Goal: Task Accomplishment & Management: Manage account settings

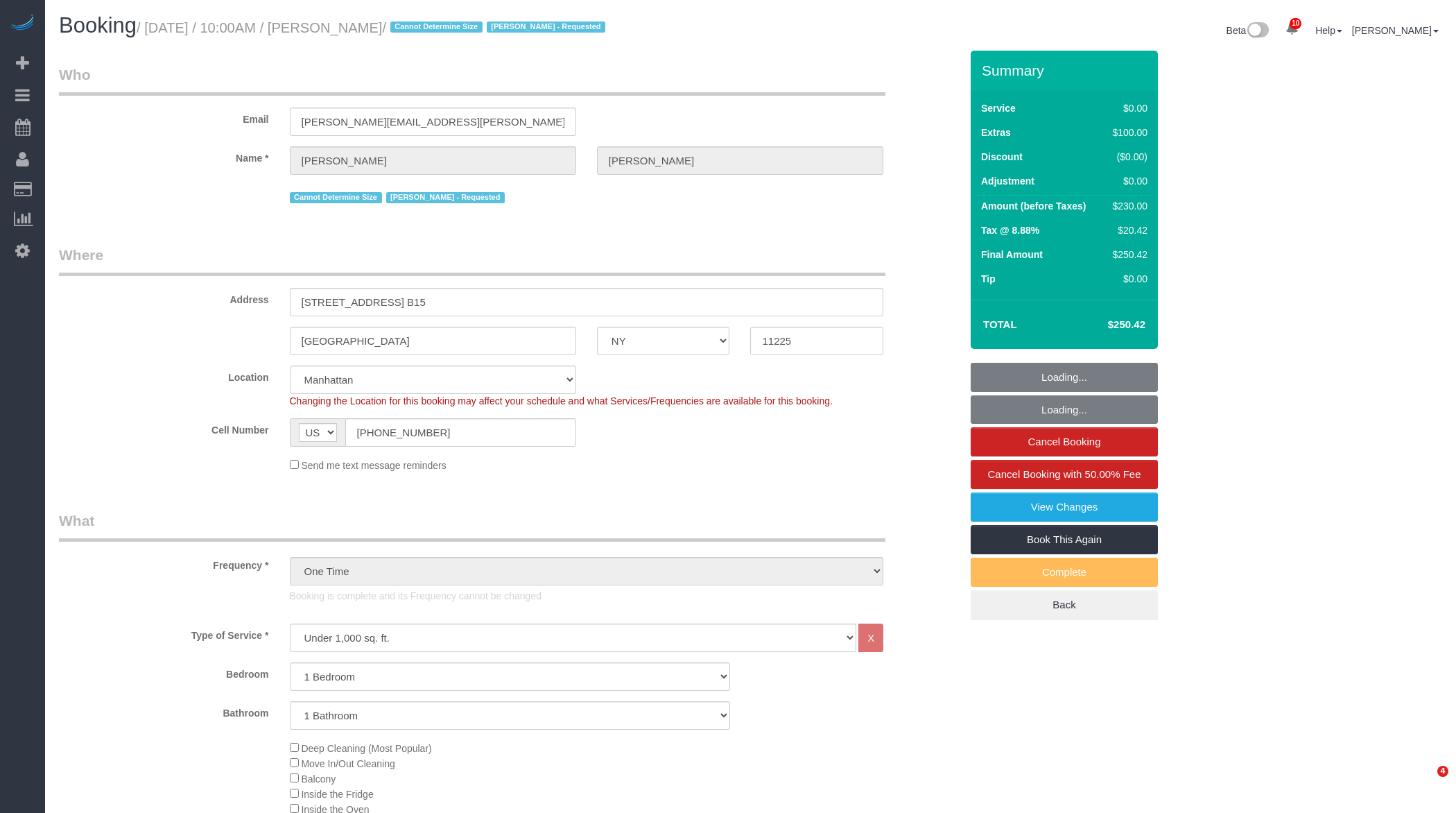
select select "NY"
select select "1"
select select "spot1"
select select "number:89"
select select "number:90"
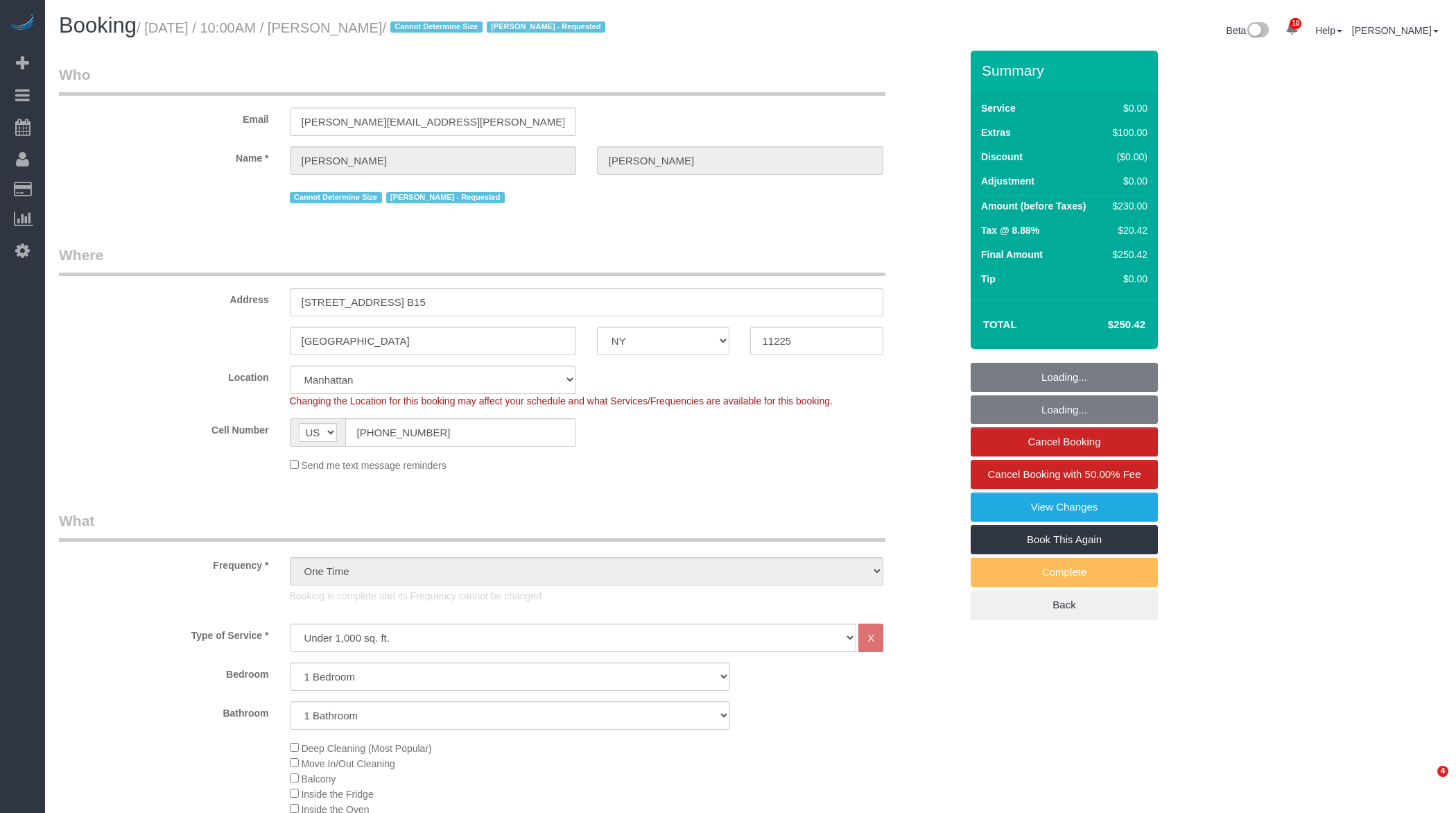
select select "number:15"
select select "number:5"
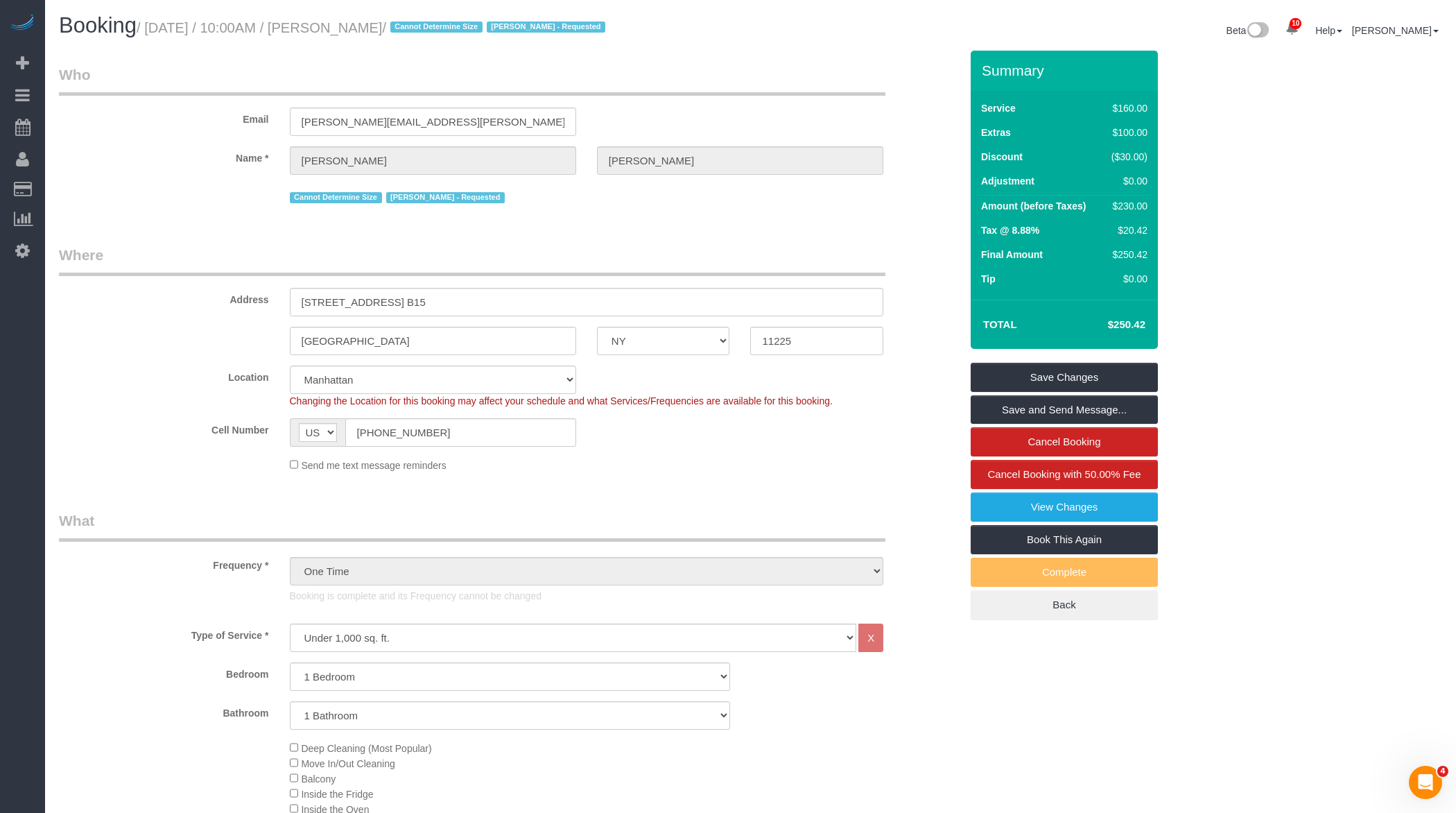
drag, startPoint x: 338, startPoint y: 30, endPoint x: 419, endPoint y: 26, distance: 81.1
click at [419, 26] on small "/ August 10, 2025 / 10:00AM / Corrine Ciani / Cannot Determine Size Iman Smith …" at bounding box center [373, 28] width 473 height 15
copy small "[PERSON_NAME]"
click at [406, 29] on small "/ August 10, 2025 / 10:00AM / Corrine Ciani / Cannot Determine Size Iman Smith …" at bounding box center [373, 28] width 473 height 15
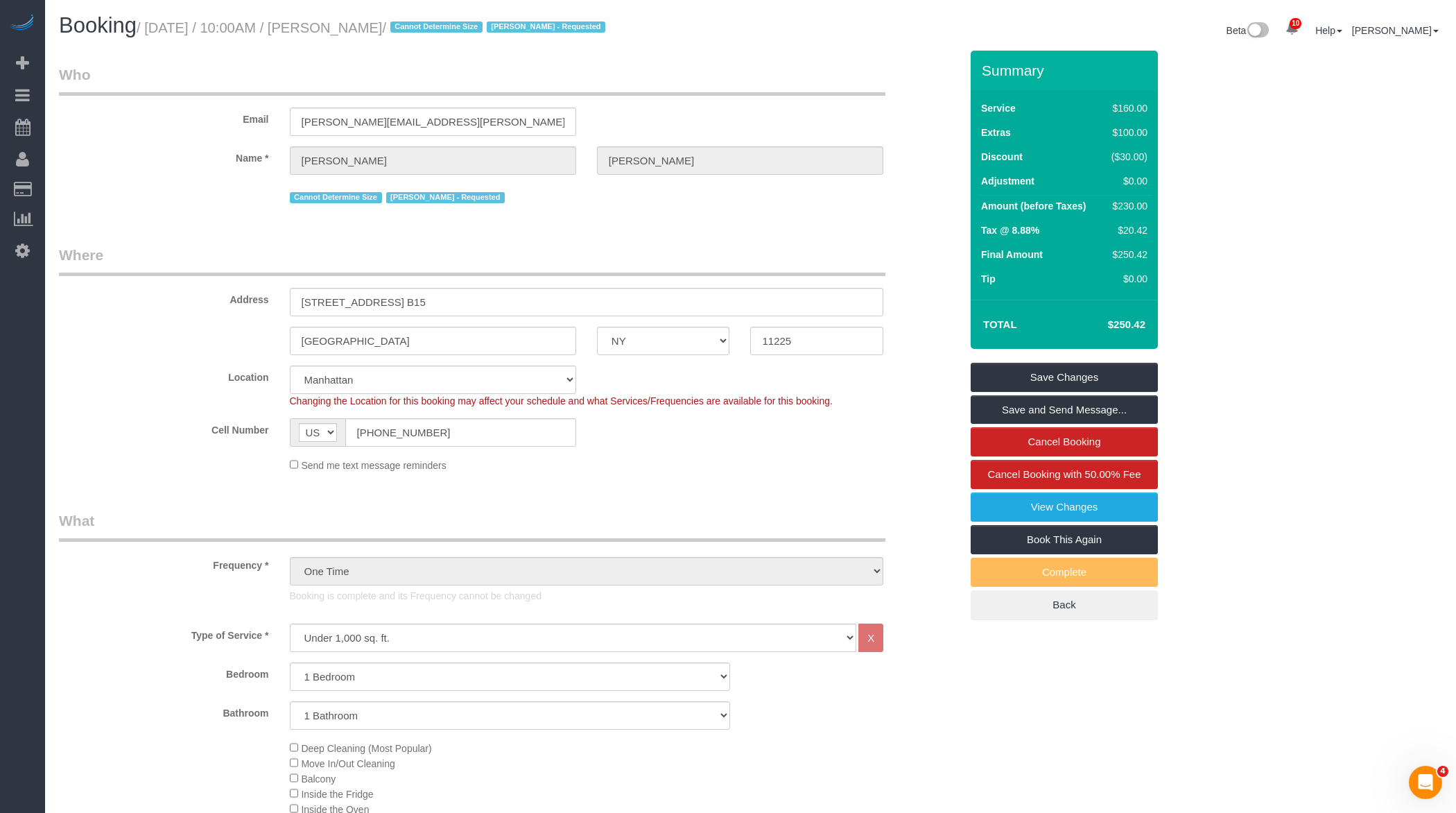
copy small "Ciani"
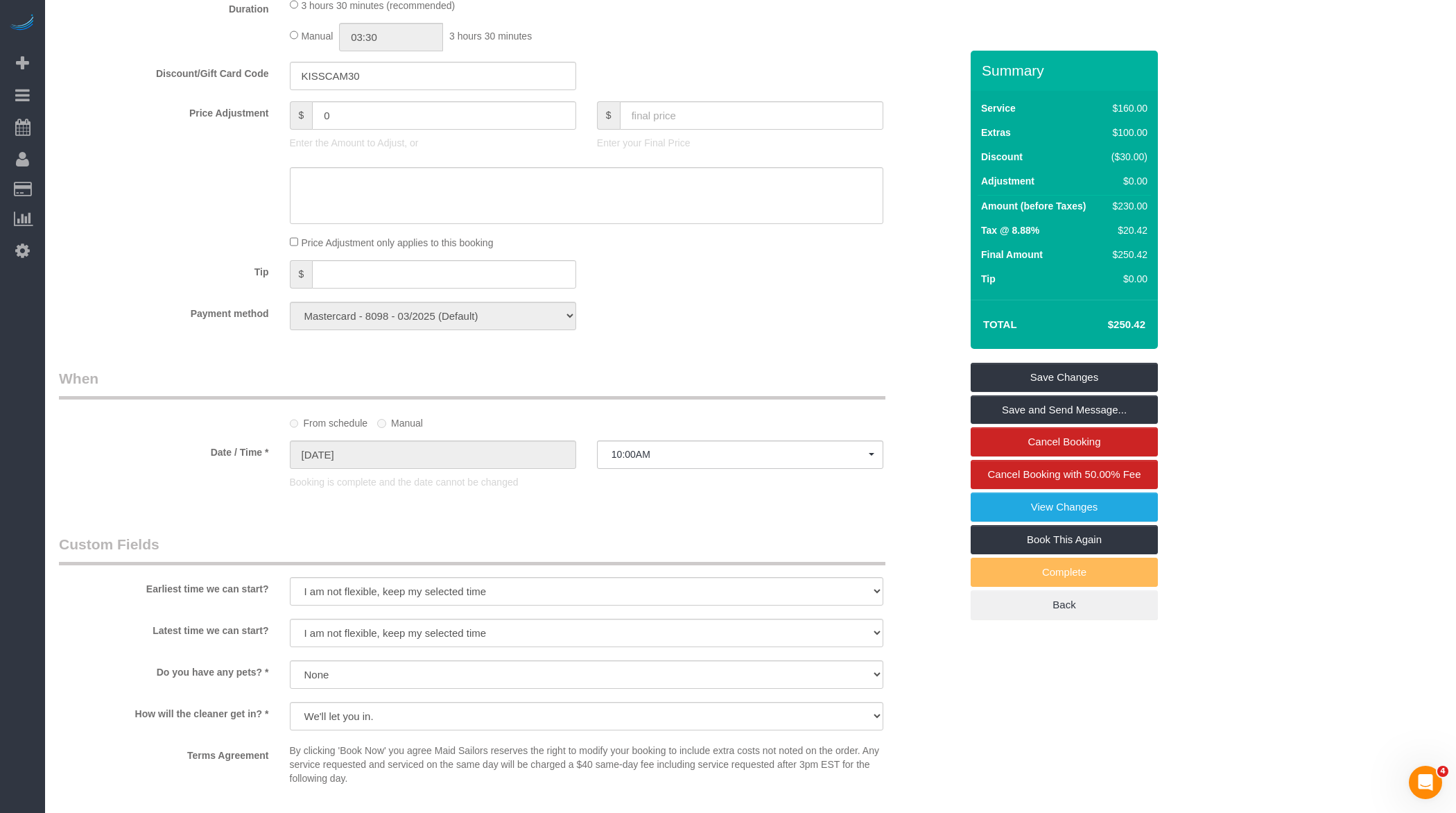
scroll to position [1386, 0]
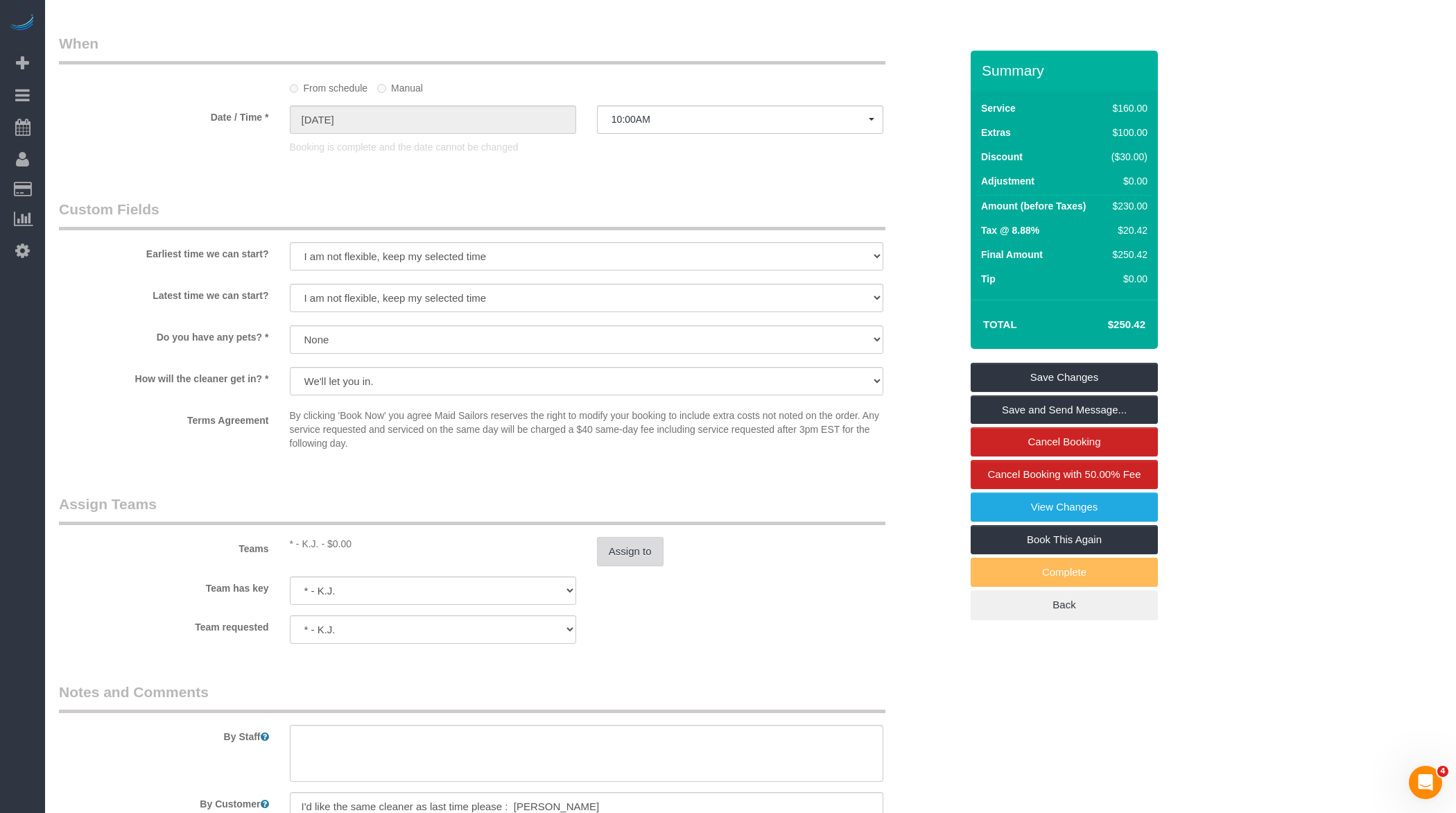
click at [626, 552] on button "Assign to" at bounding box center [630, 552] width 67 height 29
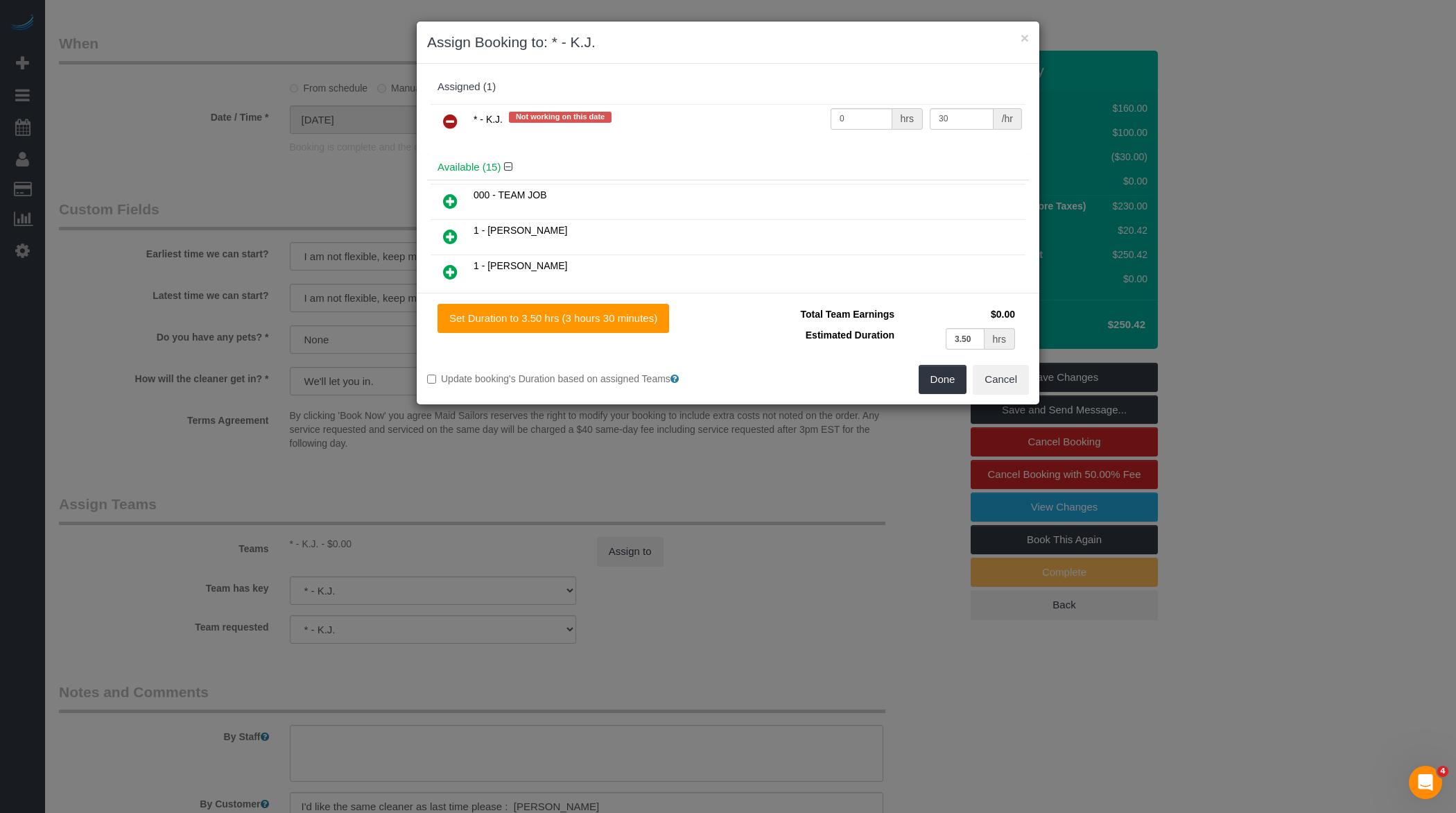
click at [860, 129] on td "0 hrs" at bounding box center [876, 122] width 99 height 36
click at [860, 124] on input "0" at bounding box center [861, 118] width 62 height 21
type input "3.5"
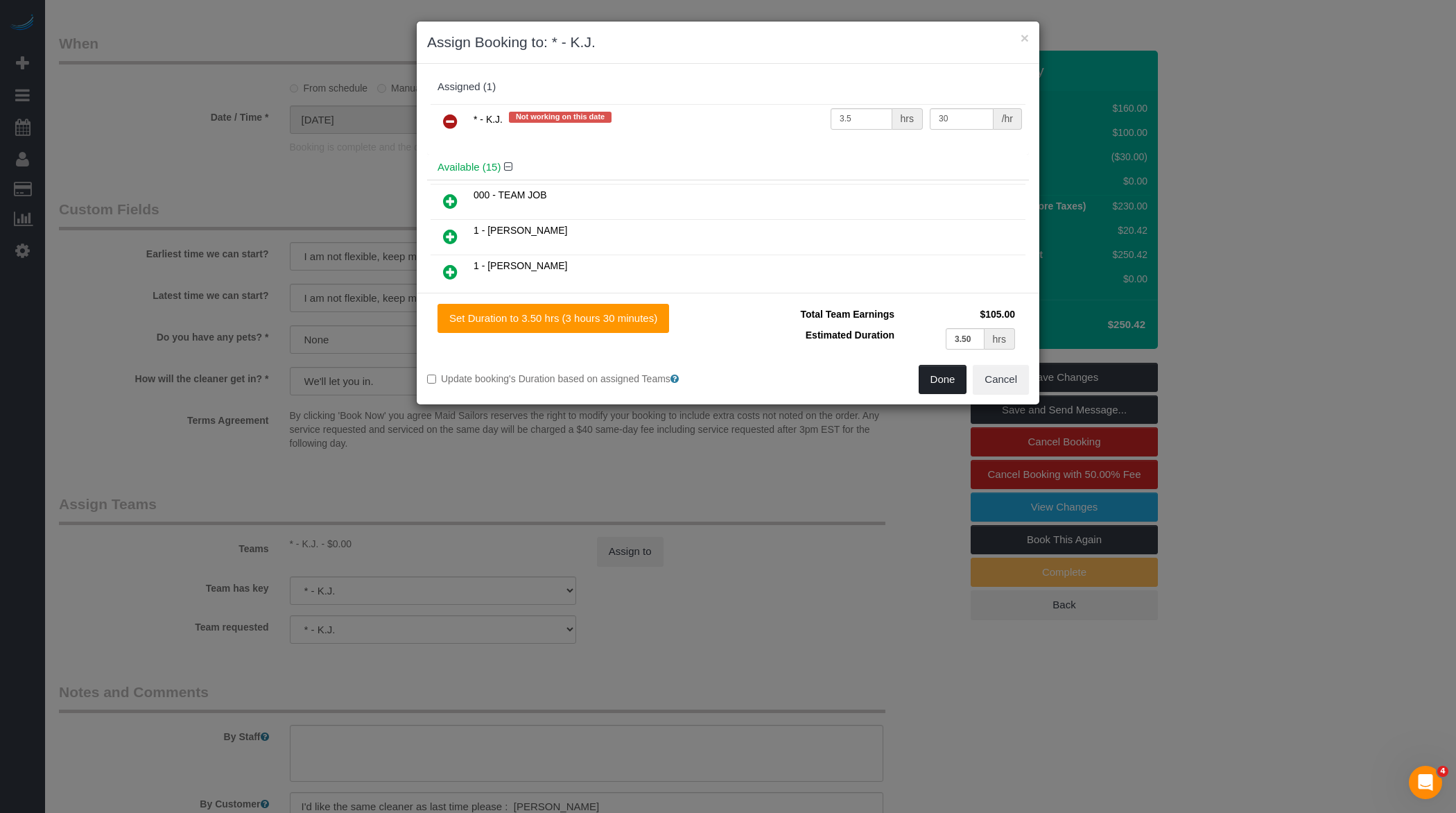
click at [940, 380] on button "Done" at bounding box center [942, 379] width 48 height 29
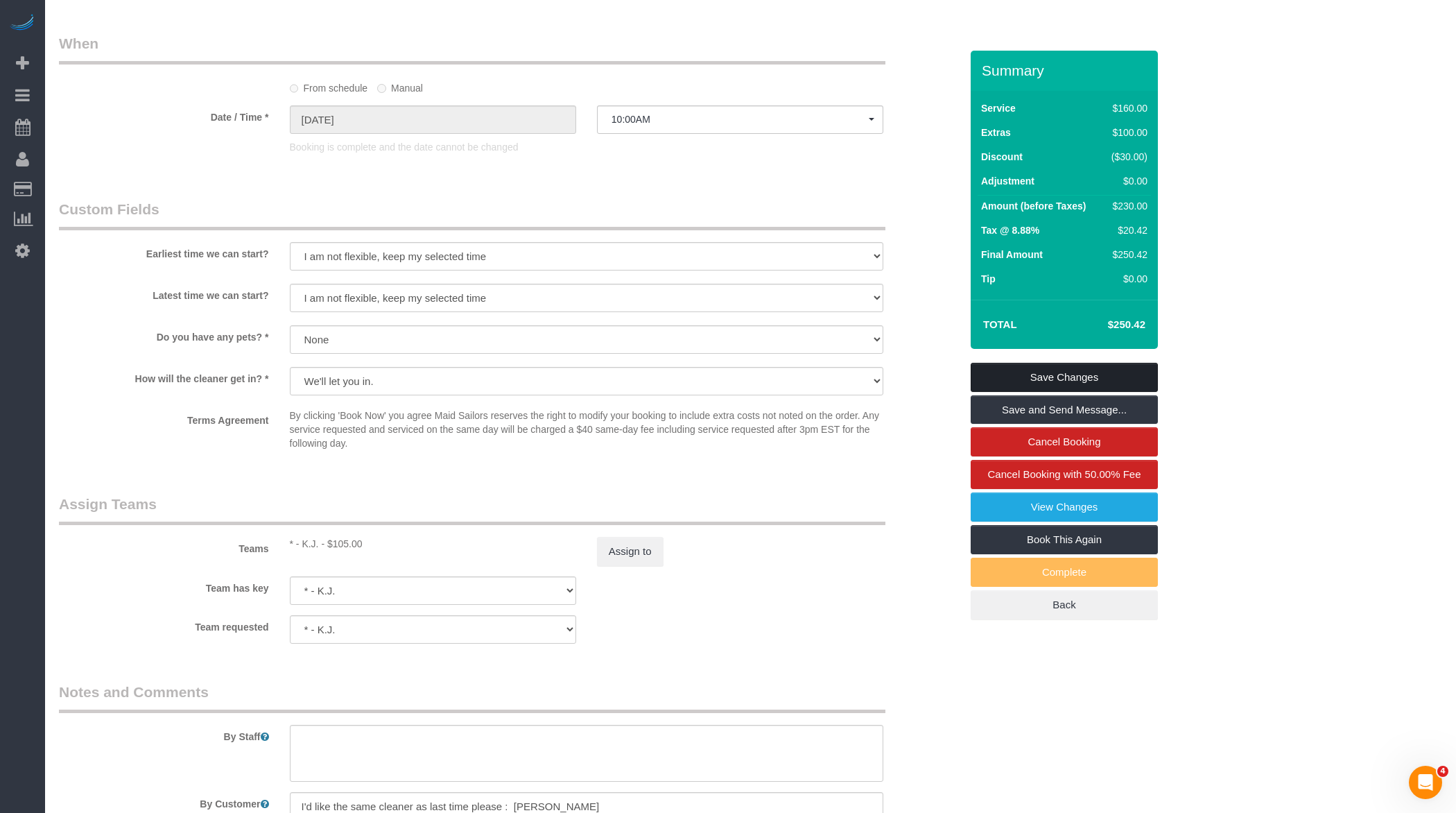
click at [1078, 376] on link "Save Changes" at bounding box center [1064, 377] width 187 height 29
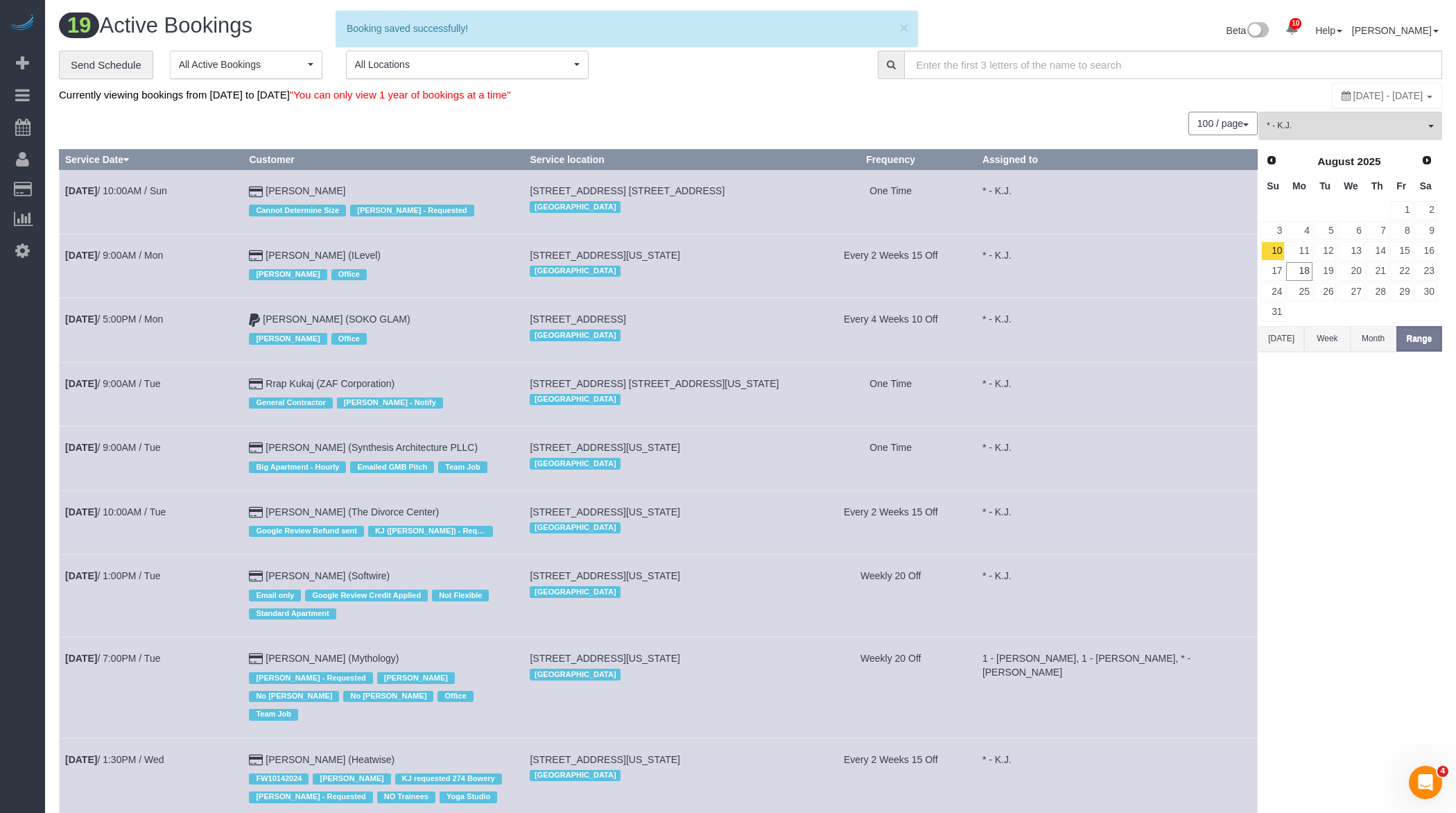
click at [156, 244] on td "Aug 11th / 9:00AM / Mon" at bounding box center [151, 265] width 183 height 63
click at [152, 255] on link "Aug 11th / 9:00AM / Mon" at bounding box center [114, 255] width 98 height 11
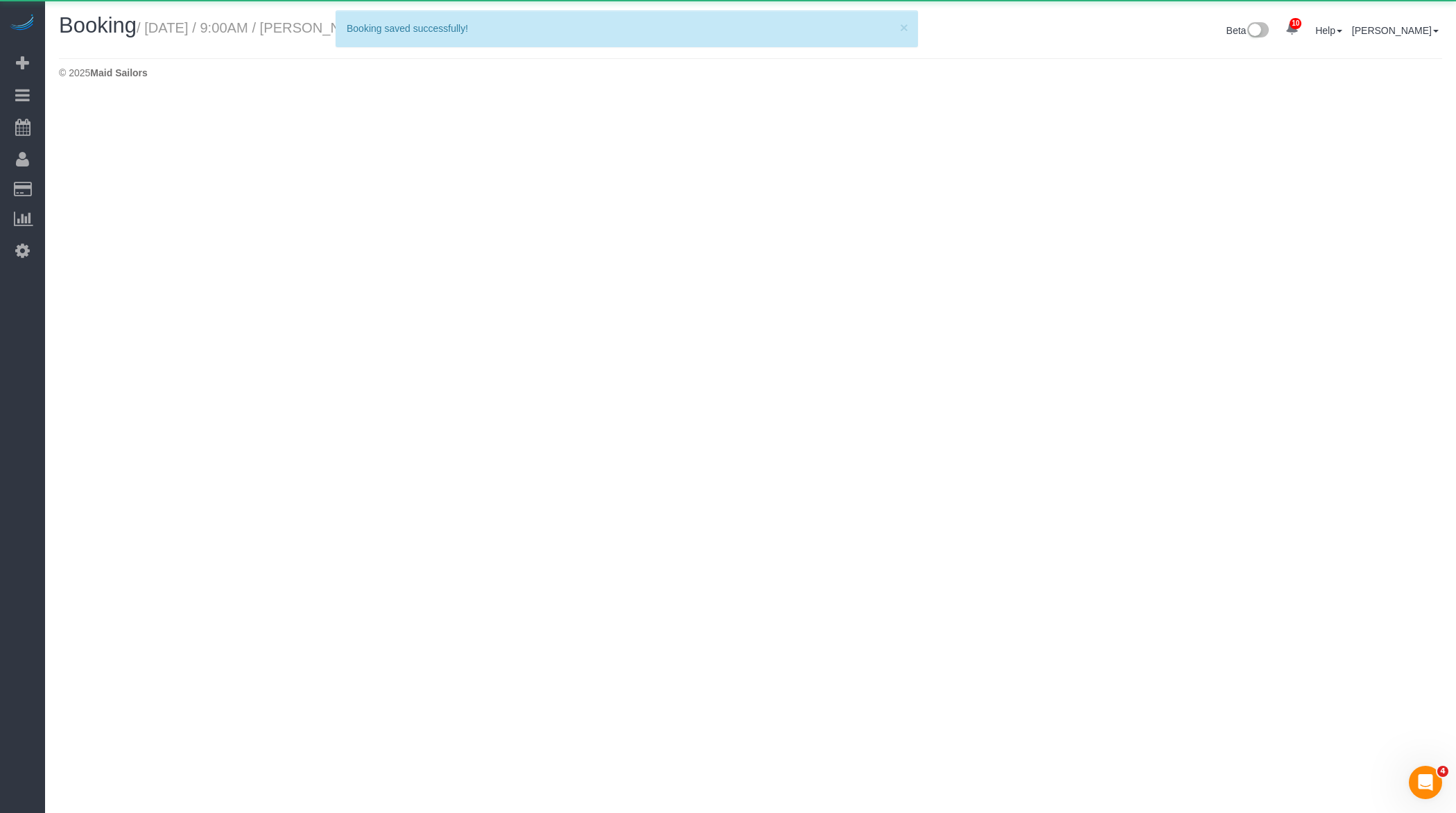
select select "NY"
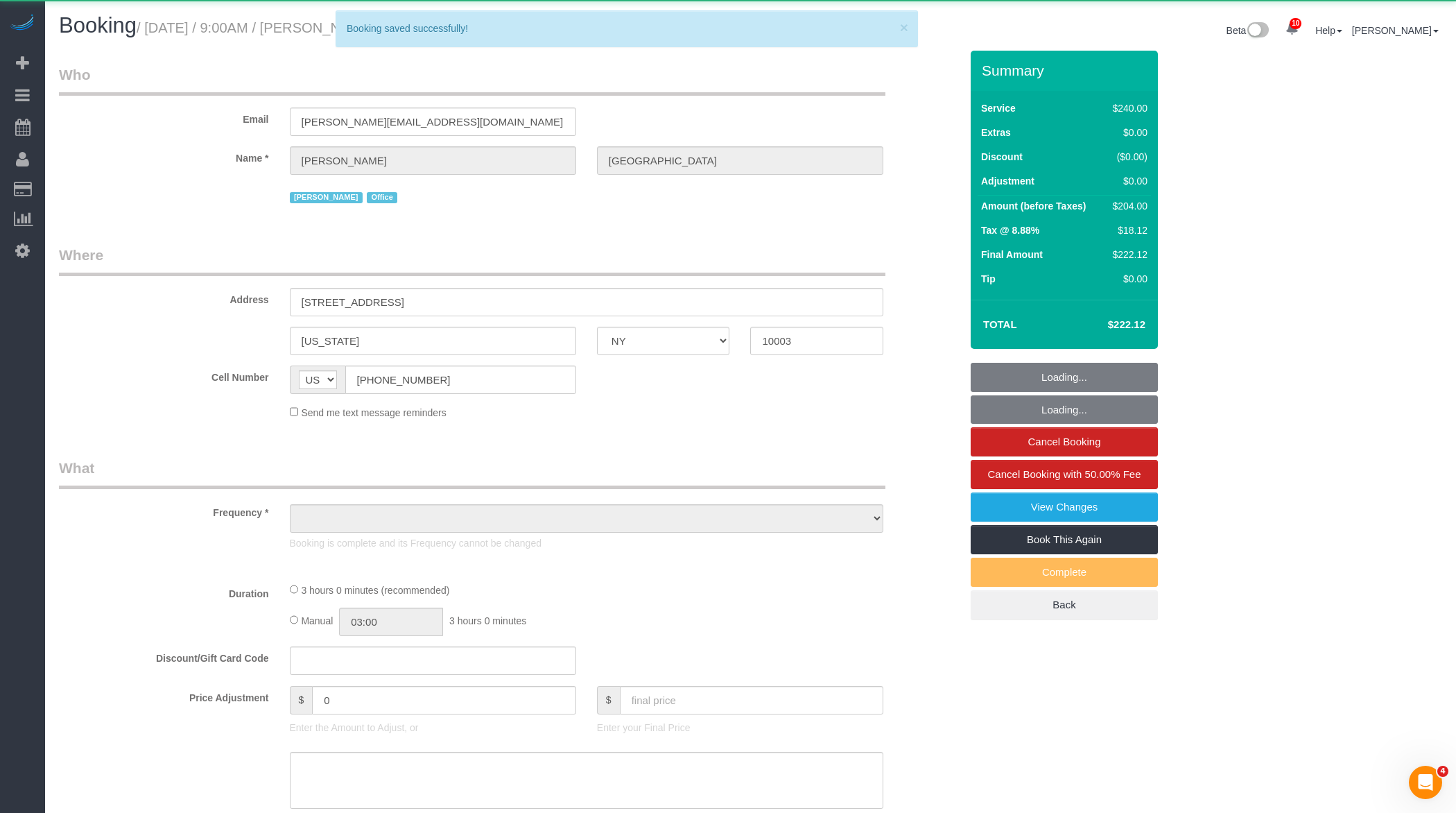
select select "object:6640"
select select "180"
select select "number:57"
select select "number:73"
select select "number:15"
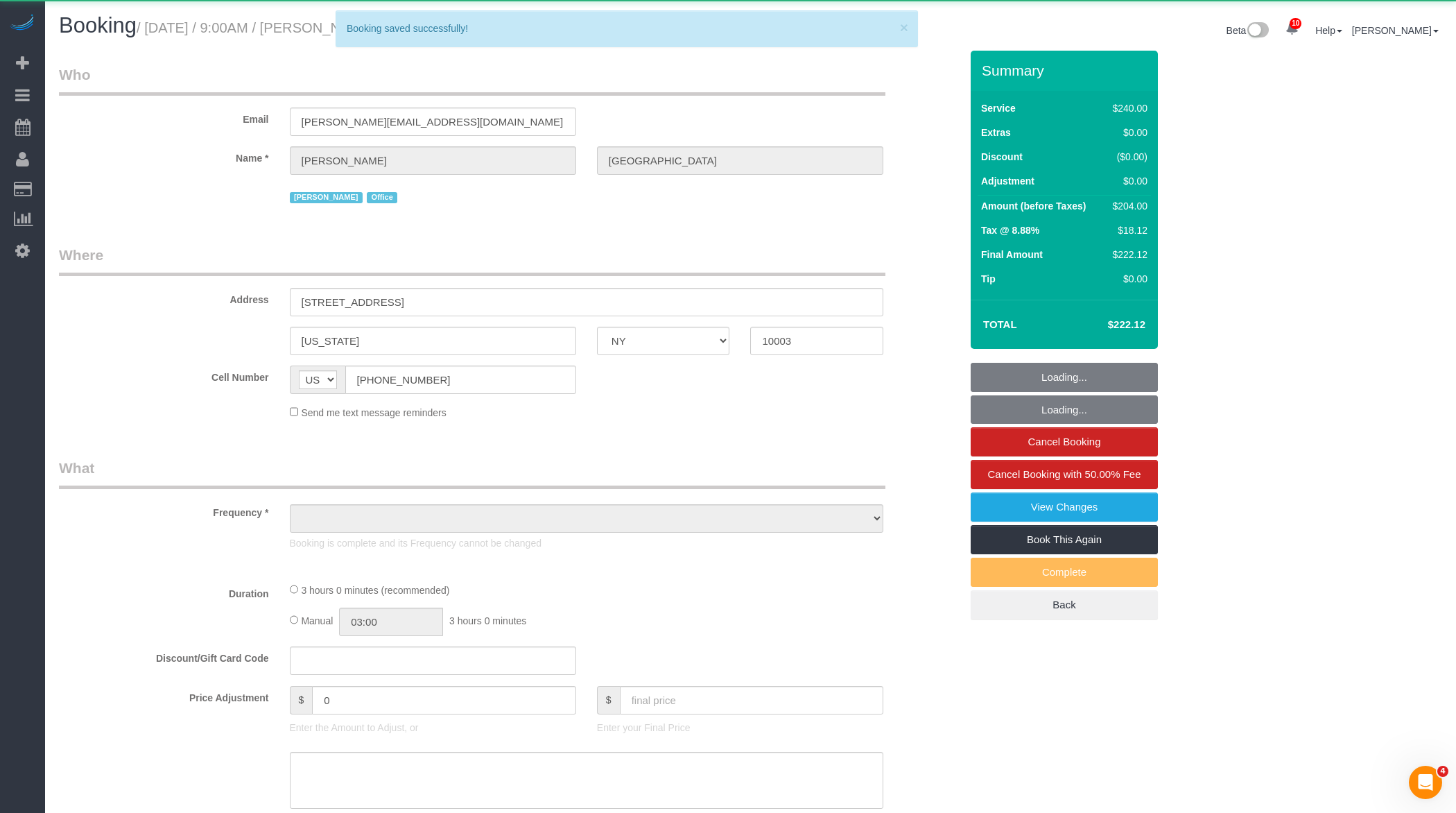
select select "number:7"
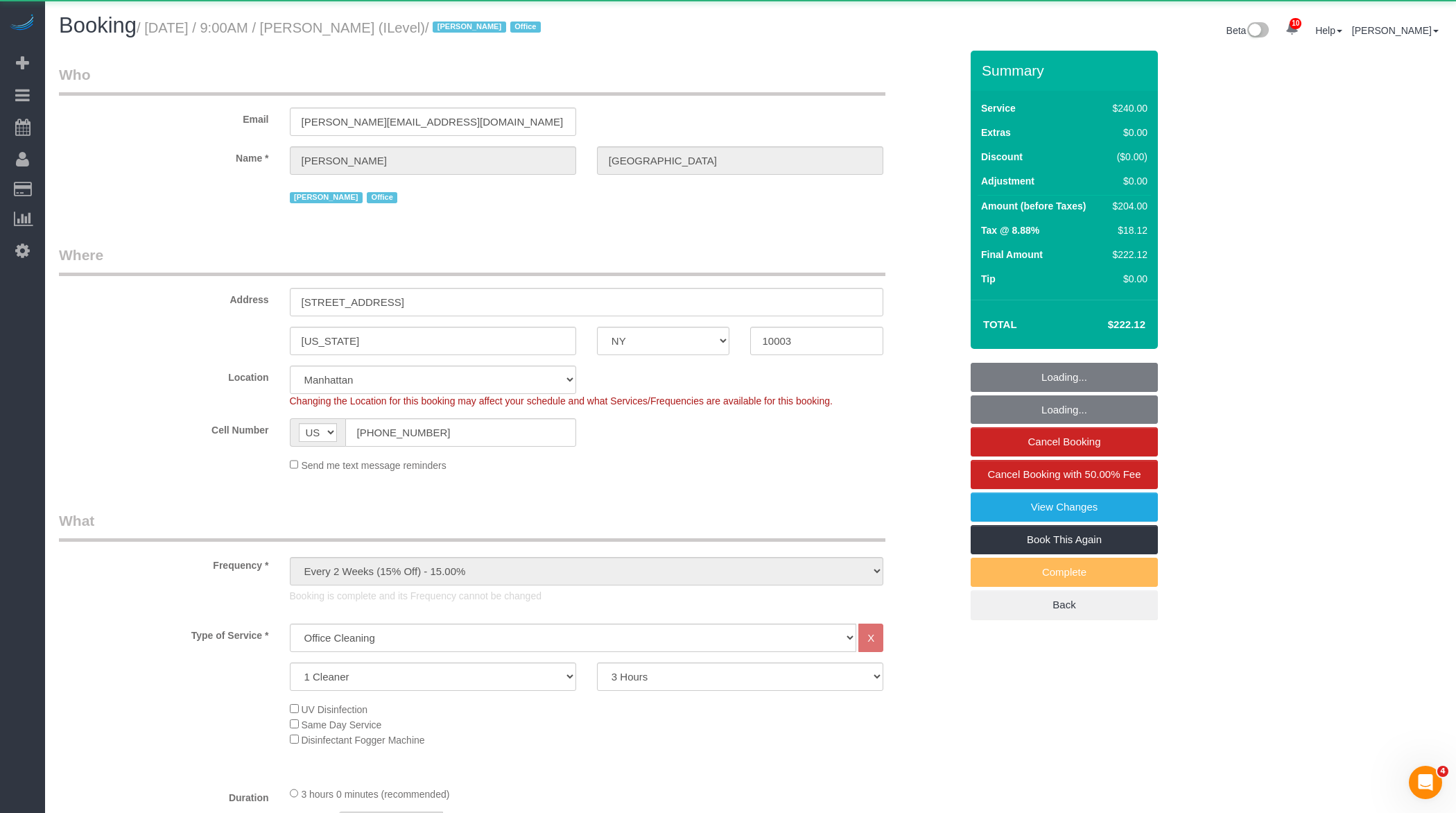
select select "string:stripe-pm_1R9qMO4VGloSiKo7t8ZmWFhA"
select select "spot6"
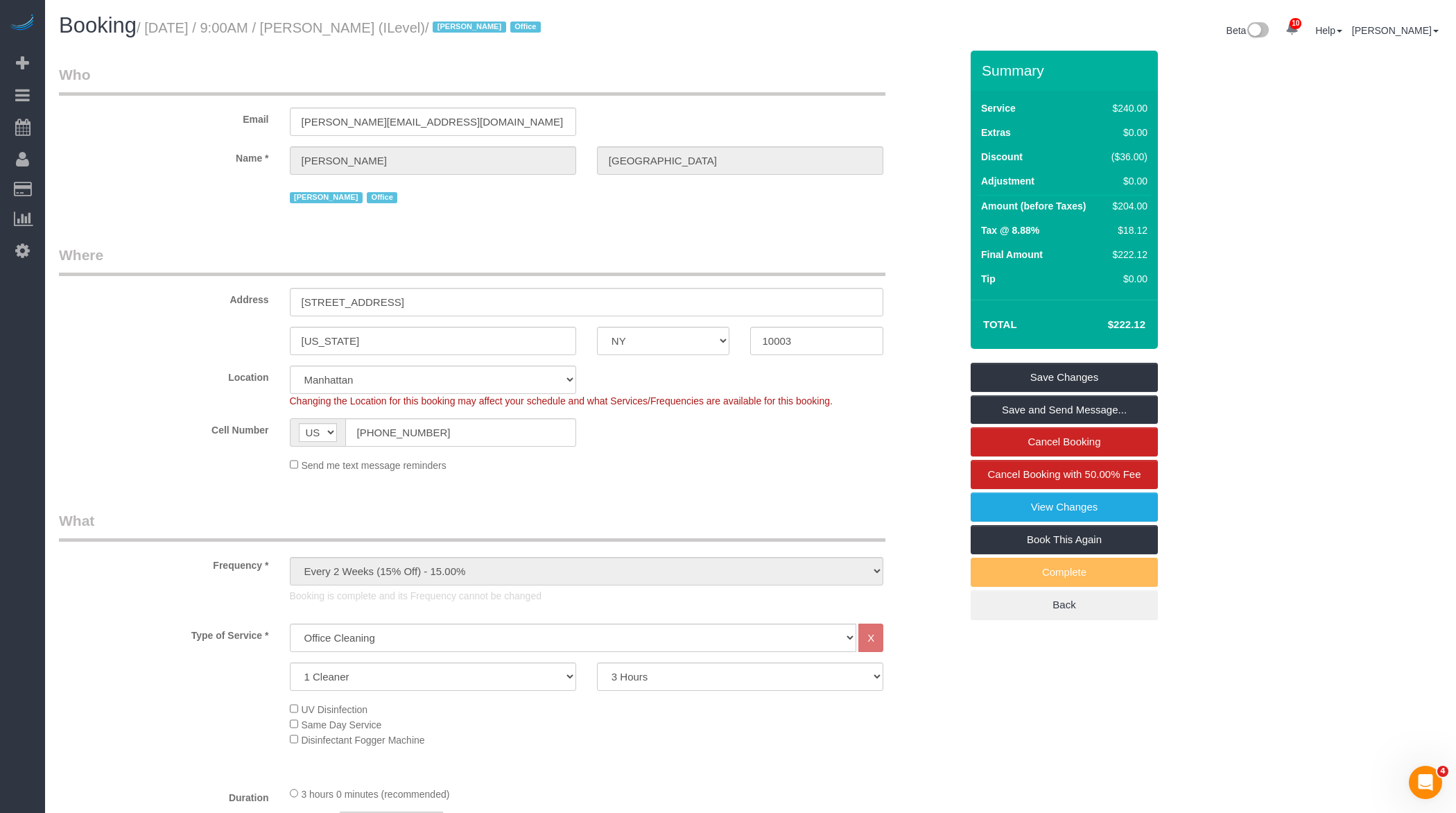
drag, startPoint x: 334, startPoint y: 28, endPoint x: 412, endPoint y: 28, distance: 78.0
click at [412, 28] on small "/ August 11, 2025 / 9:00AM / David Kassel (ILevel) / Jacky Xu Office" at bounding box center [341, 28] width 408 height 15
copy small "David Kassel"
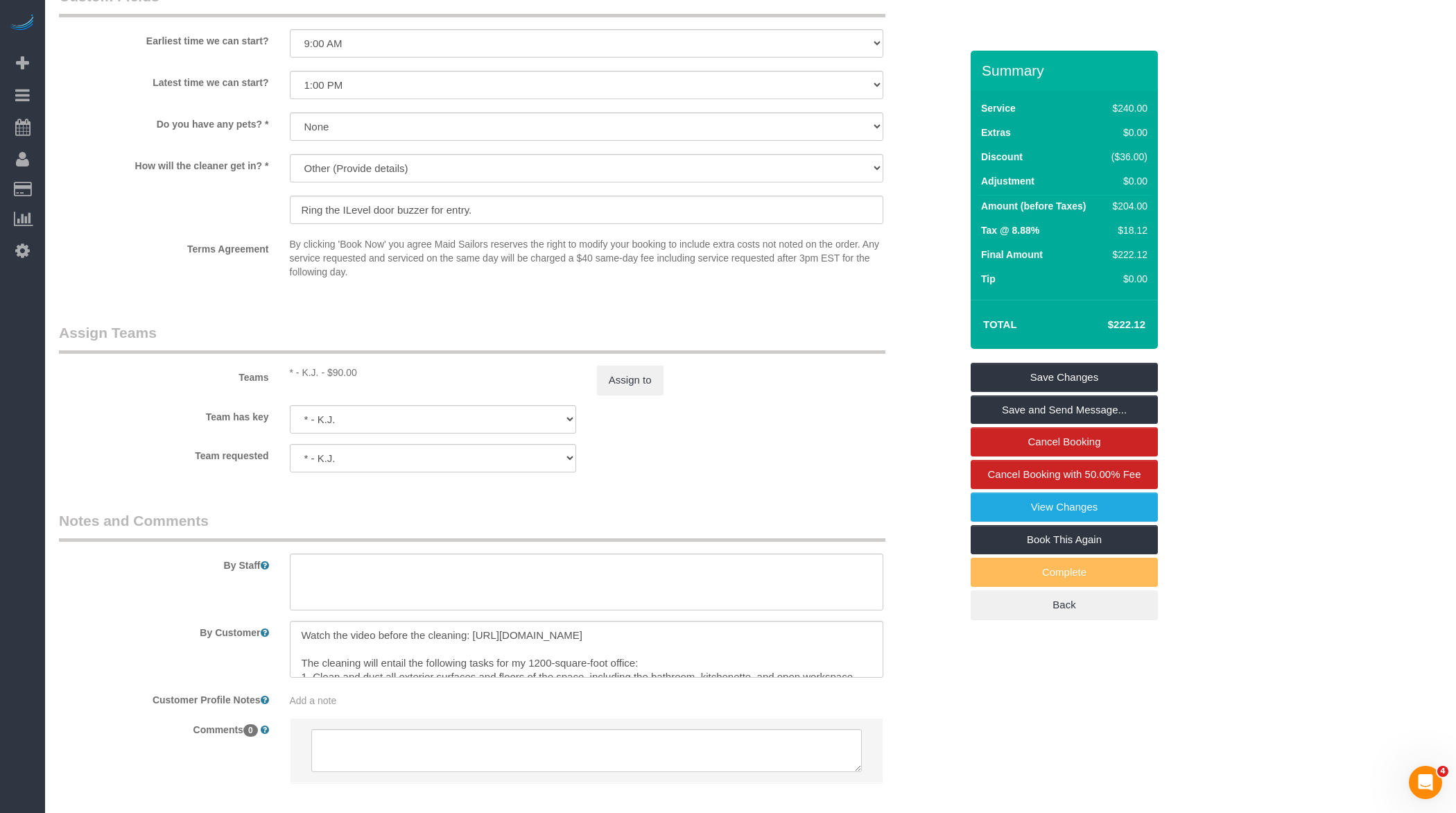
scroll to position [1427, 0]
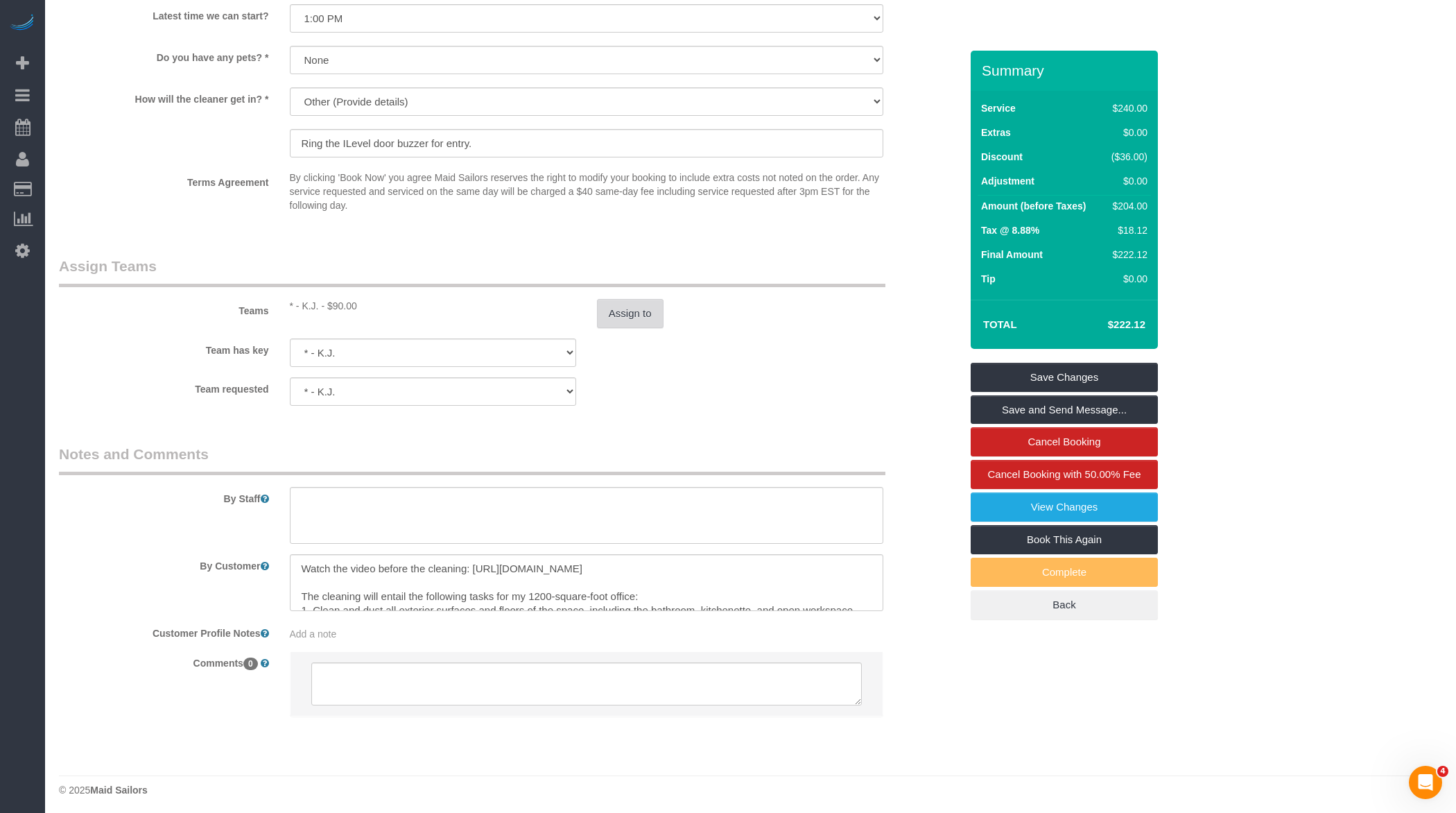
click at [628, 315] on button "Assign to" at bounding box center [630, 313] width 67 height 29
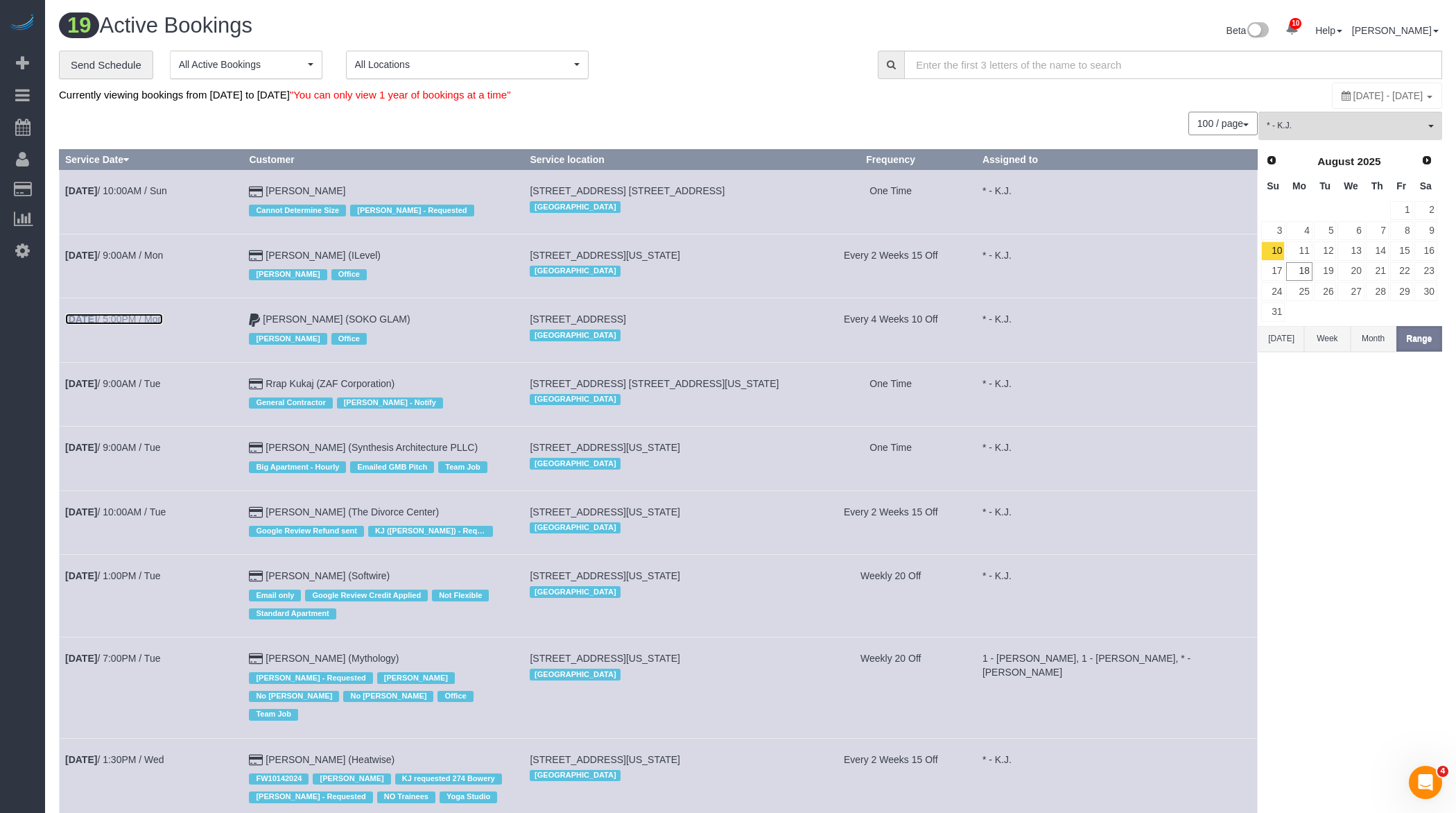
click at [163, 321] on link "Aug 11th / 5:00PM / Mon" at bounding box center [114, 319] width 98 height 11
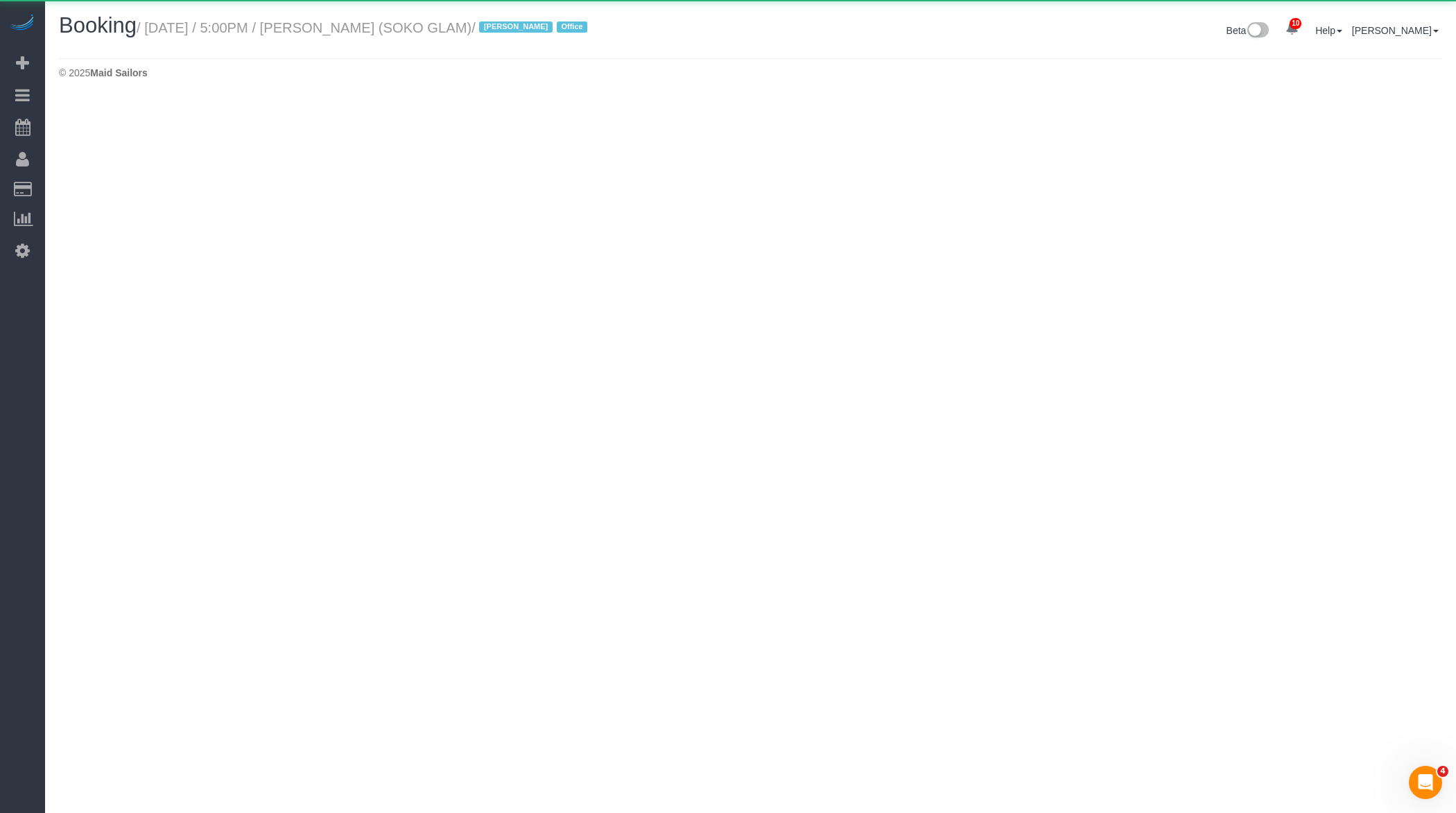
select select "NY"
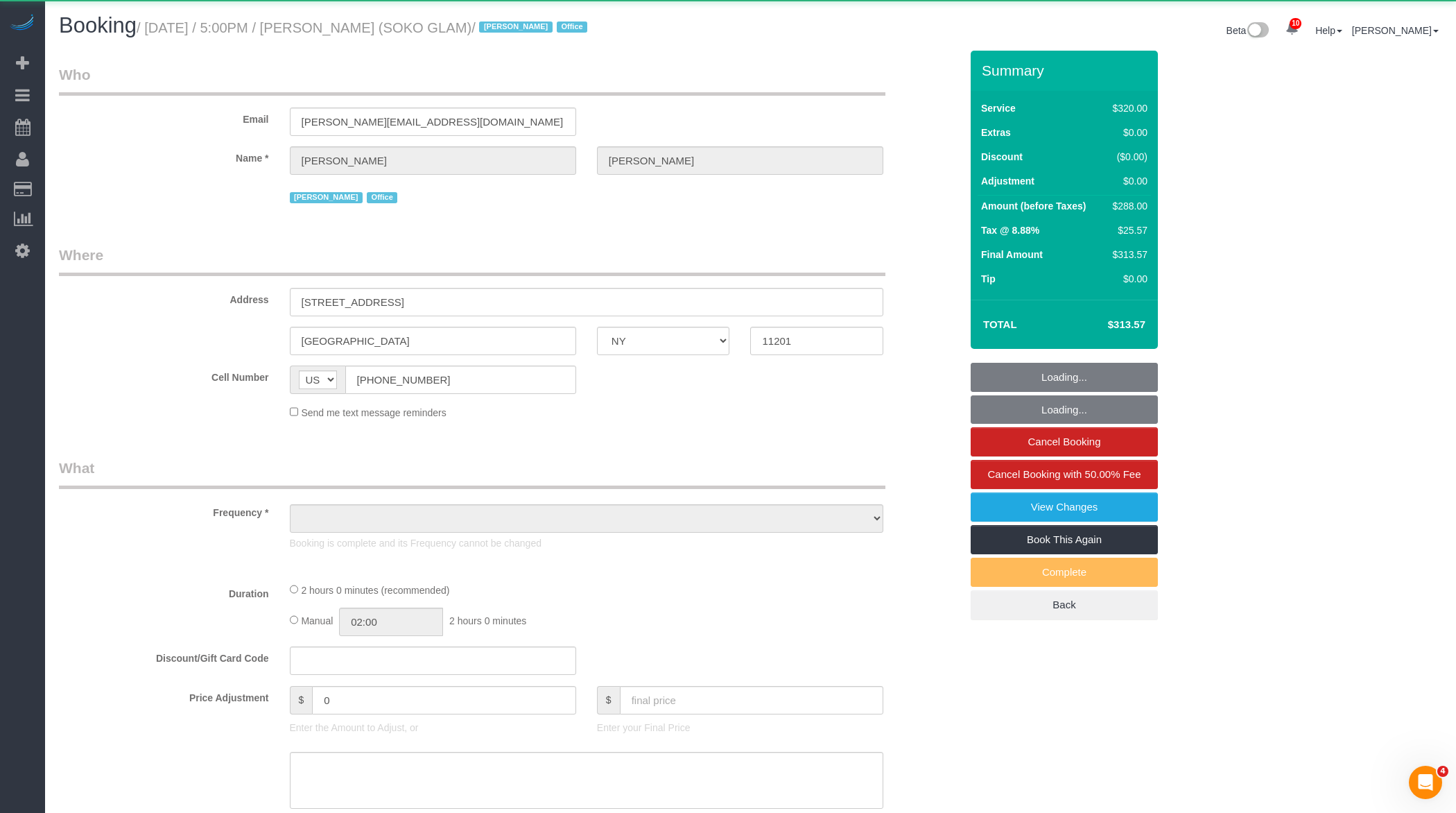
select select "object:9371"
select select "2"
select select "spot11"
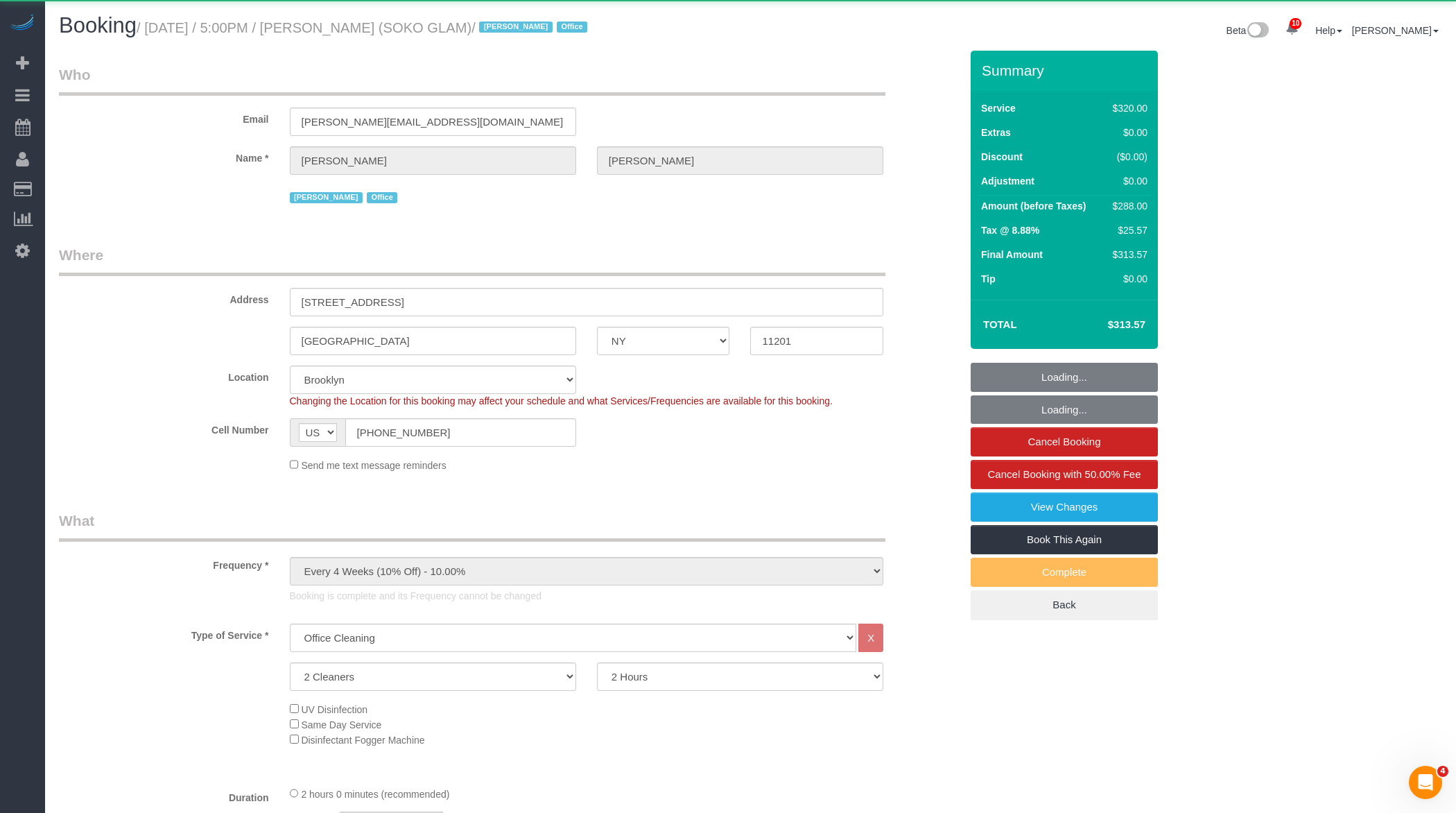
select select "number:89"
select select "number:90"
select select "number:15"
select select "number:7"
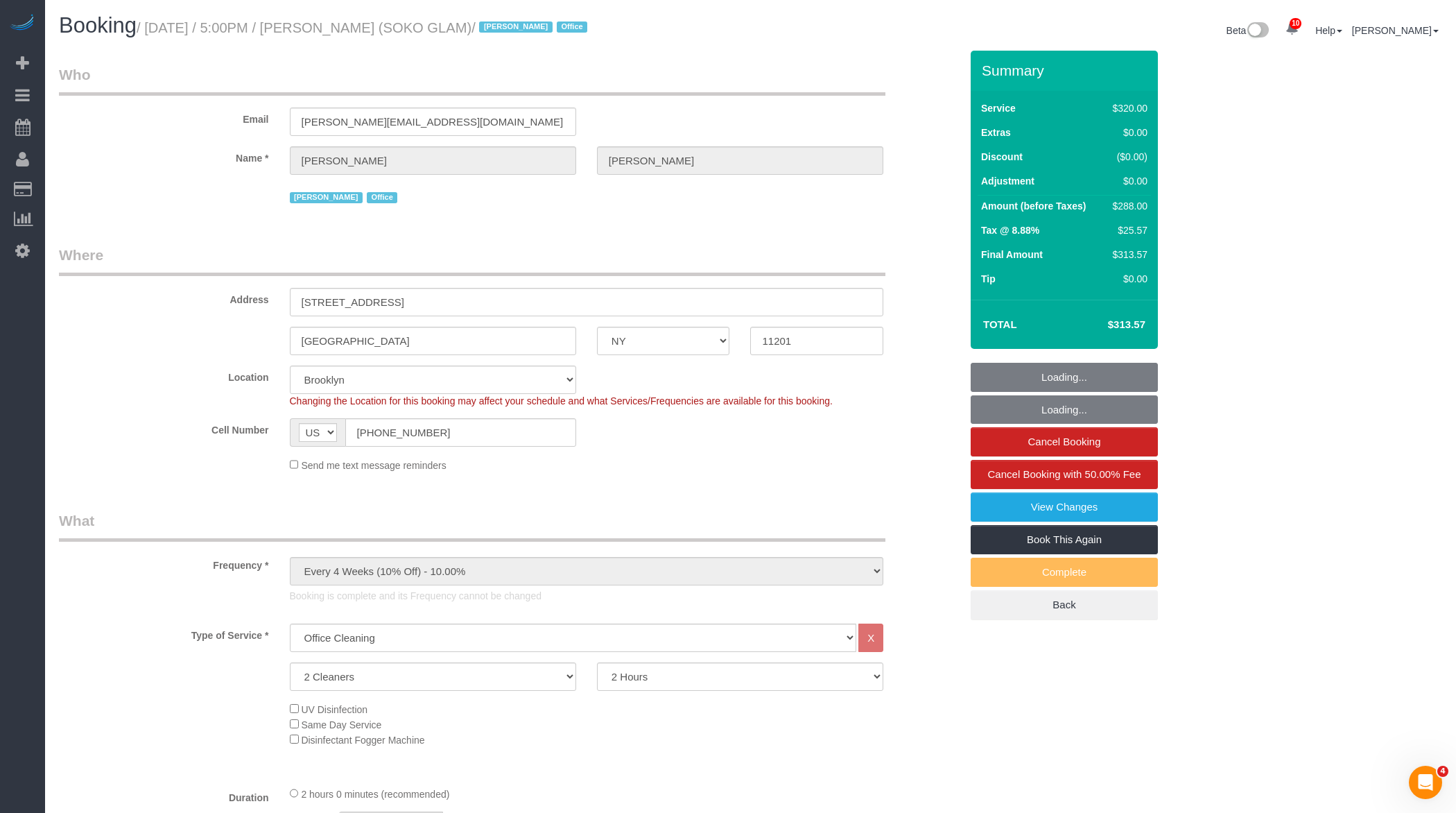
select select "object:10011"
select select "spot16"
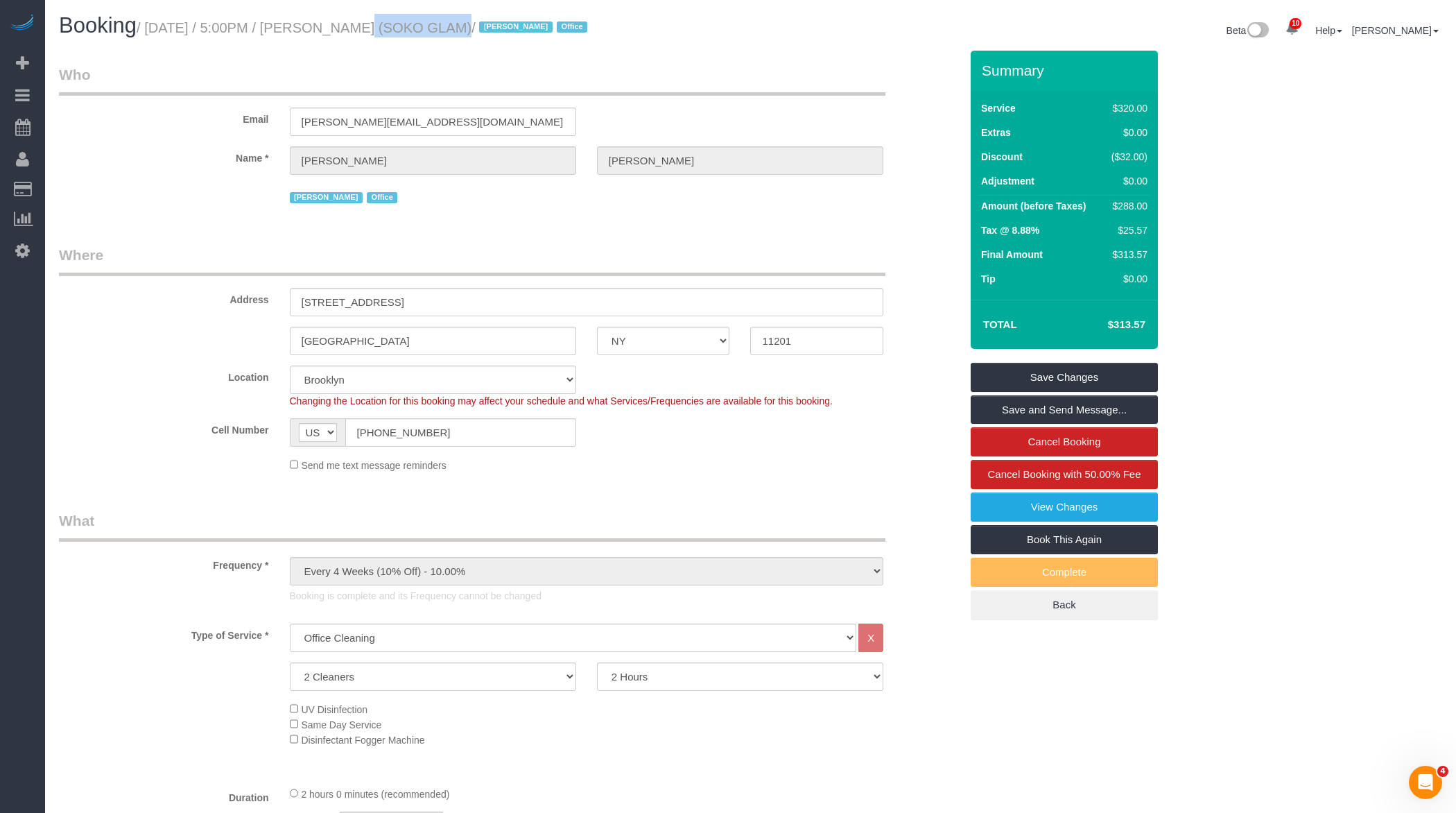
drag, startPoint x: 333, startPoint y: 28, endPoint x: 408, endPoint y: 29, distance: 75.0
click at [408, 29] on small "/ August 11, 2025 / 5:00PM / Jocelyn Daly (SOKO GLAM) / Jacky Xu Office" at bounding box center [364, 28] width 455 height 15
copy small "Jocelyn Daly"
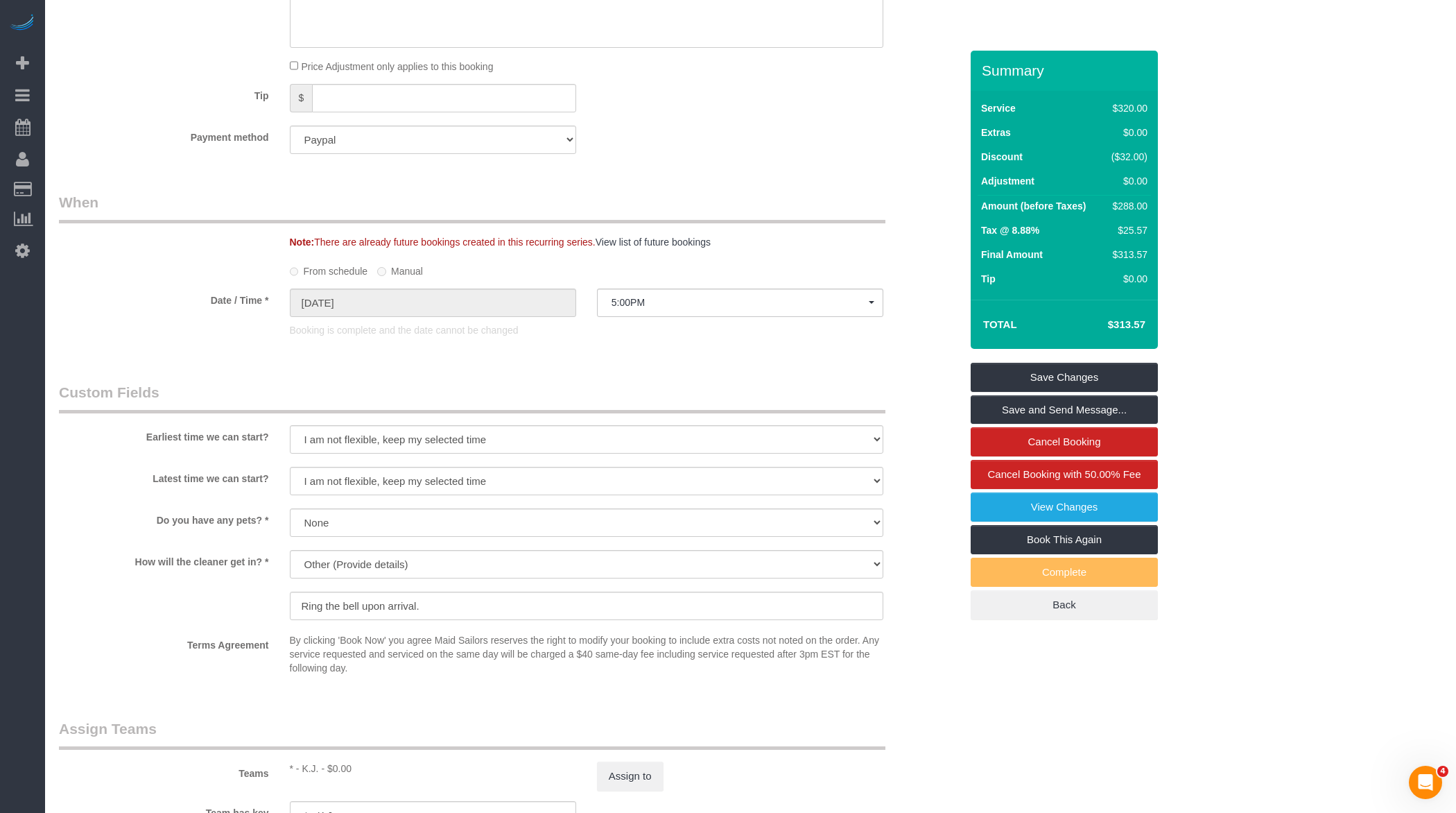
scroll to position [1427, 0]
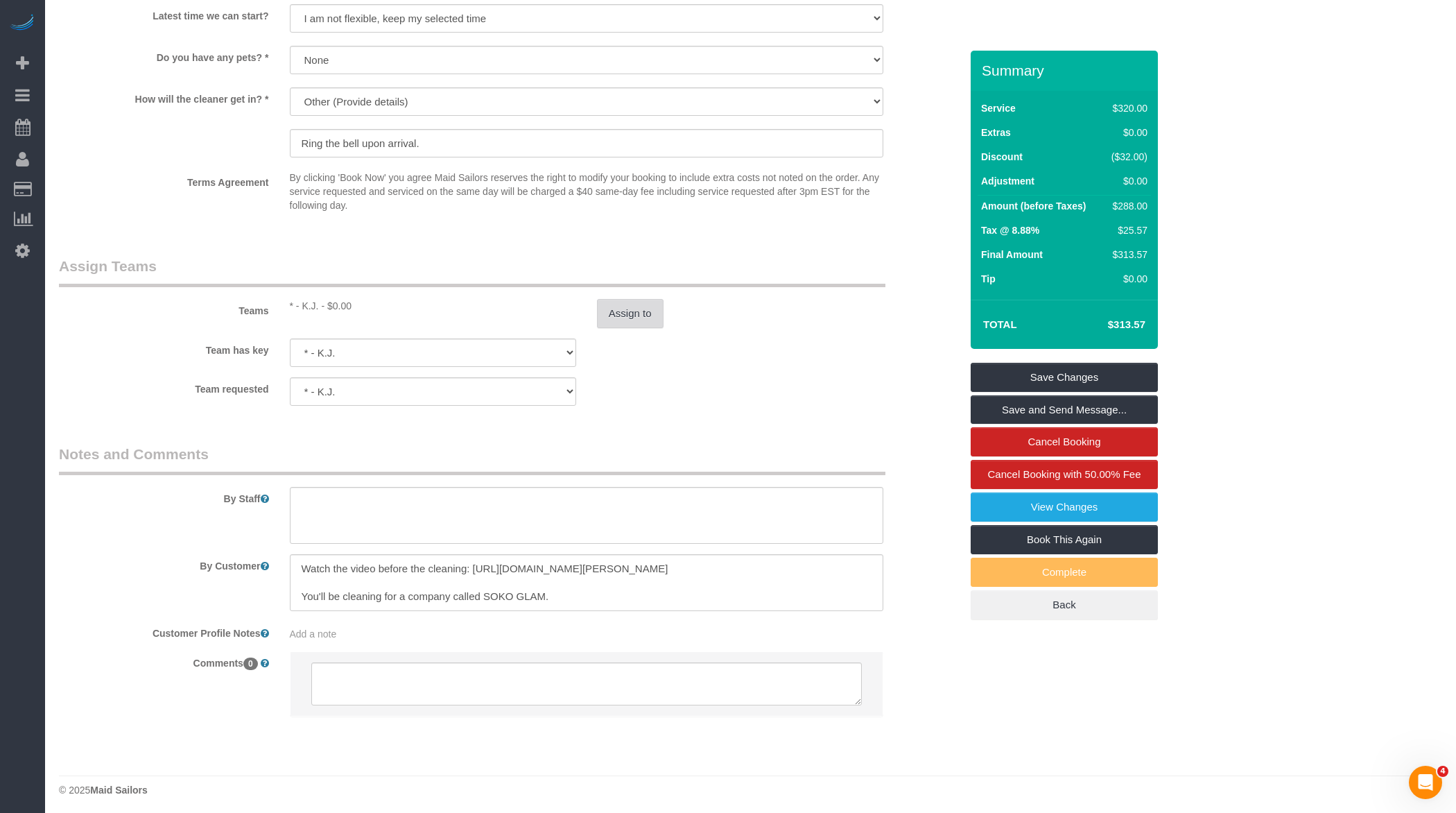
click at [628, 309] on button "Assign to" at bounding box center [630, 313] width 67 height 29
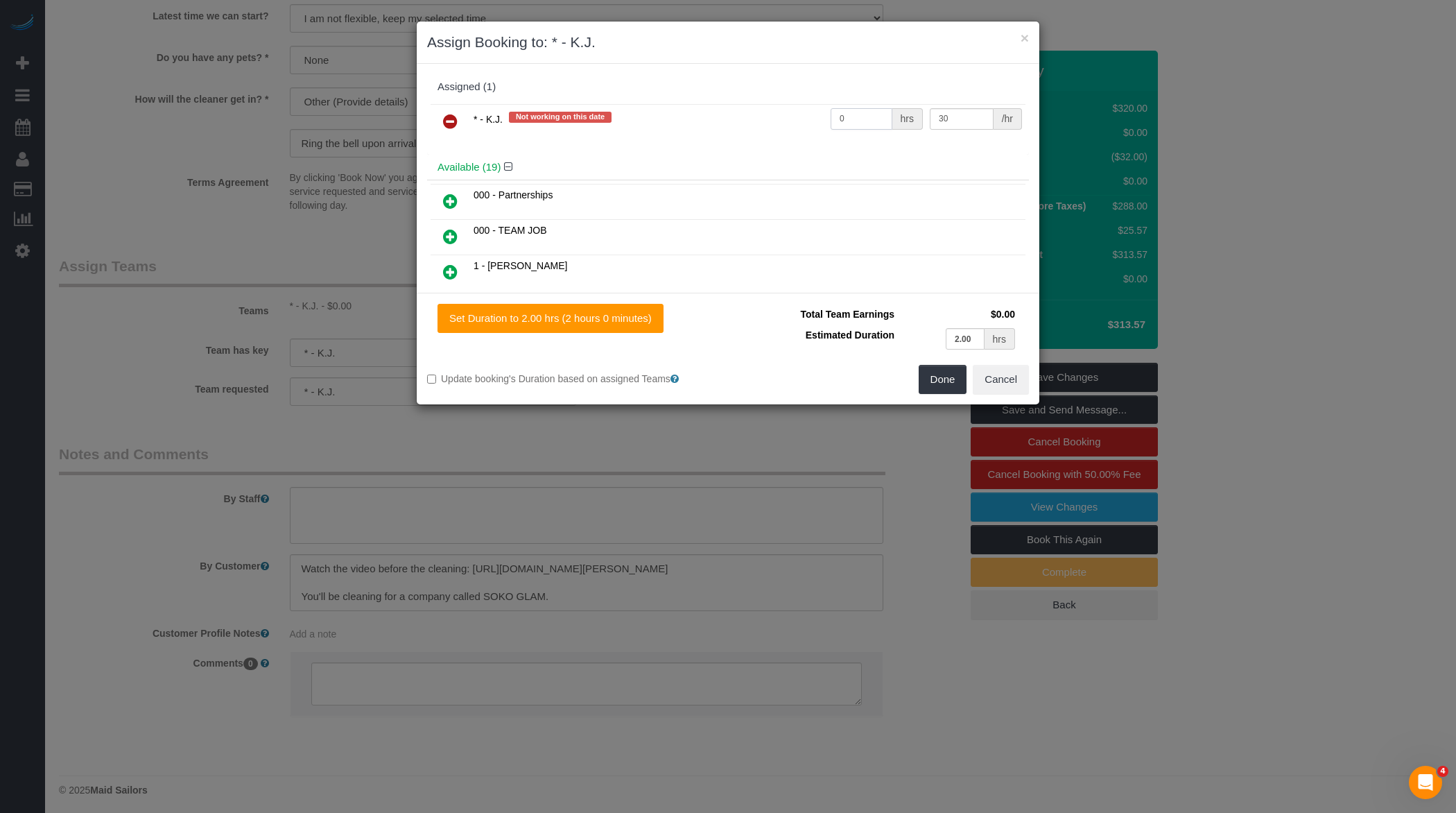
click at [866, 124] on input "0" at bounding box center [861, 118] width 62 height 21
type input "4"
click at [950, 378] on button "Done" at bounding box center [942, 379] width 48 height 29
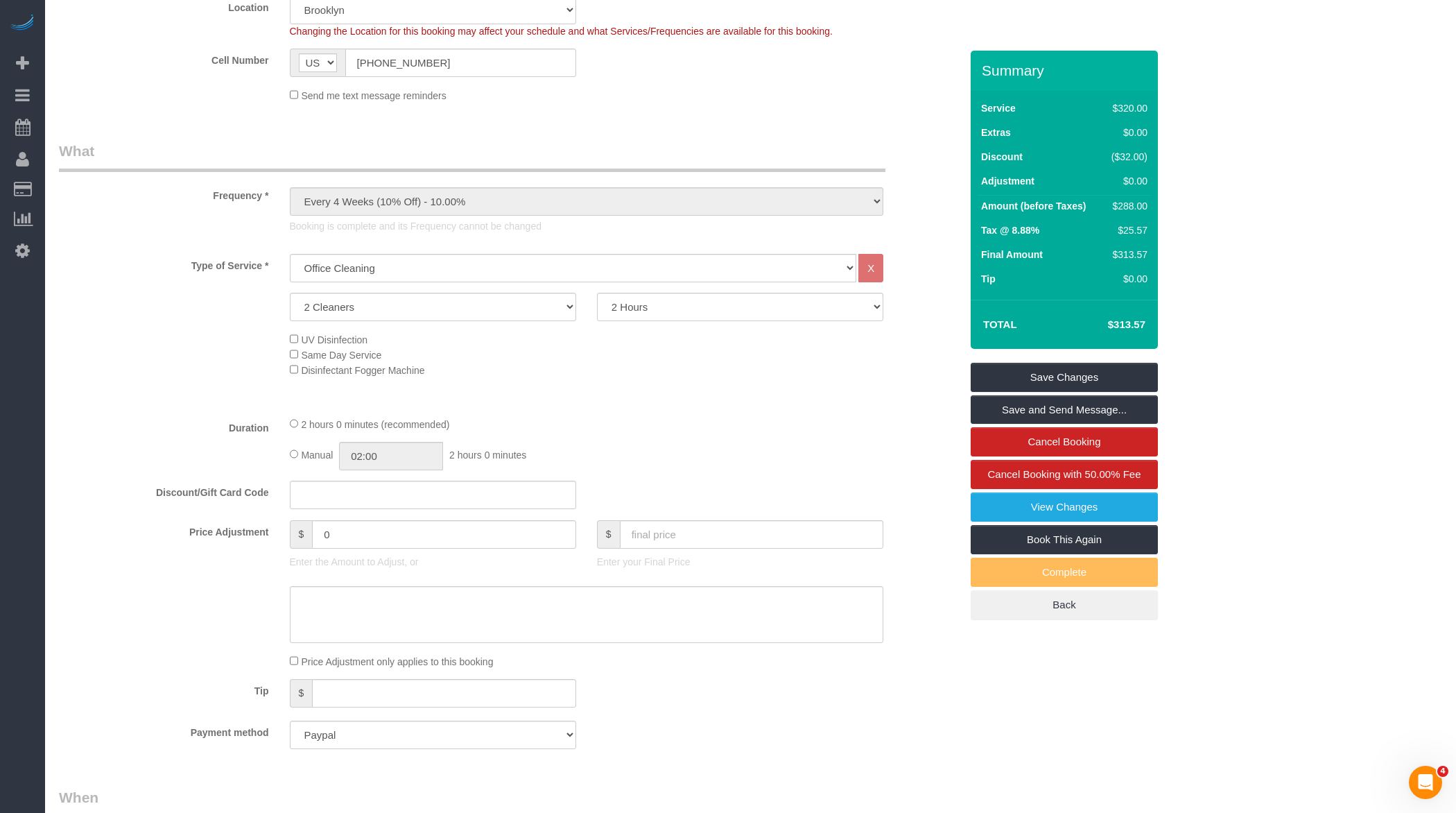
scroll to position [0, 0]
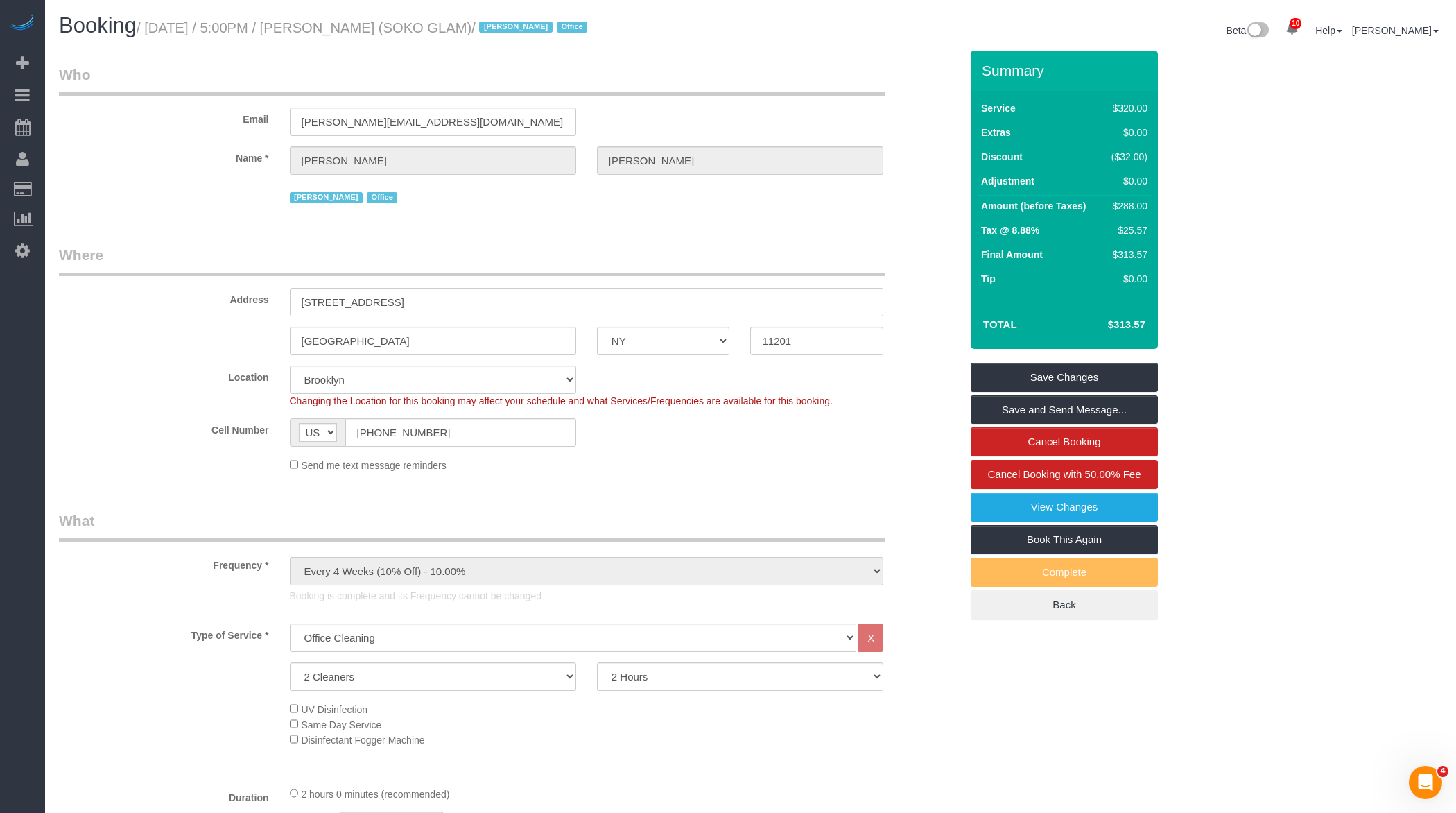
click at [349, 26] on small "/ August 11, 2025 / 5:00PM / Jocelyn Daly (SOKO GLAM) / Jacky Xu Office" at bounding box center [364, 28] width 455 height 15
copy small "Jocelyn"
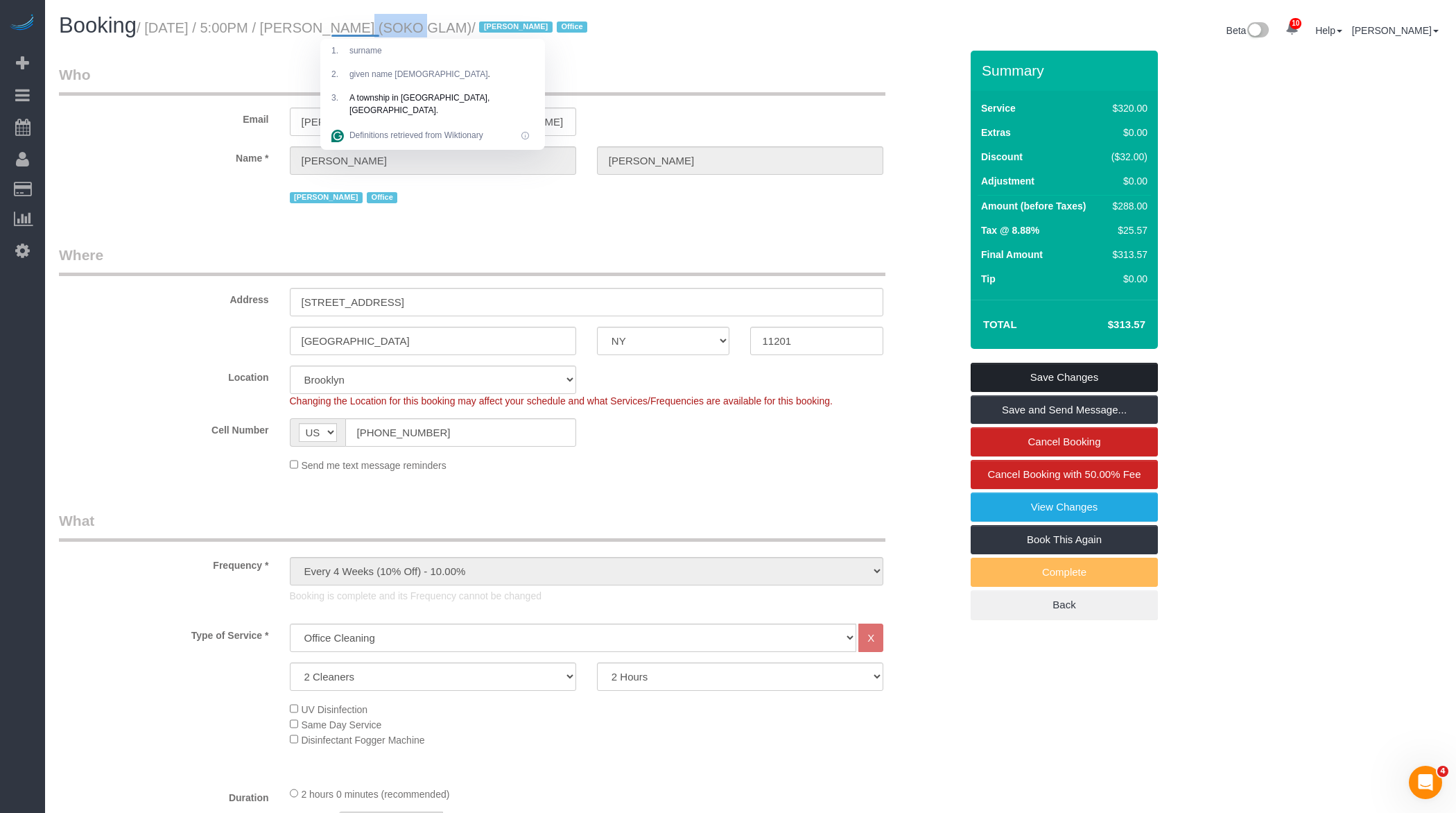
click at [1021, 378] on link "Save Changes" at bounding box center [1064, 377] width 187 height 29
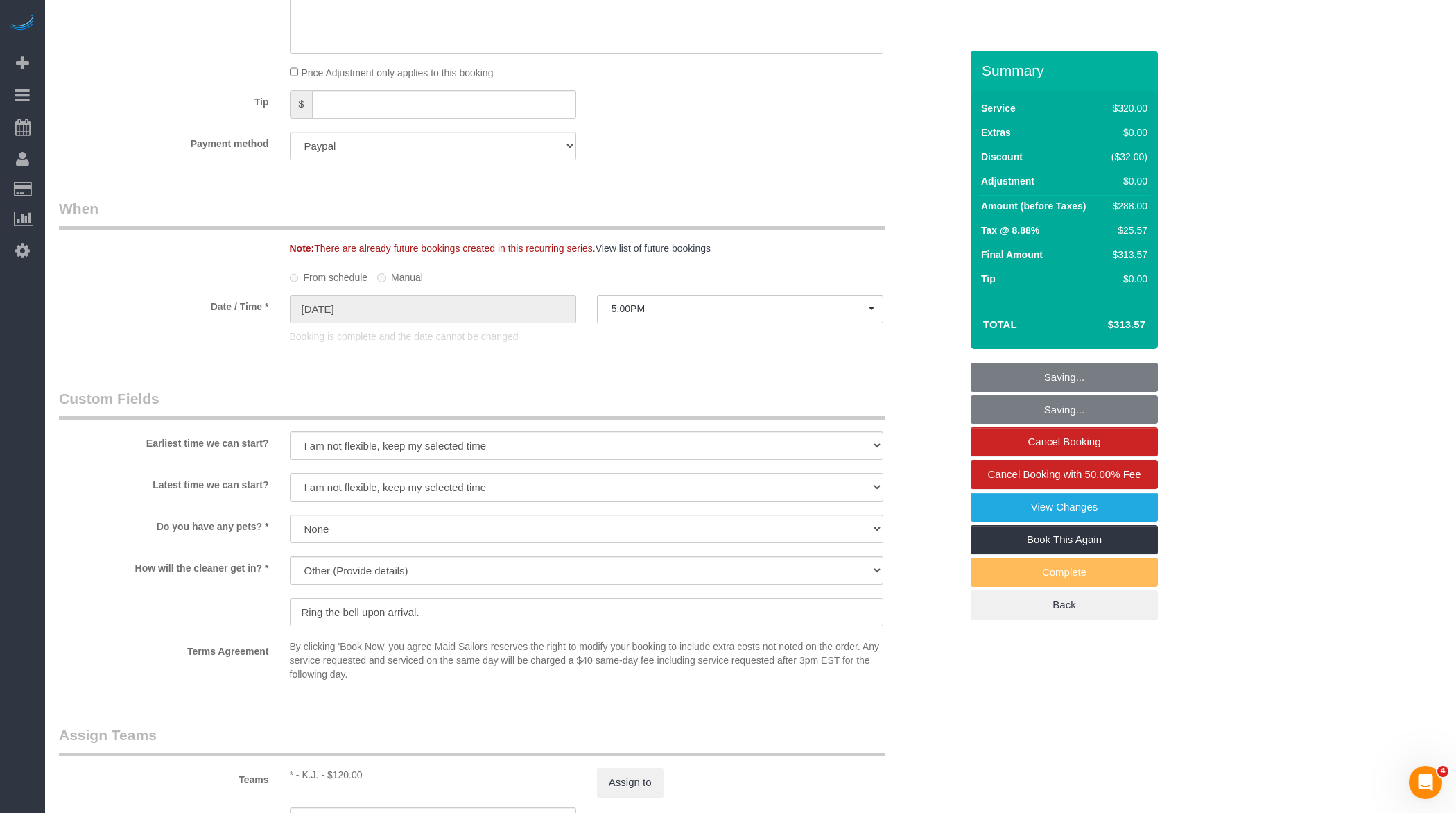
scroll to position [1062, 0]
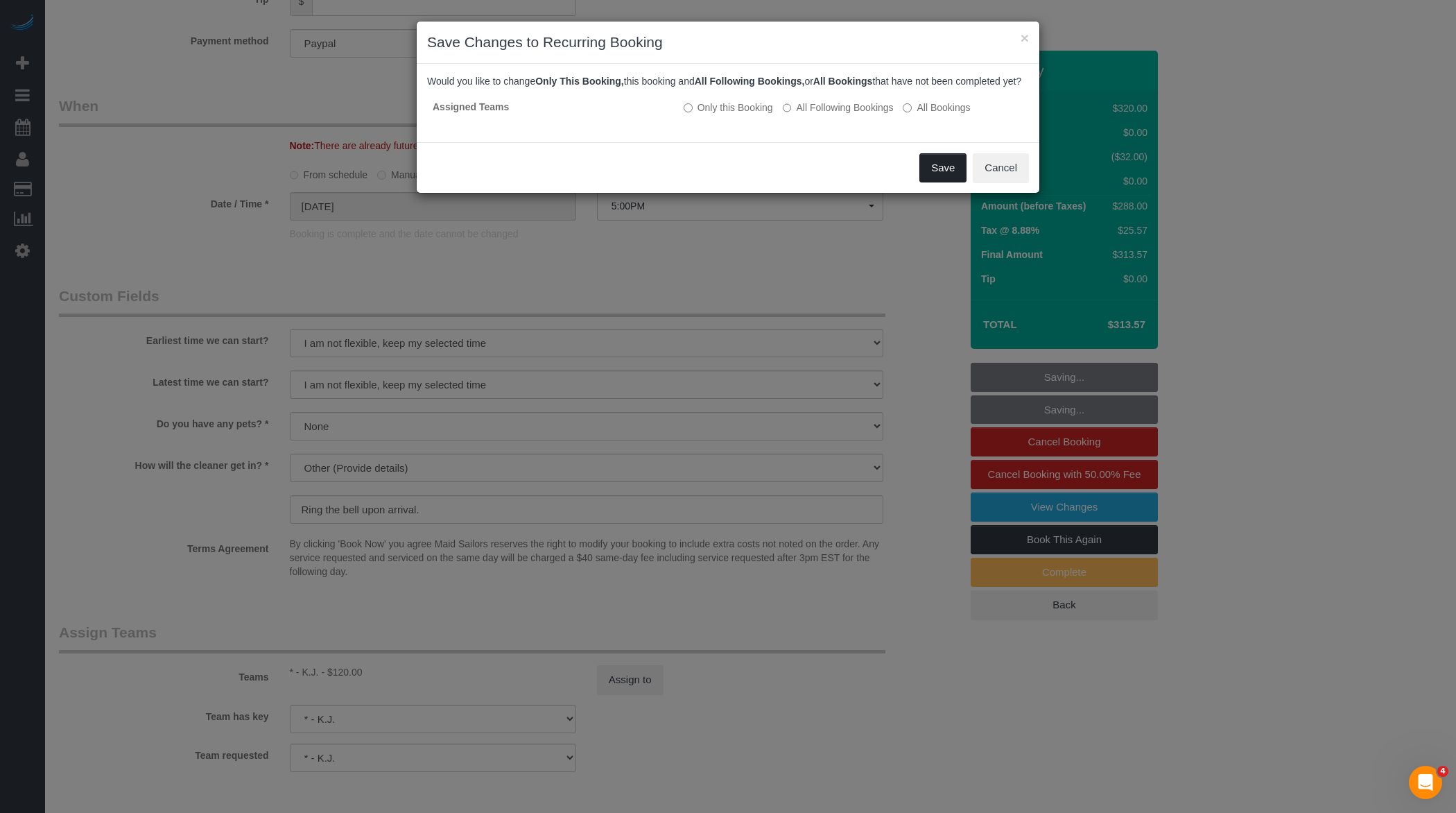
click at [934, 168] on button "Save" at bounding box center [943, 168] width 47 height 29
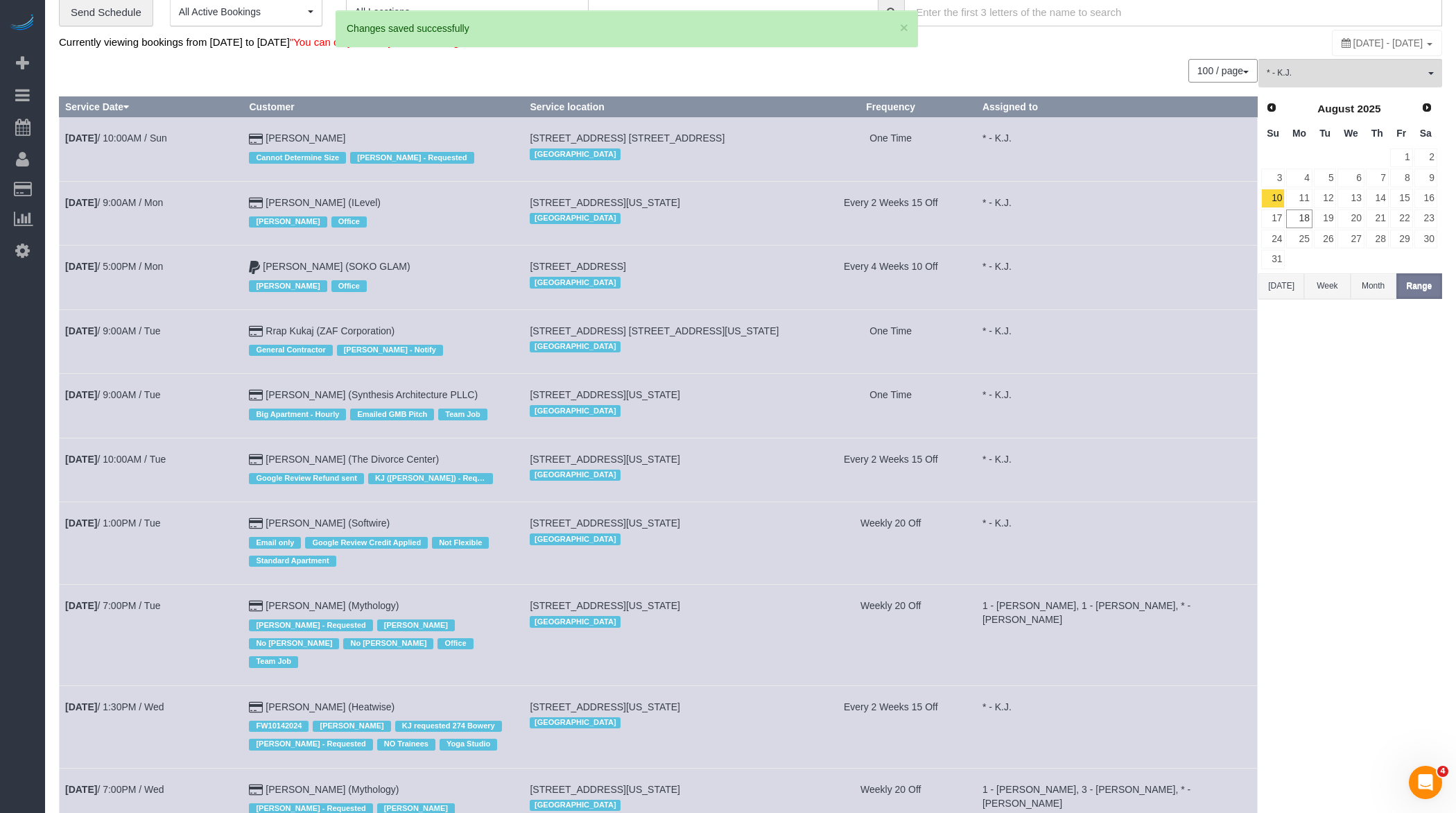
scroll to position [63, 0]
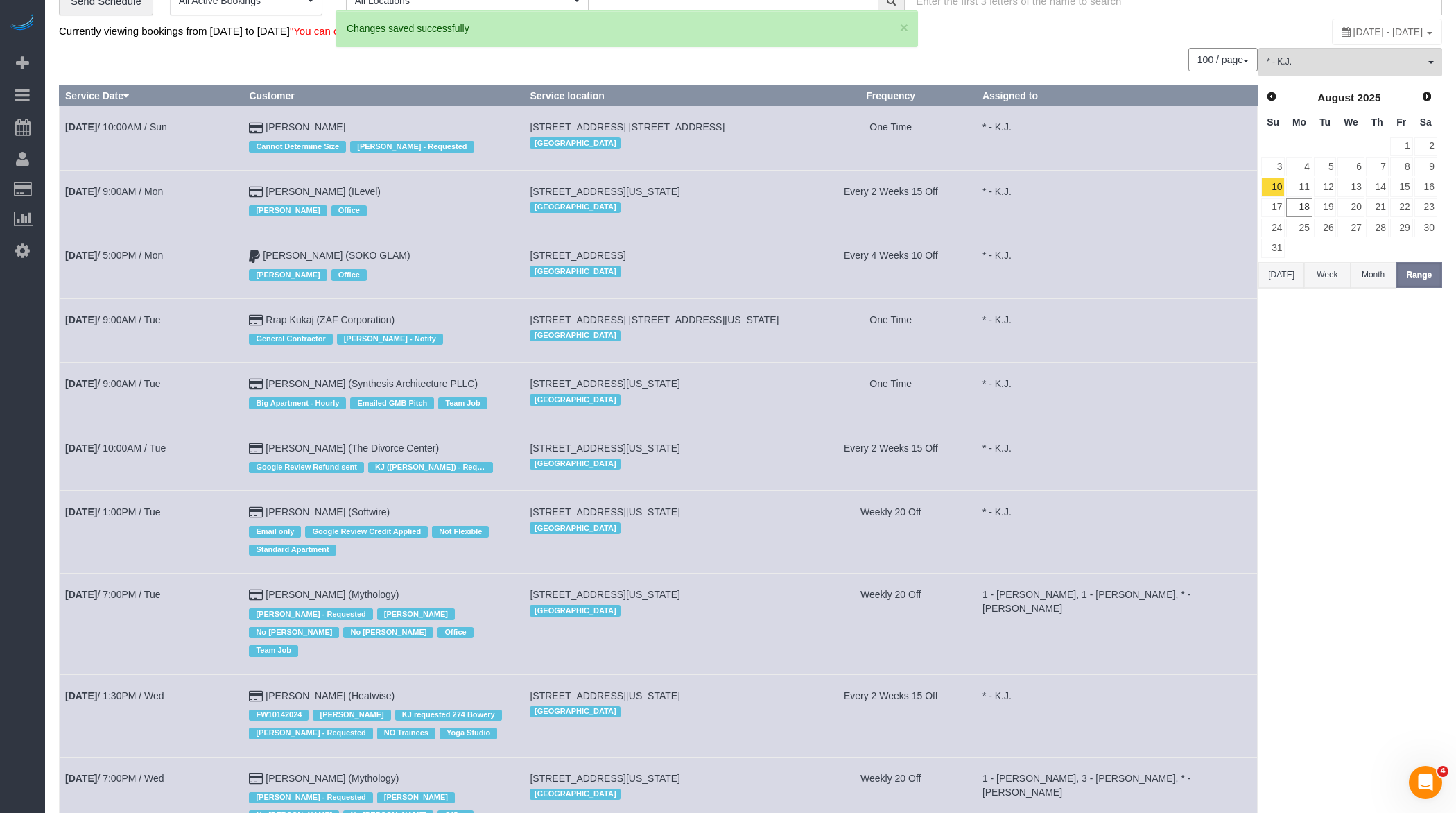
click at [137, 322] on td "Aug 12th / 9:00AM / Tue" at bounding box center [151, 330] width 183 height 63
click at [143, 317] on link "Aug 12th / 9:00AM / Tue" at bounding box center [112, 319] width 95 height 11
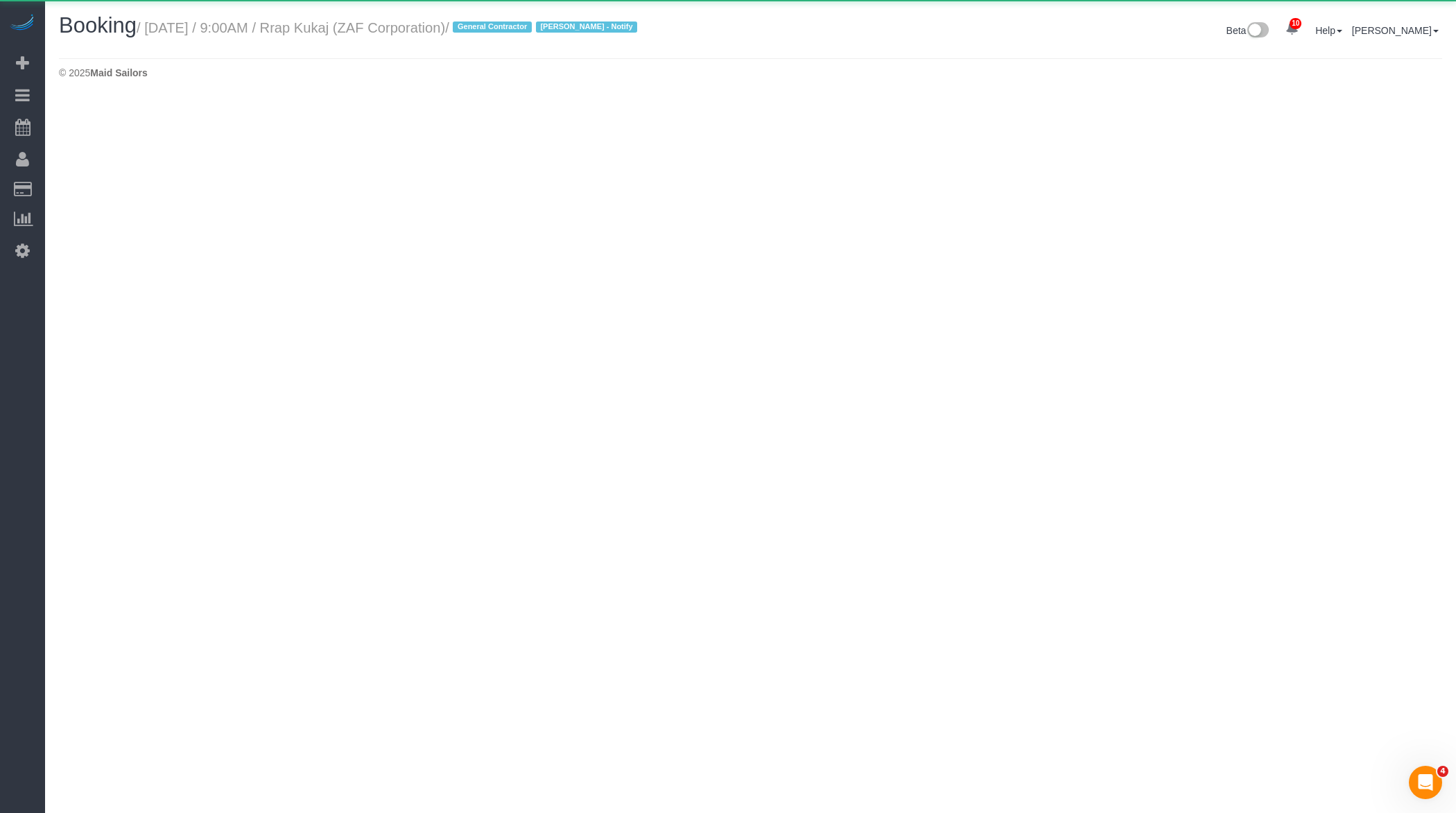
select select "NY"
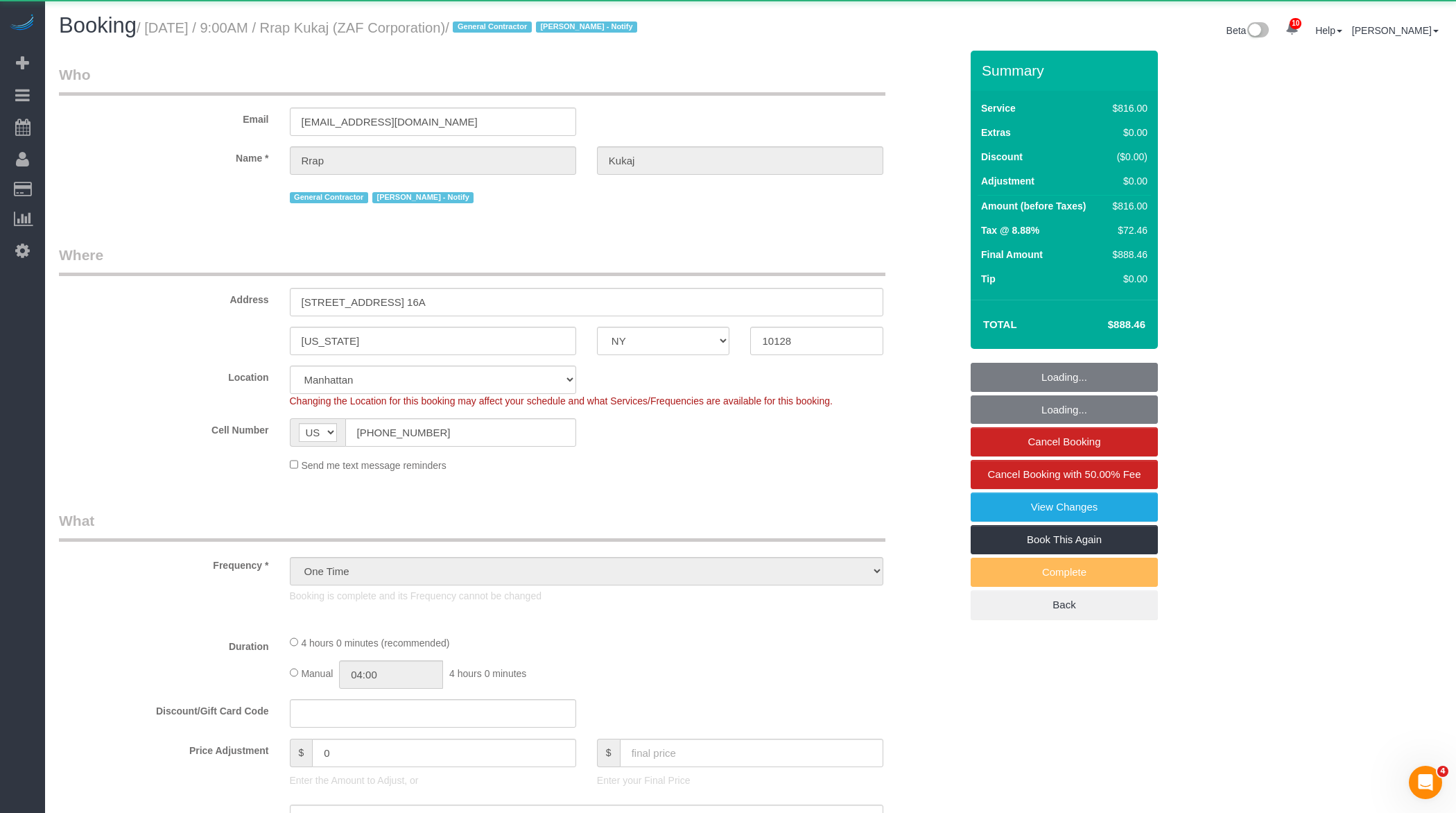
select select "object:12893"
select select "3"
select select "240"
select select "spot21"
select select "number:89"
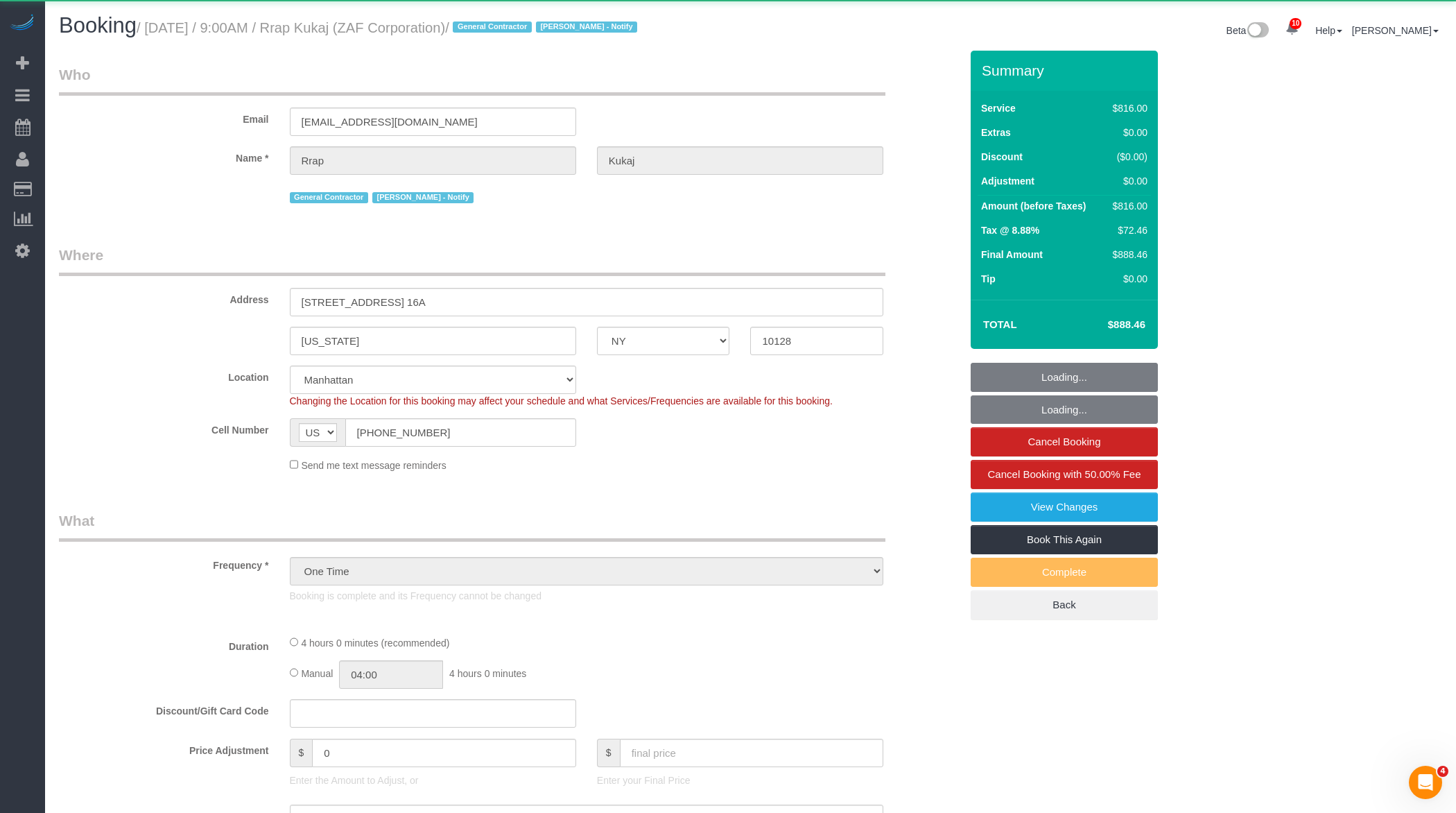
select select "number:90"
select select "number:15"
select select "number:7"
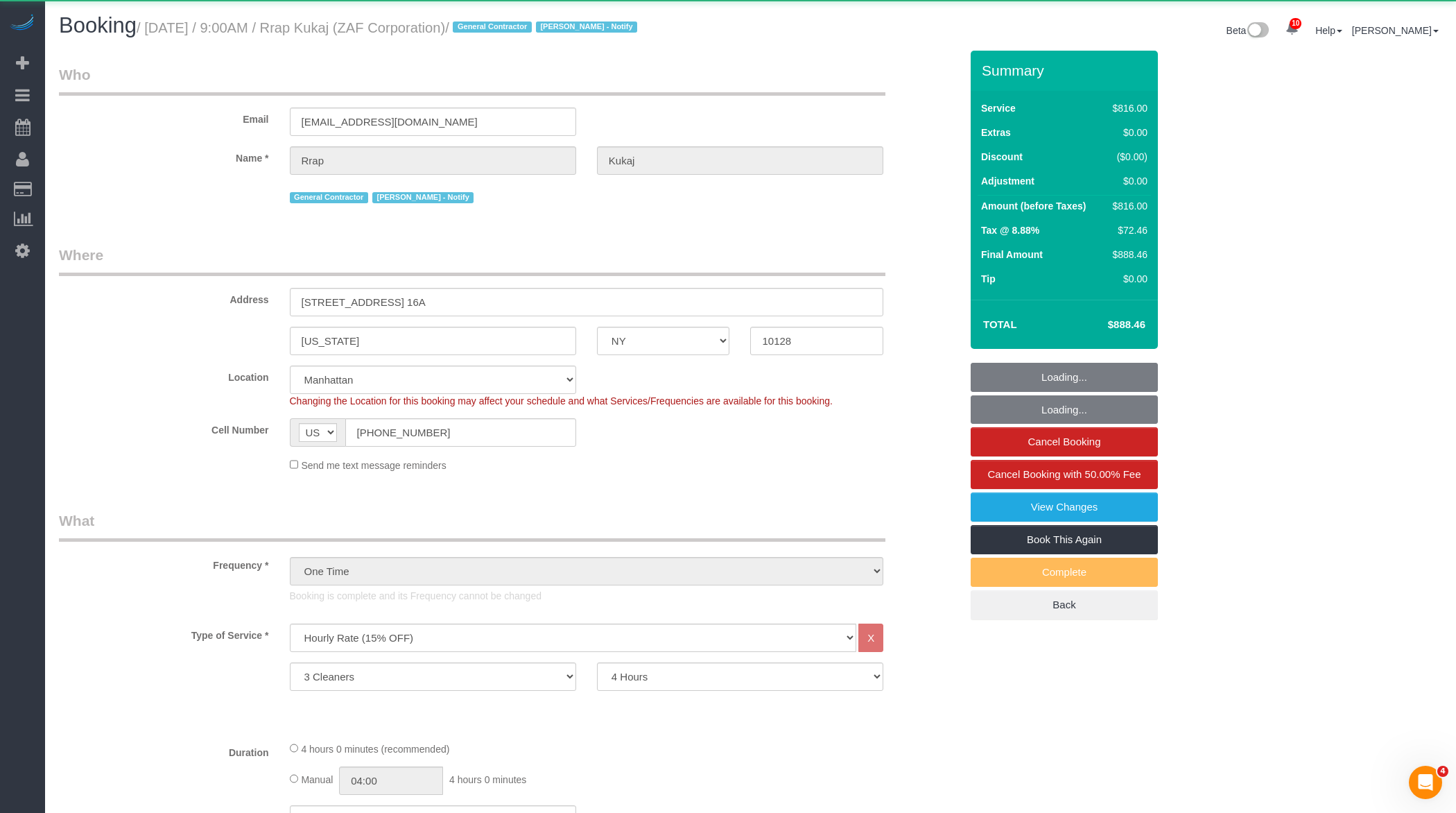
select select "string:stripe-pm_1RtaDS4VGloSiKo7rLiEkzFZ"
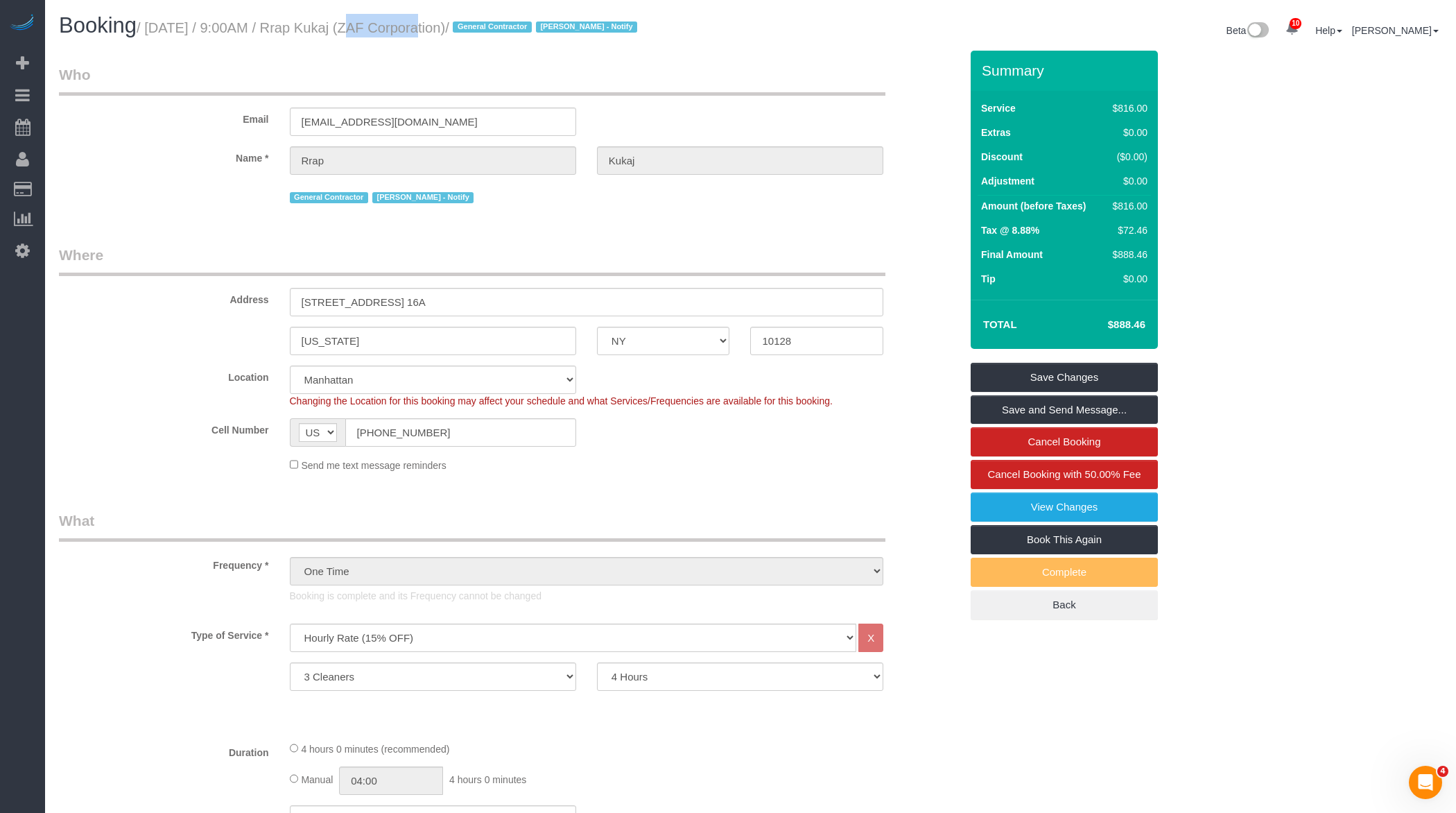
drag, startPoint x: 333, startPoint y: 25, endPoint x: 398, endPoint y: 29, distance: 65.1
click at [398, 29] on small "/ August 12, 2025 / 9:00AM / Rrap Kukaj (ZAF Corporation) / General Contractor …" at bounding box center [389, 28] width 505 height 15
copy small "Rrap Kukaj"
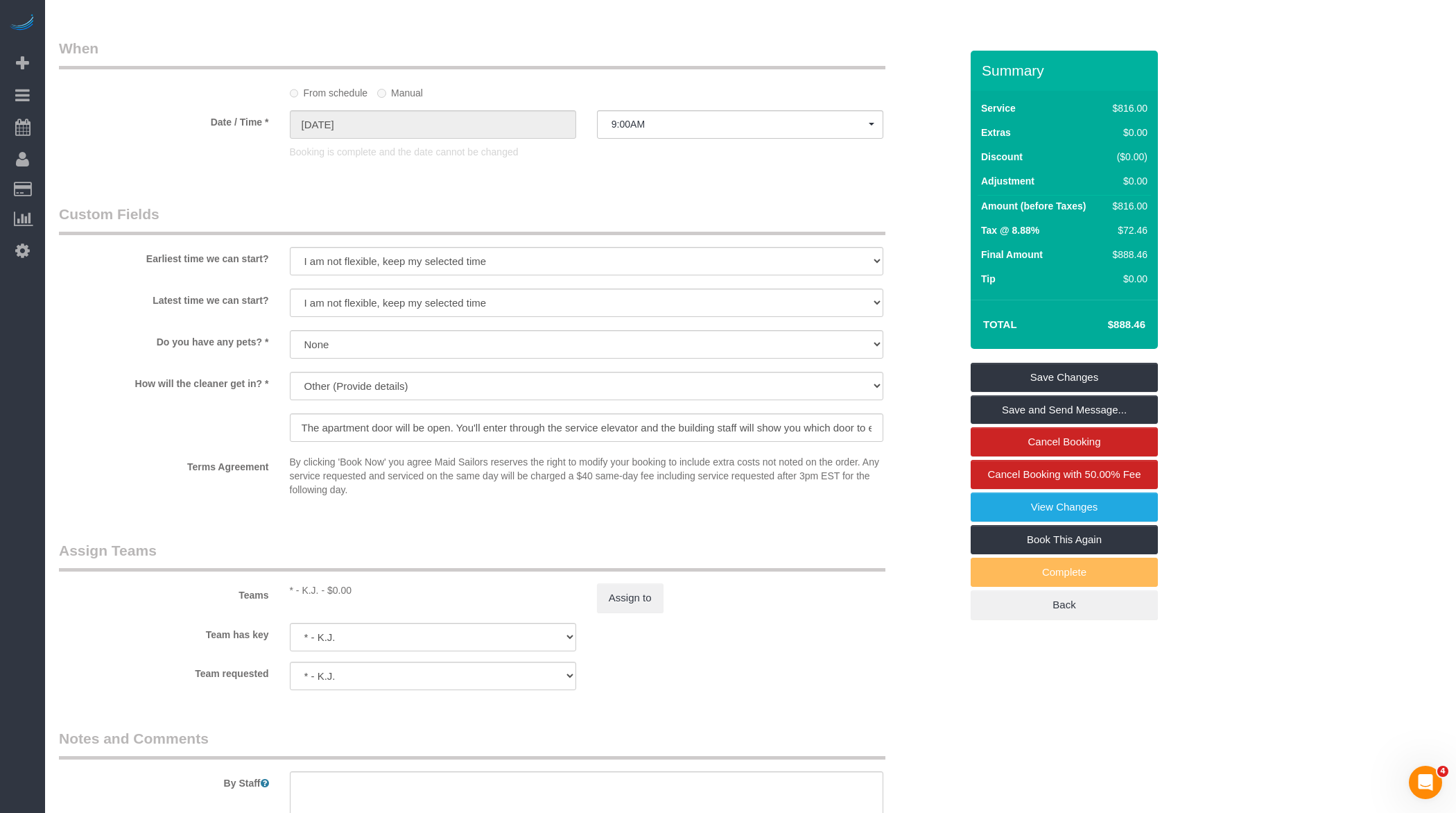
scroll to position [1079, 0]
click at [635, 585] on button "Assign to" at bounding box center [630, 592] width 67 height 29
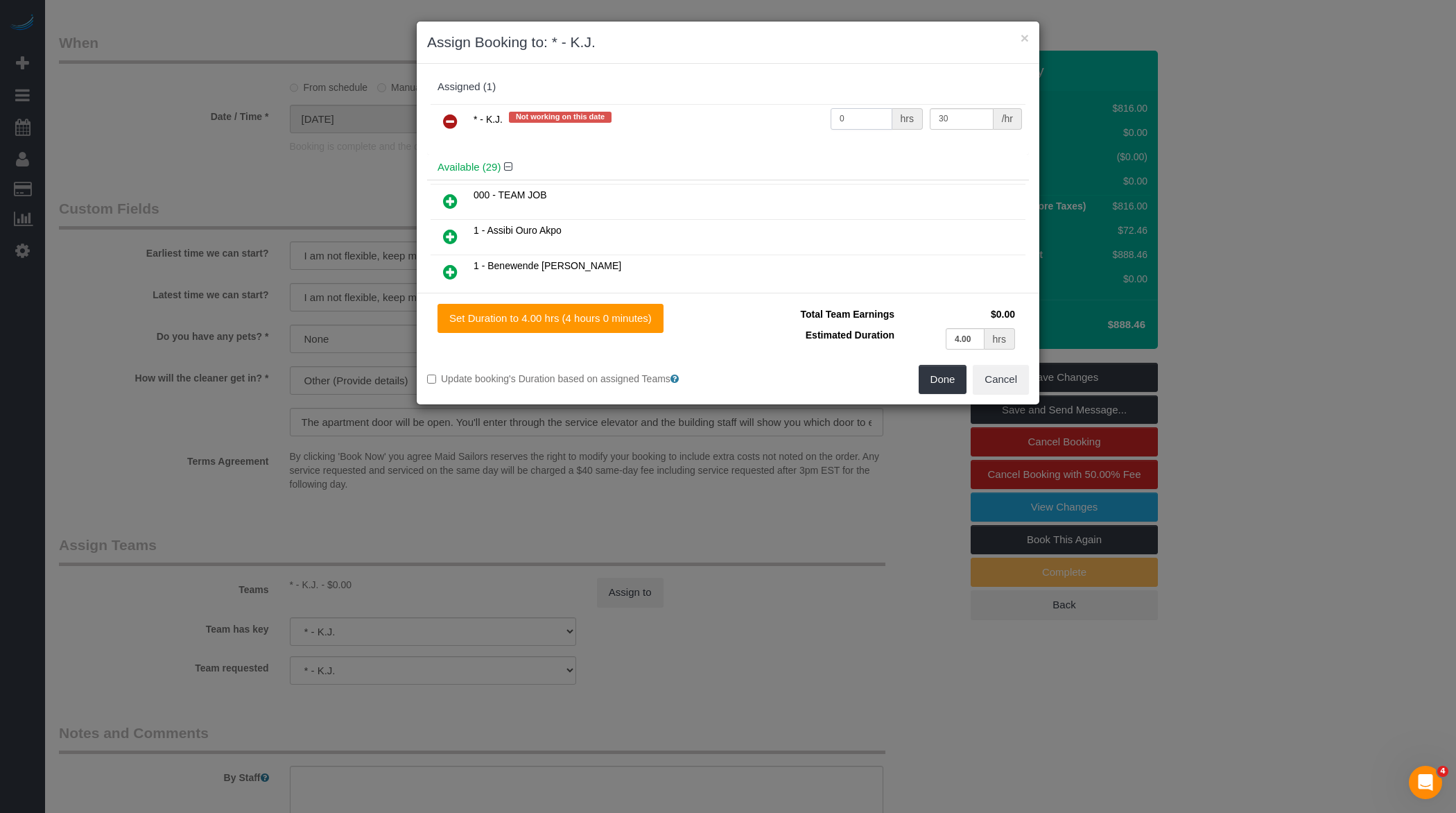
click at [868, 112] on input "0" at bounding box center [861, 118] width 62 height 21
type input "12"
click at [948, 370] on button "Done" at bounding box center [942, 379] width 48 height 29
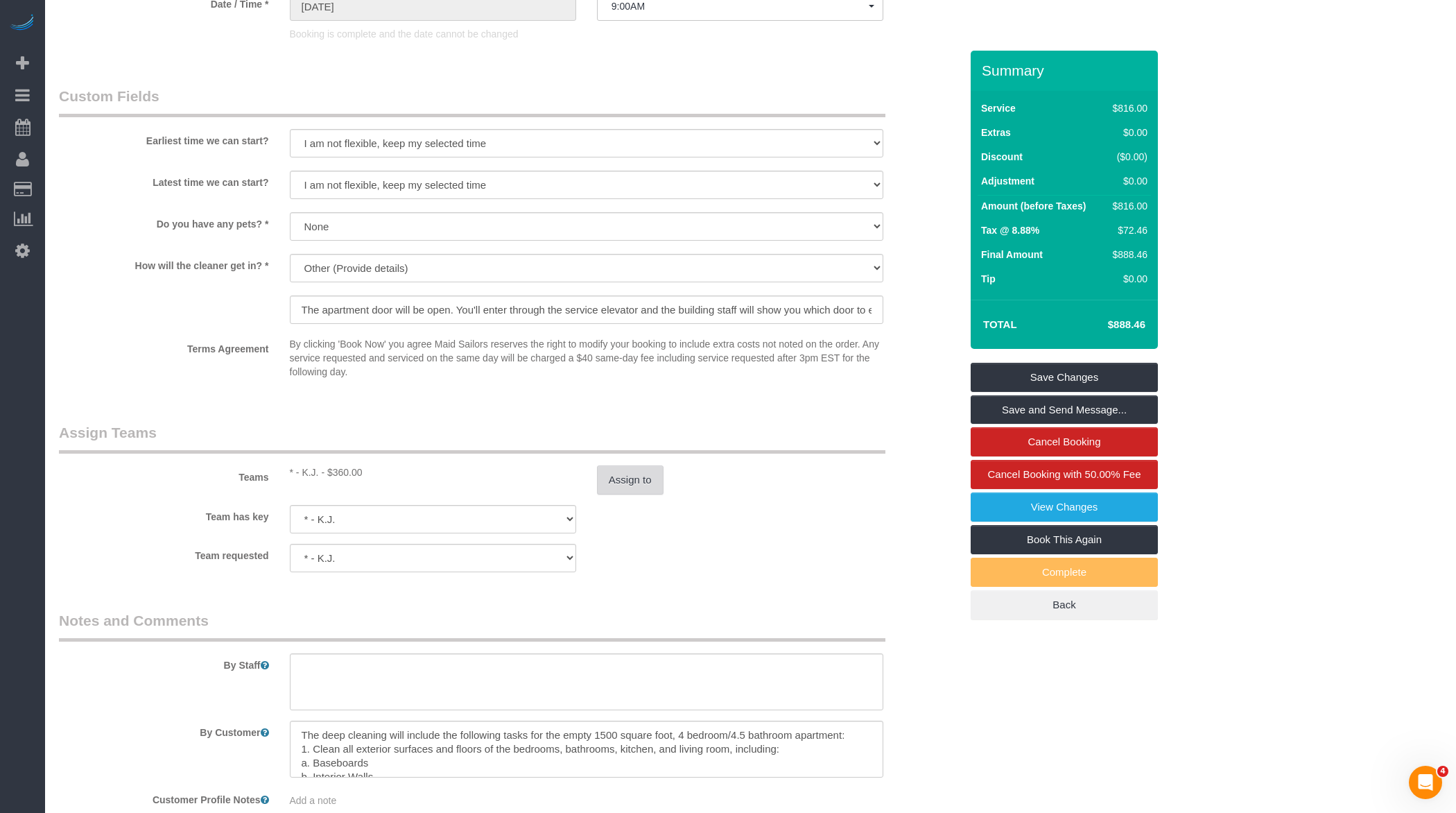
scroll to position [1215, 0]
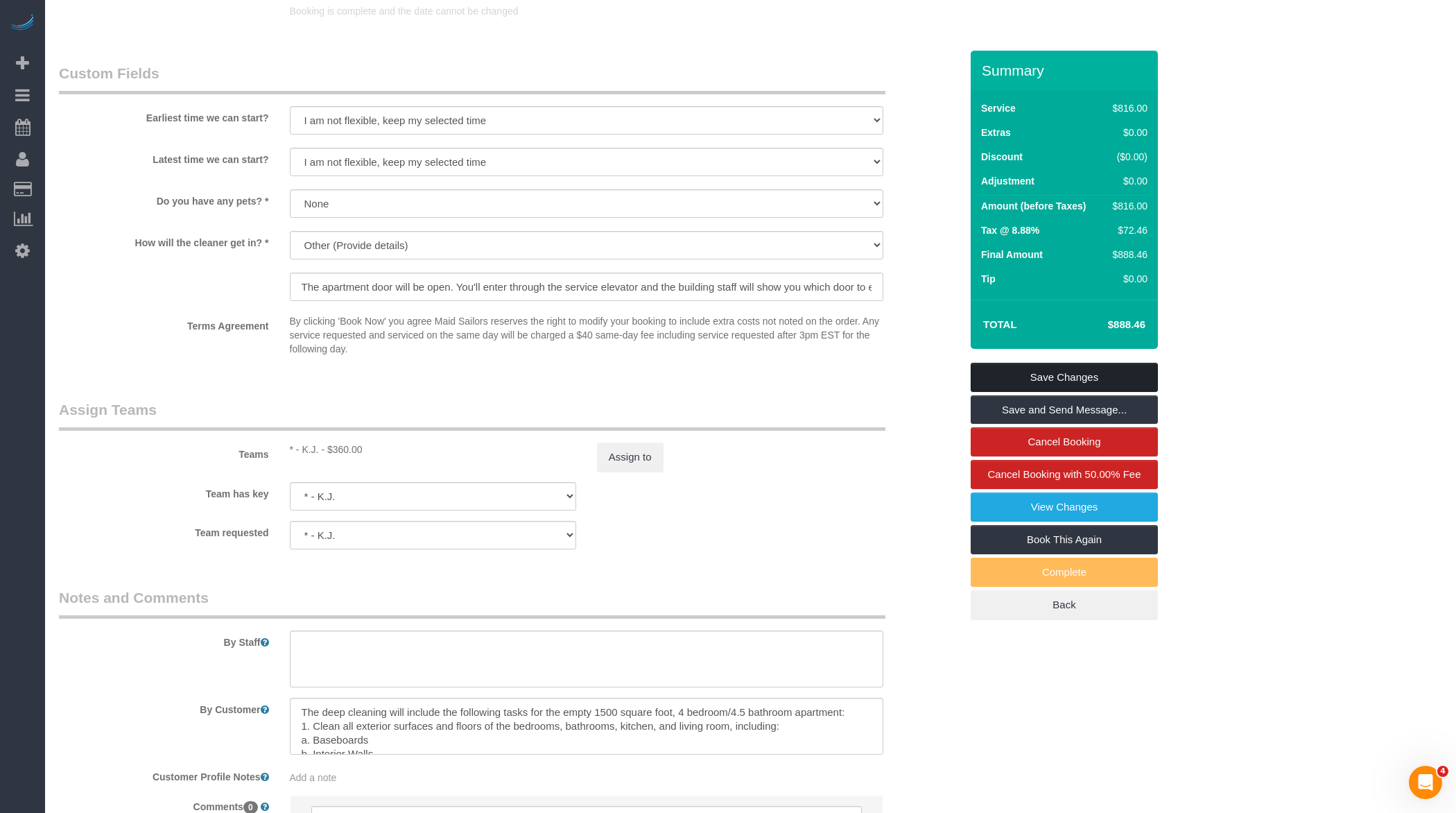
click at [1059, 385] on link "Save Changes" at bounding box center [1064, 377] width 187 height 29
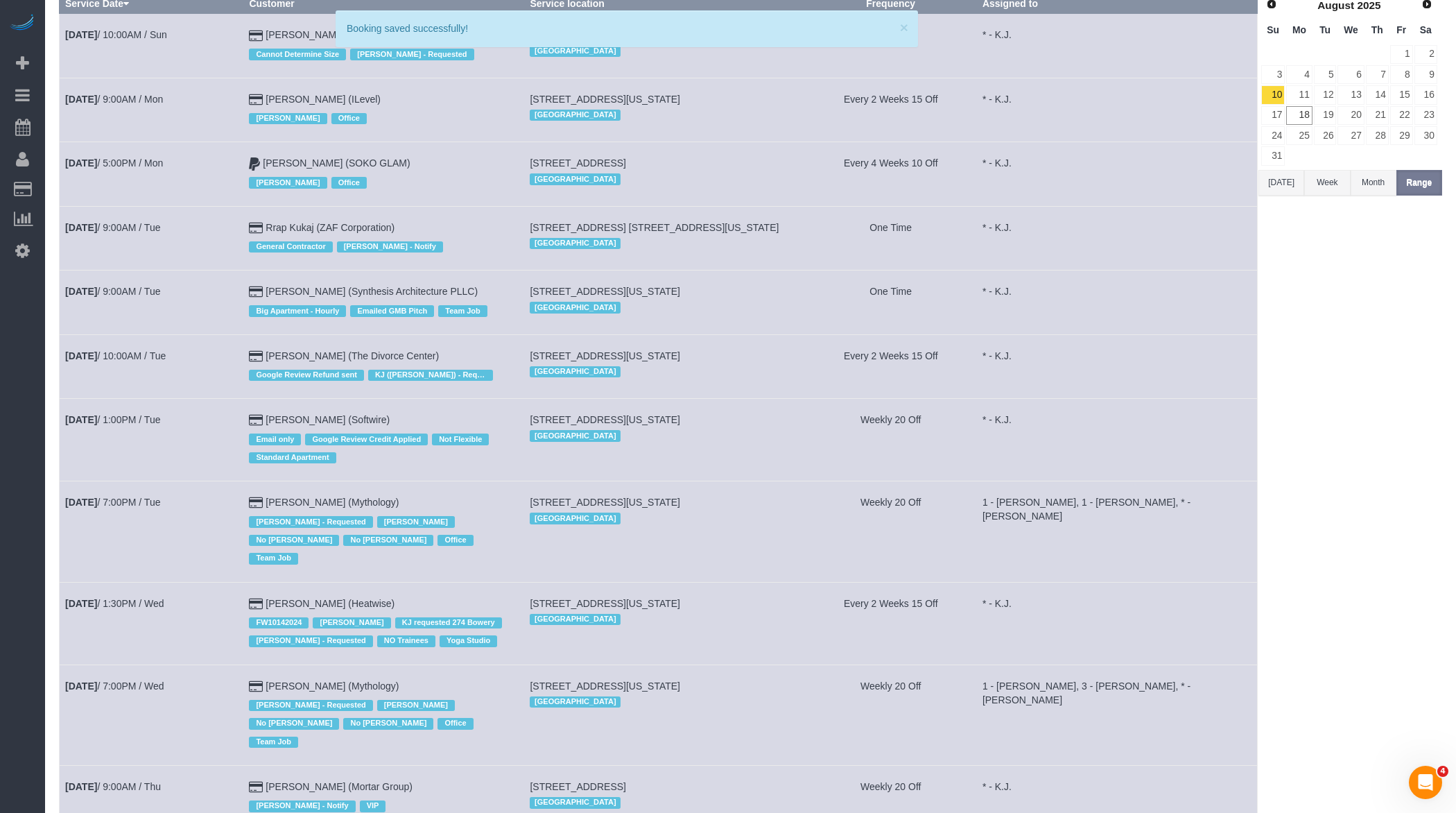
scroll to position [170, 0]
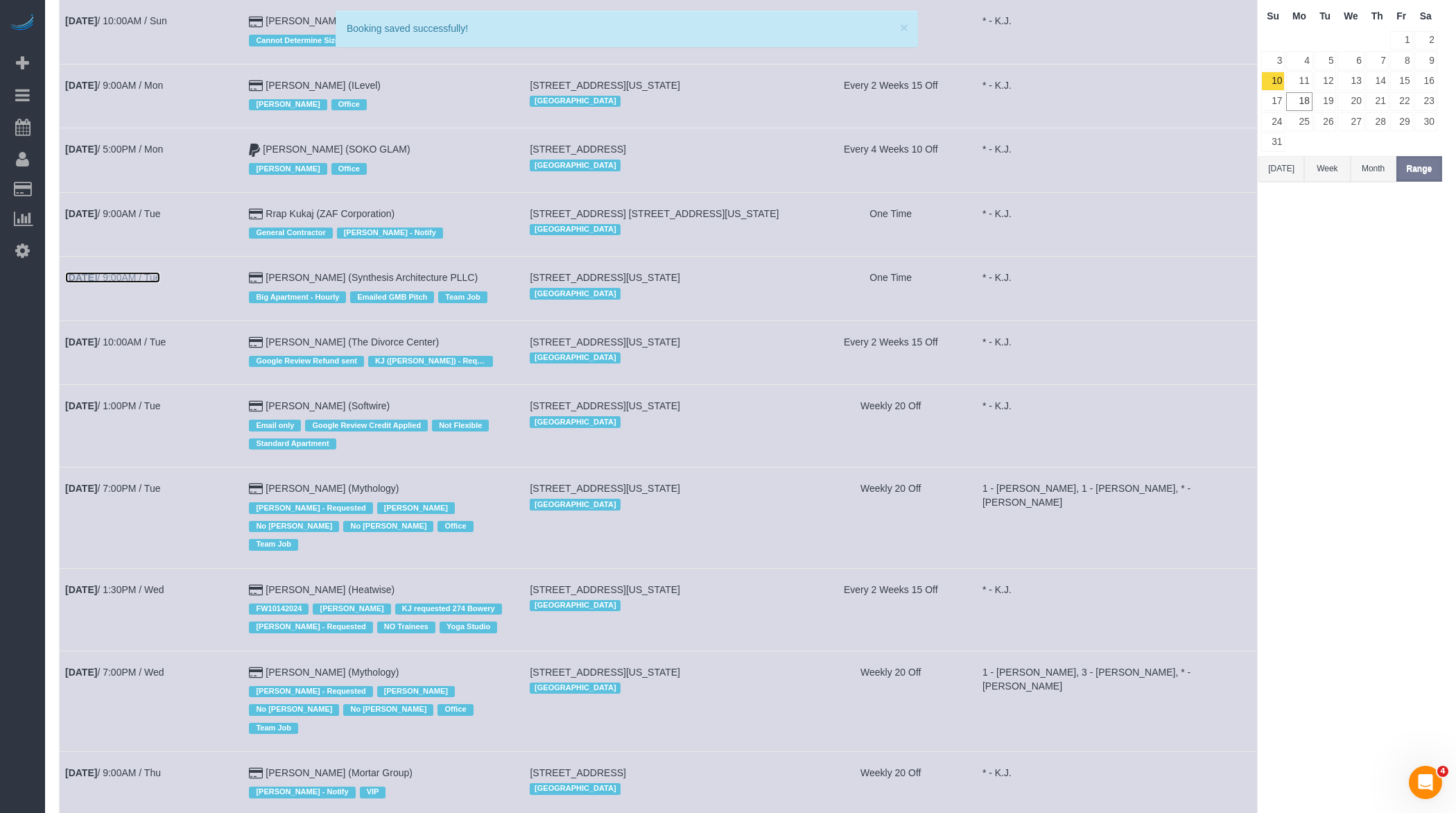
click at [160, 277] on link "Aug 12th / 9:00AM / Tue" at bounding box center [112, 277] width 95 height 11
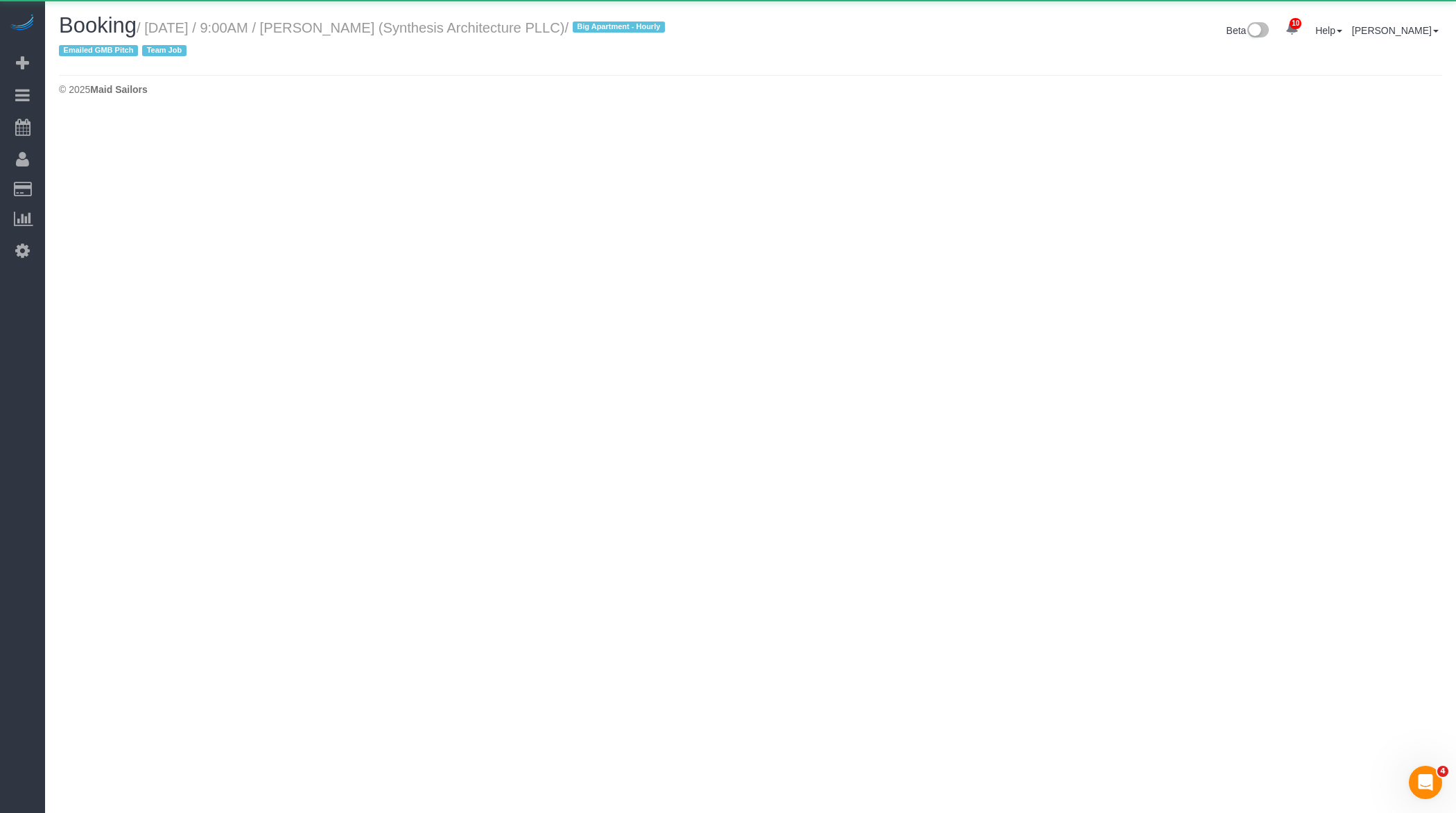
select select "NY"
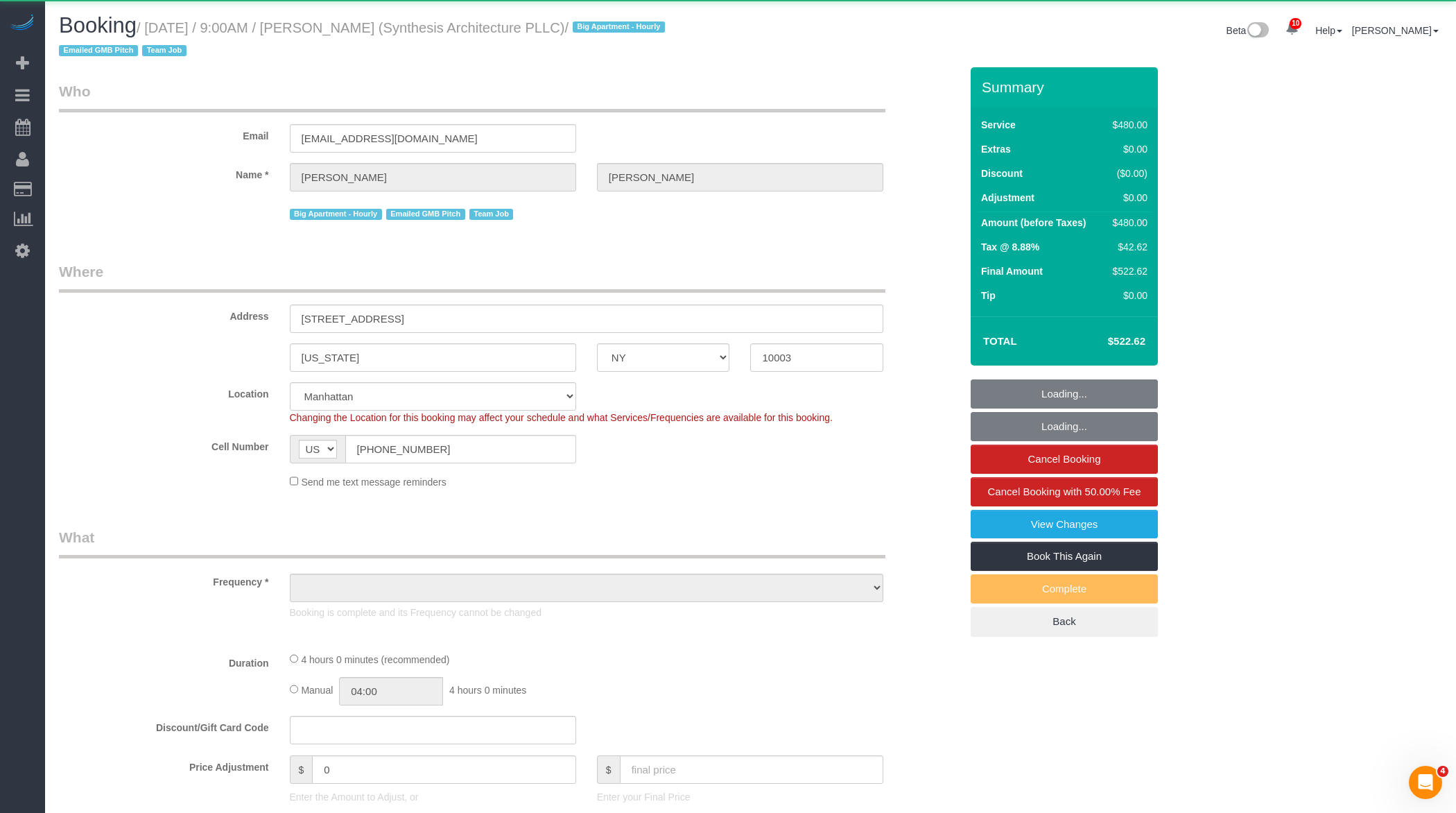
select select "object:17092"
select select "2"
select select "240"
select select "spot26"
select select "number:89"
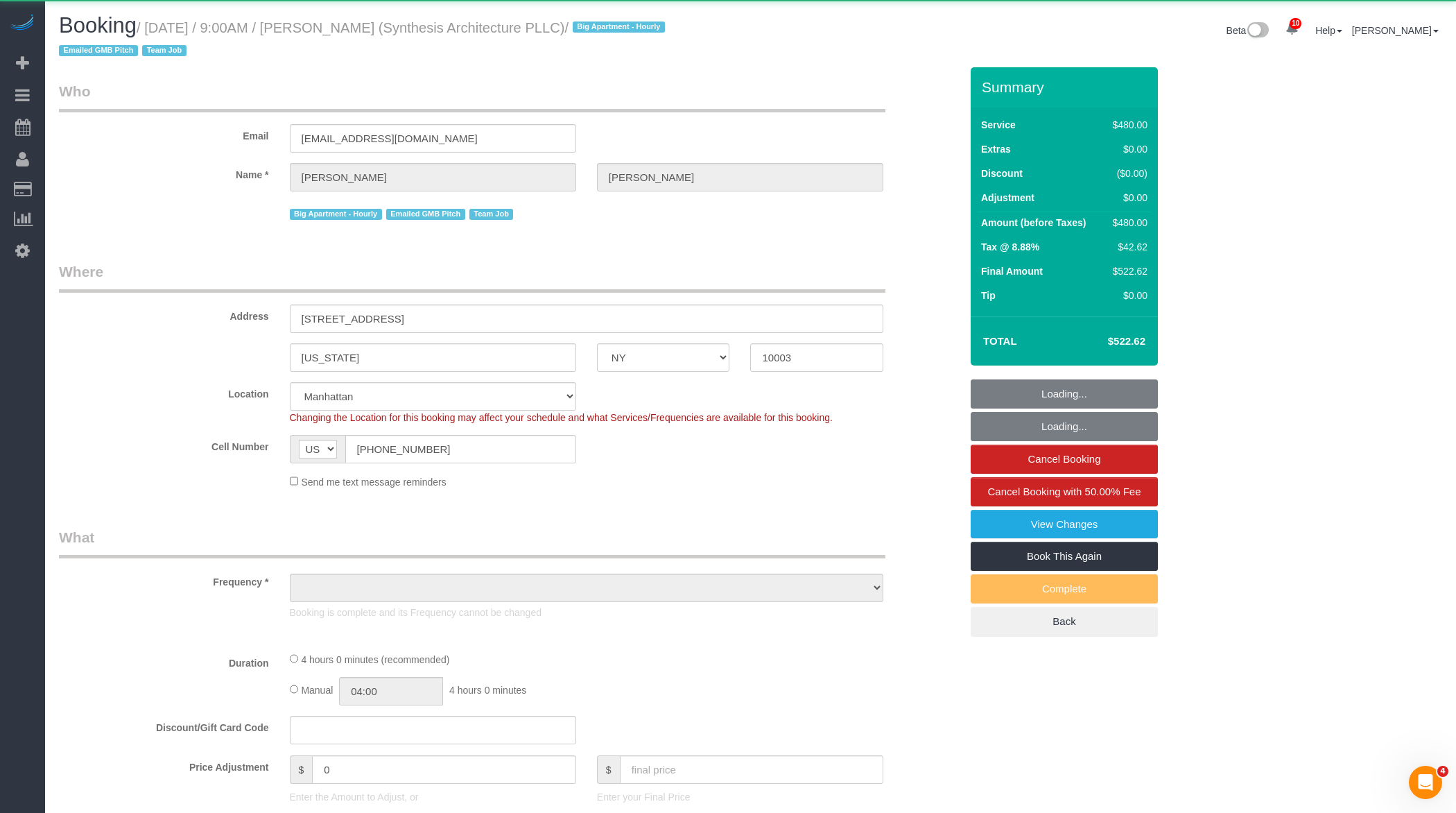
select select "number:90"
select select "number:15"
select select "number:7"
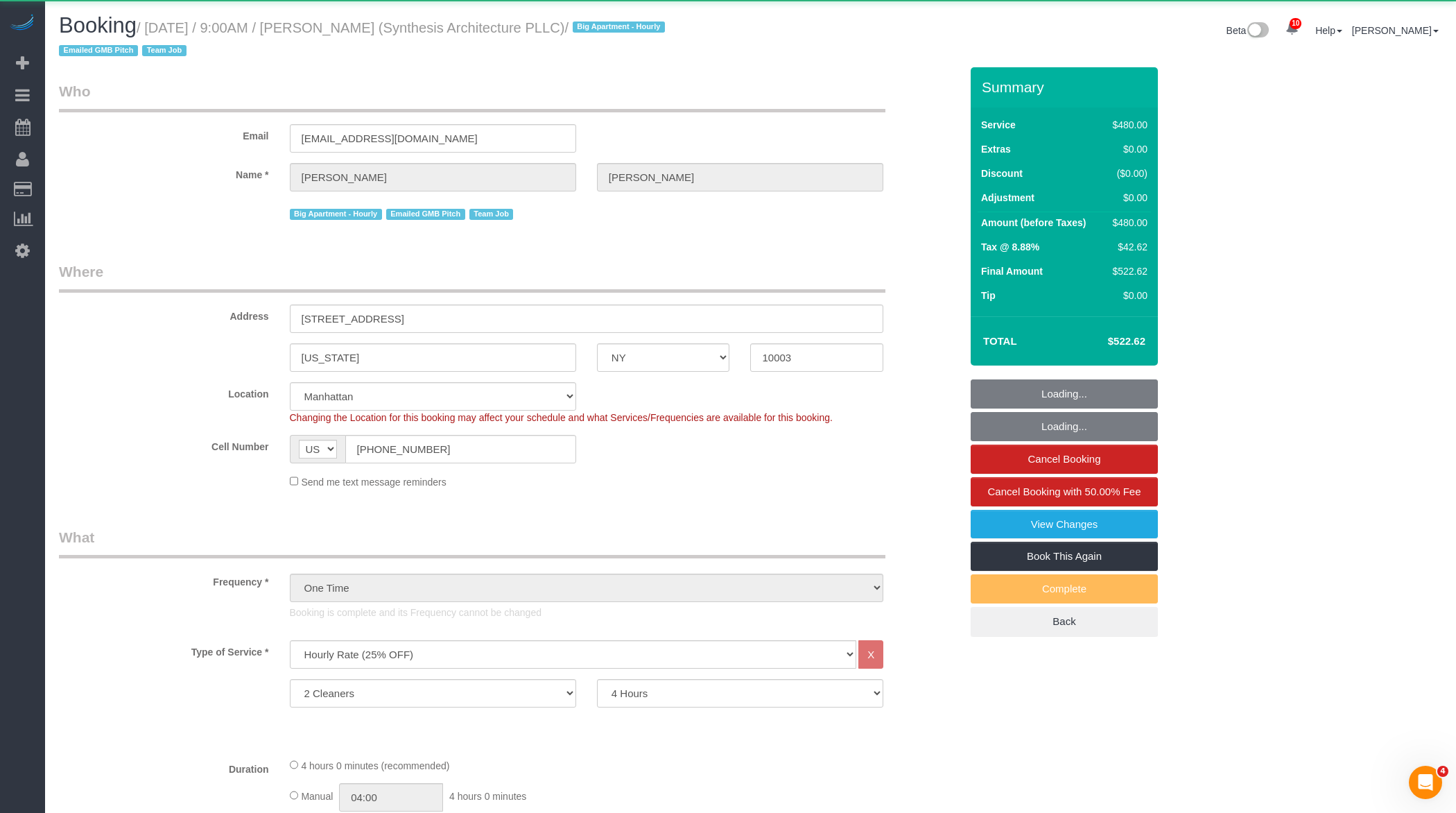
select select "string:stripe-pm_1Rv5Py4VGloSiKo7uCDOEgCW"
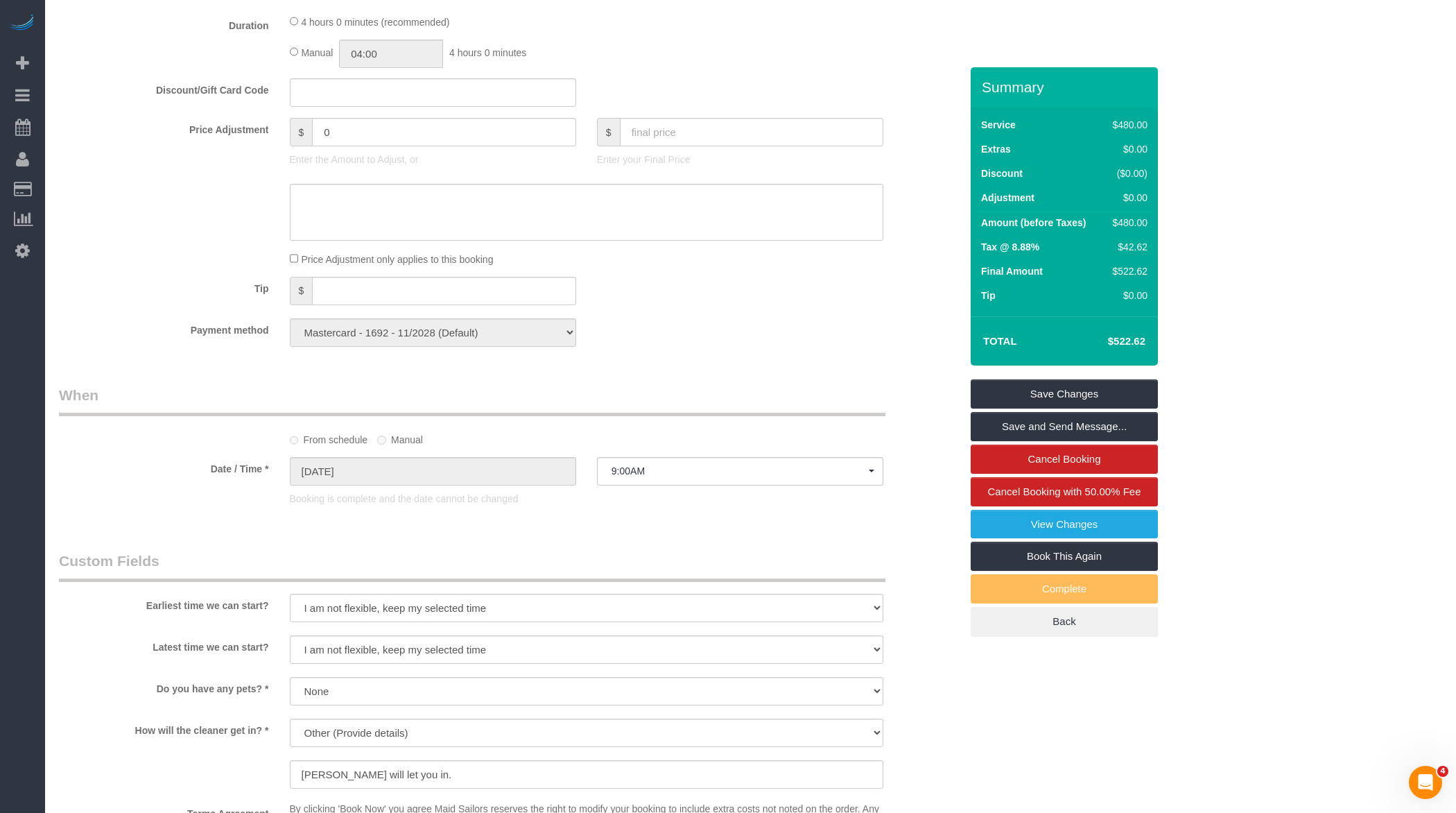
scroll to position [1424, 0]
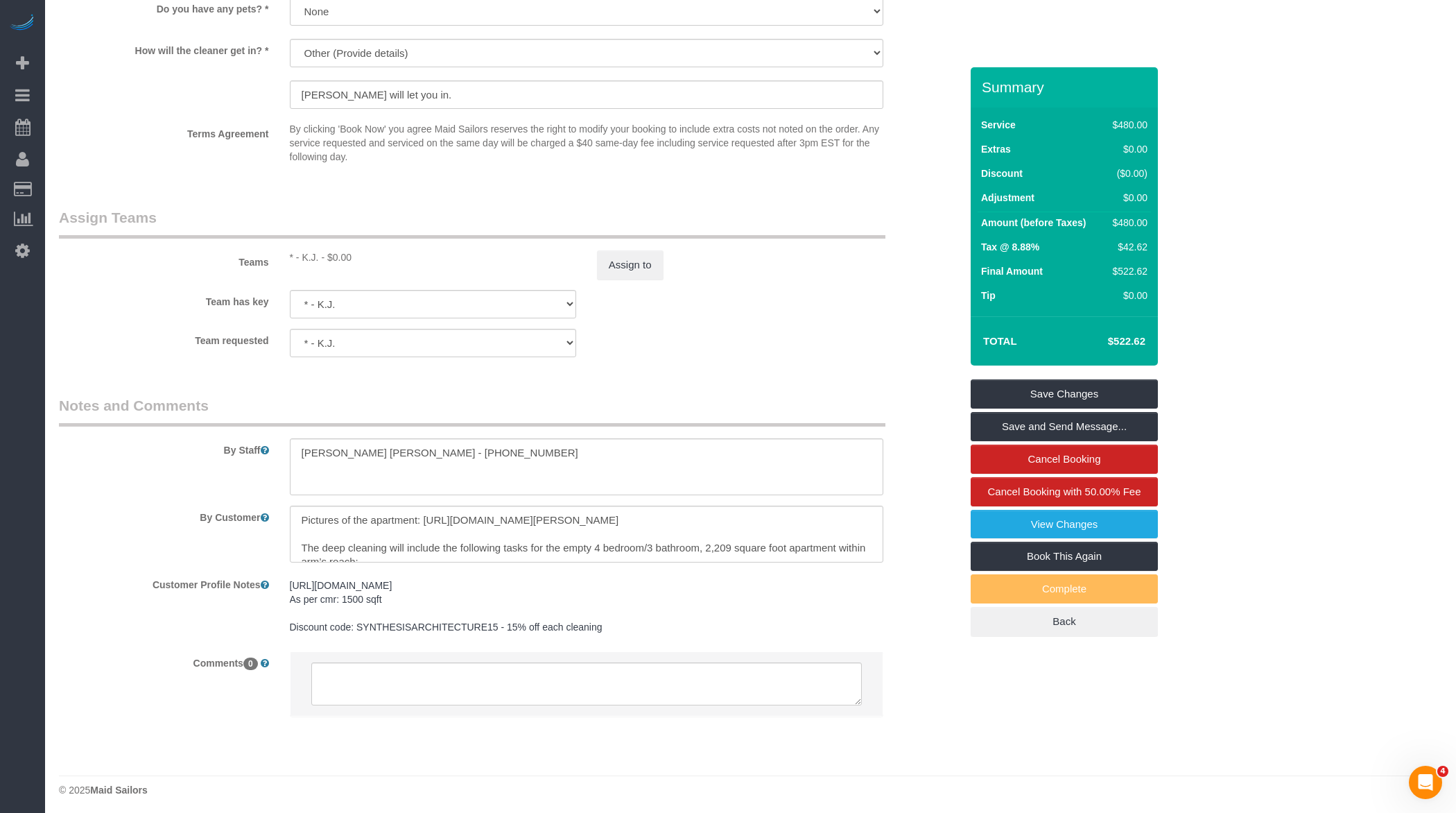
click at [649, 282] on sui-booking-teams "Teams * - K.J. - $0.00 Assign to Team has key * - K.J. 000- Donna Mercado 000 -…" at bounding box center [510, 282] width 901 height 150
click at [649, 263] on button "Assign to" at bounding box center [630, 265] width 67 height 29
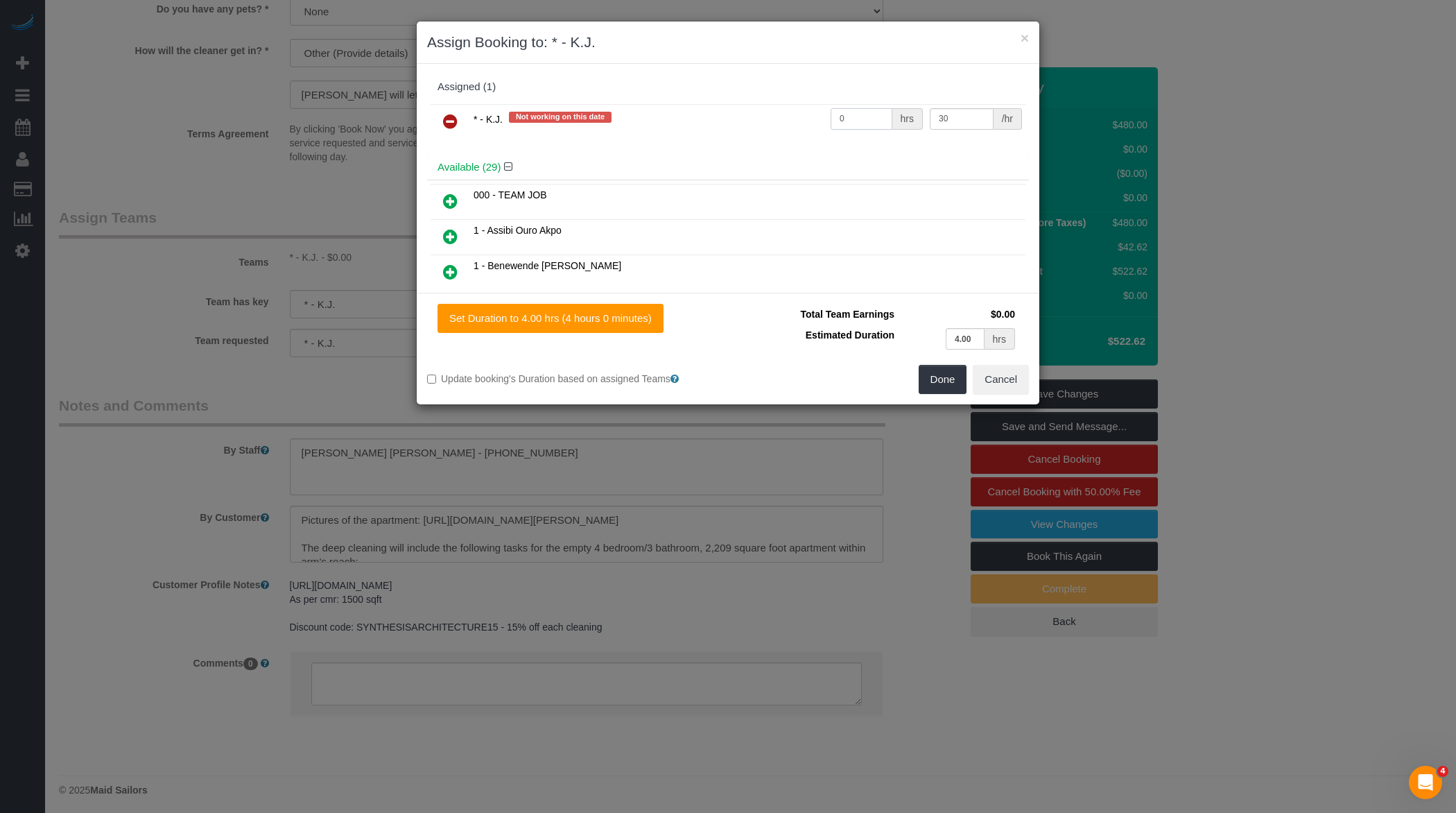
click at [861, 114] on input "0" at bounding box center [861, 118] width 62 height 21
type input "8"
click at [939, 380] on button "Done" at bounding box center [942, 379] width 48 height 29
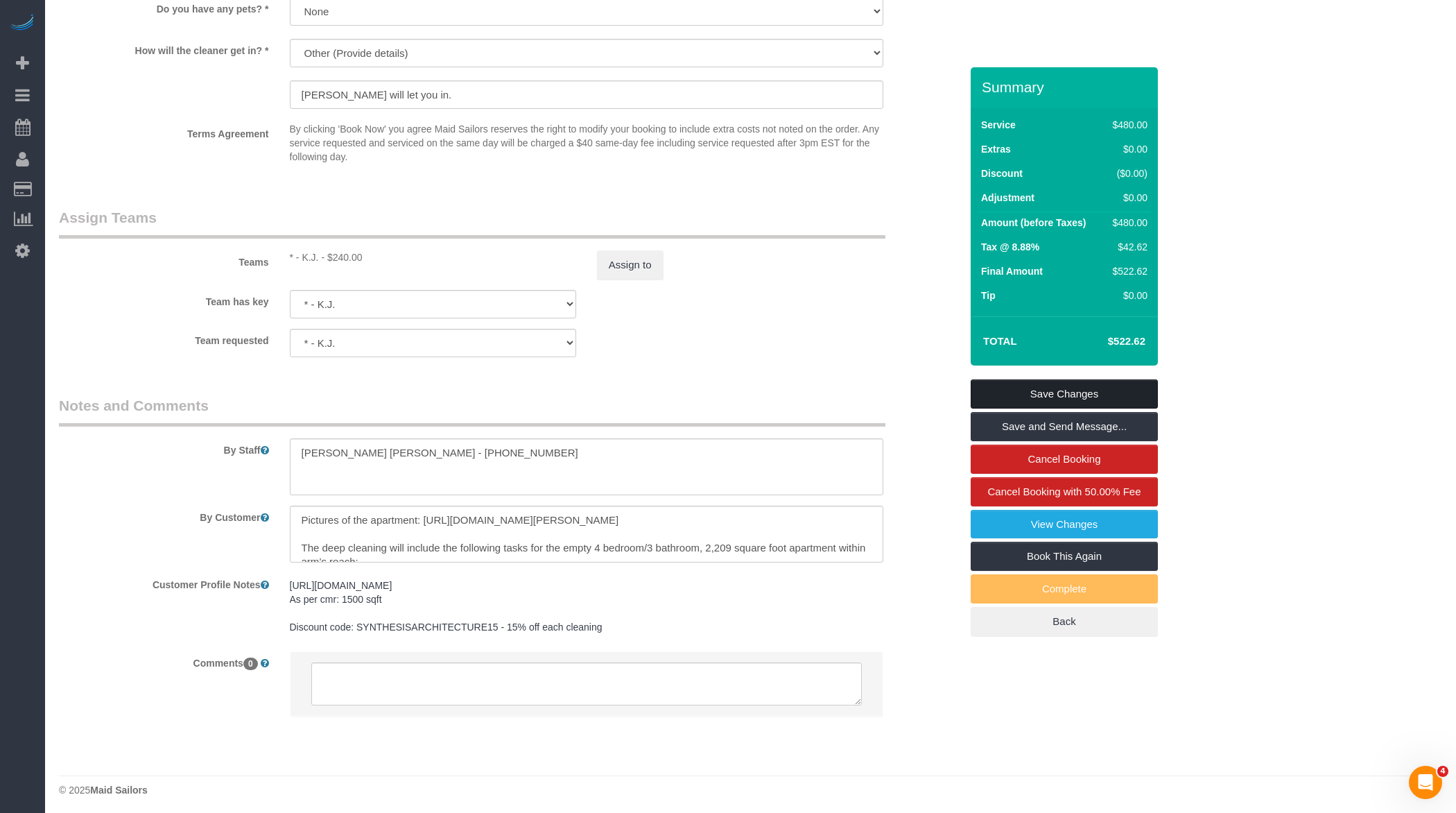
click at [1018, 393] on link "Save Changes" at bounding box center [1064, 394] width 187 height 29
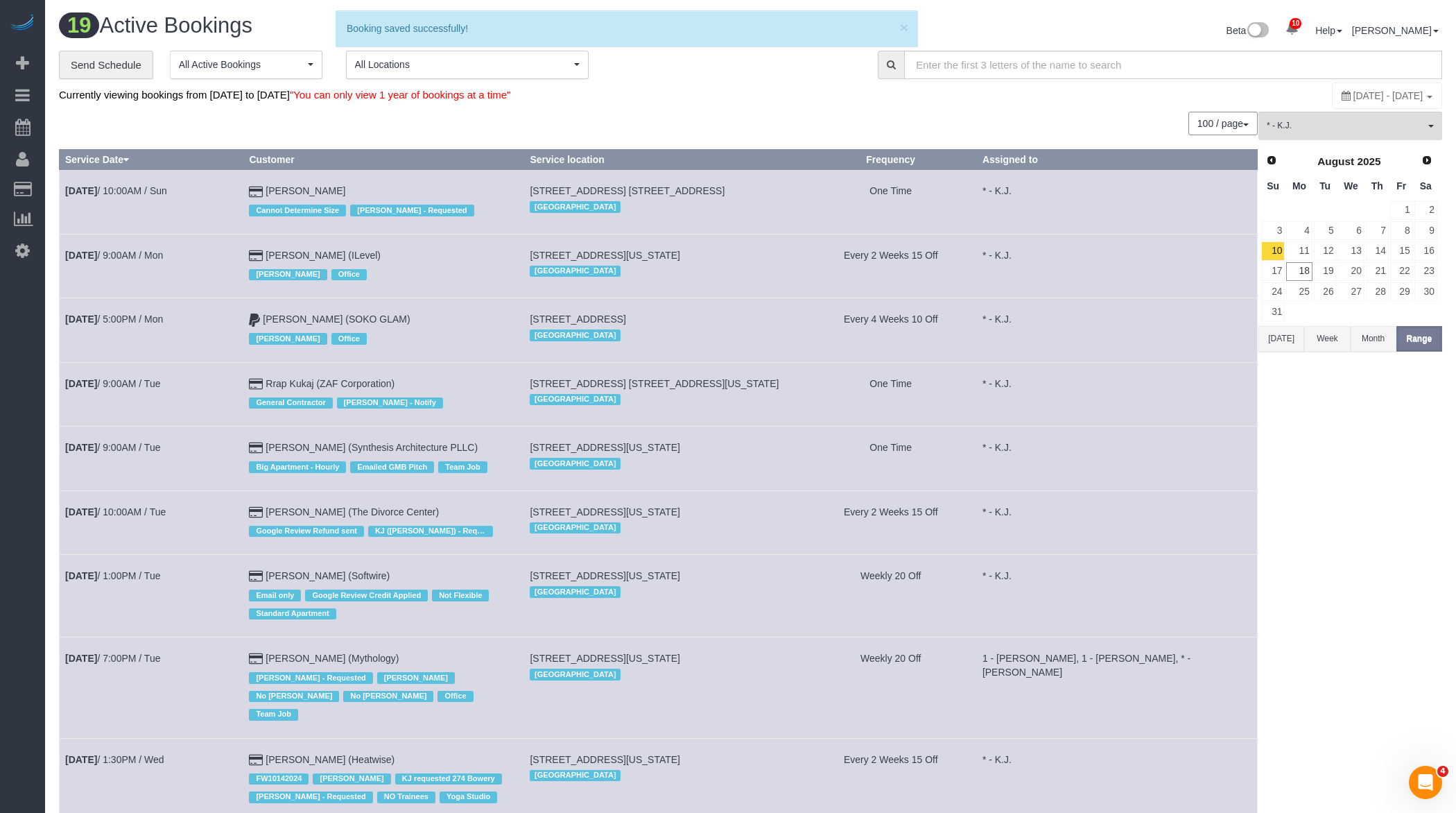
scroll to position [15, 0]
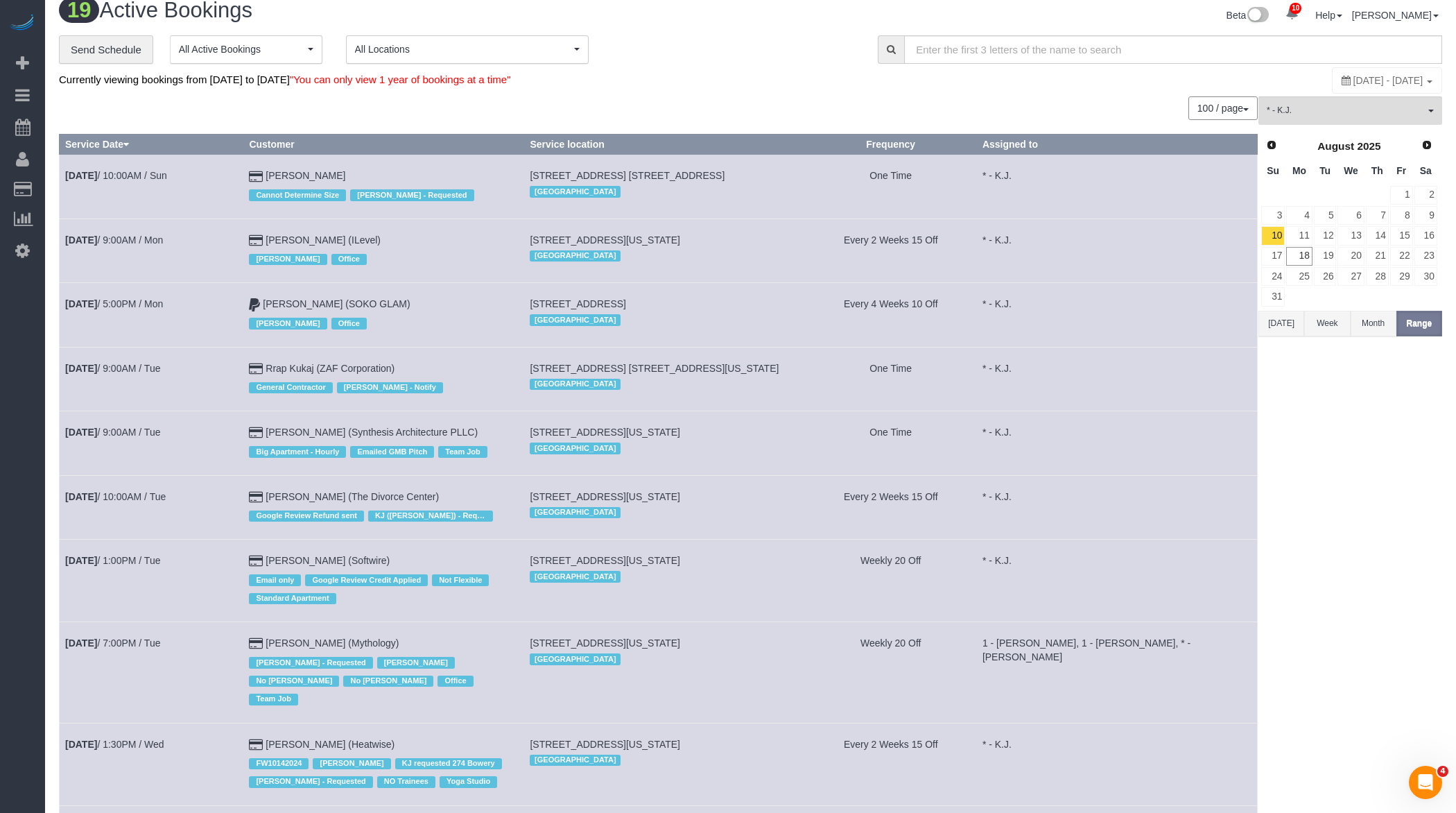
click at [163, 499] on td "Aug 12th / 10:00AM / Tue" at bounding box center [151, 507] width 183 height 63
click at [160, 429] on link "Aug 12th / 9:00AM / Tue" at bounding box center [112, 431] width 95 height 11
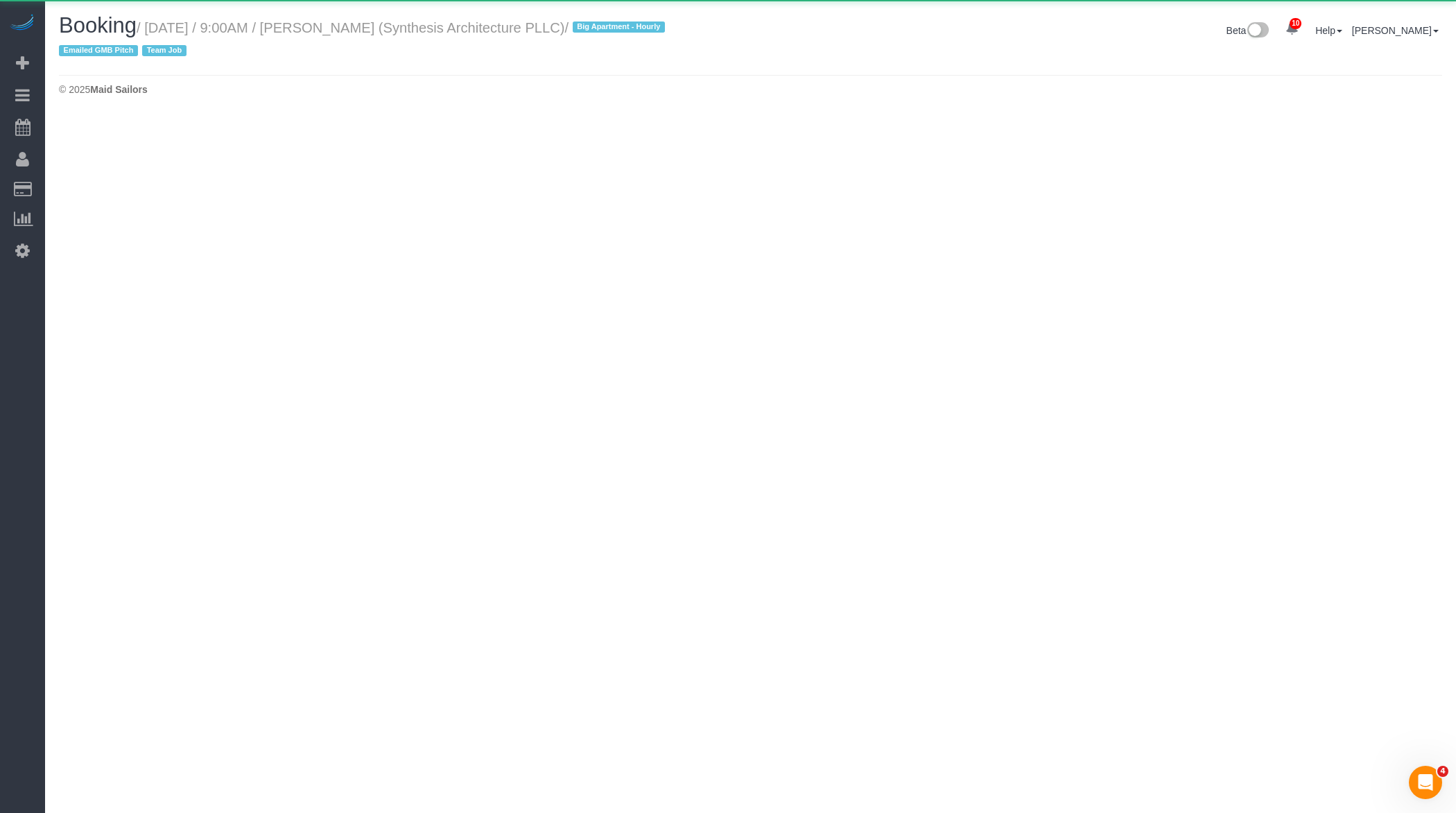
select select "NY"
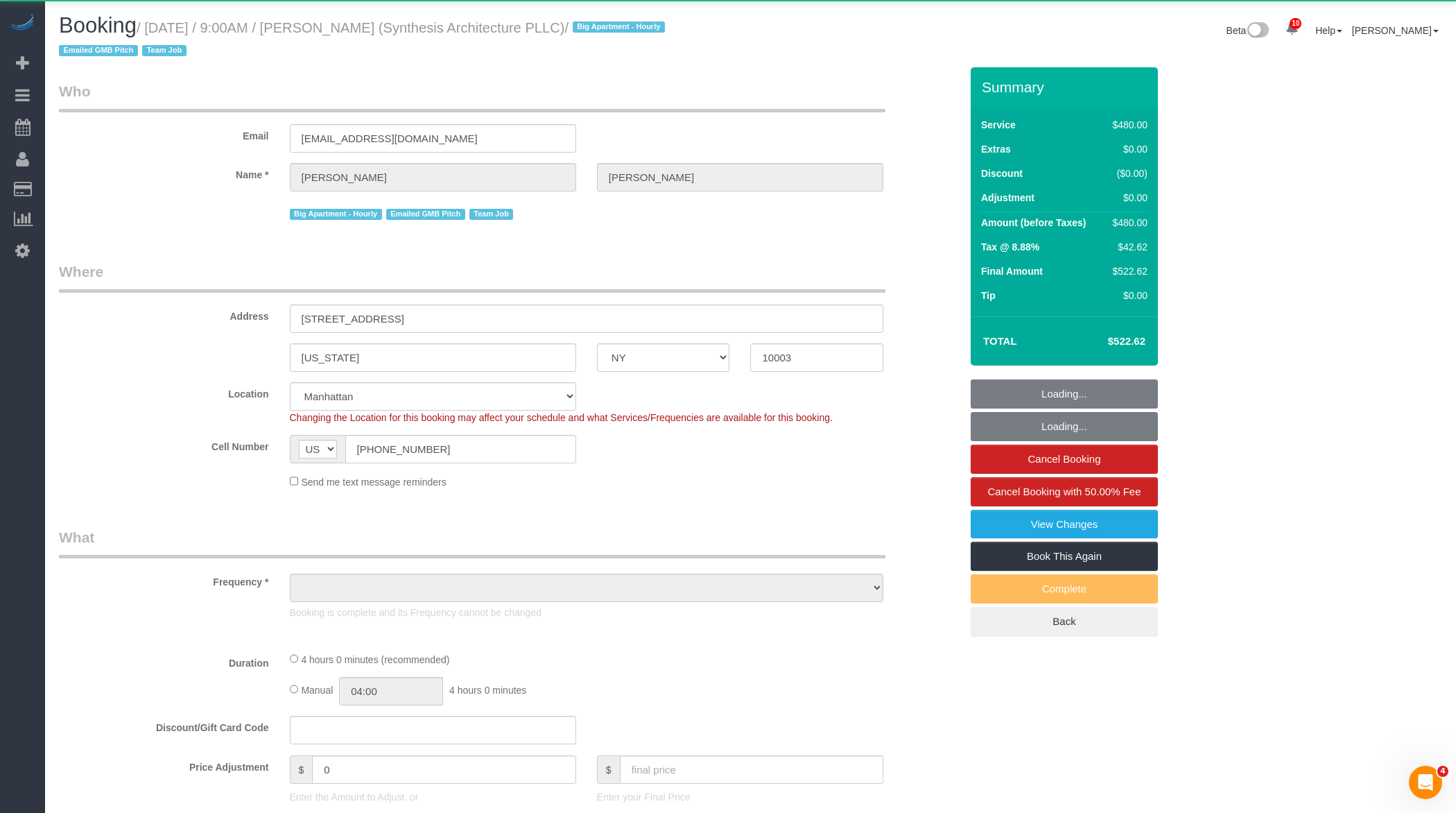
select select "object:20558"
select select "2"
select select "240"
select select "number:89"
select select "number:90"
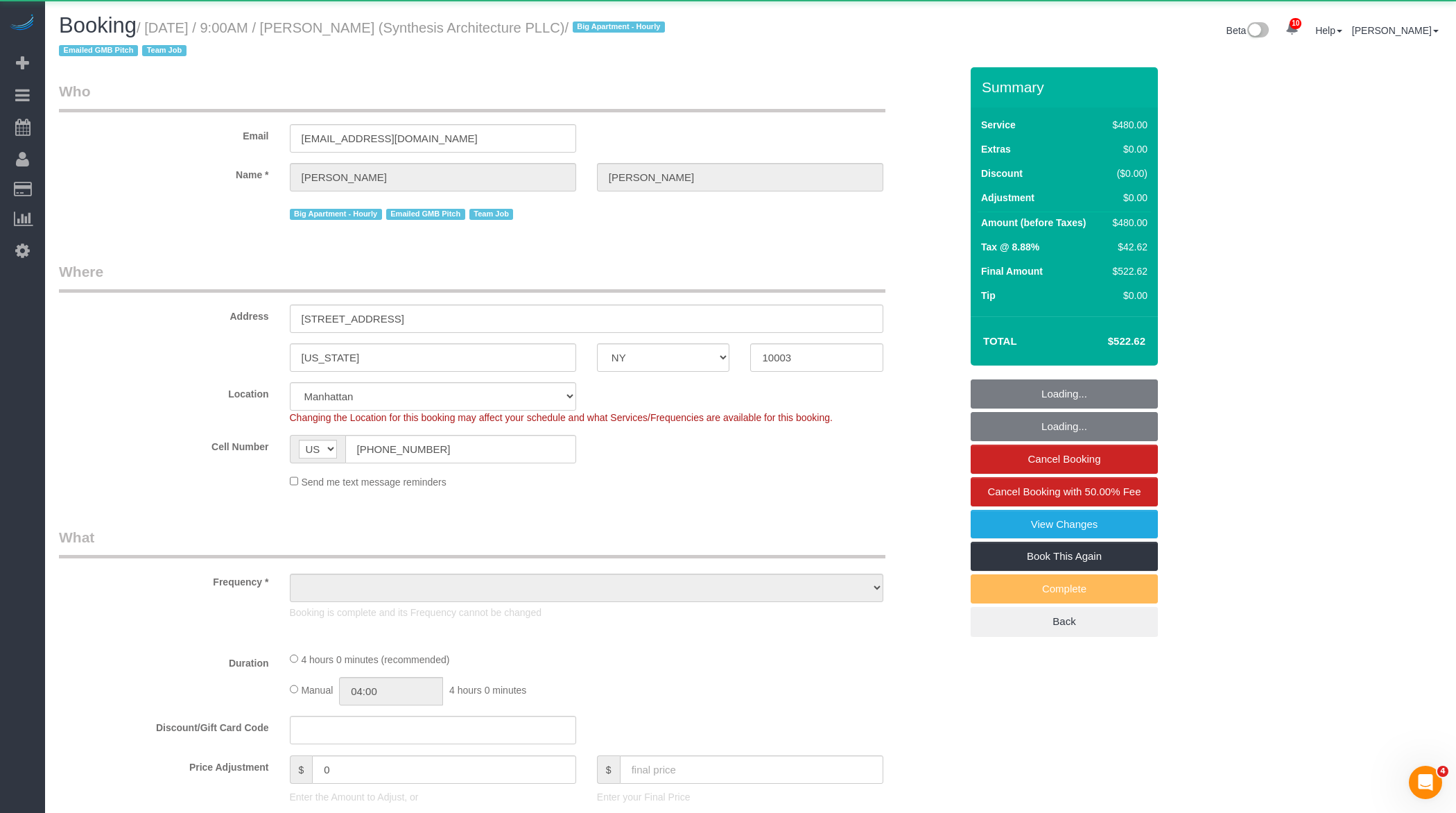
select select "number:15"
select select "number:7"
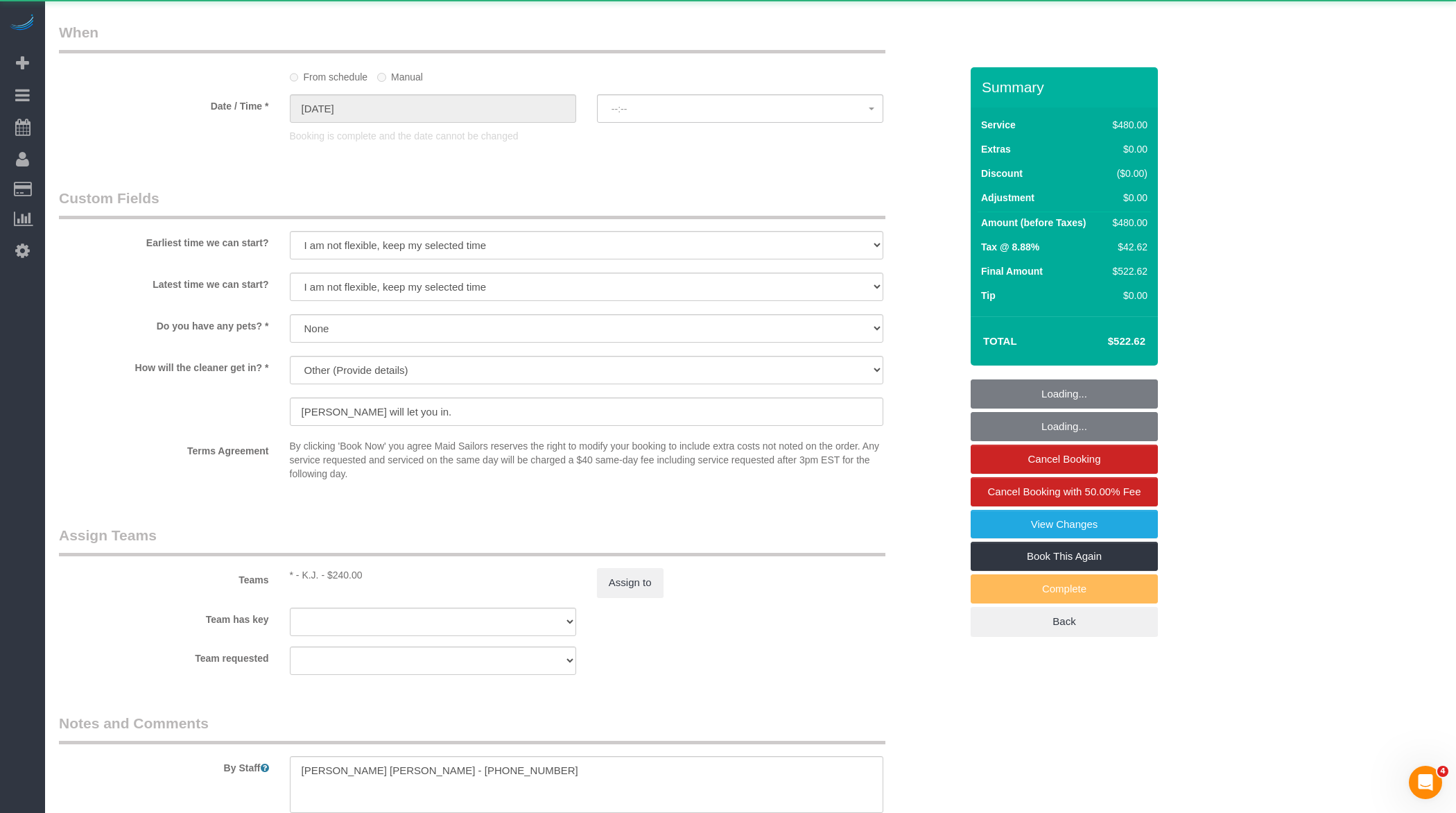
select select "string:stripe-pm_1Rv5Py4VGloSiKo7uCDOEgCW"
select select "spot31"
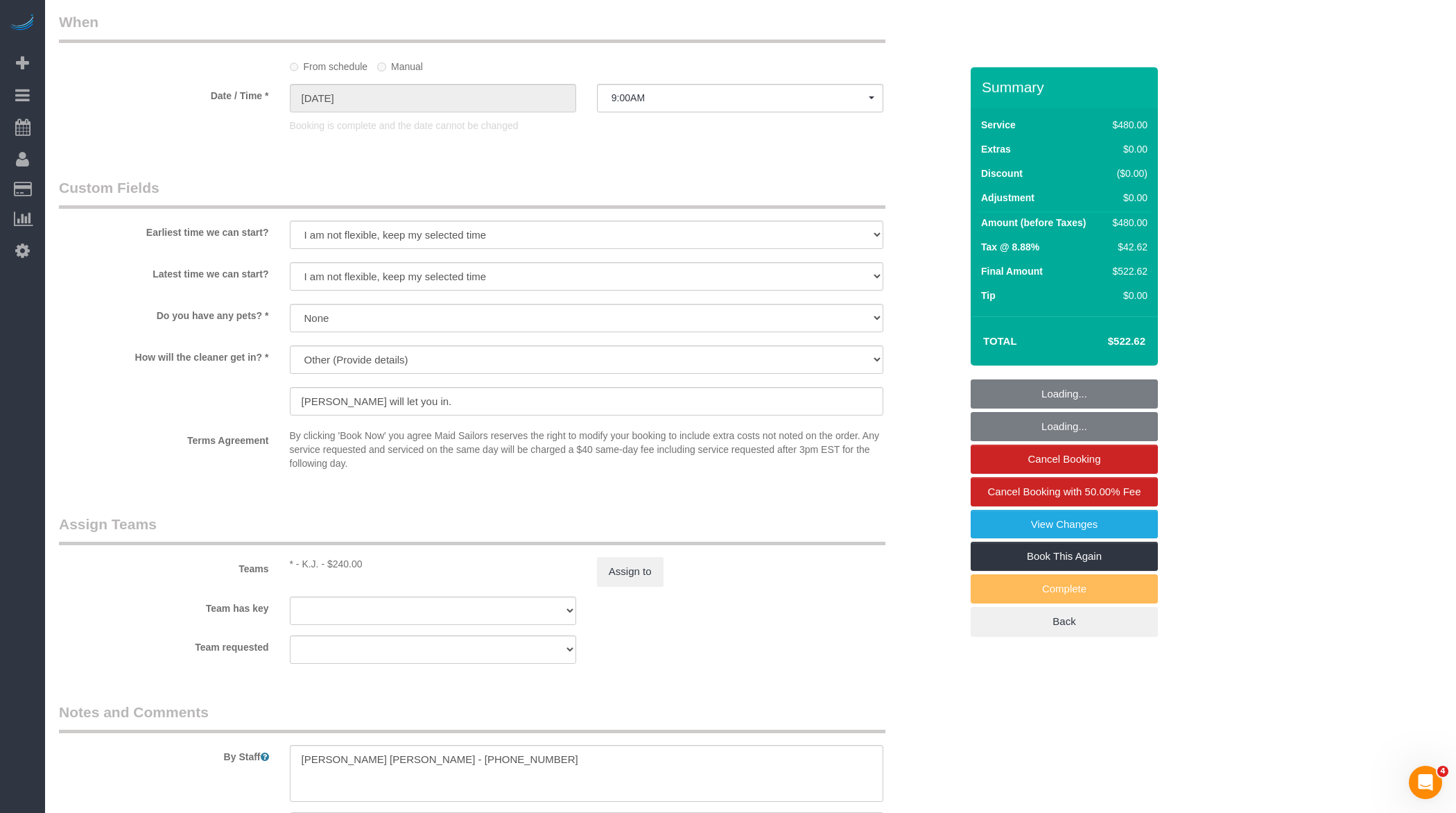
scroll to position [1119, 0]
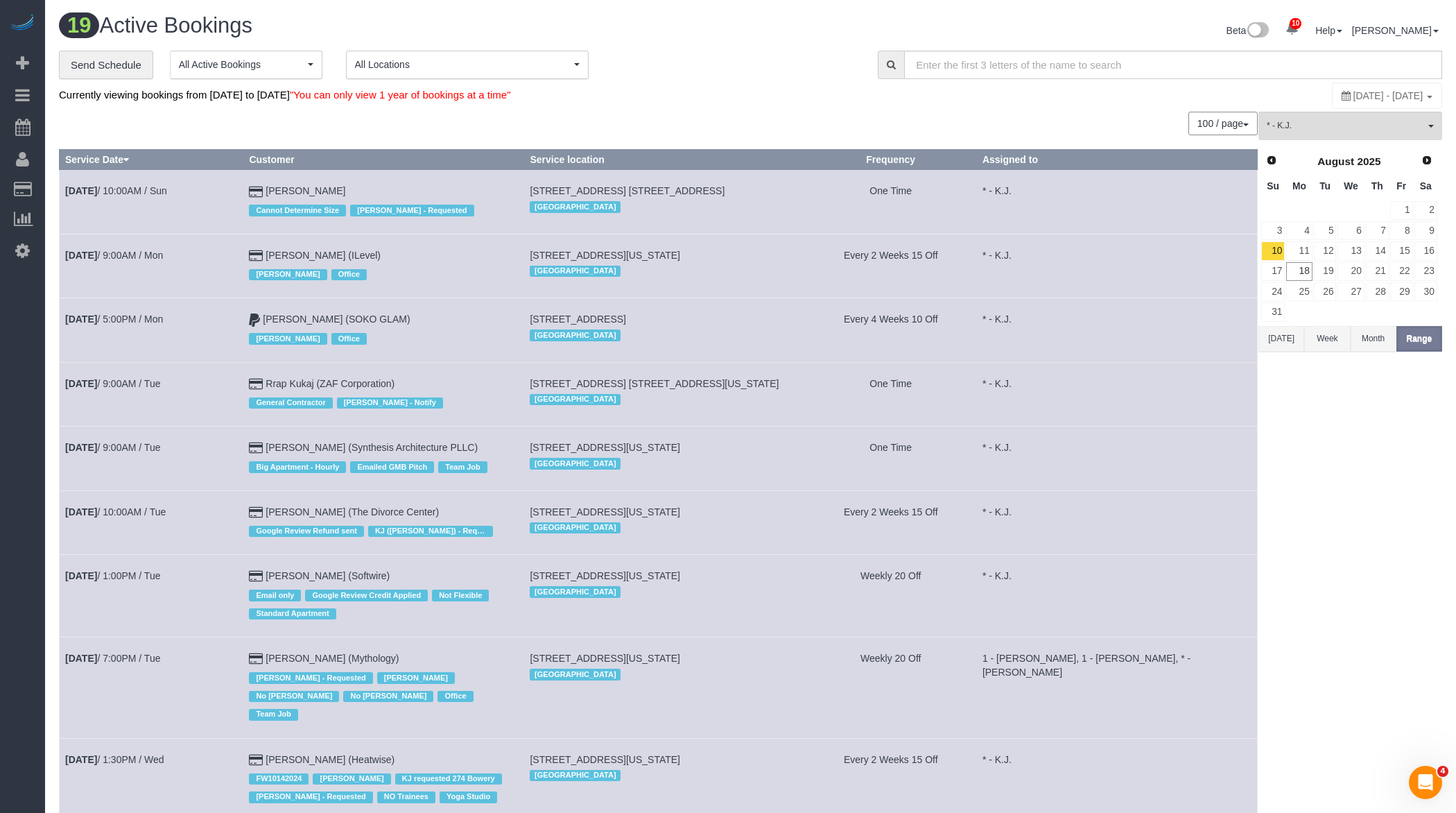
click at [145, 517] on td "Aug 12th / 10:00AM / Tue" at bounding box center [151, 522] width 183 height 63
click at [151, 510] on link "Aug 12th / 10:00AM / Tue" at bounding box center [115, 512] width 101 height 11
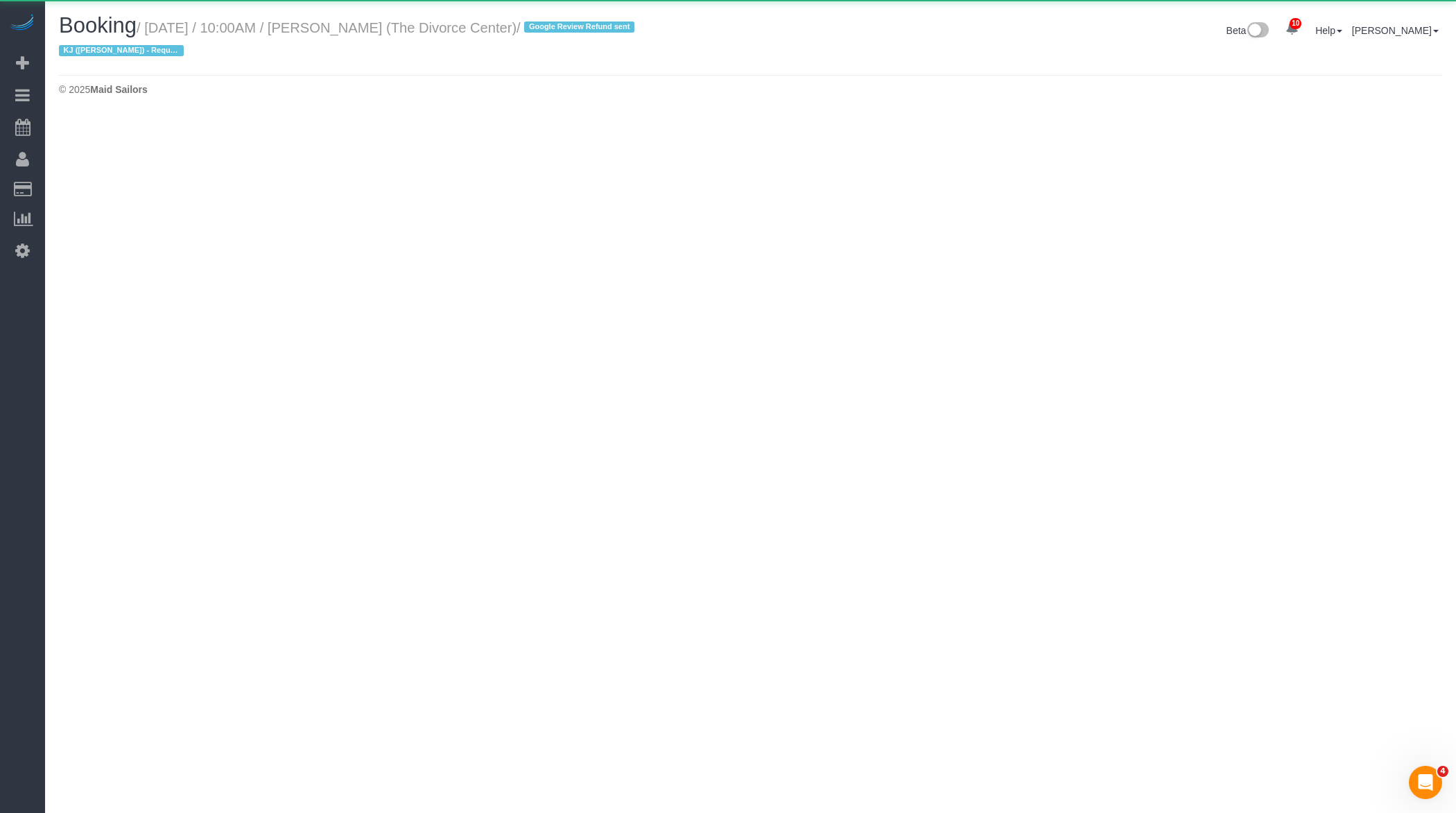
select select "NY"
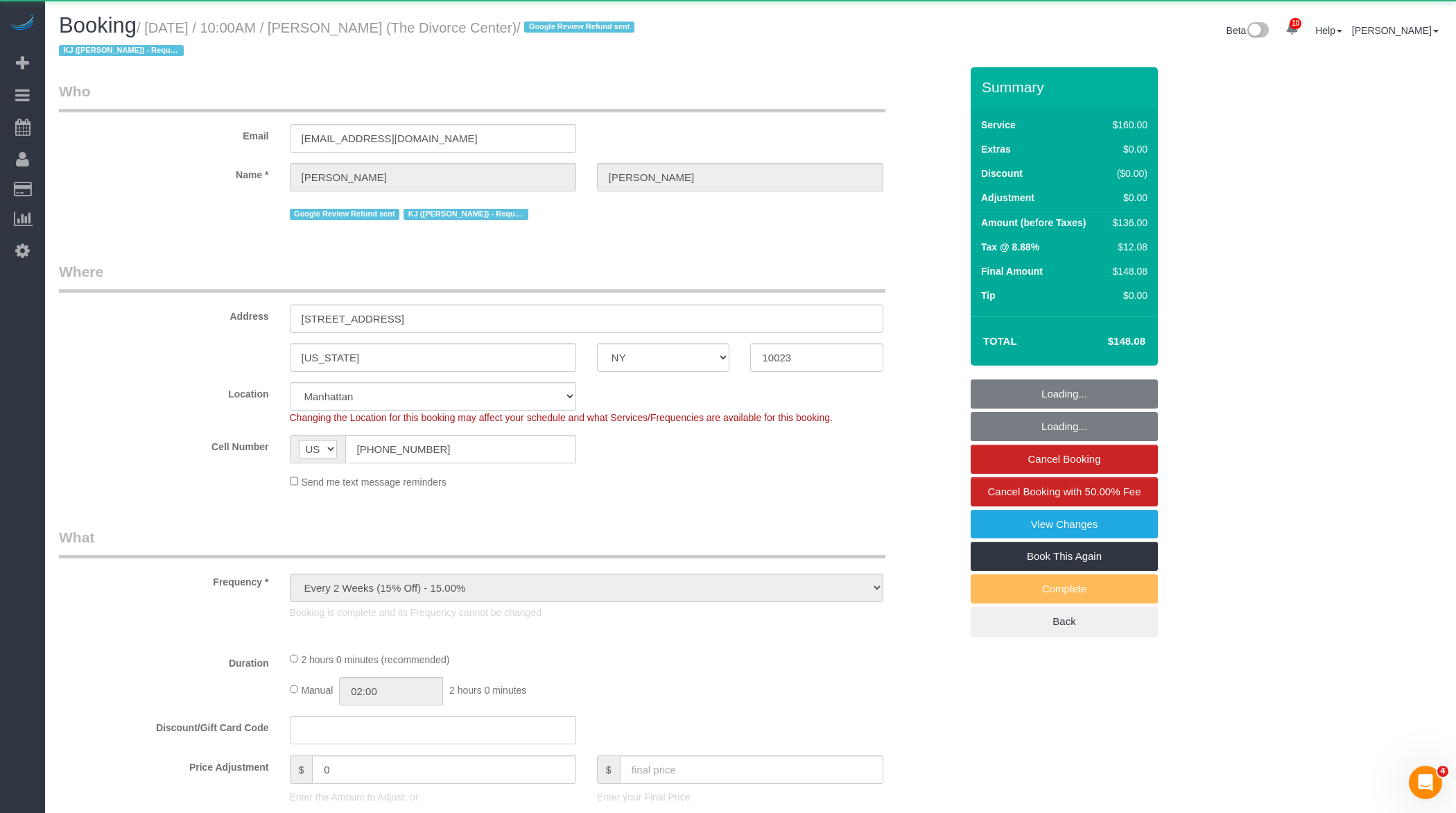
select select "object:21718"
select select "number:89"
select select "number:90"
select select "number:15"
select select "number:7"
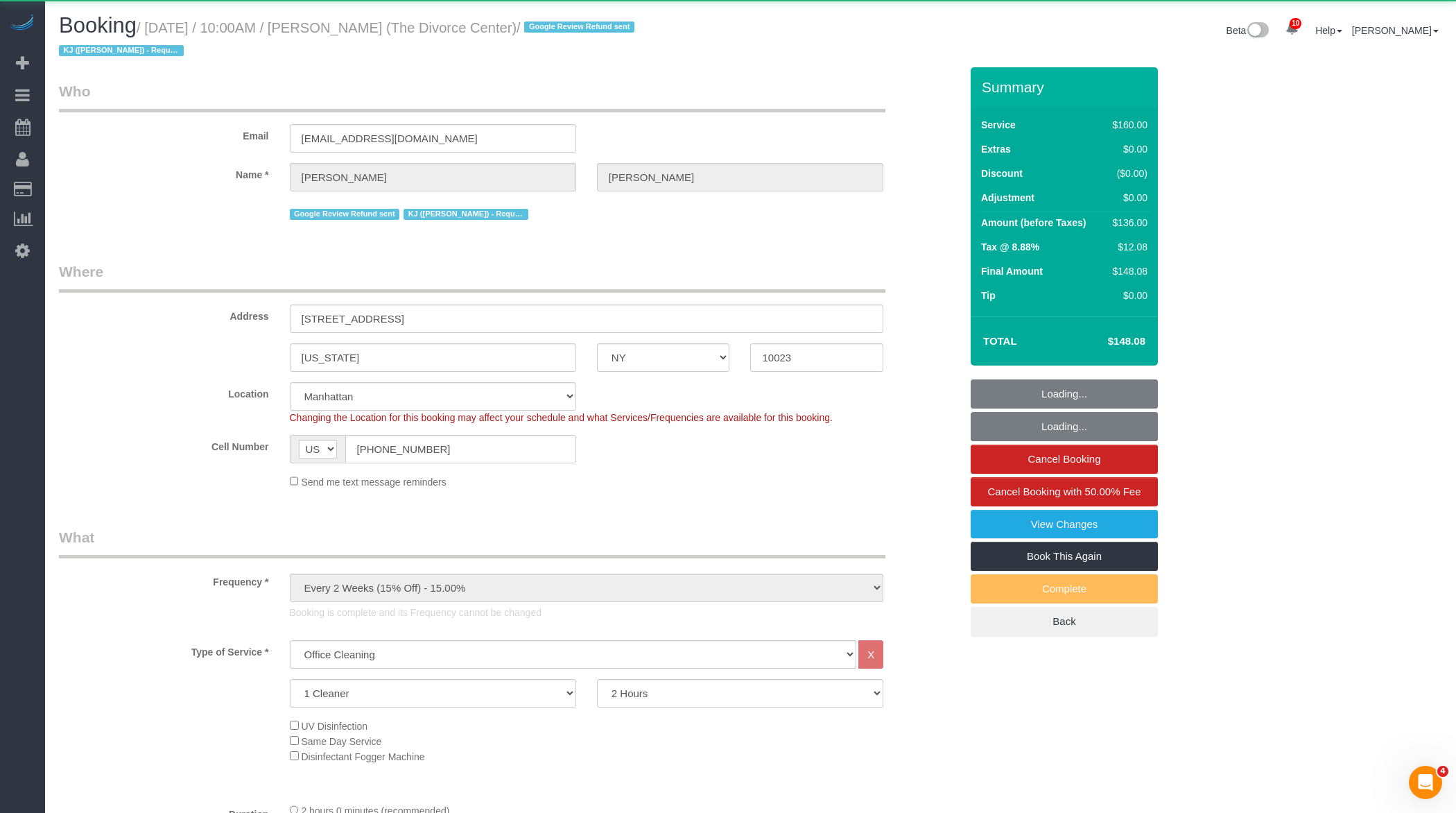
select select "string:stripe-pm_1PWNYW4VGloSiKo7H6eOaedn"
select select "spot36"
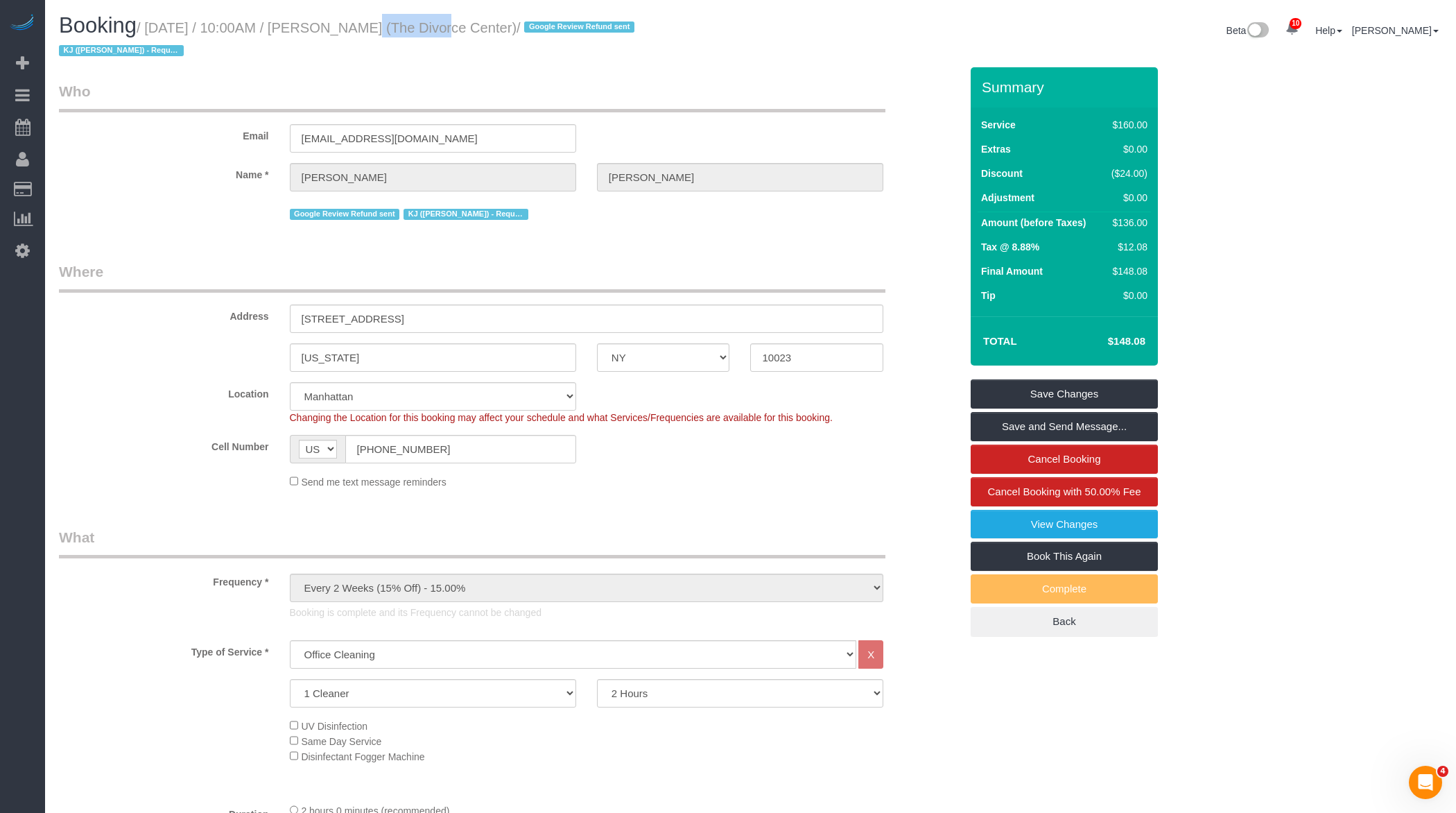
drag, startPoint x: 338, startPoint y: 29, endPoint x: 417, endPoint y: 31, distance: 79.0
click at [417, 31] on small "/ August 12, 2025 / 10:00AM / Nancy Velez (The Divorce Center) / Google Review …" at bounding box center [348, 40] width 579 height 39
copy small "Nancy Velez"
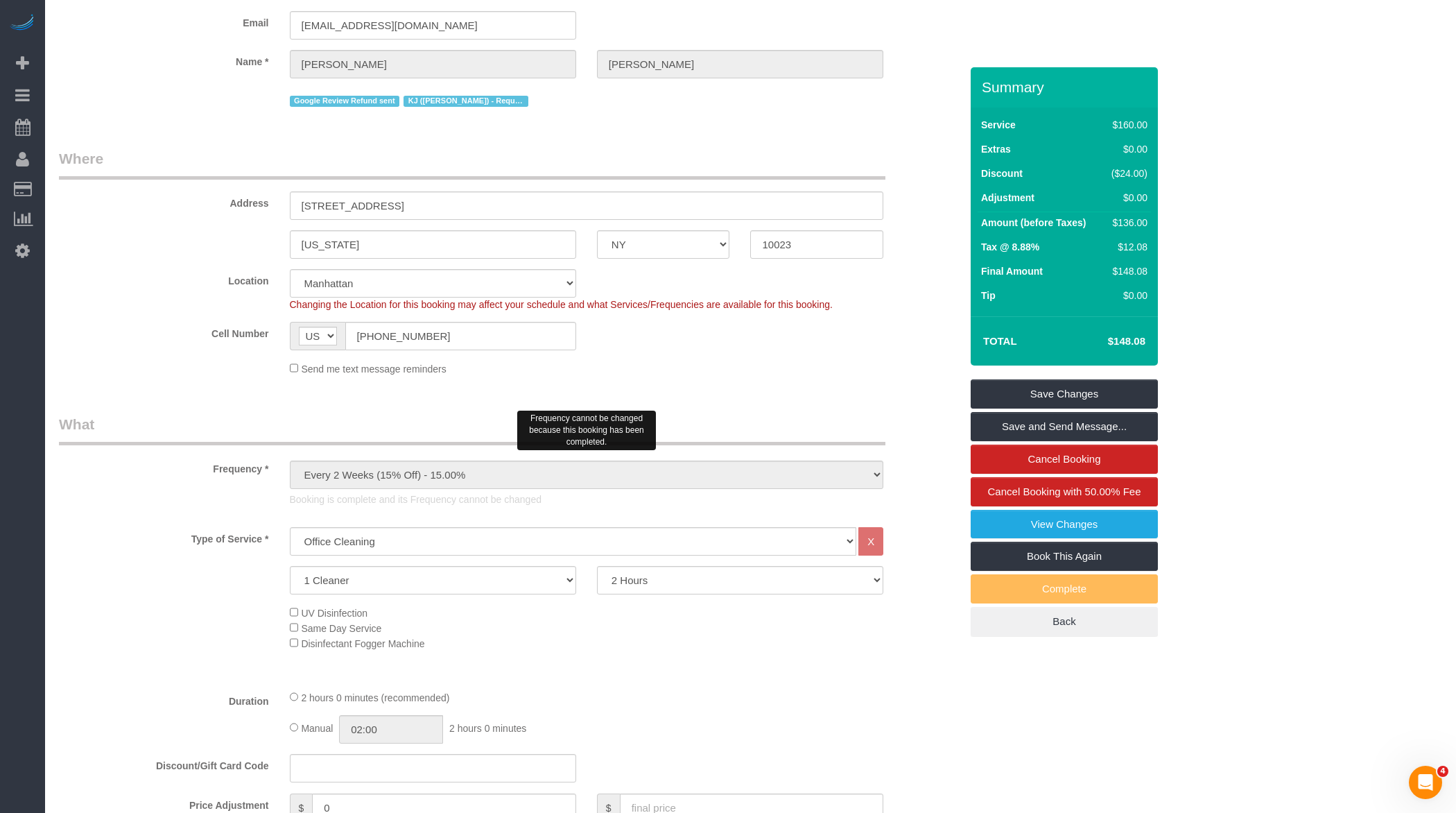
scroll to position [1479, 0]
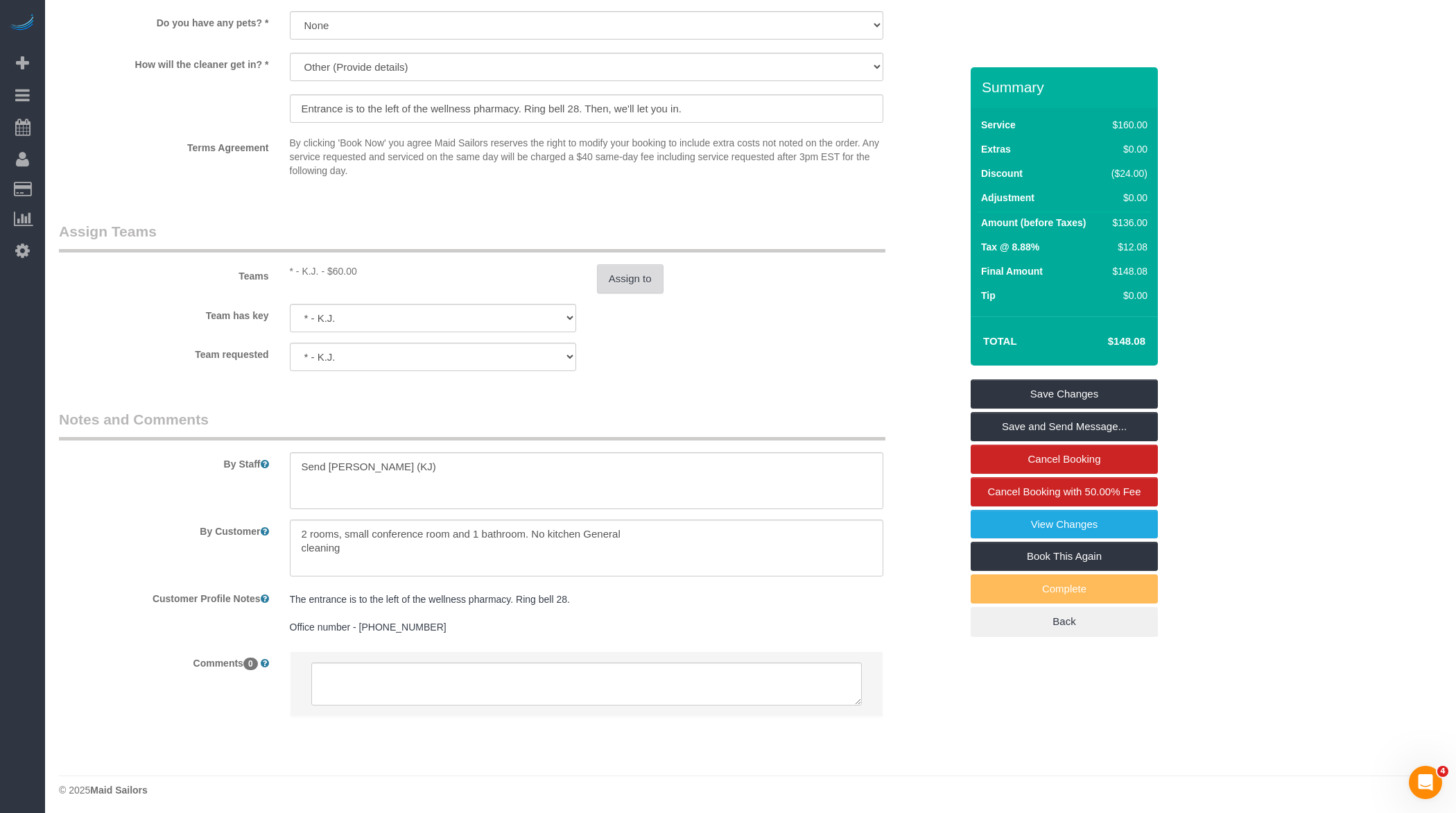
click at [620, 263] on div "Teams * - K.J. - $60.00 Assign to" at bounding box center [509, 257] width 922 height 72
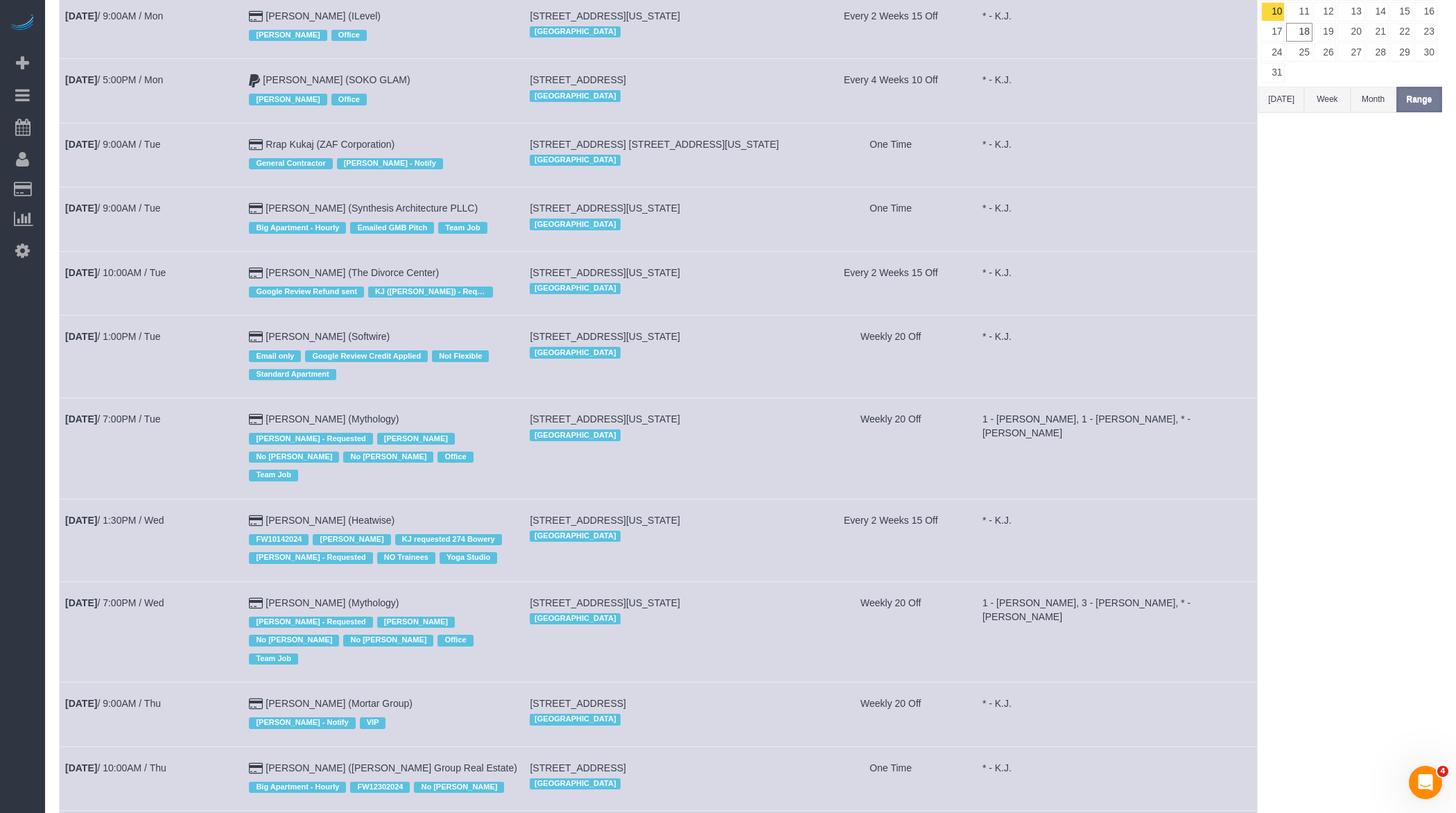
scroll to position [353, 0]
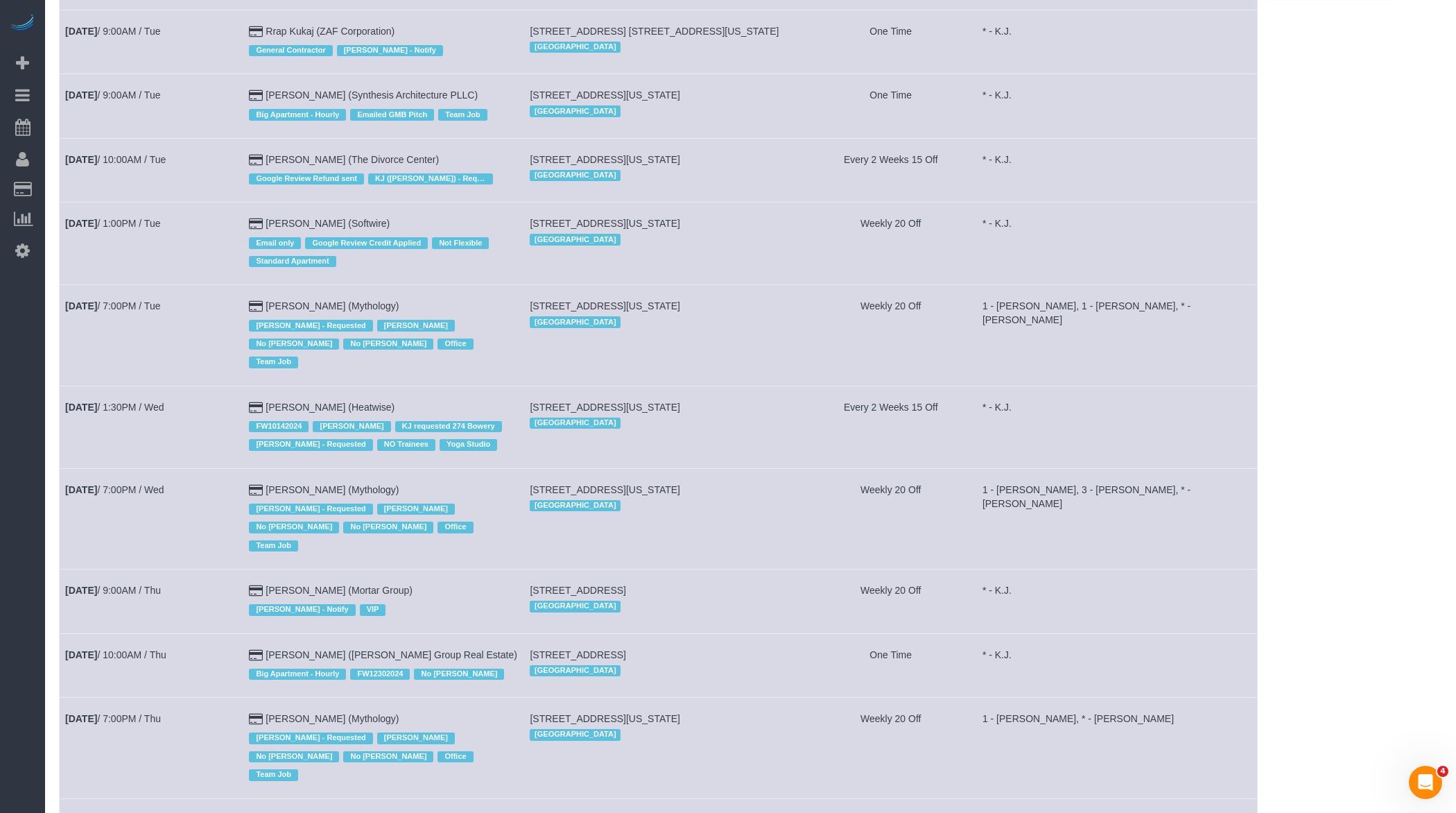
click at [149, 237] on td "Aug 12th / 1:00PM / Tue" at bounding box center [151, 244] width 183 height 83
click at [153, 221] on link "Aug 12th / 1:00PM / Tue" at bounding box center [112, 222] width 95 height 11
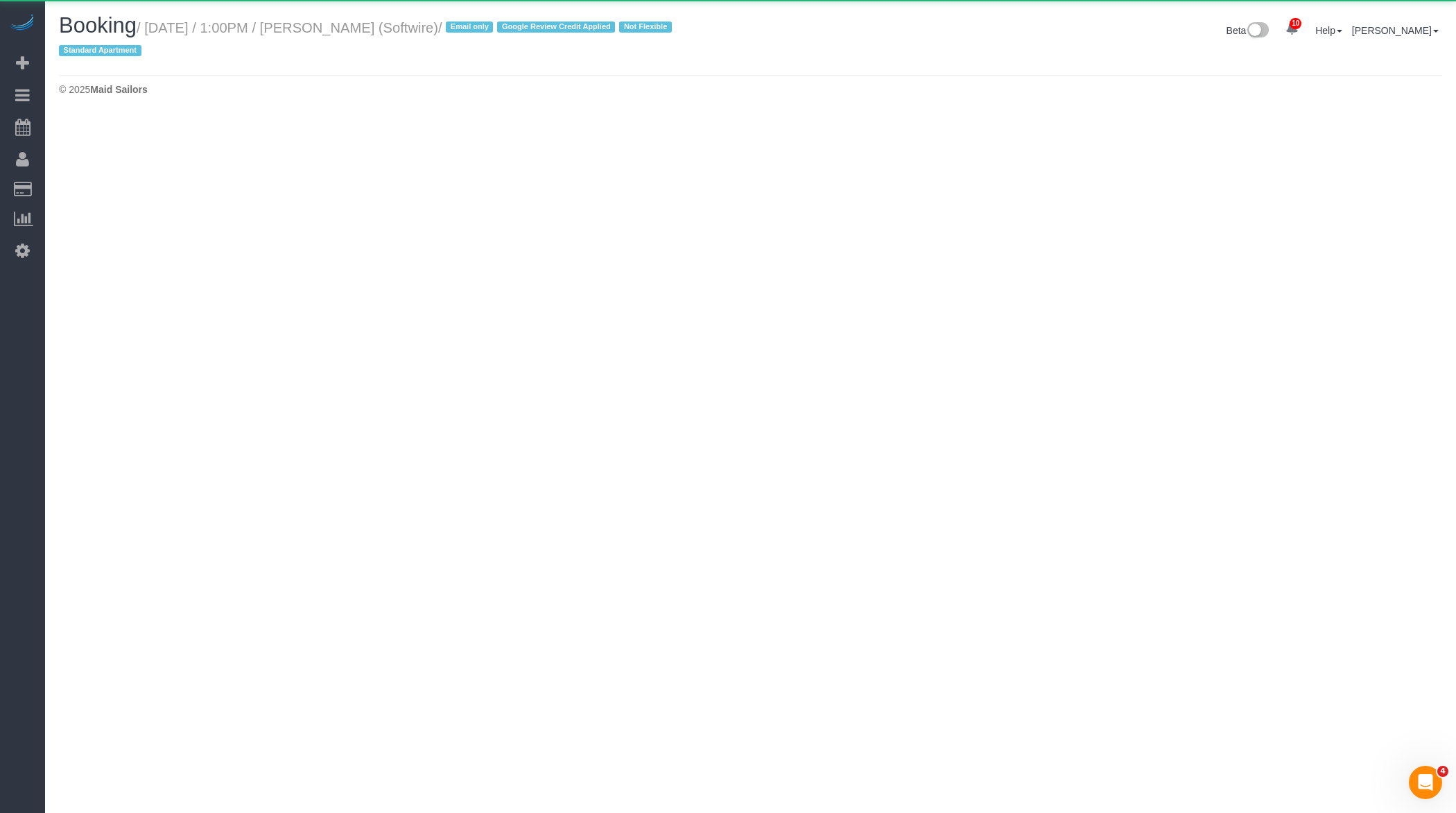
select select "NY"
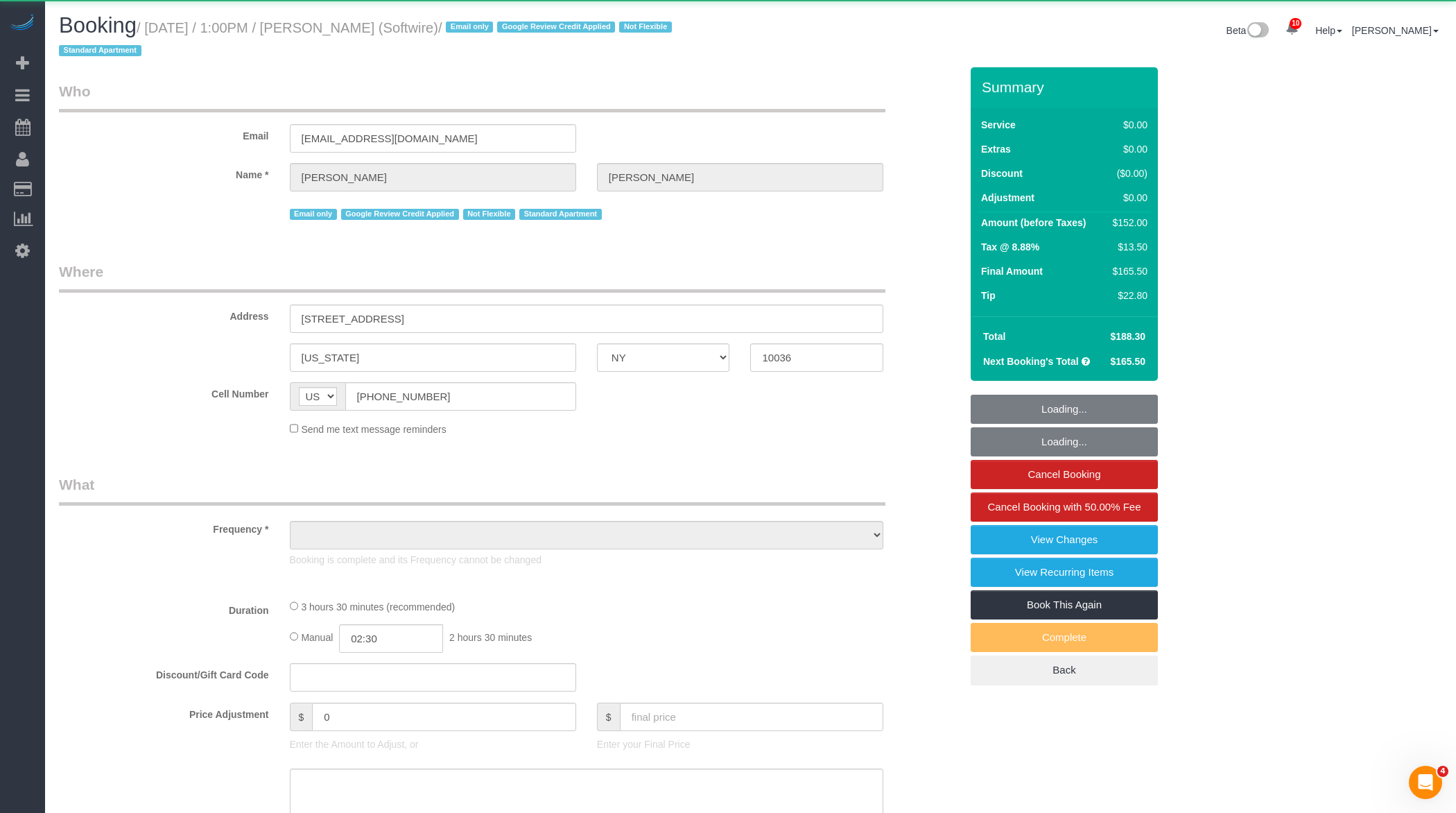
select select "1"
select select "2"
select select "number:89"
select select "number:90"
select select "number:15"
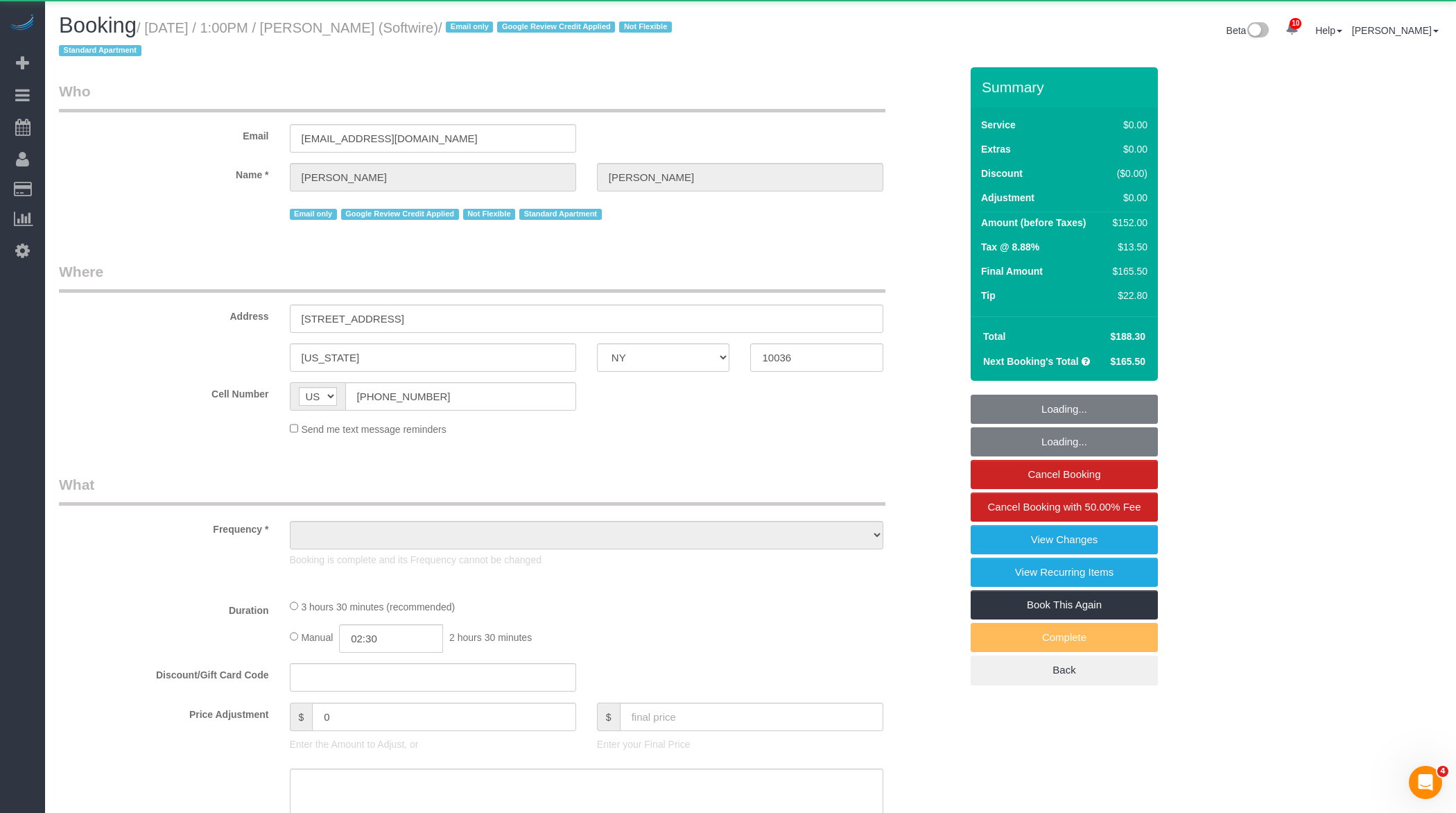
select select "number:6"
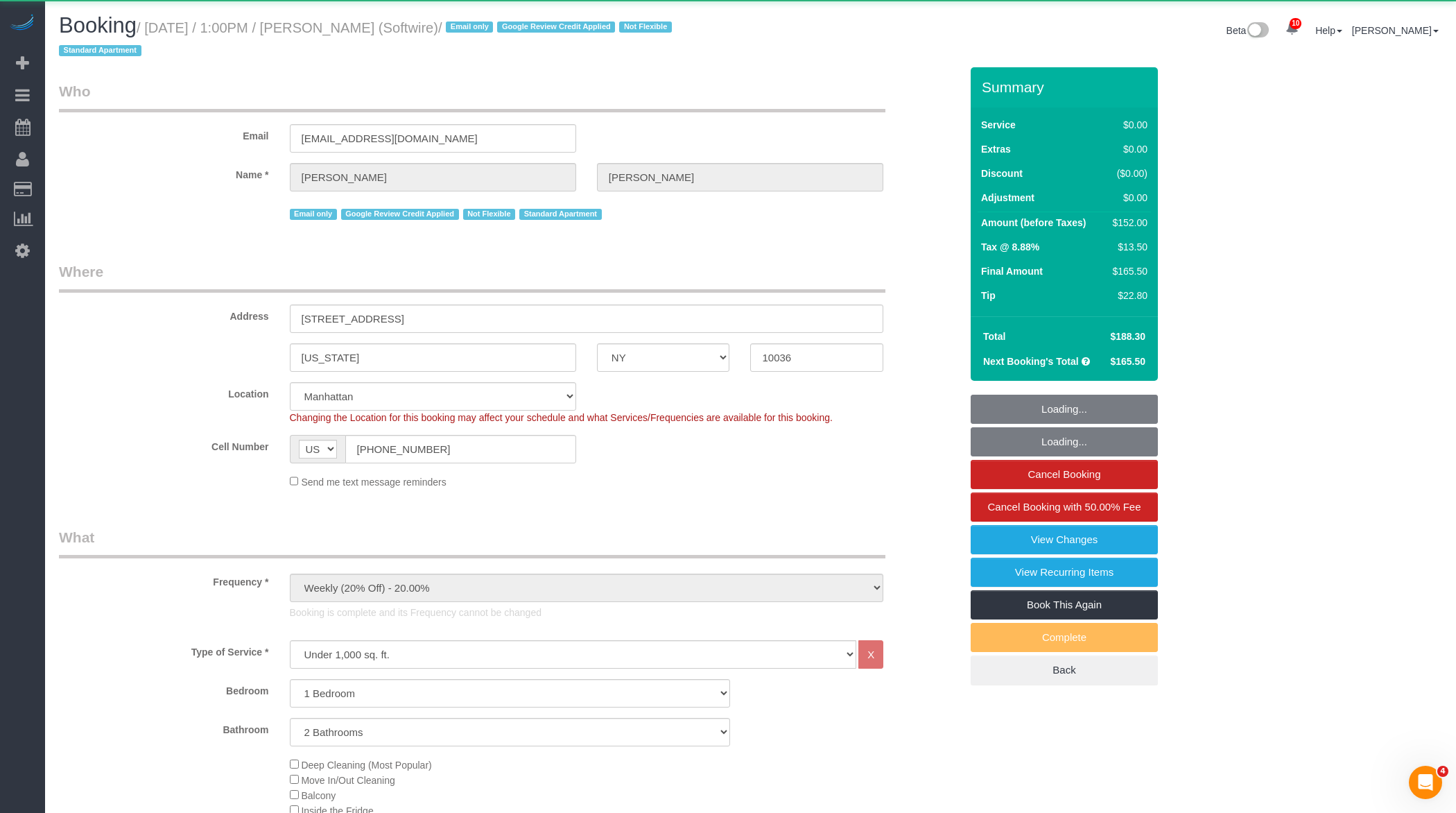
select select "object:24173"
select select "string:stripe-pm_1Qk5AB4VGloSiKo7ElGQsDok"
select select "spot41"
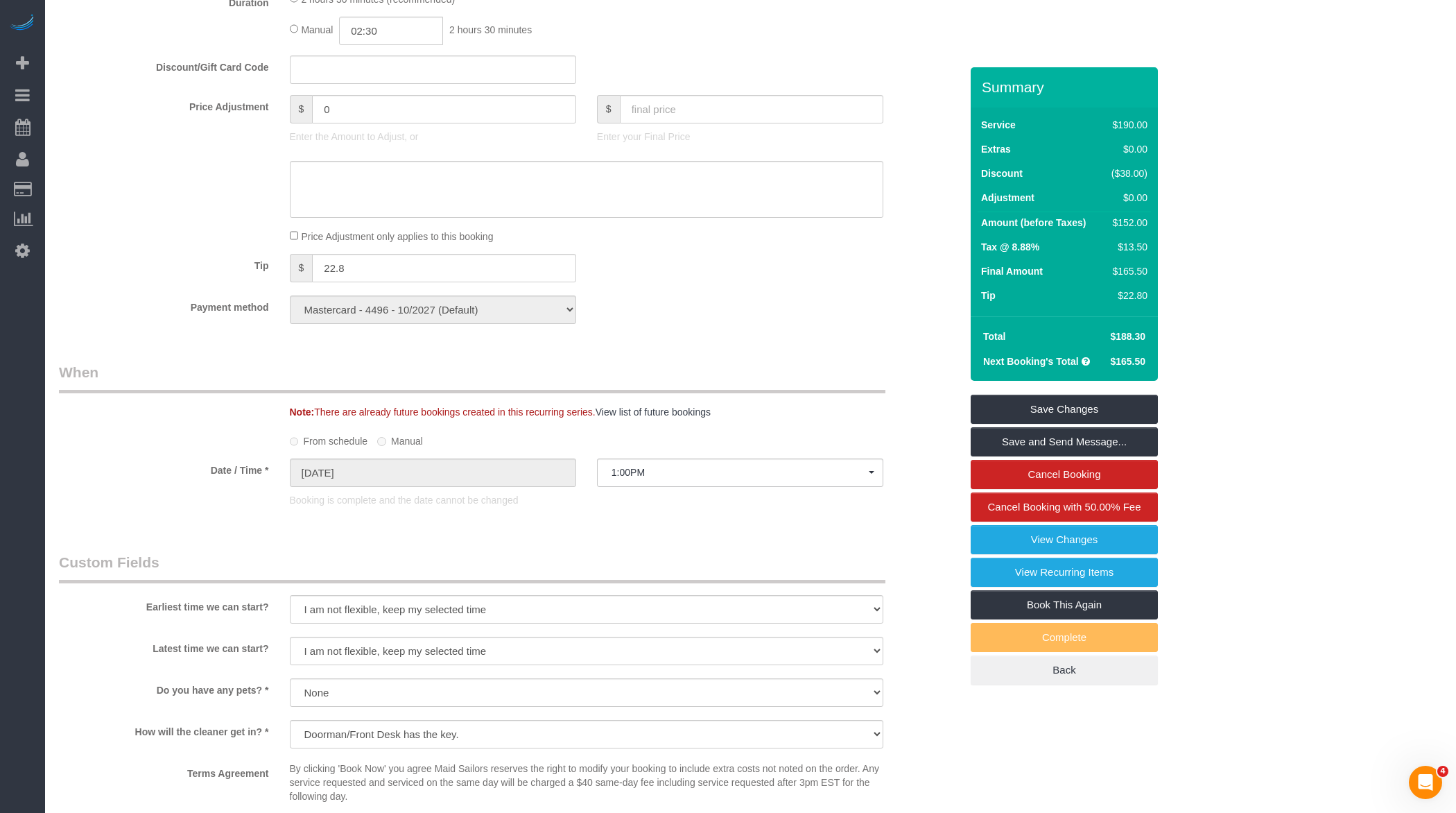
scroll to position [1728, 0]
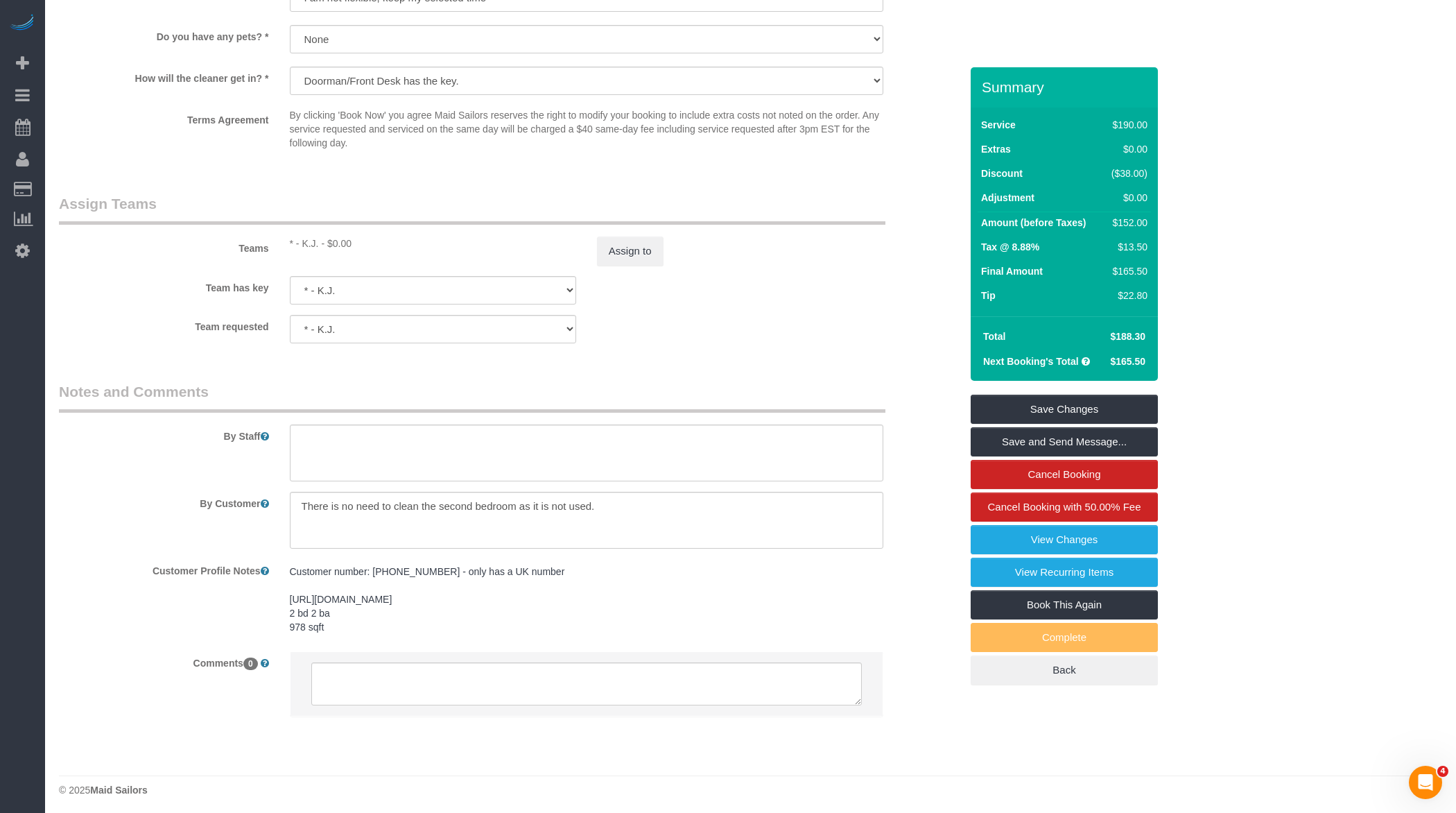
click at [627, 225] on div "Teams * - K.J. - $0.00 Assign to" at bounding box center [509, 229] width 922 height 72
click at [617, 254] on button "Assign to" at bounding box center [630, 251] width 67 height 29
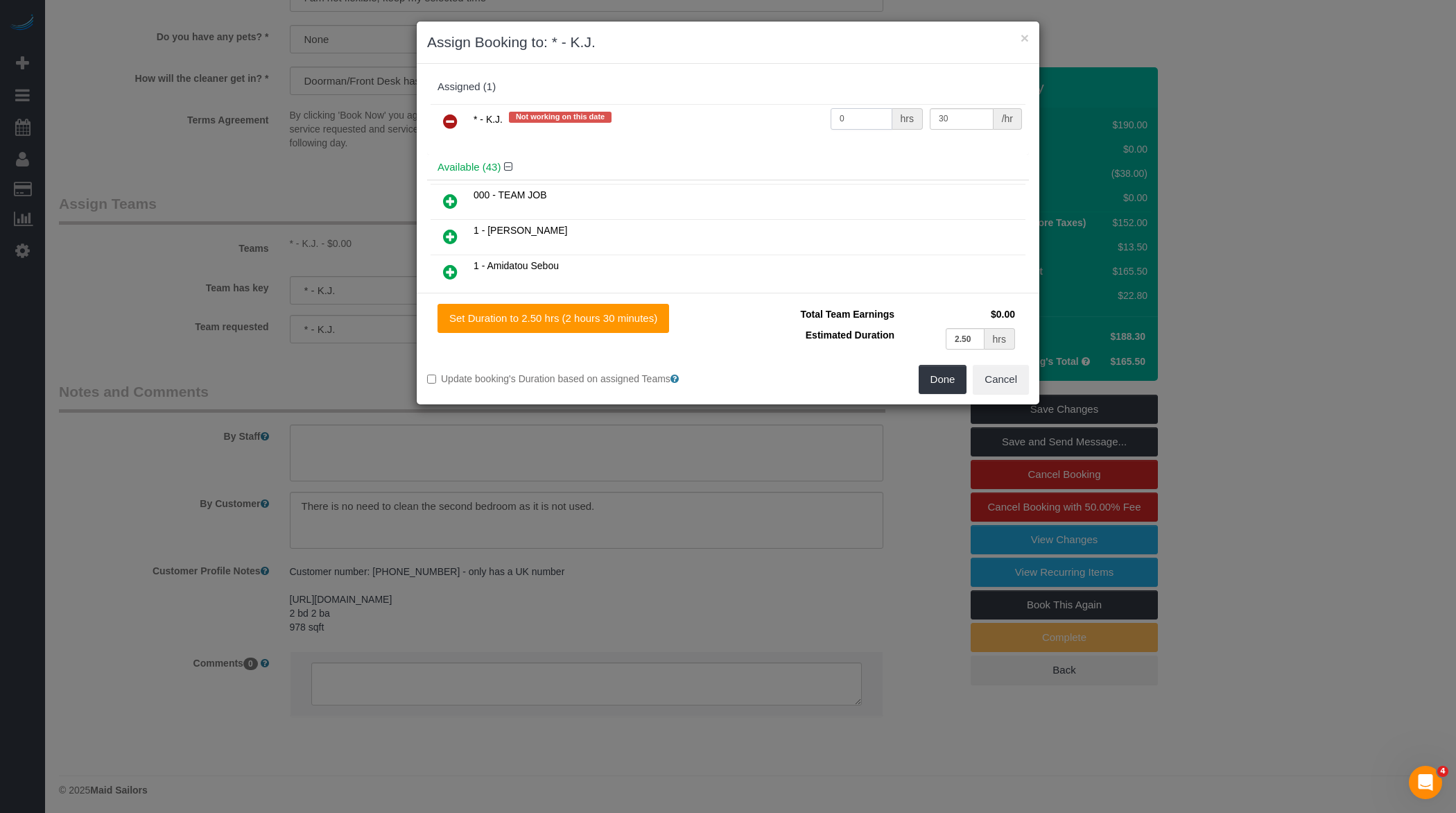
click at [853, 113] on input "0" at bounding box center [861, 118] width 62 height 21
type input "2.5"
click at [930, 380] on button "Done" at bounding box center [942, 379] width 48 height 29
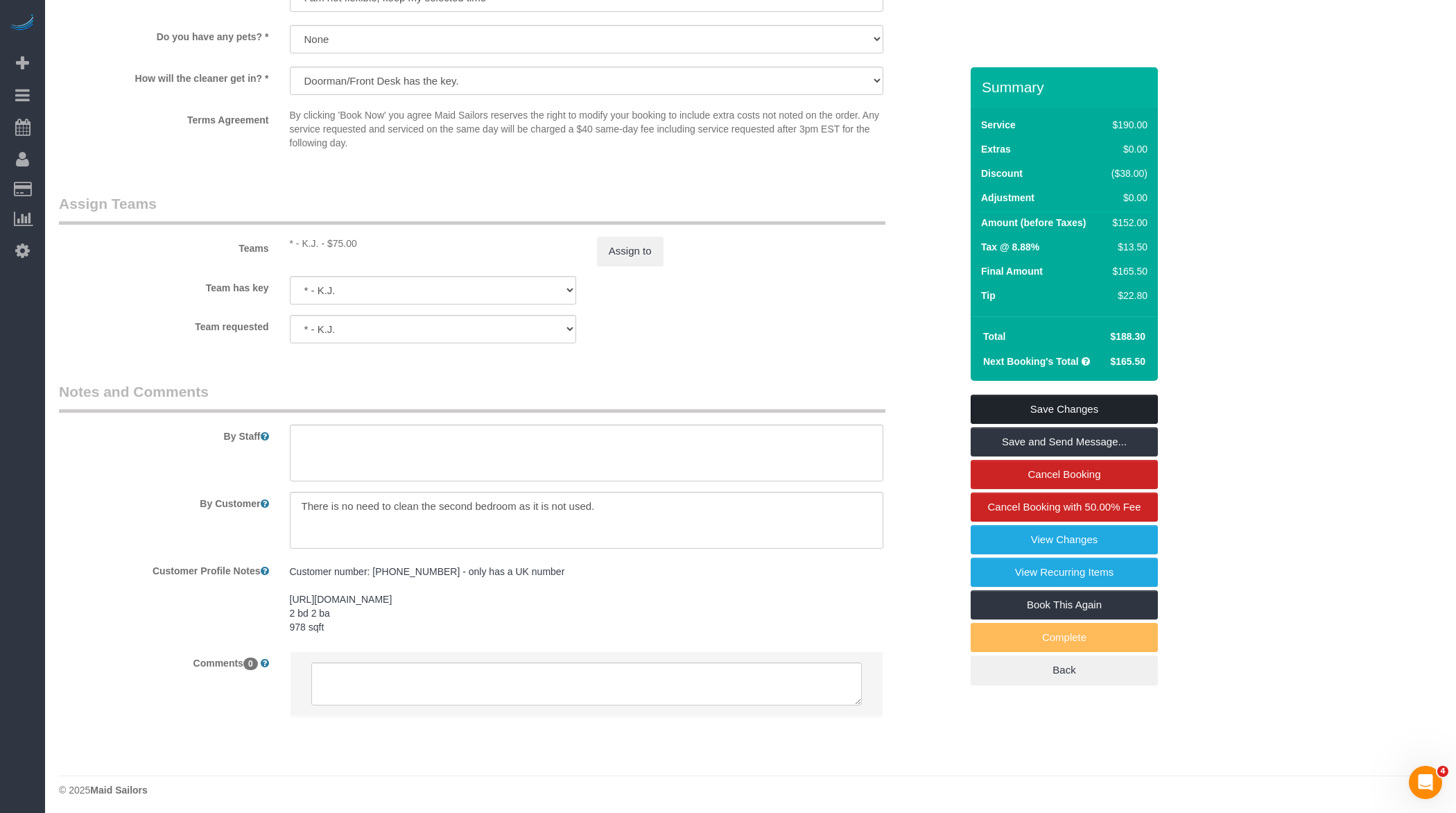
click at [1048, 410] on link "Save Changes" at bounding box center [1064, 409] width 187 height 29
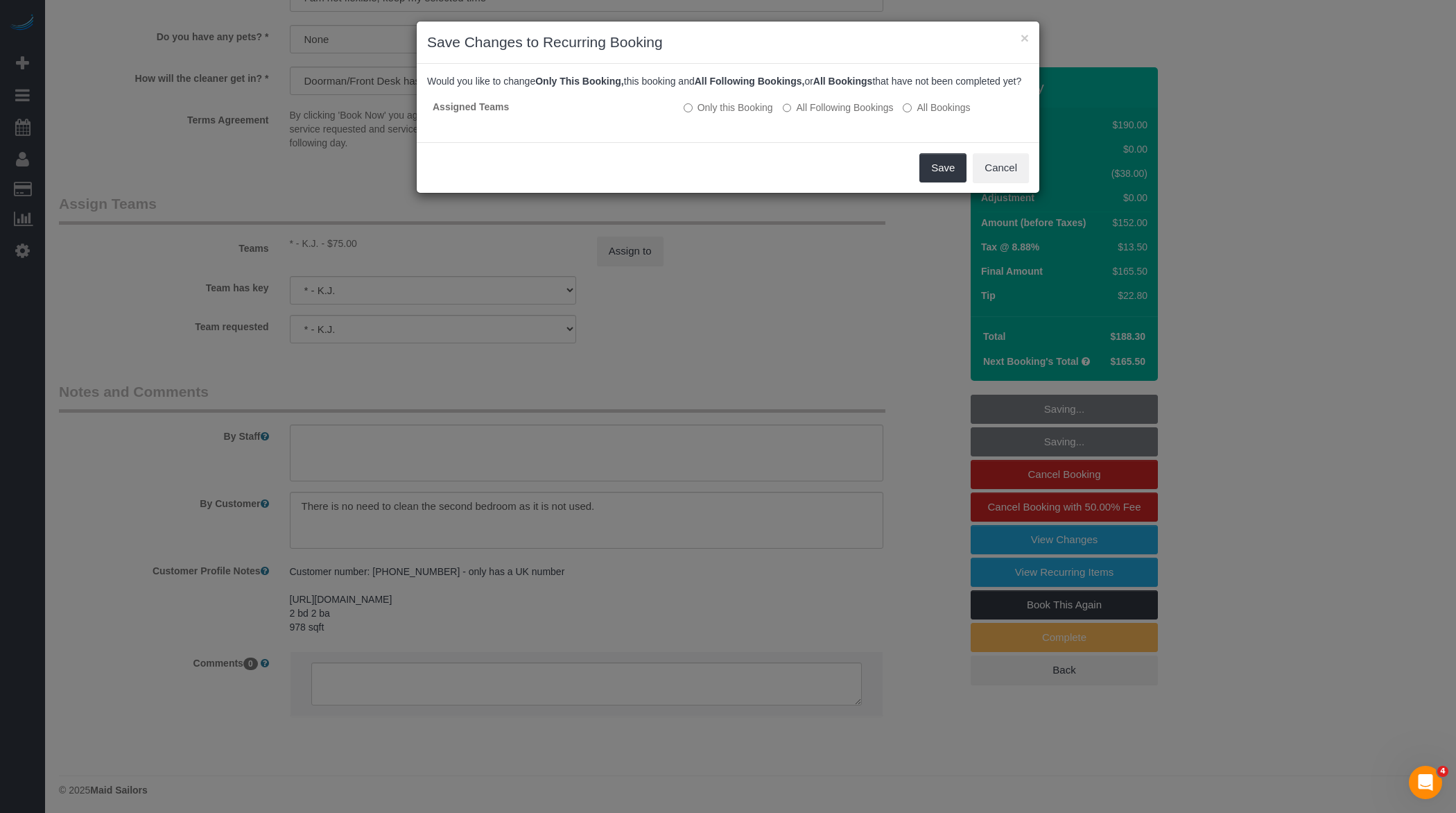
click at [914, 174] on div "Save Cancel" at bounding box center [728, 168] width 622 height 51
click at [925, 174] on button "Save" at bounding box center [943, 168] width 47 height 29
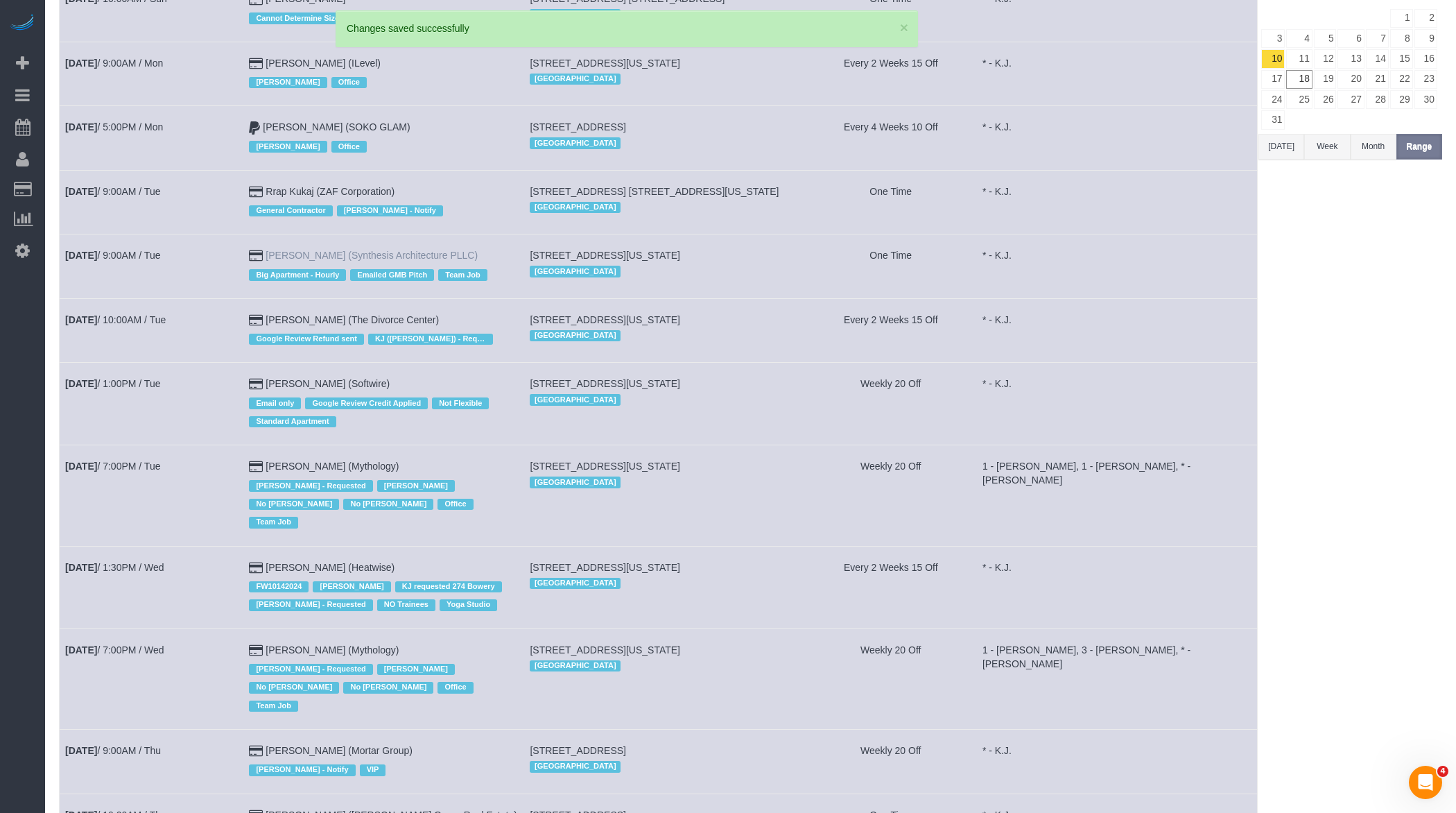
scroll to position [196, 0]
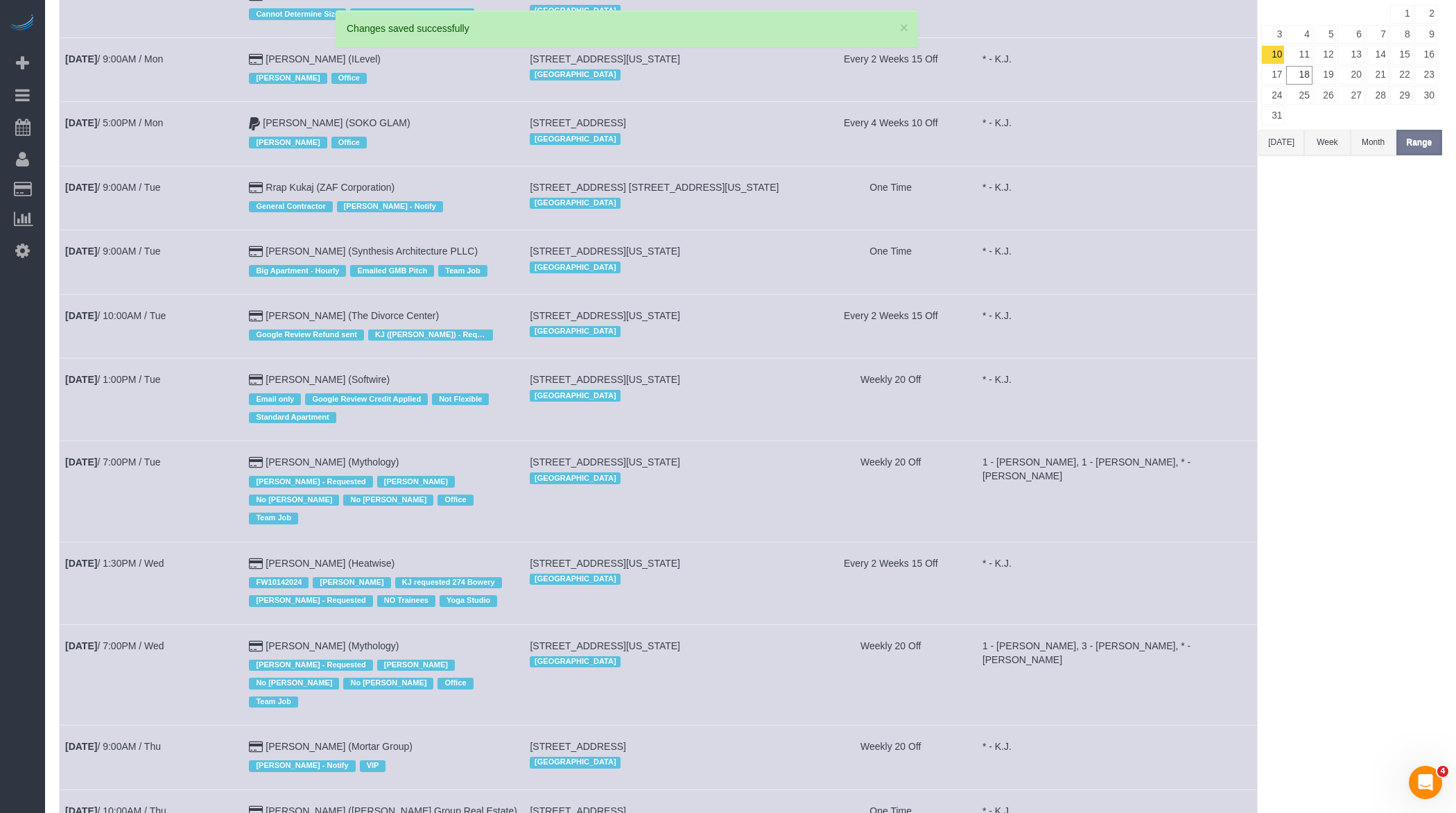
click at [163, 448] on td "Aug 12th / 7:00PM / Tue" at bounding box center [151, 491] width 183 height 101
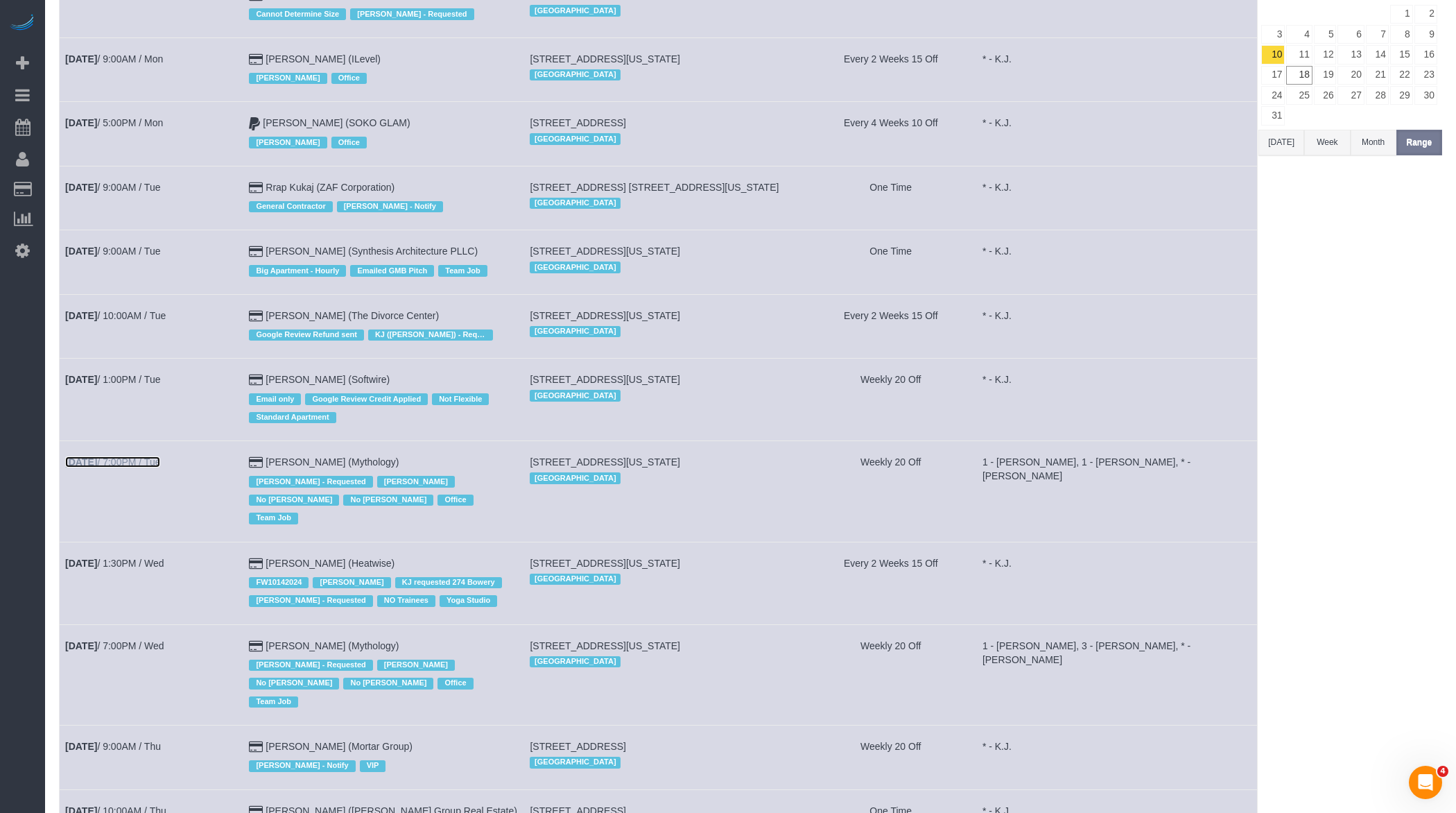
click at [156, 457] on link "Aug 12th / 7:00PM / Tue" at bounding box center [112, 462] width 95 height 11
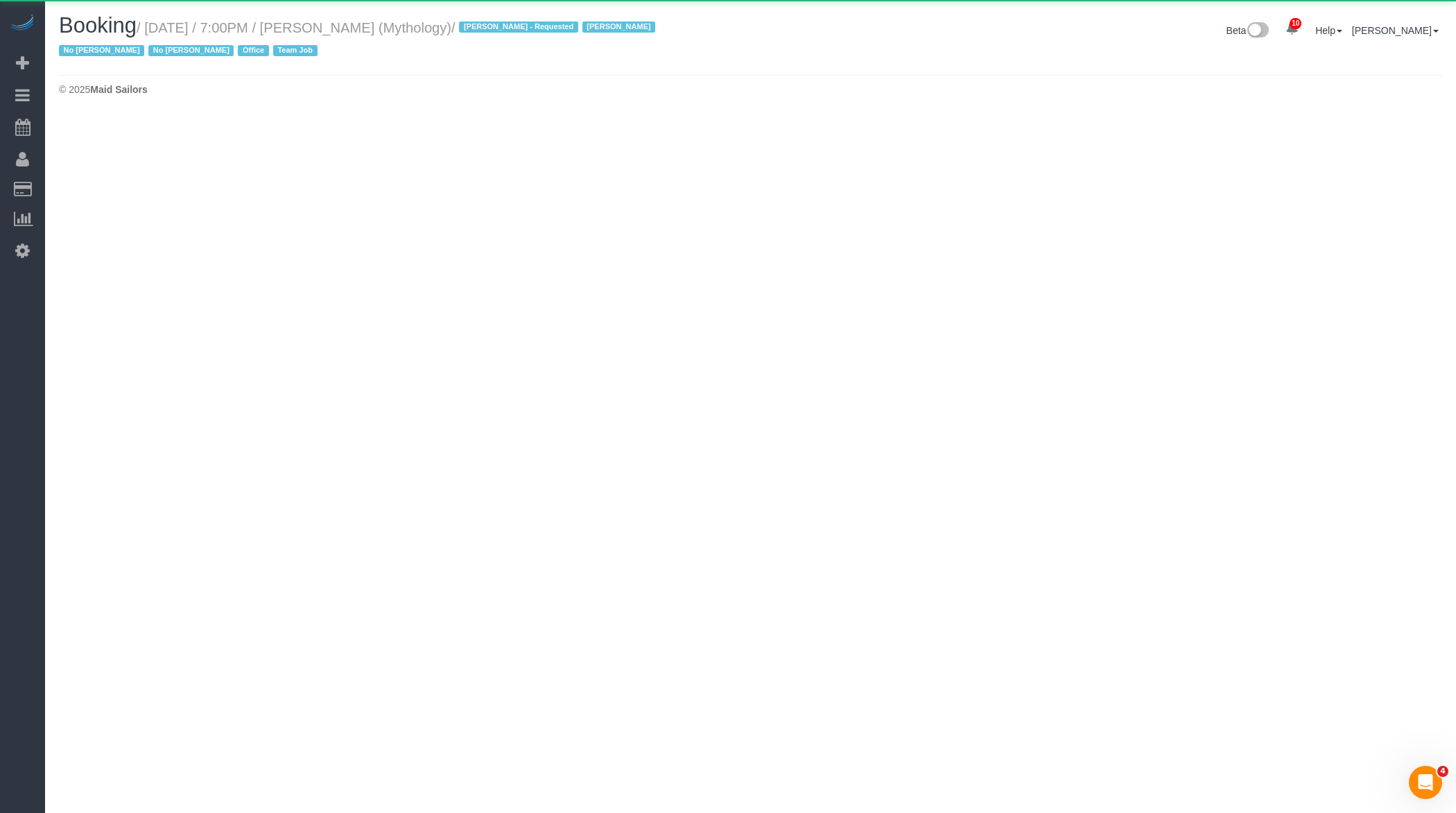
select select "NY"
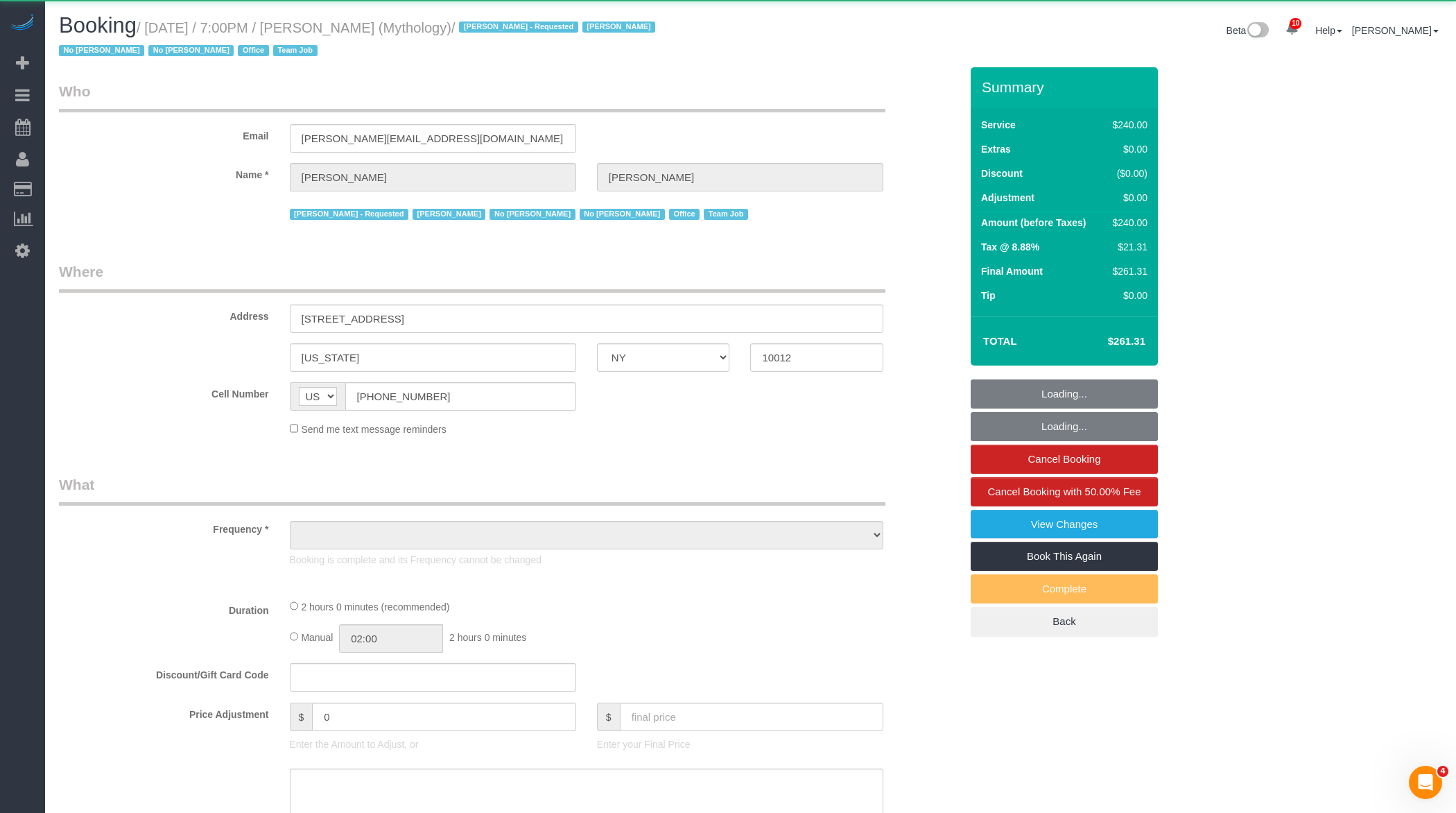
select select "object:26932"
select select "2"
select select "120"
select select "number:89"
select select "number:90"
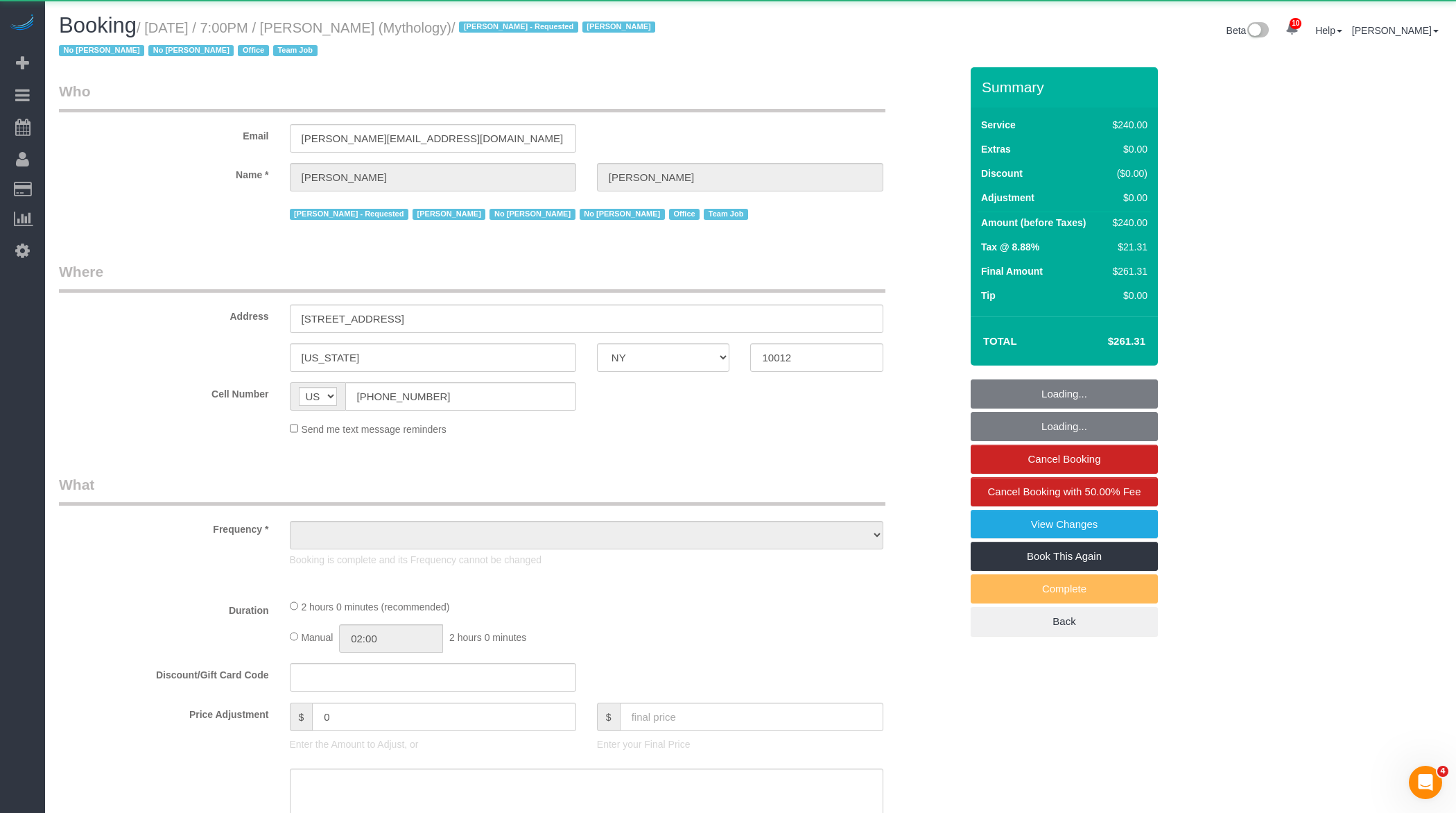
select select "number:15"
select select "number:7"
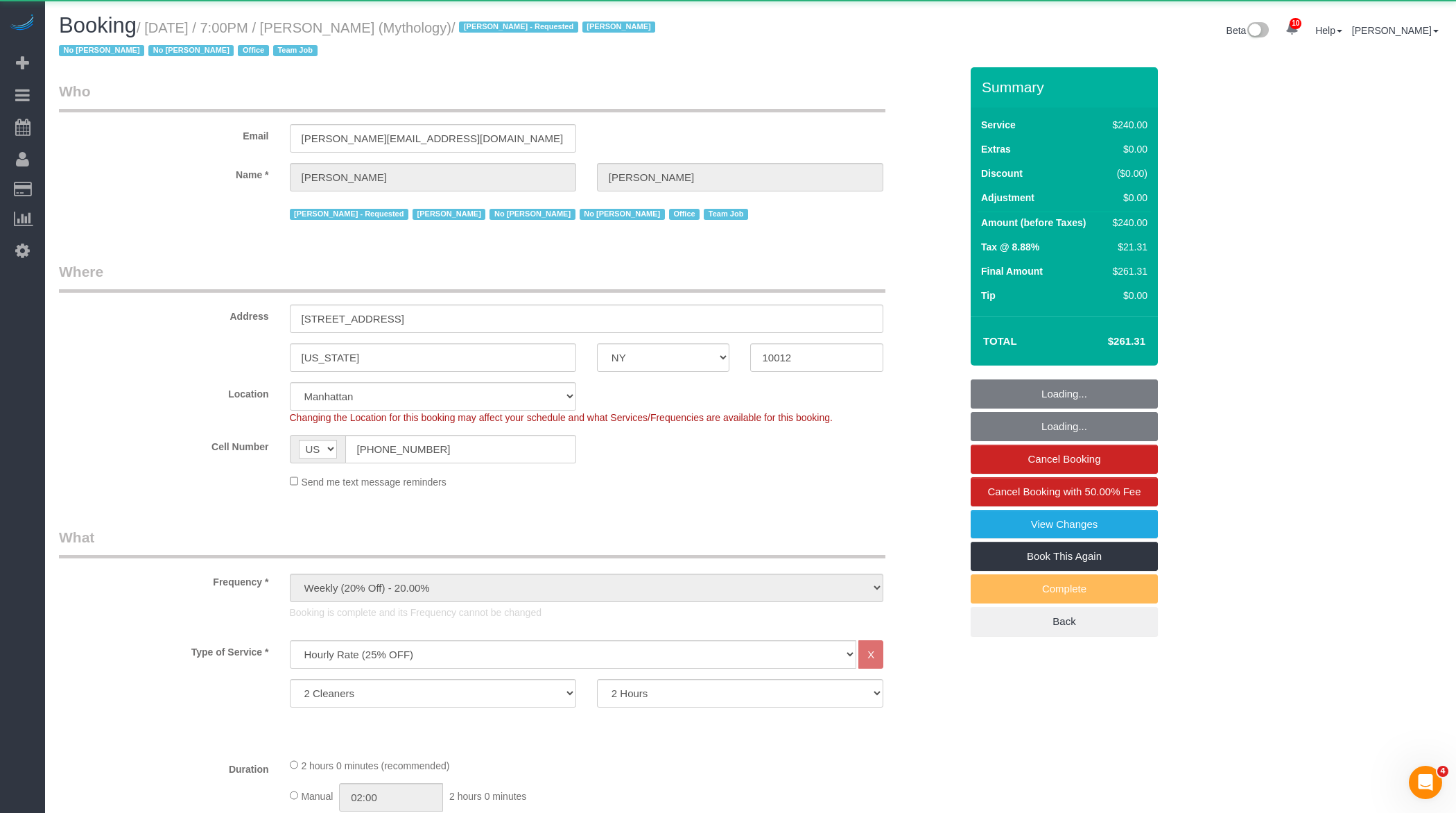
select select "object:27650"
select select "string:stripe-card_1F0CXe4VGloSiKo7V7BiKmvB"
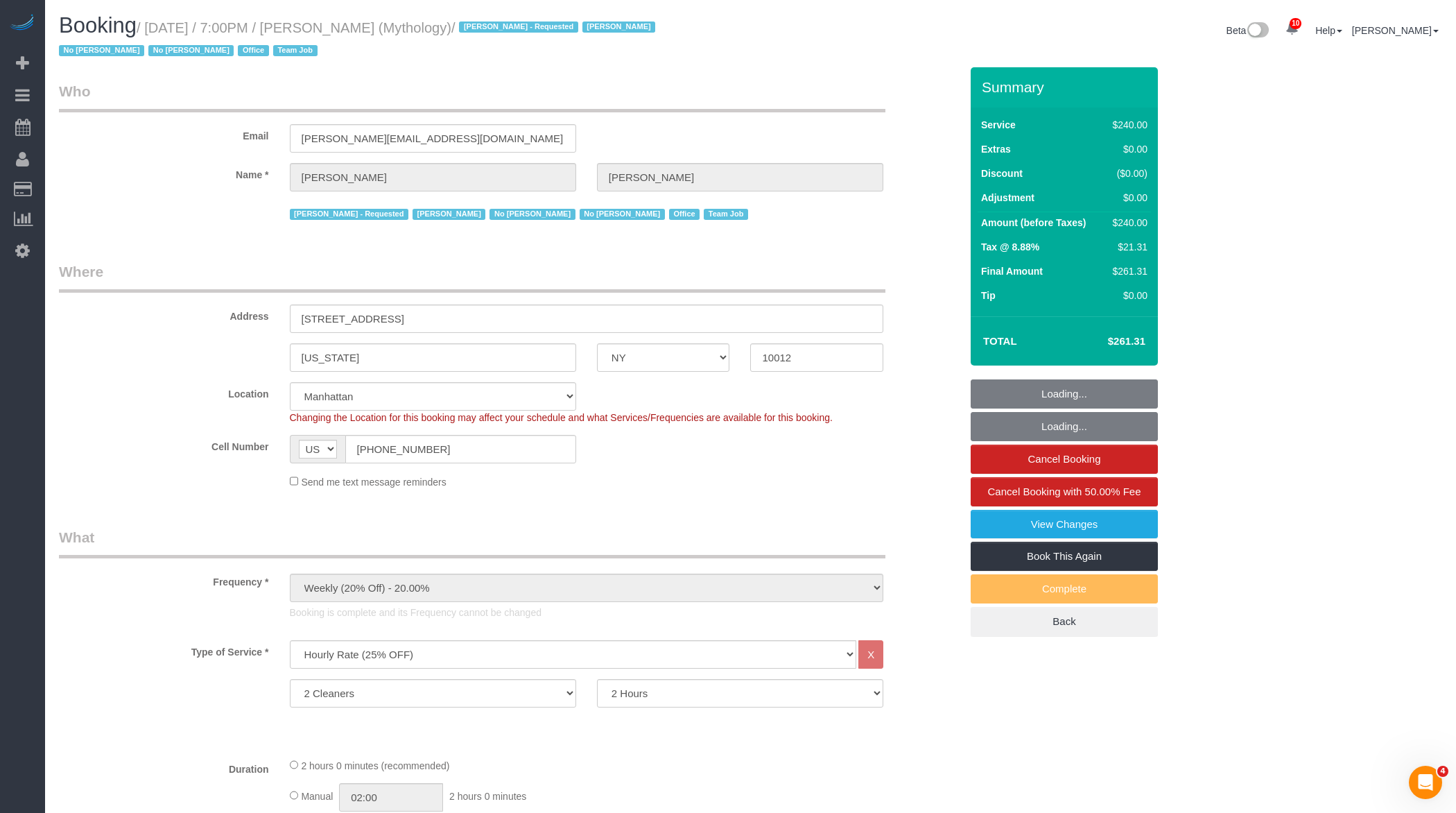
select select "spot46"
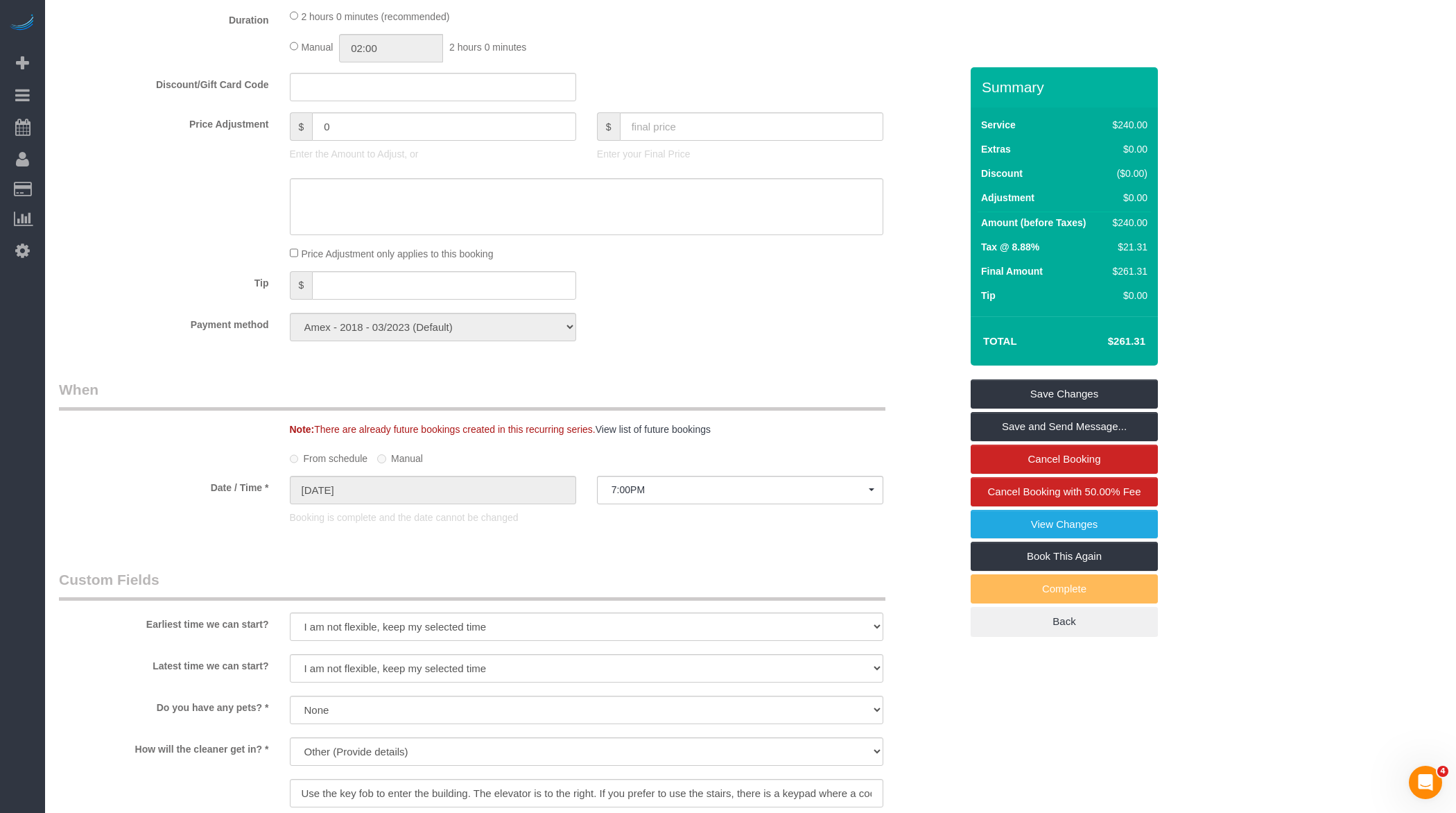
scroll to position [458, 0]
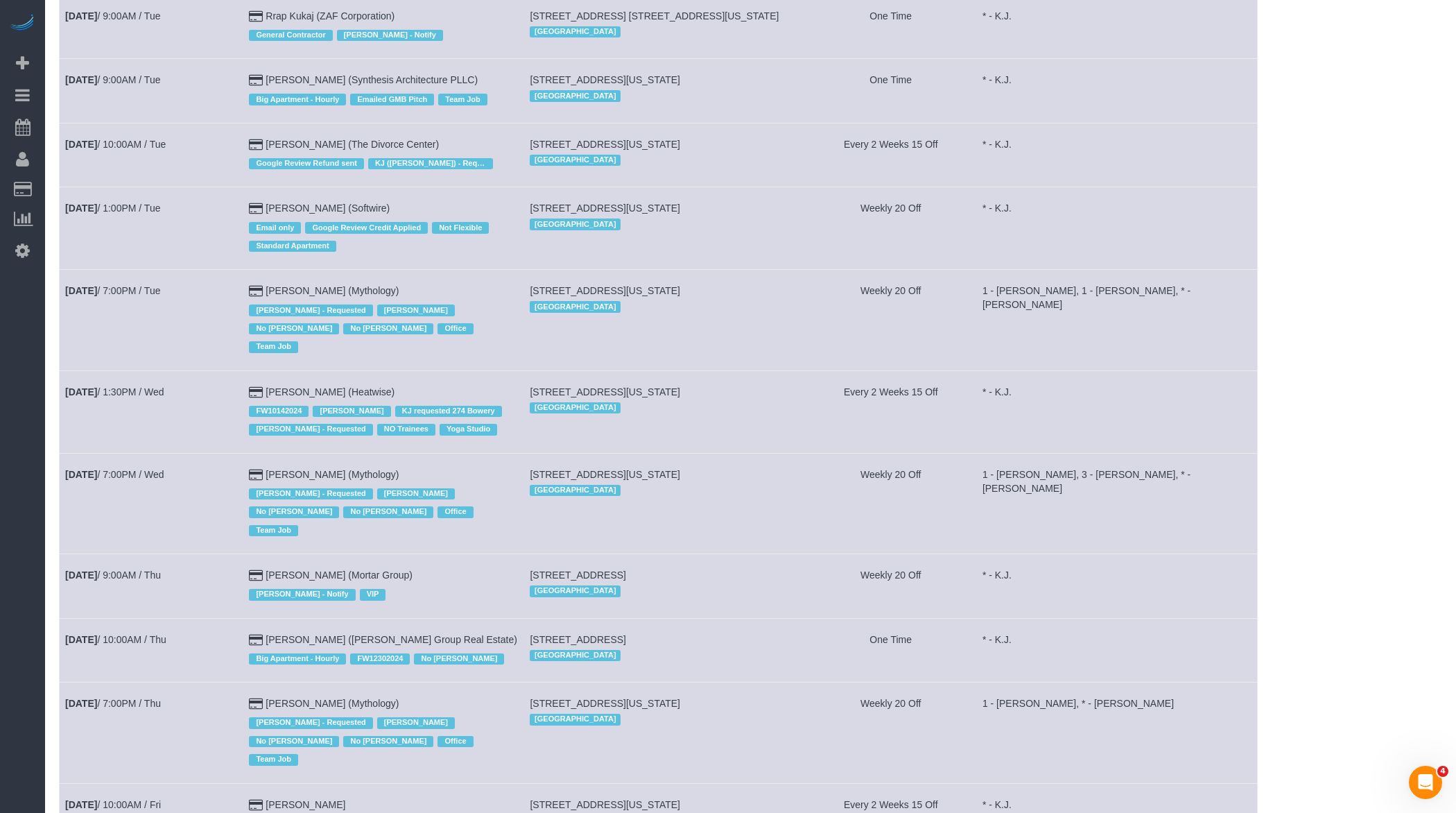
scroll to position [420, 0]
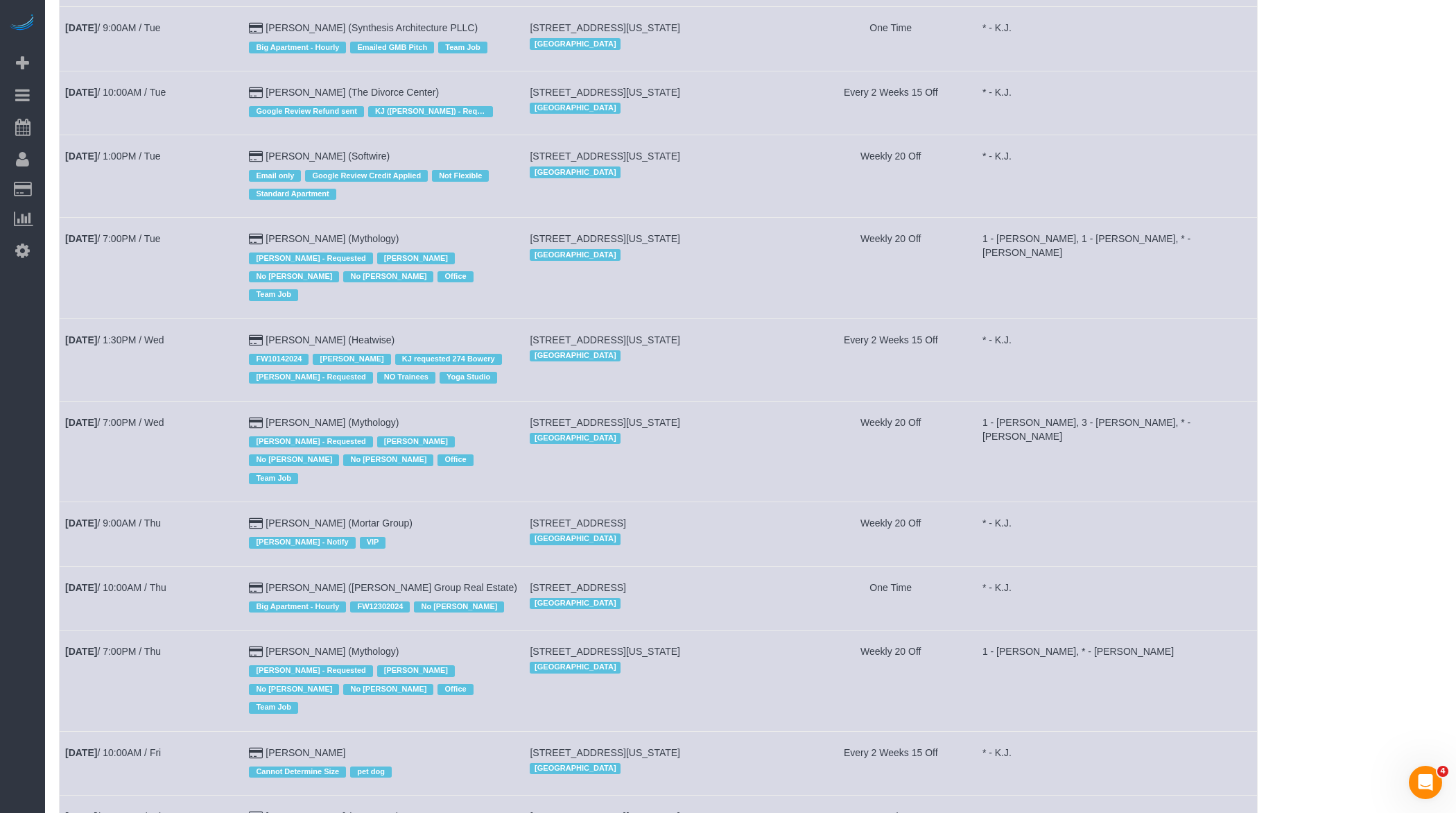
click at [220, 318] on td "Aug 13th / 1:30PM / Wed" at bounding box center [151, 360] width 183 height 83
click at [144, 417] on link "Aug 13th / 7:00PM / Wed" at bounding box center [114, 422] width 99 height 11
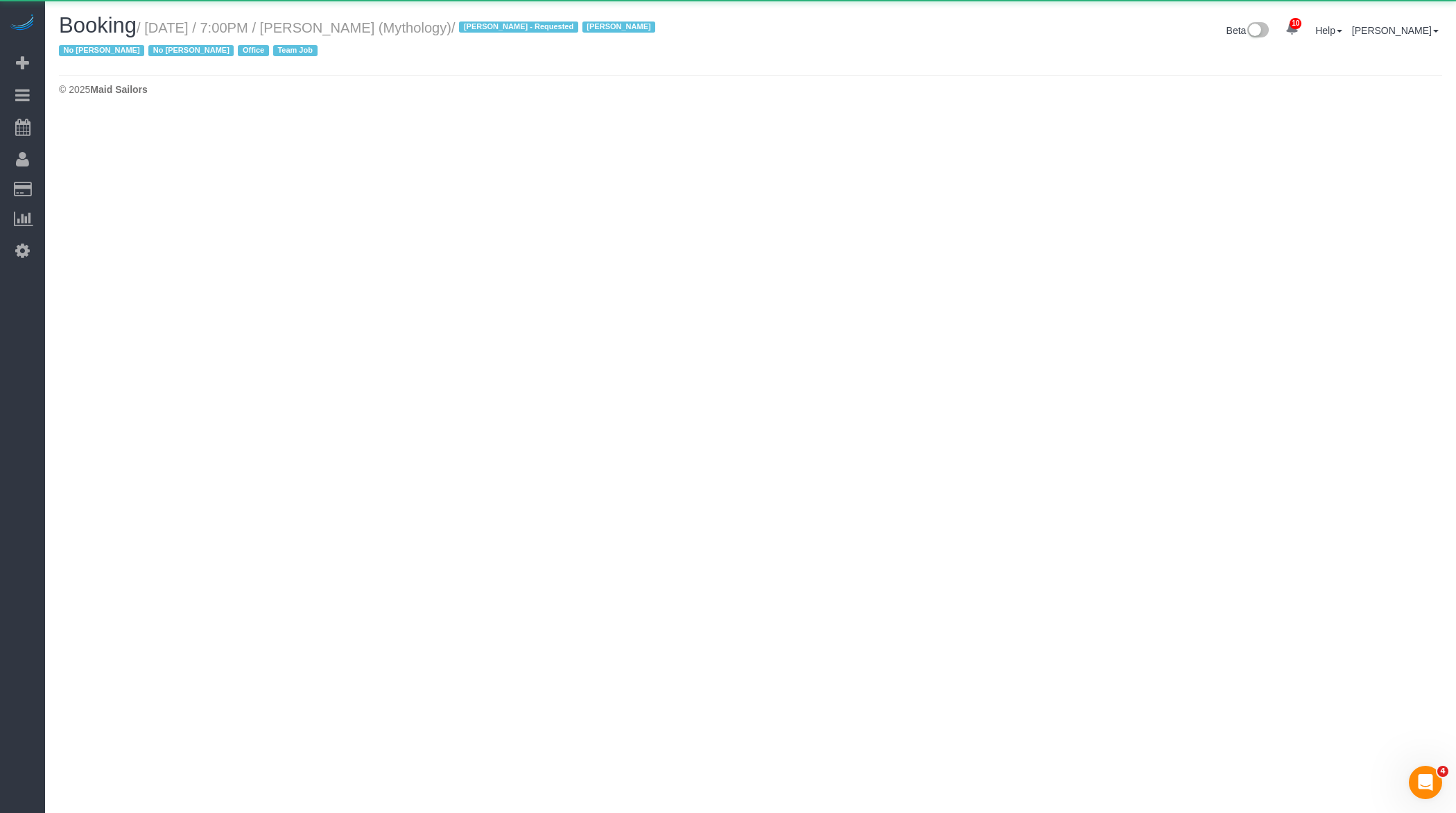
select select "NY"
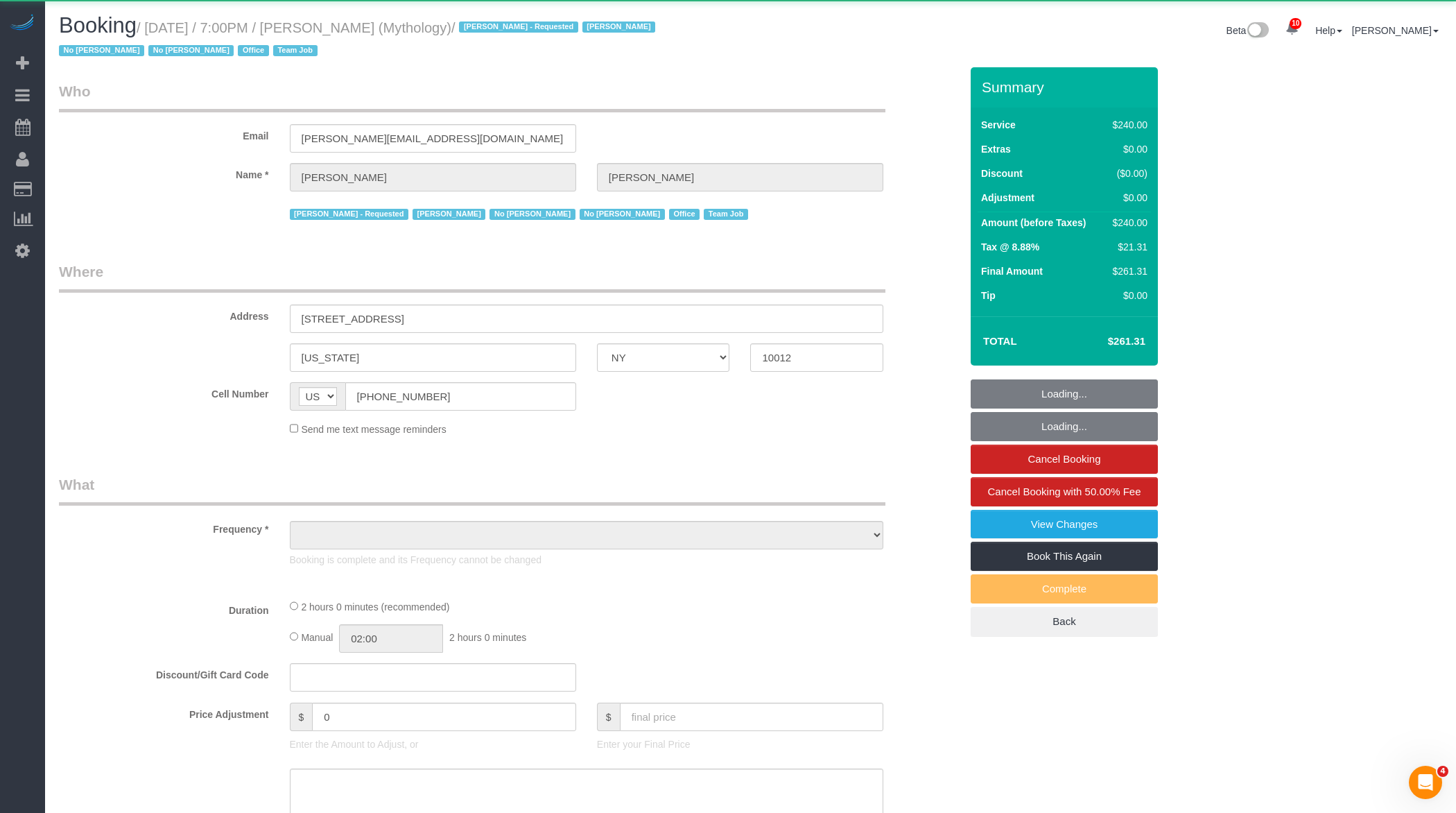
select select "object:29733"
select select "2"
select select "120"
select select "number:89"
select select "number:90"
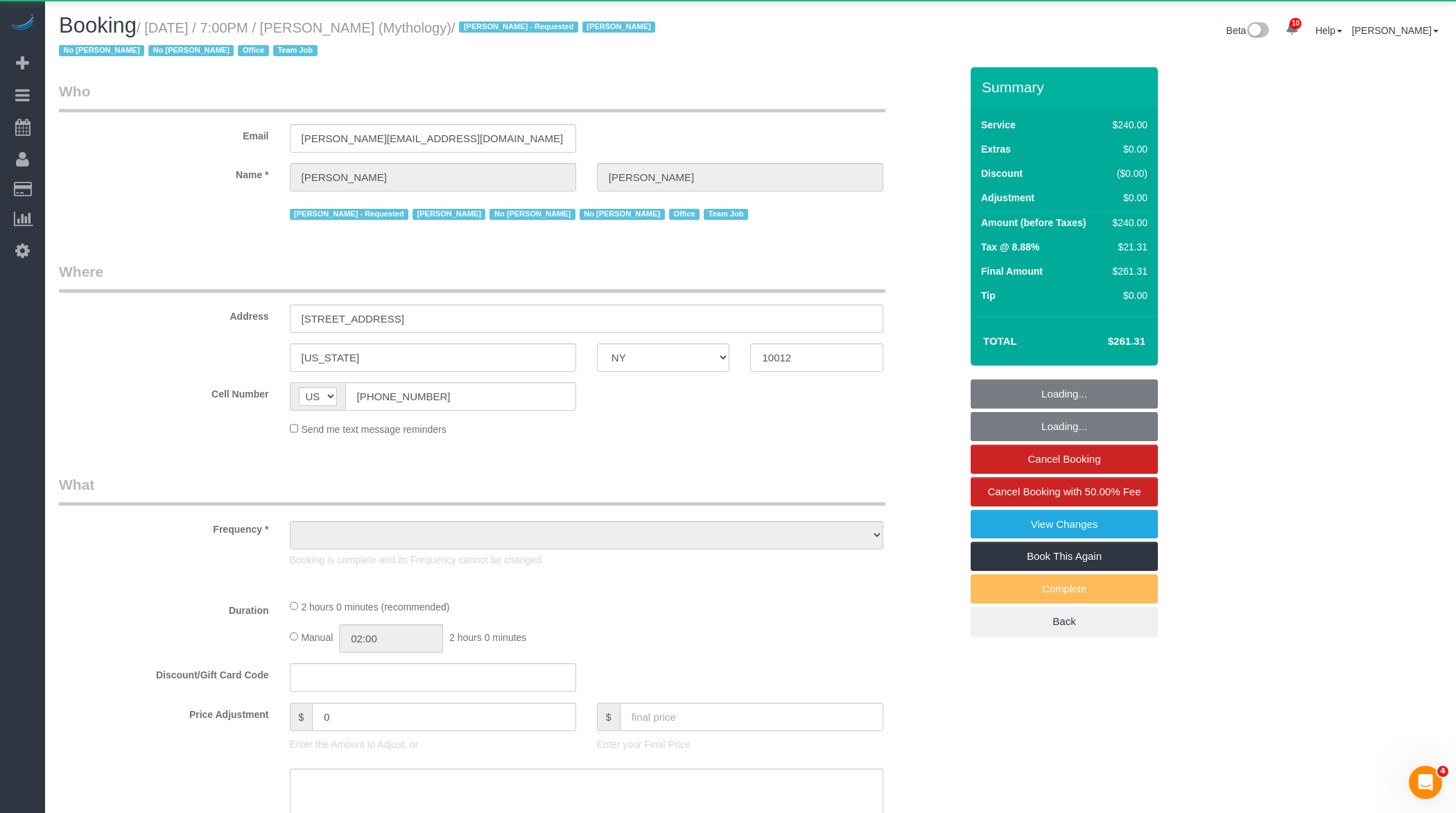
select select "number:15"
select select "number:7"
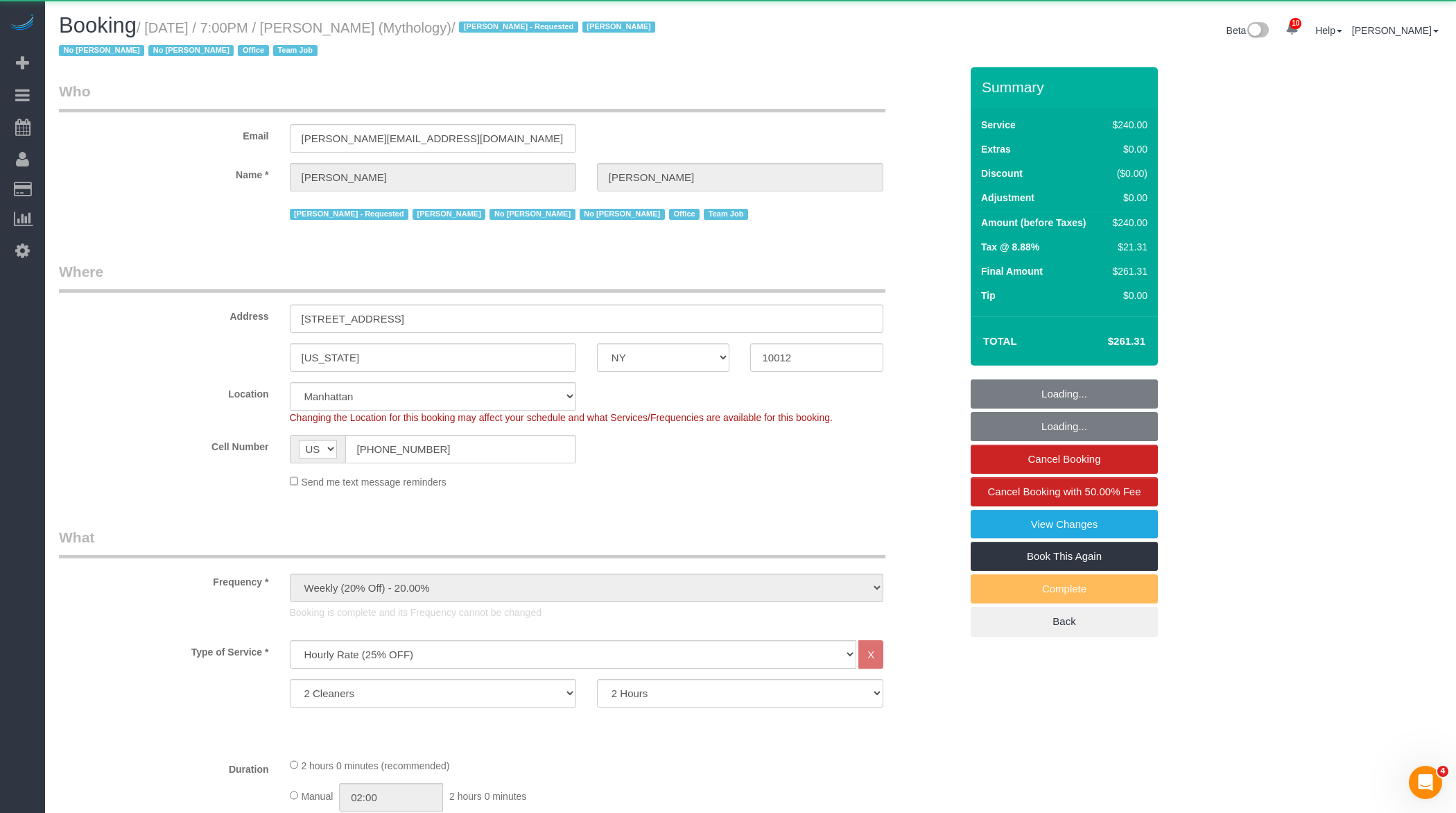
select select "string:stripe-card_1F0CXe4VGloSiKo7V7BiKmvB"
select select "spot51"
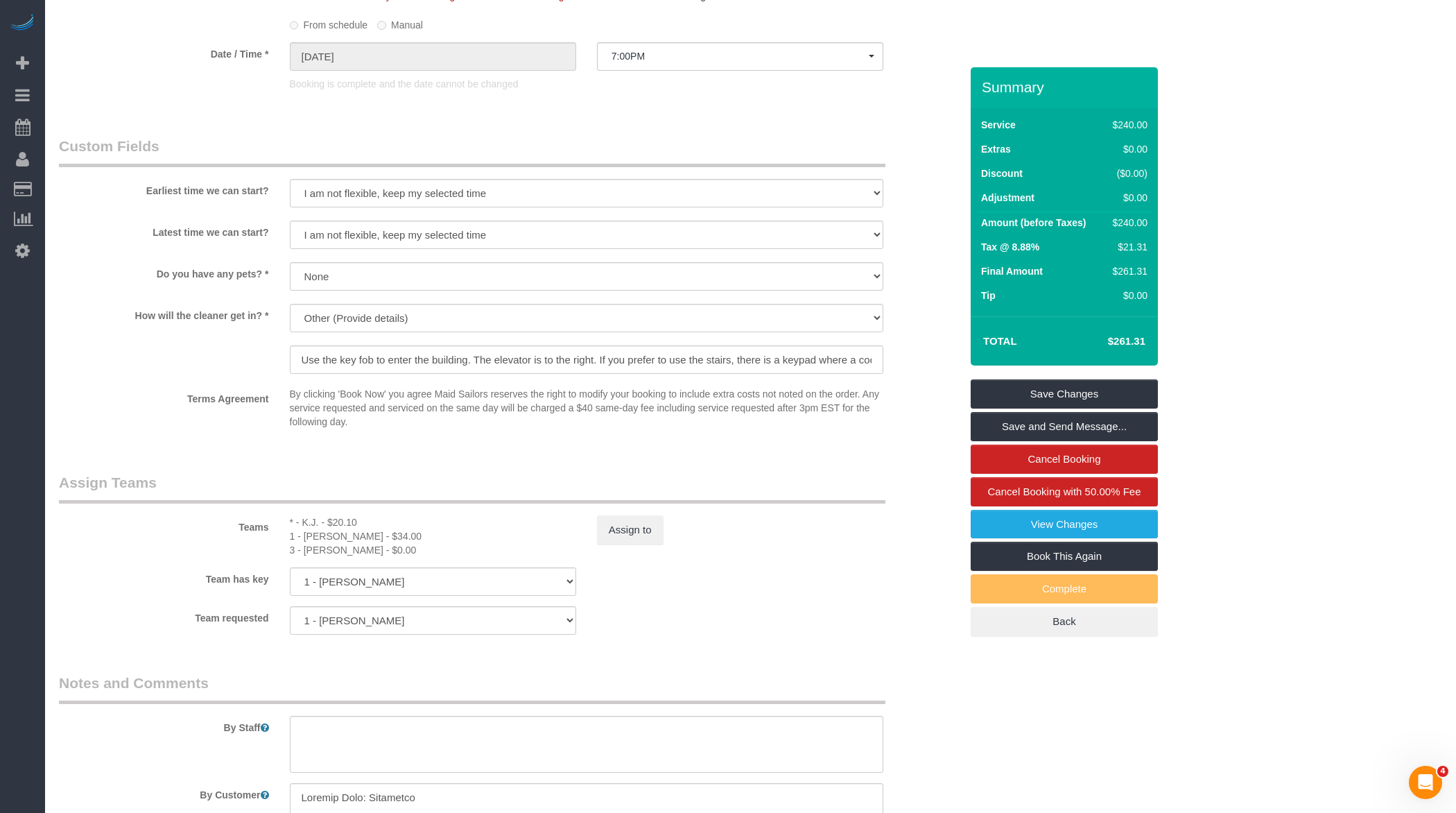
scroll to position [1261, 0]
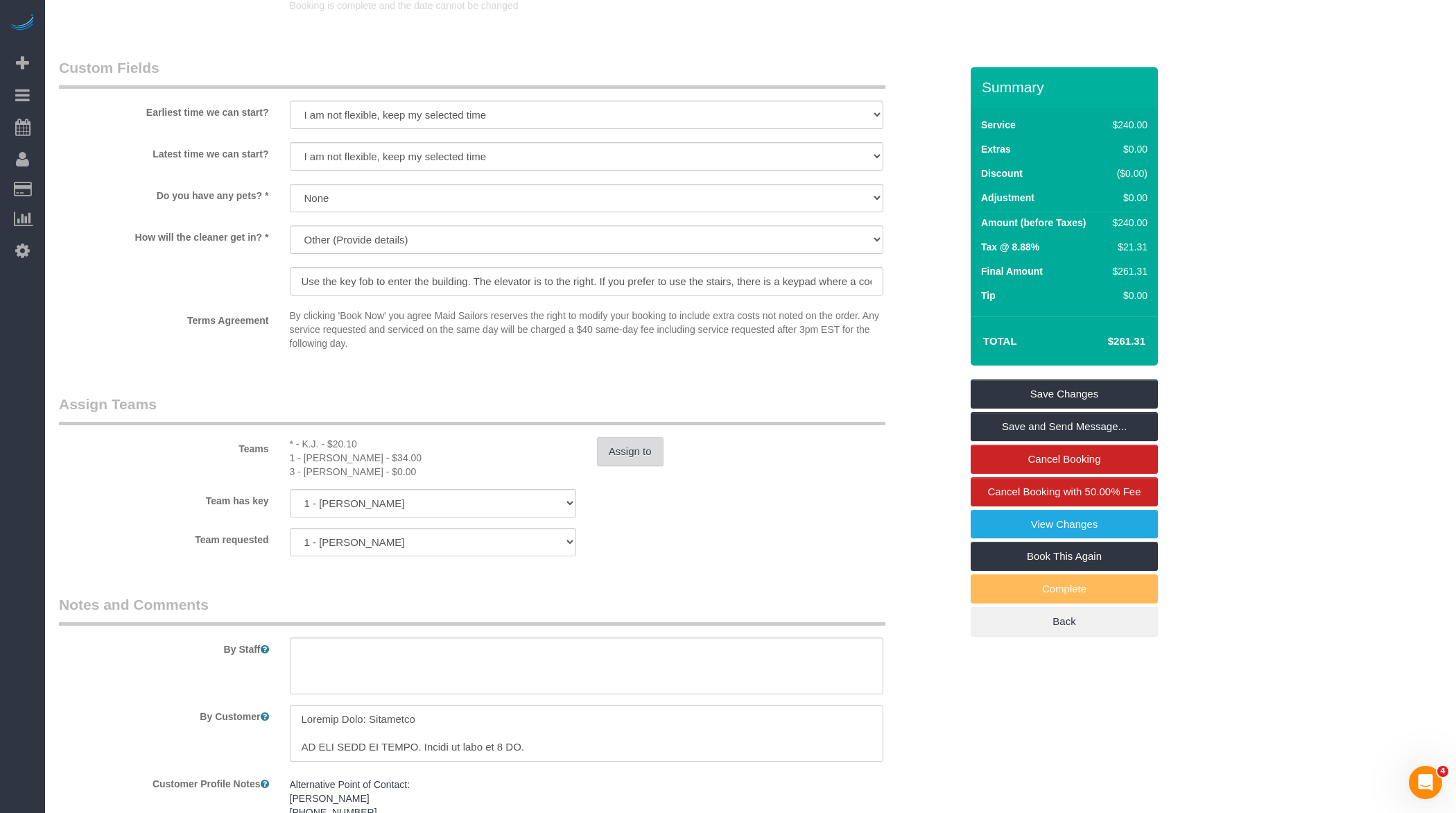
click at [654, 456] on button "Assign to" at bounding box center [630, 452] width 67 height 29
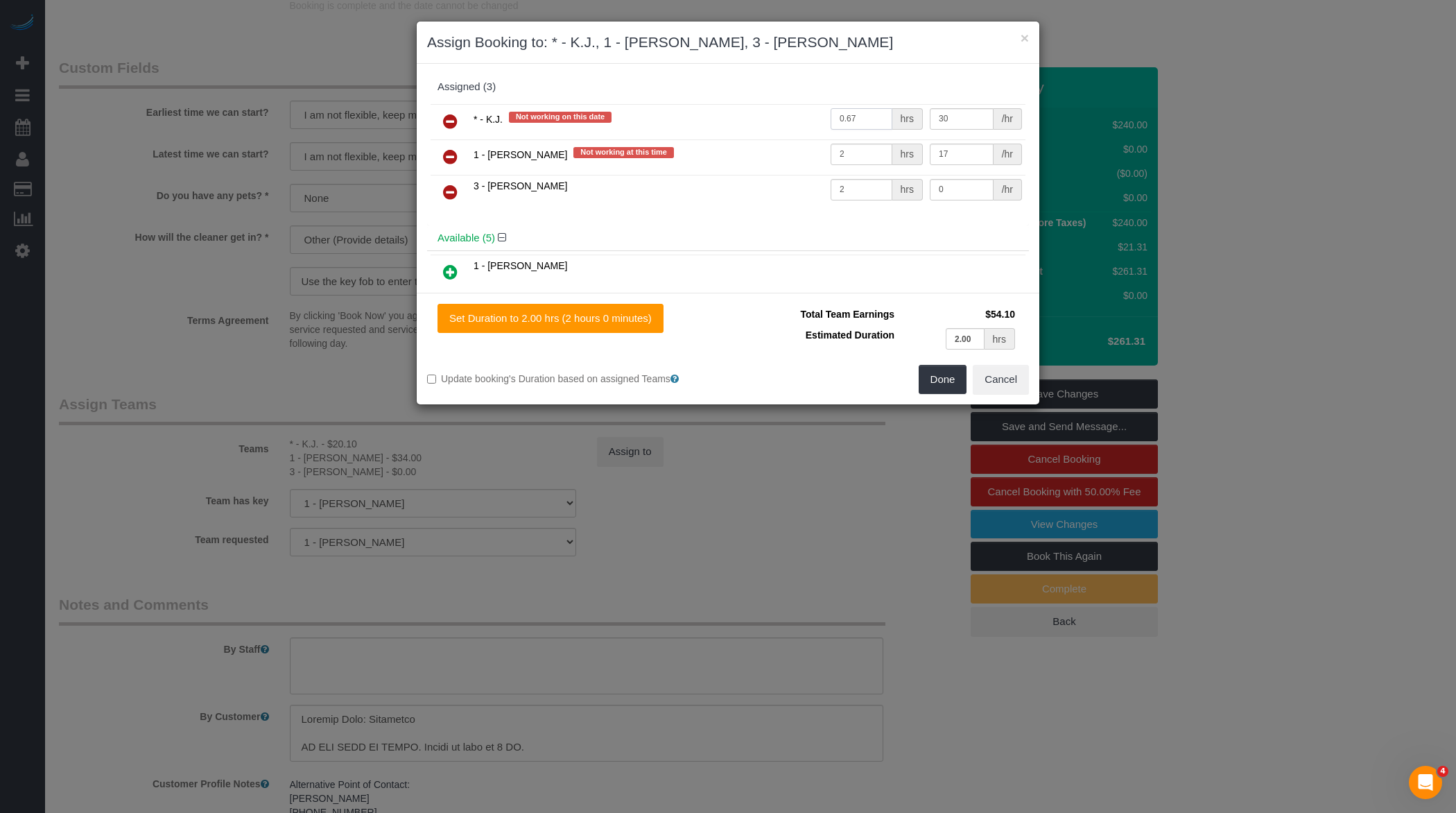
click at [869, 121] on input "0.67" at bounding box center [861, 118] width 62 height 21
type input "0"
click at [930, 371] on button "Done" at bounding box center [942, 379] width 48 height 29
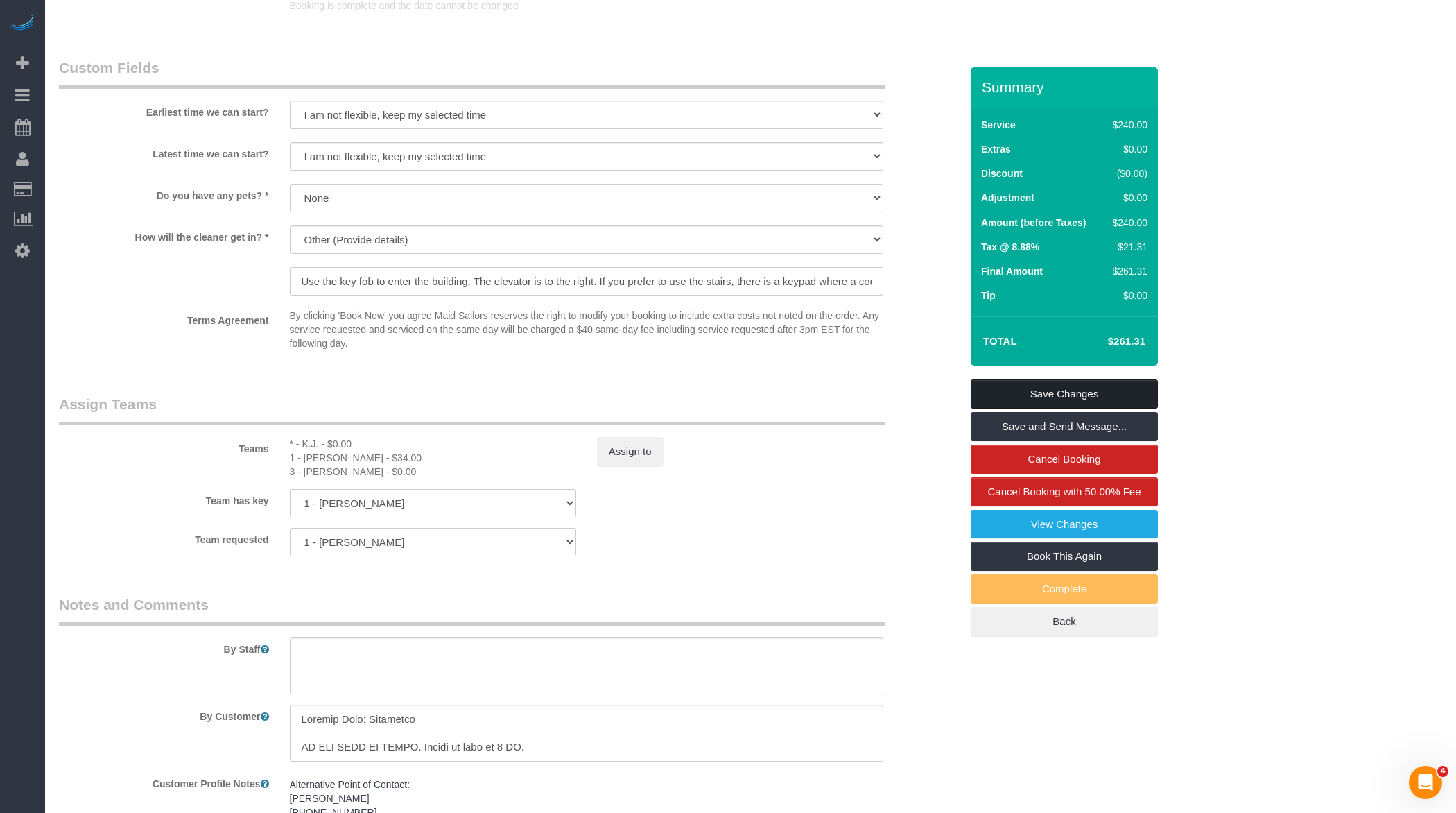
click at [1059, 386] on link "Save Changes" at bounding box center [1064, 394] width 187 height 29
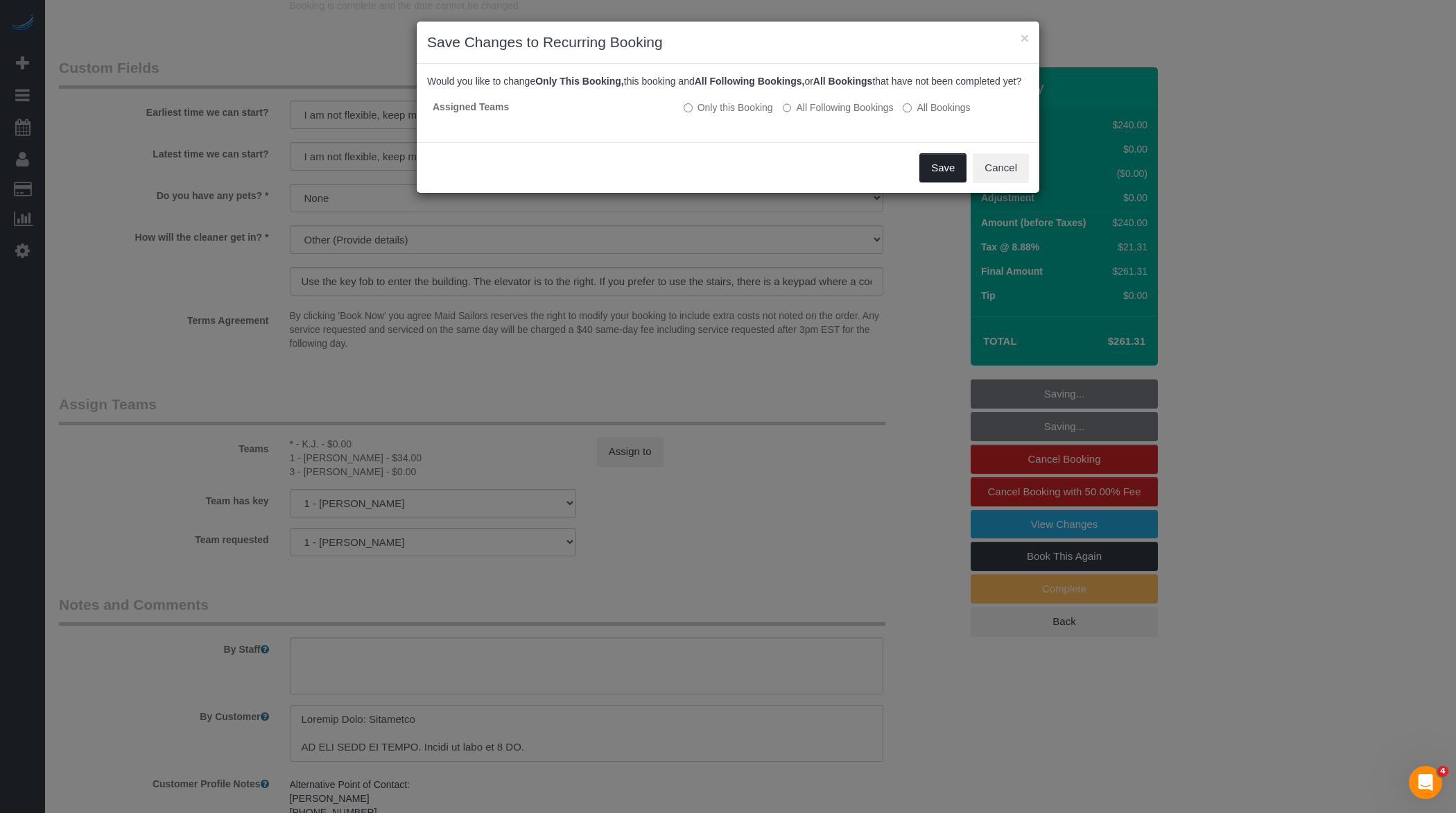
click at [944, 170] on button "Save" at bounding box center [943, 168] width 47 height 29
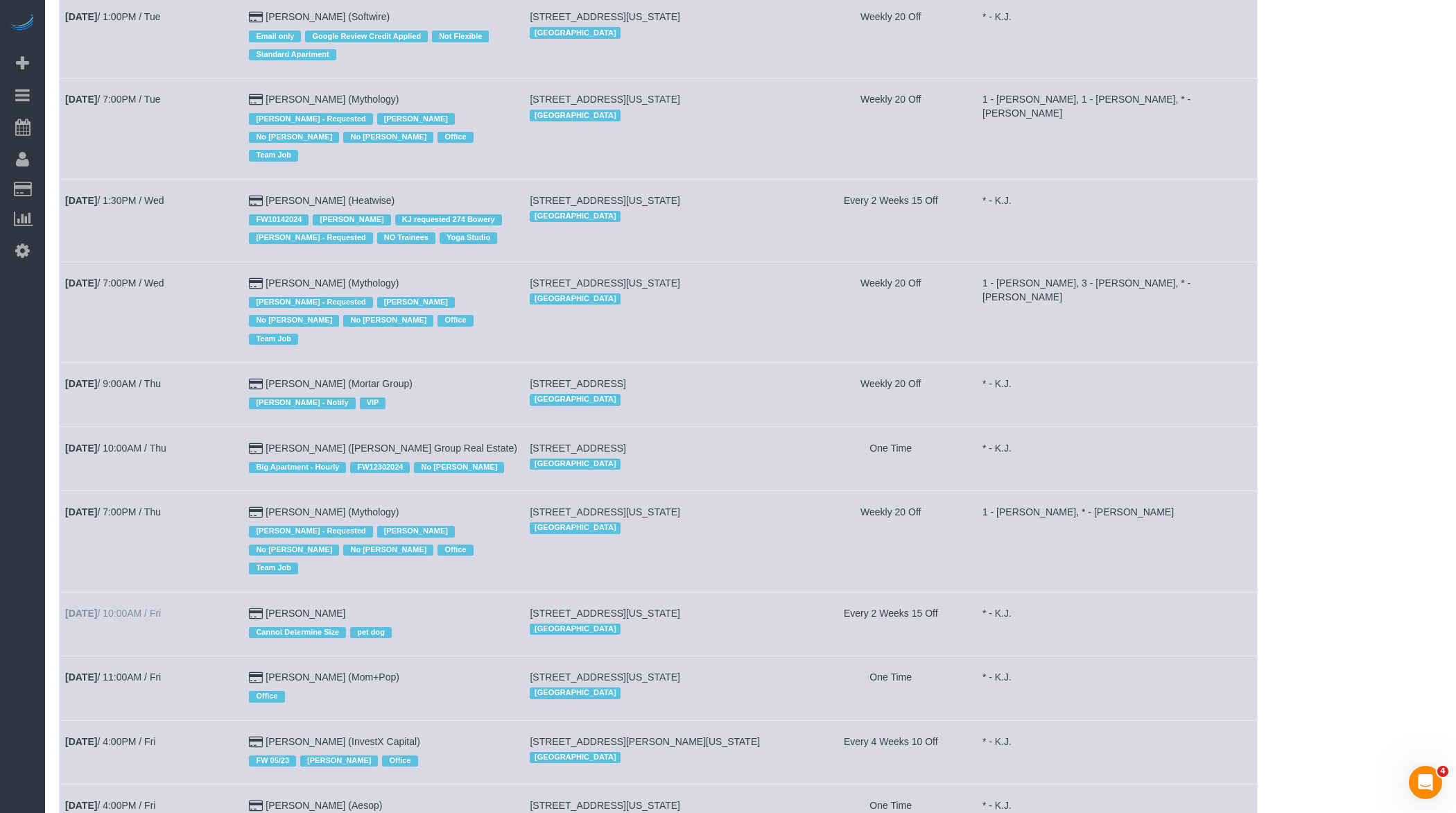
scroll to position [549, 0]
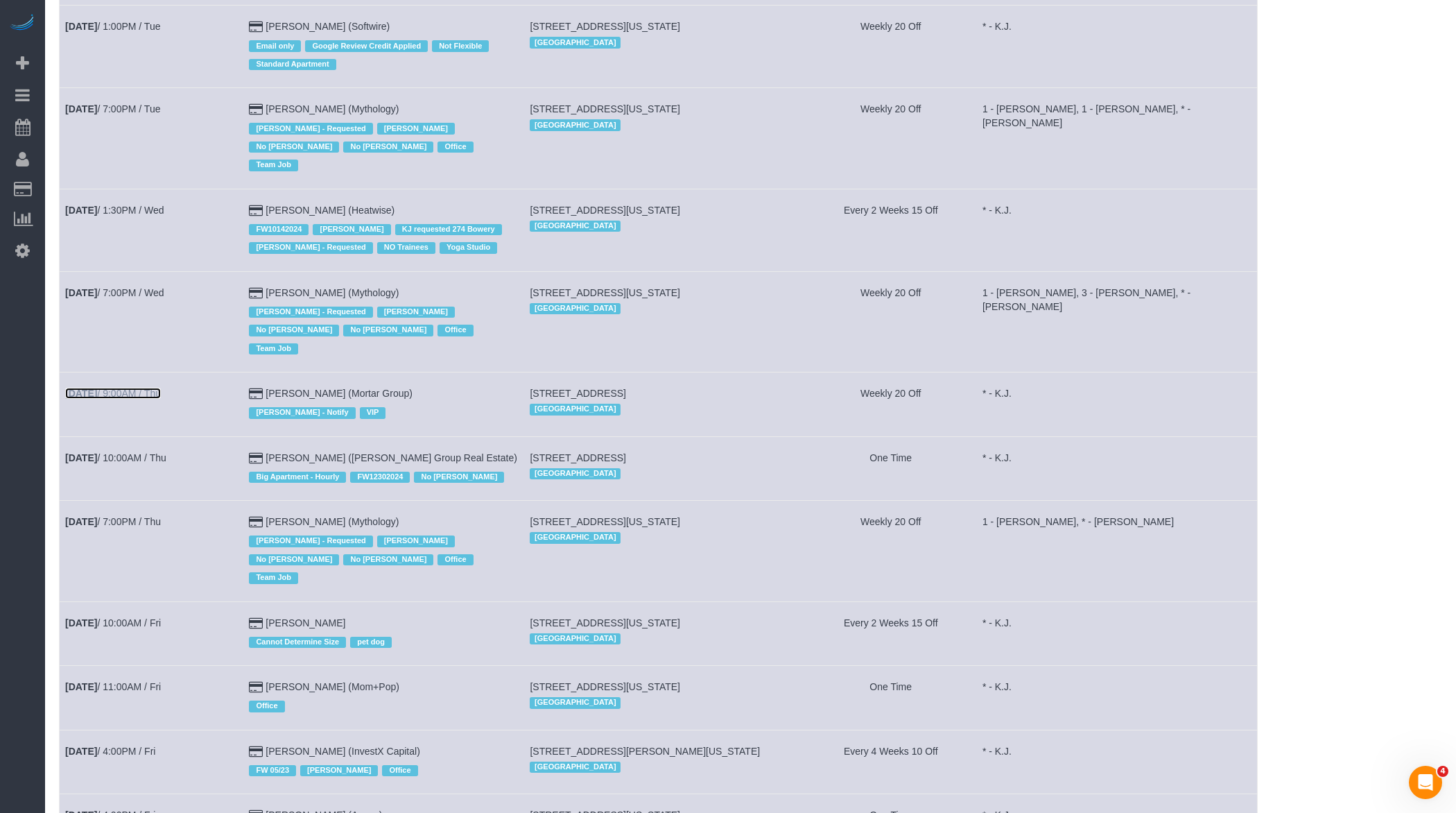
click at [137, 387] on link "Aug 14th / 9:00AM / Thu" at bounding box center [112, 393] width 96 height 11
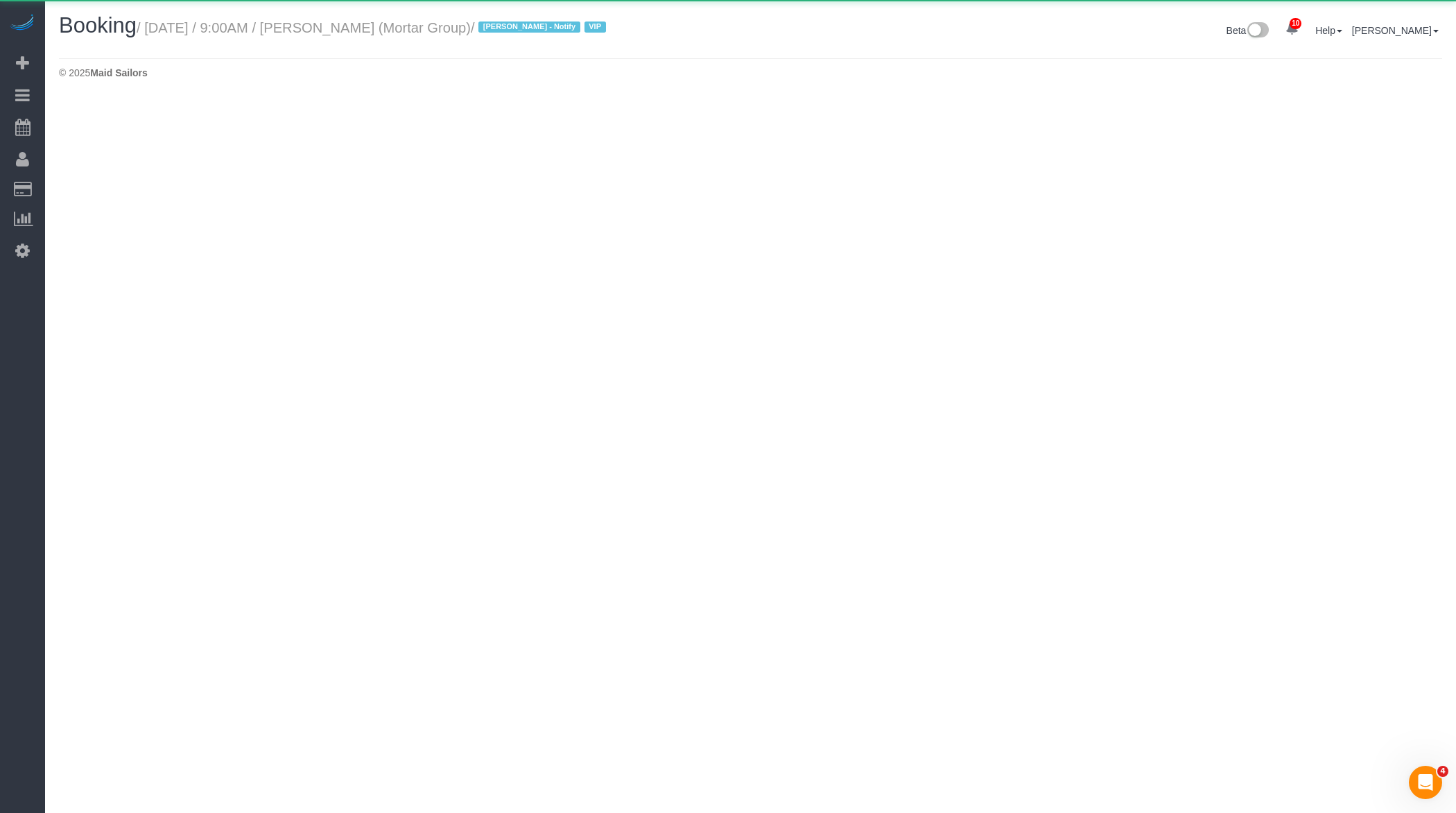
select select "NY"
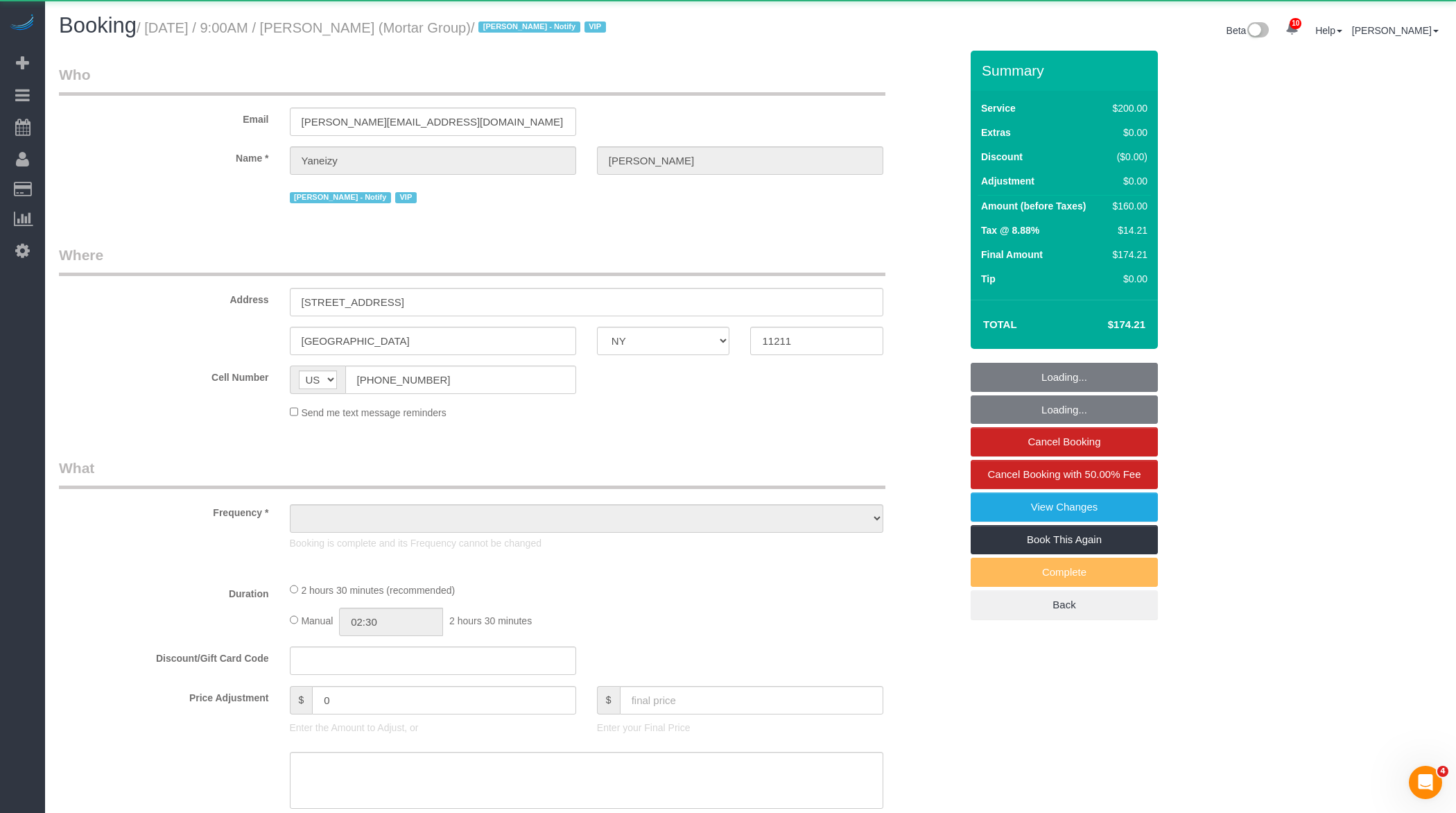
select select "150"
select select "spot56"
select select "number:56"
select select "number:79"
select select "number:15"
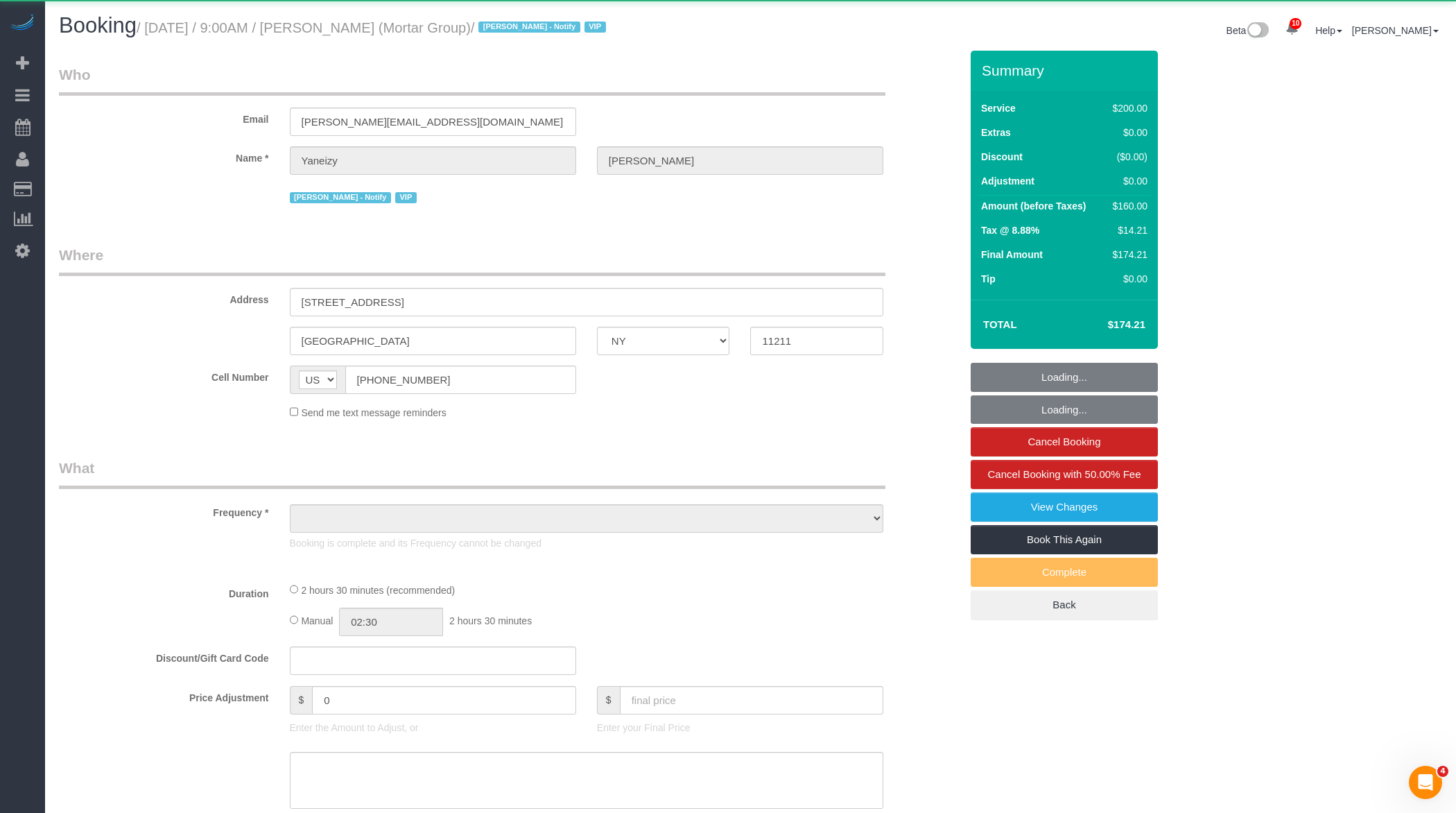
select select "number:7"
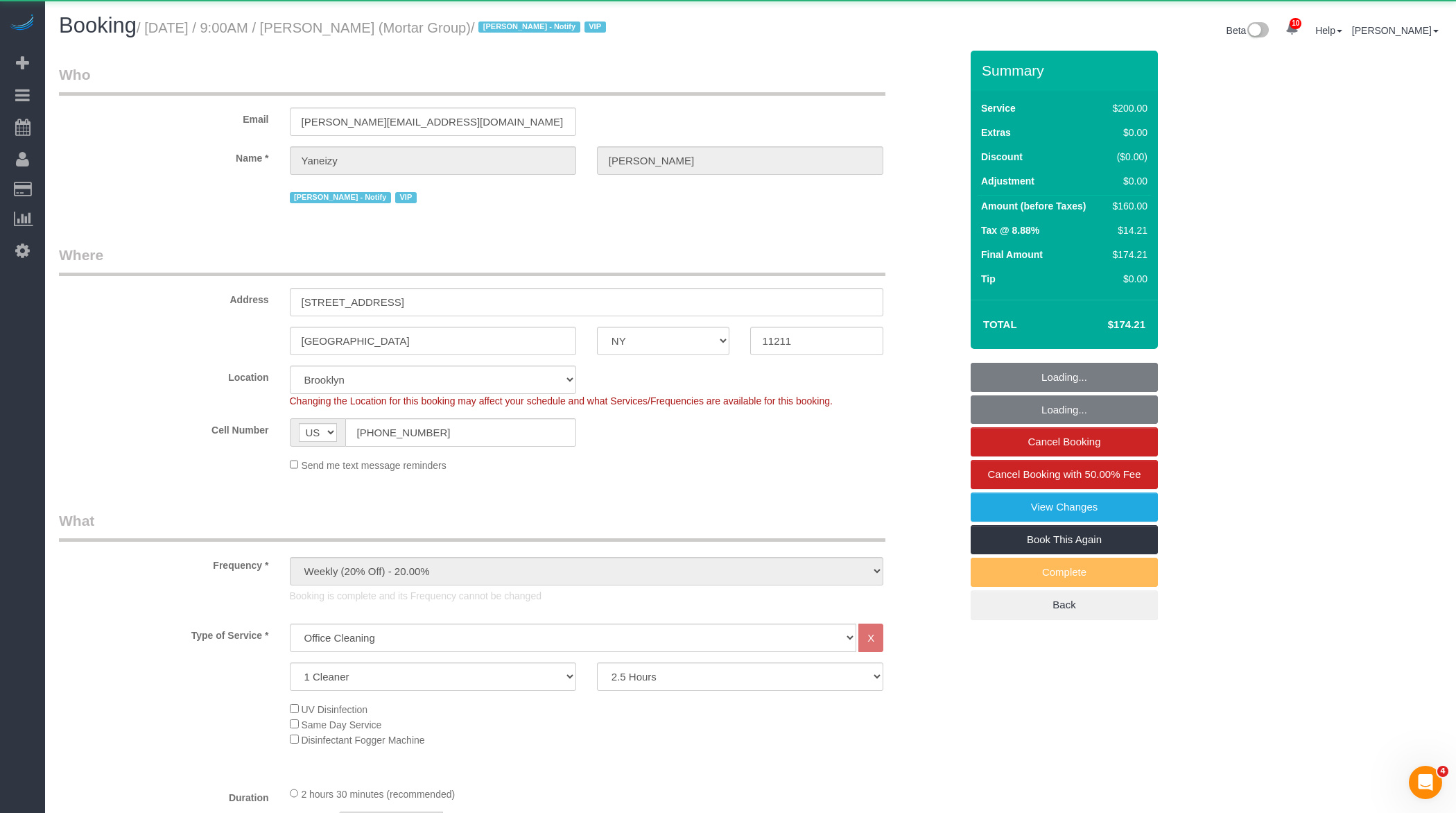
select select "object:33248"
select select "string:stripe-pm_1RNxVG4VGloSiKo7QUT6i4DB"
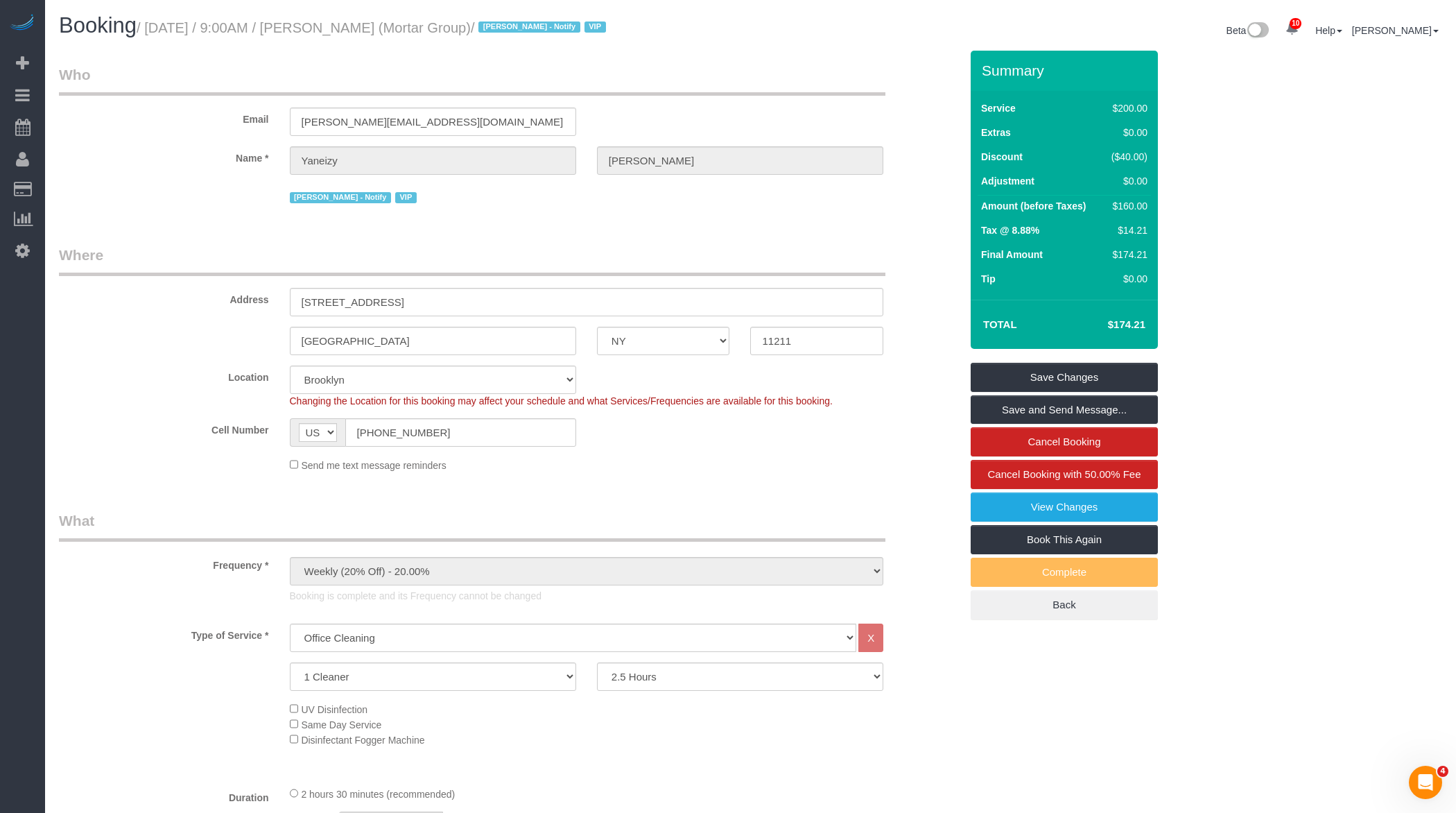
click at [343, 25] on small "/ August 14, 2025 / 9:00AM / Yaneizy Castillo (Mortar Group) / Jacky Xu - Notif…" at bounding box center [374, 28] width 473 height 15
copy small "Yaneizy"
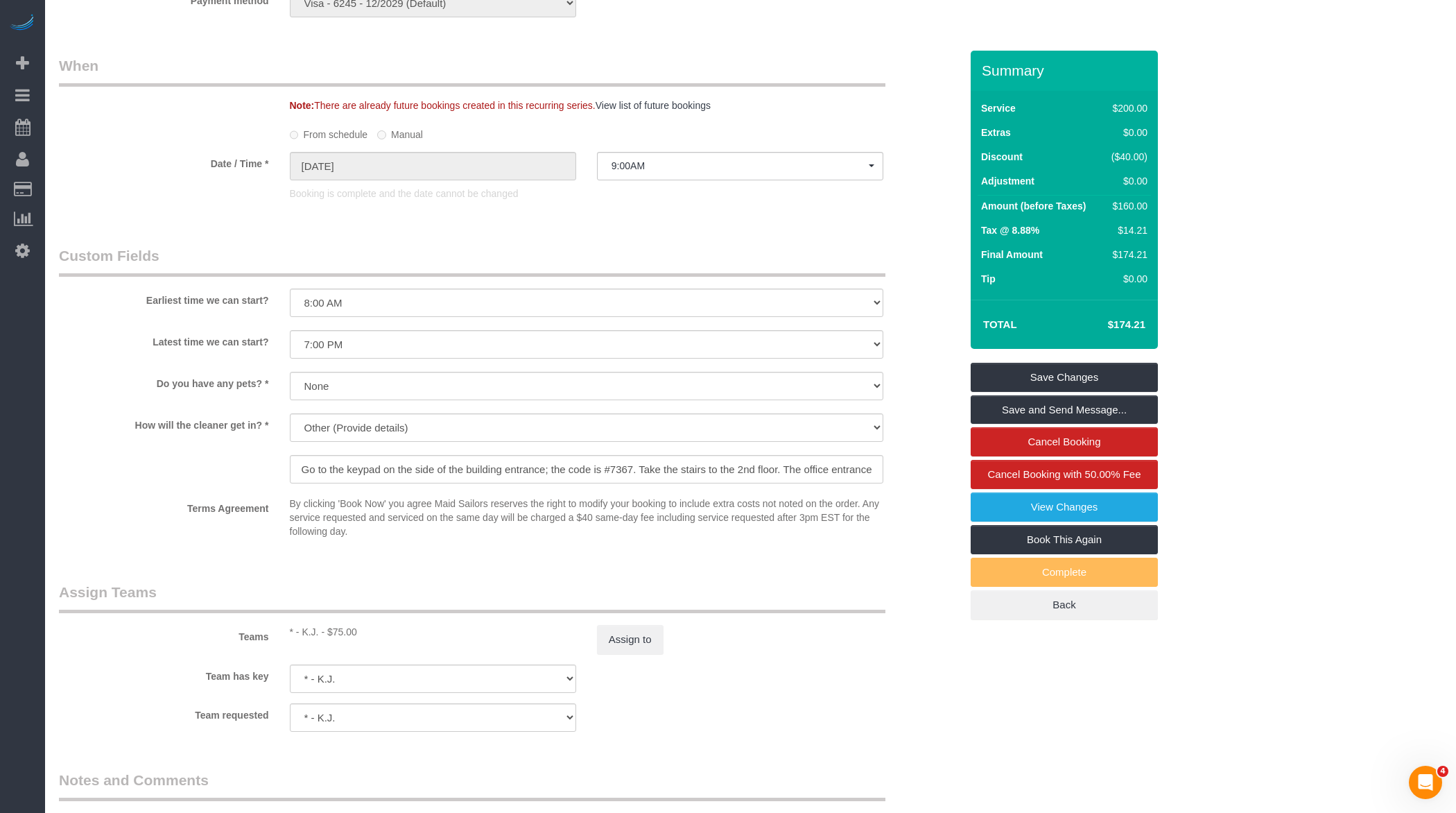
scroll to position [1104, 0]
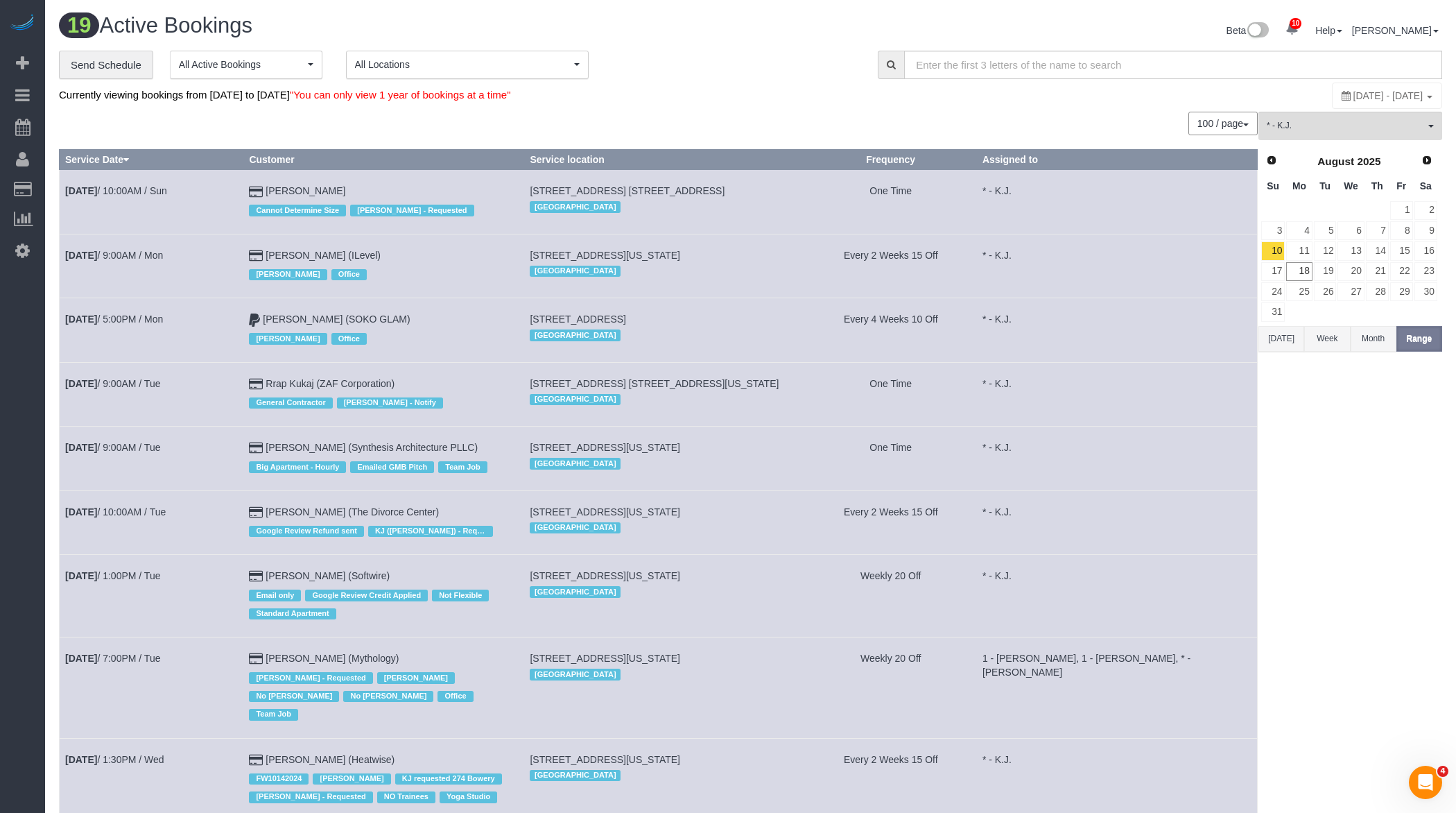
scroll to position [495, 0]
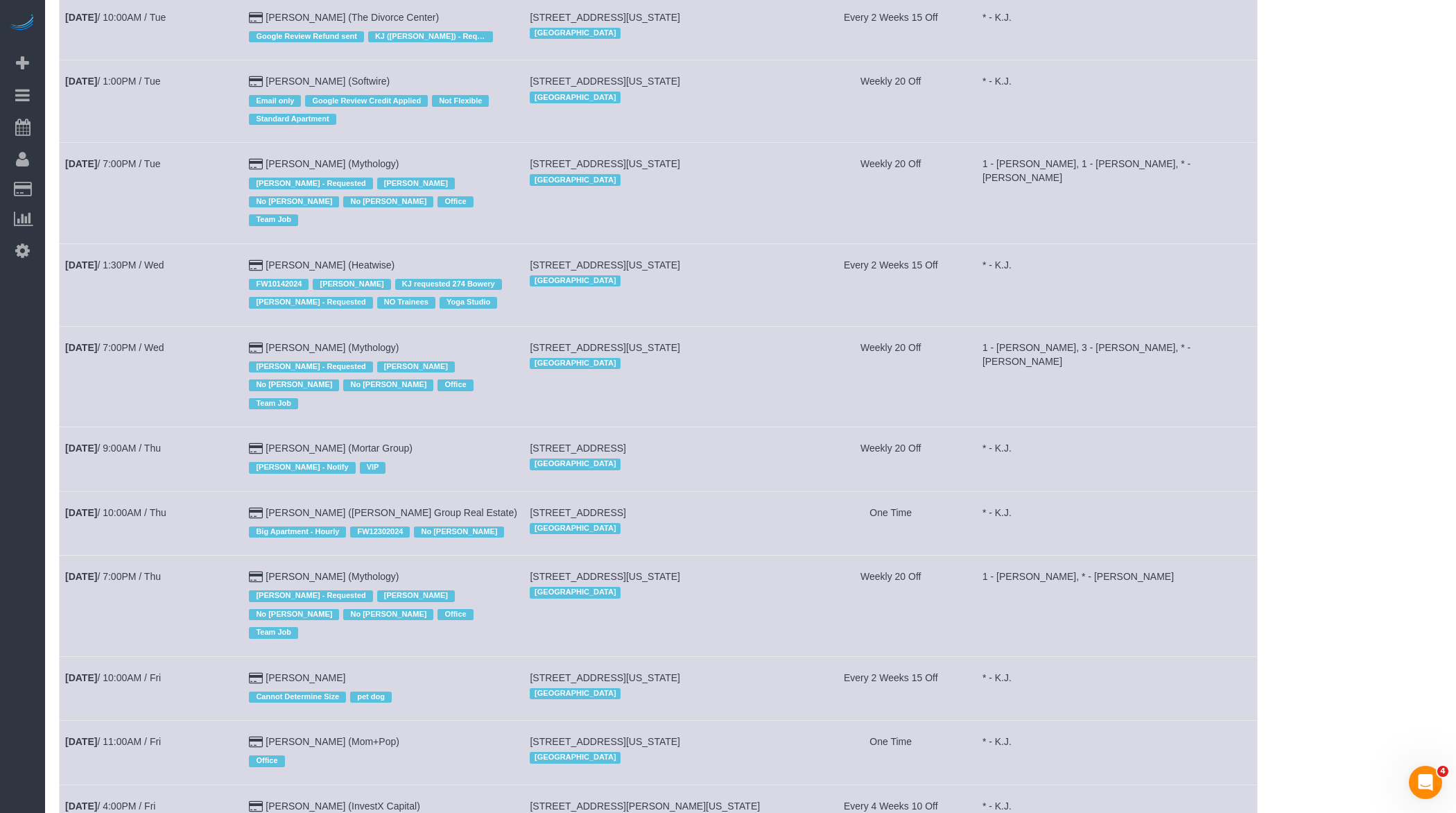
click at [146, 261] on td "Aug 13th / 1:30PM / Wed" at bounding box center [151, 285] width 183 height 83
click at [146, 251] on td "Aug 13th / 1:30PM / Wed" at bounding box center [151, 285] width 183 height 83
click at [150, 260] on link "Aug 13th / 1:30PM / Wed" at bounding box center [114, 265] width 99 height 11
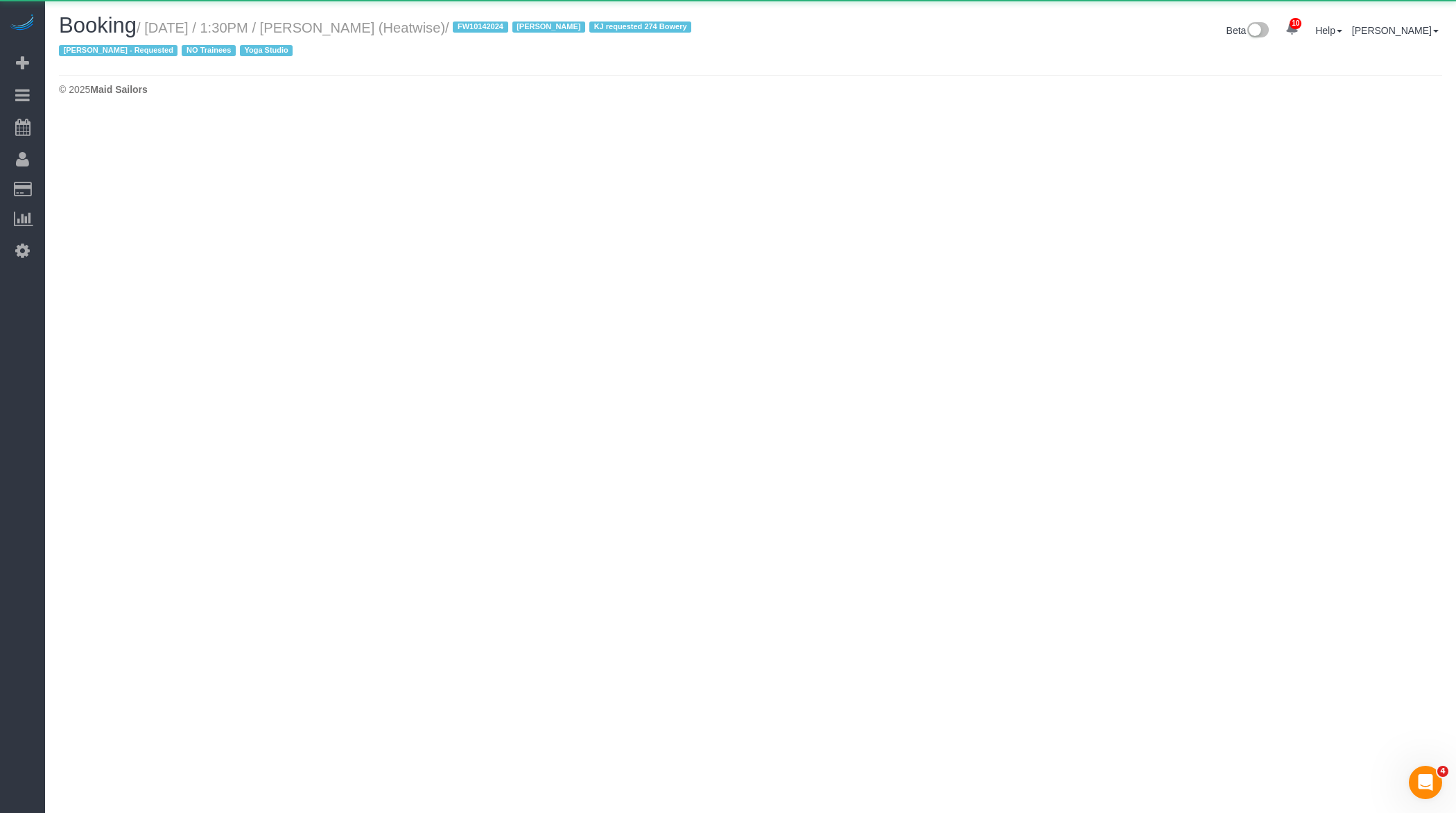
select select "NY"
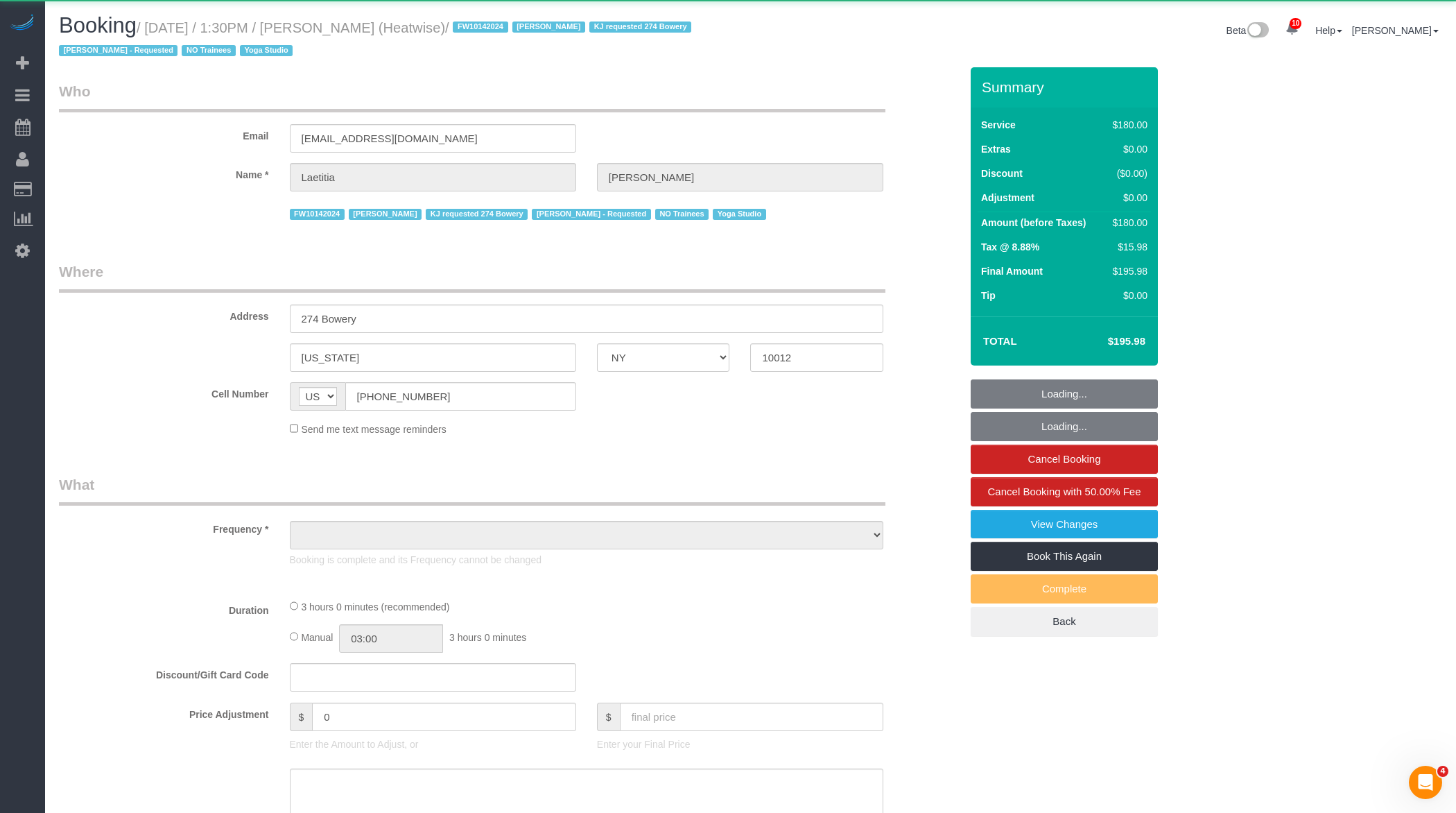
select select "object:35311"
select select "180"
select select "number:89"
select select "number:90"
select select "number:15"
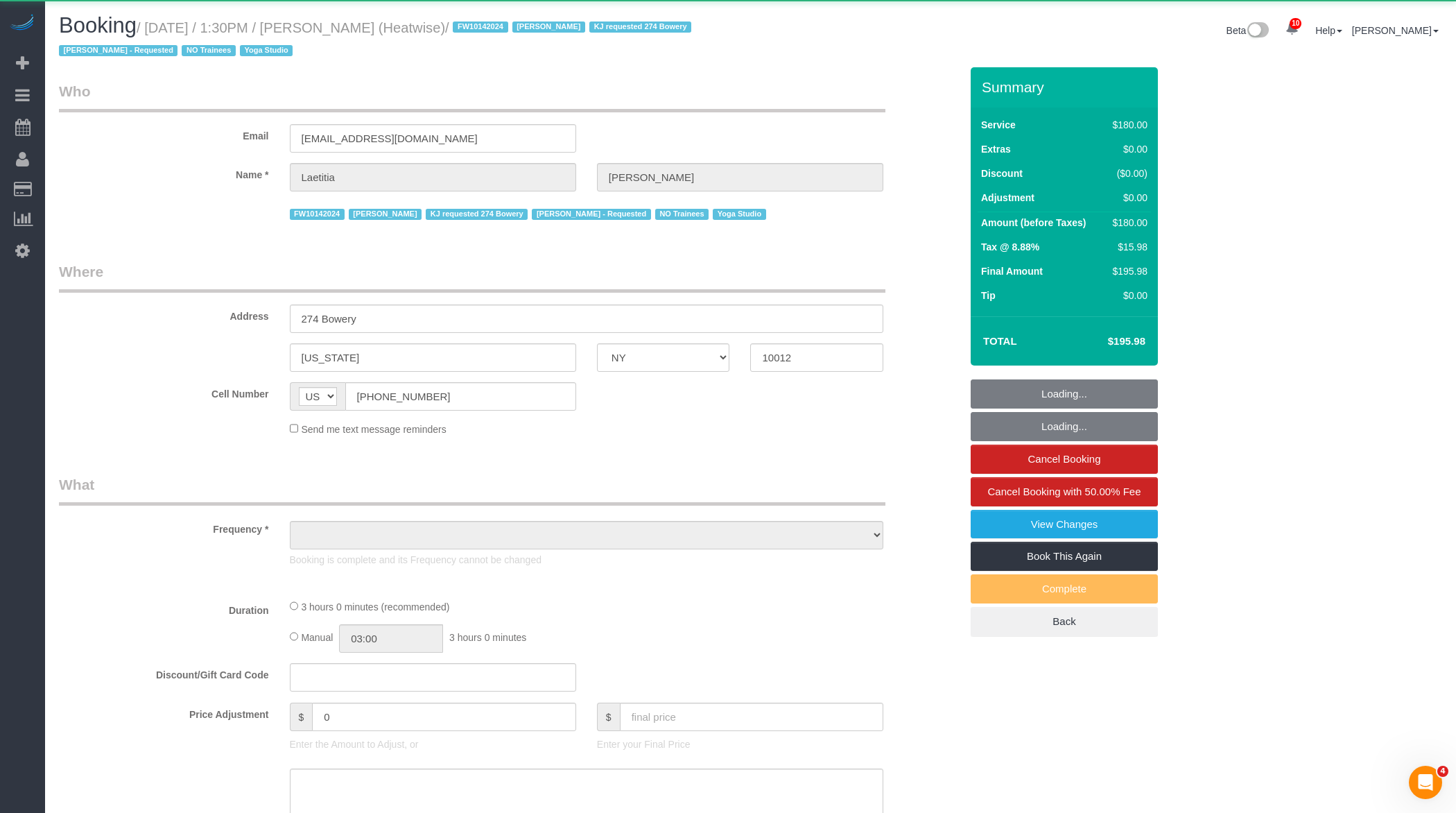
select select "number:7"
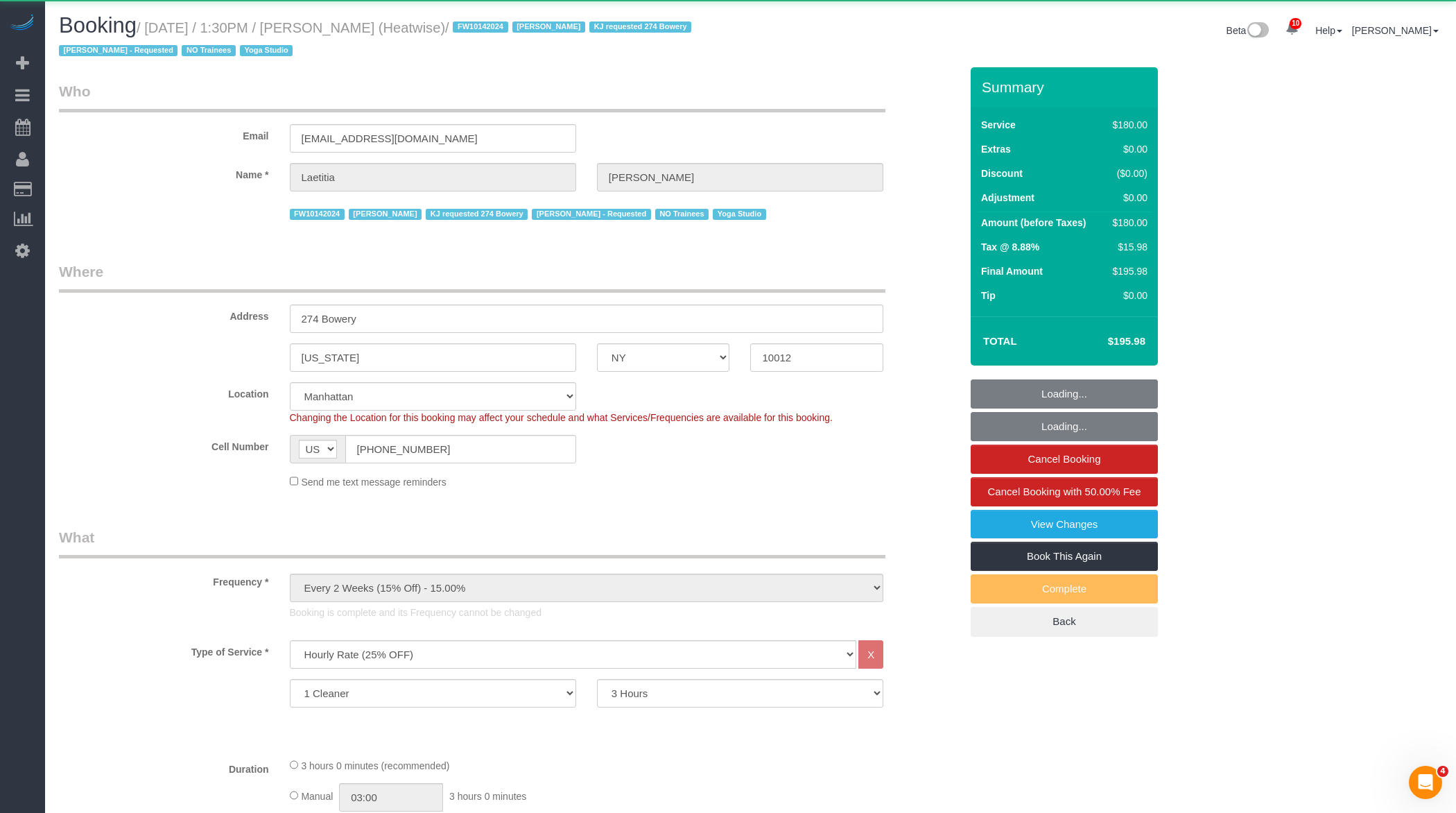
select select "string:stripe-pm_1RaIPN4VGloSiKo7a9kdhFlp"
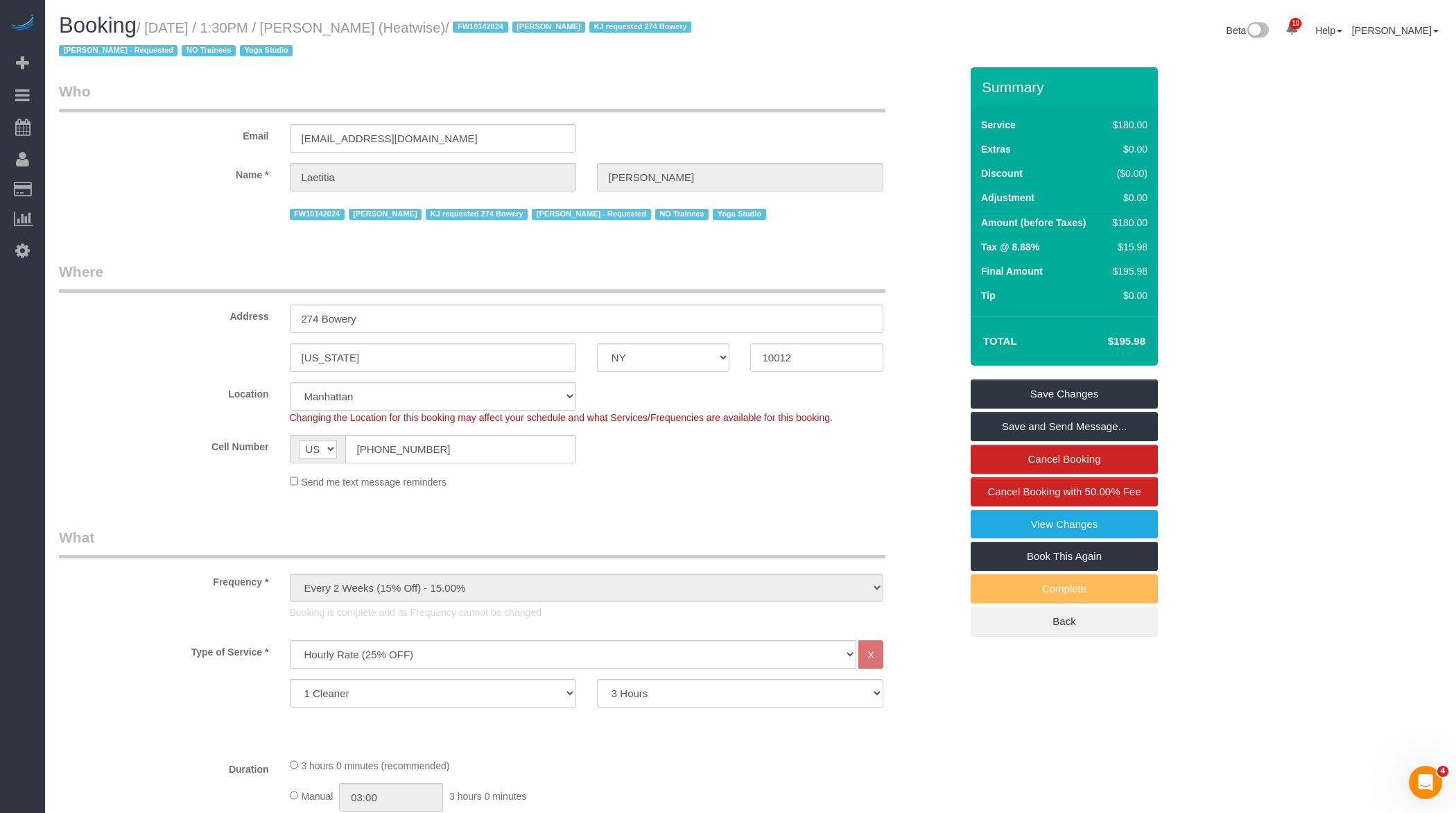
click at [344, 25] on small "/ August 13, 2025 / 1:30PM / Laetitia Laurin (Heatwise) / FW10142024 Jacky Xu K…" at bounding box center [377, 40] width 637 height 39
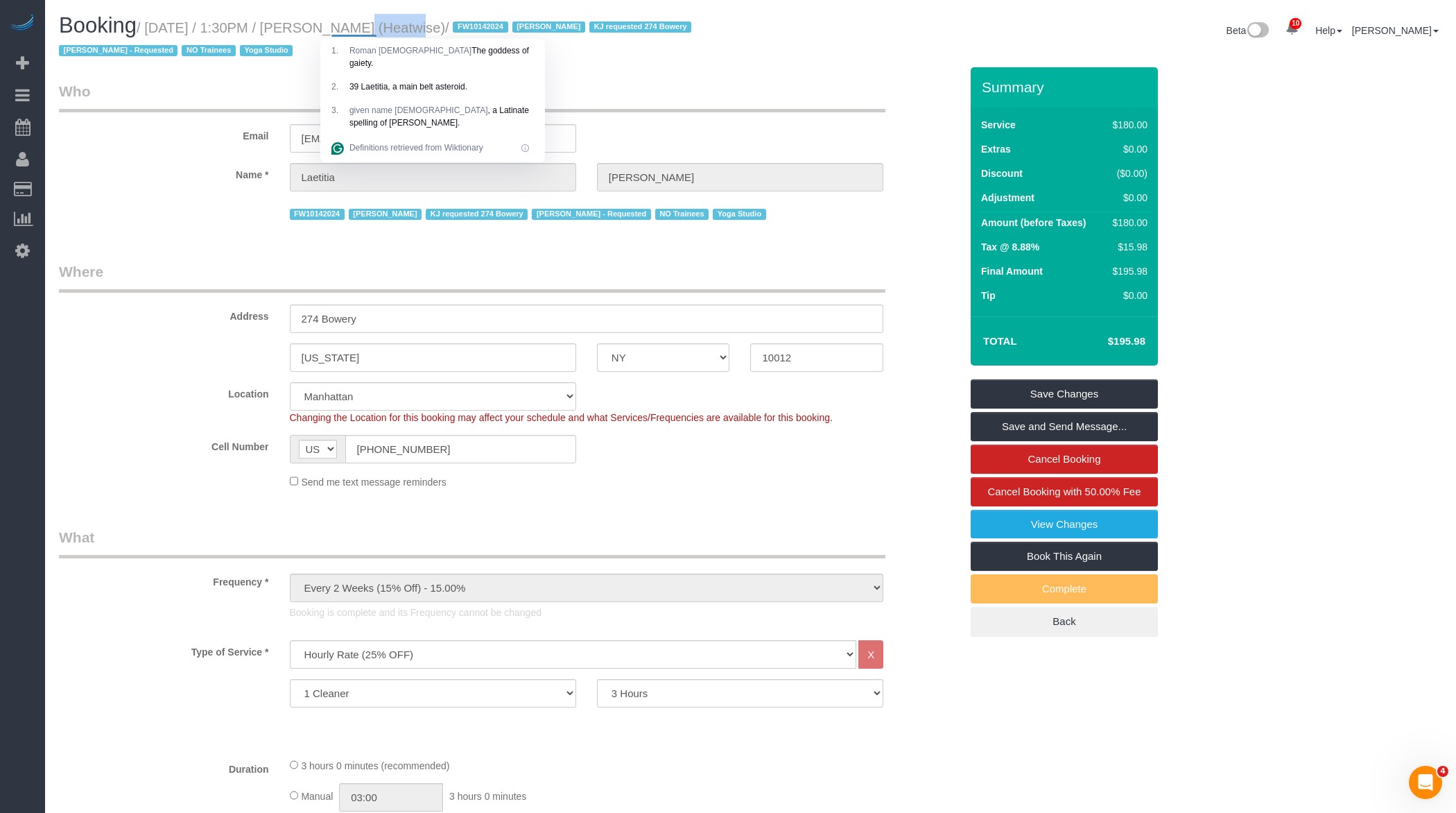
copy small "Laetitia"
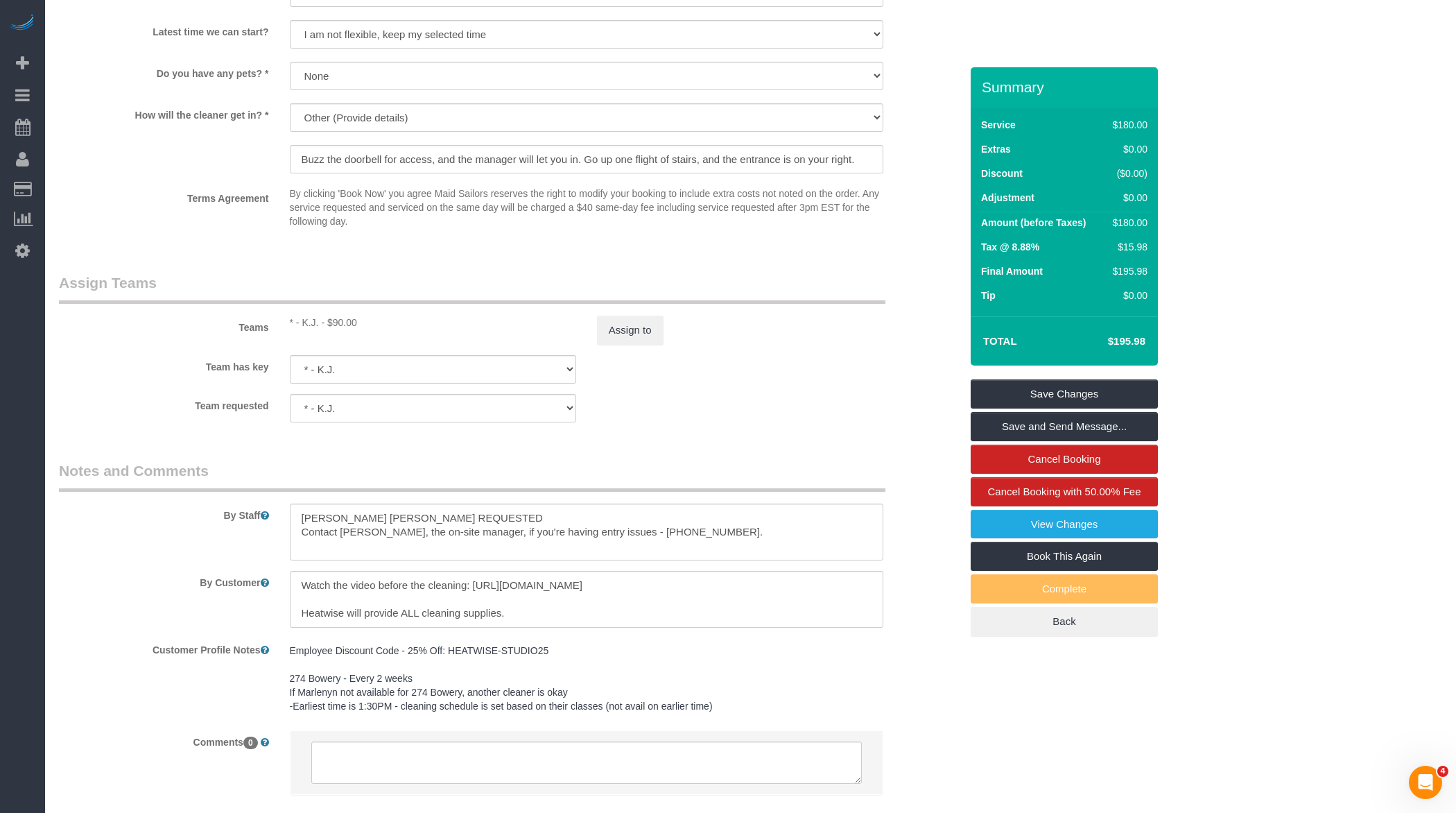
scroll to position [1460, 0]
click at [643, 318] on button "Assign to" at bounding box center [630, 328] width 67 height 29
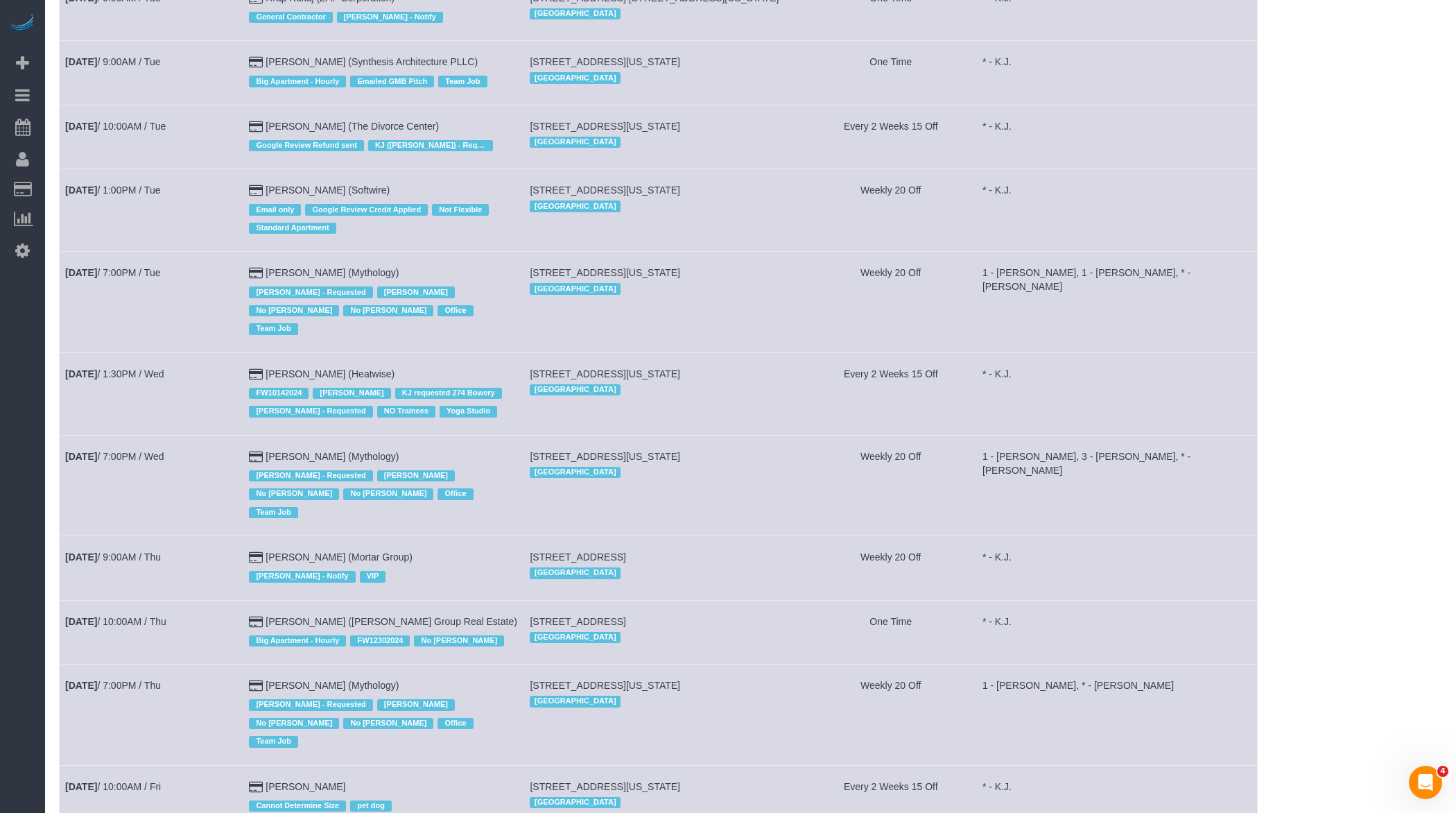
scroll to position [393, 0]
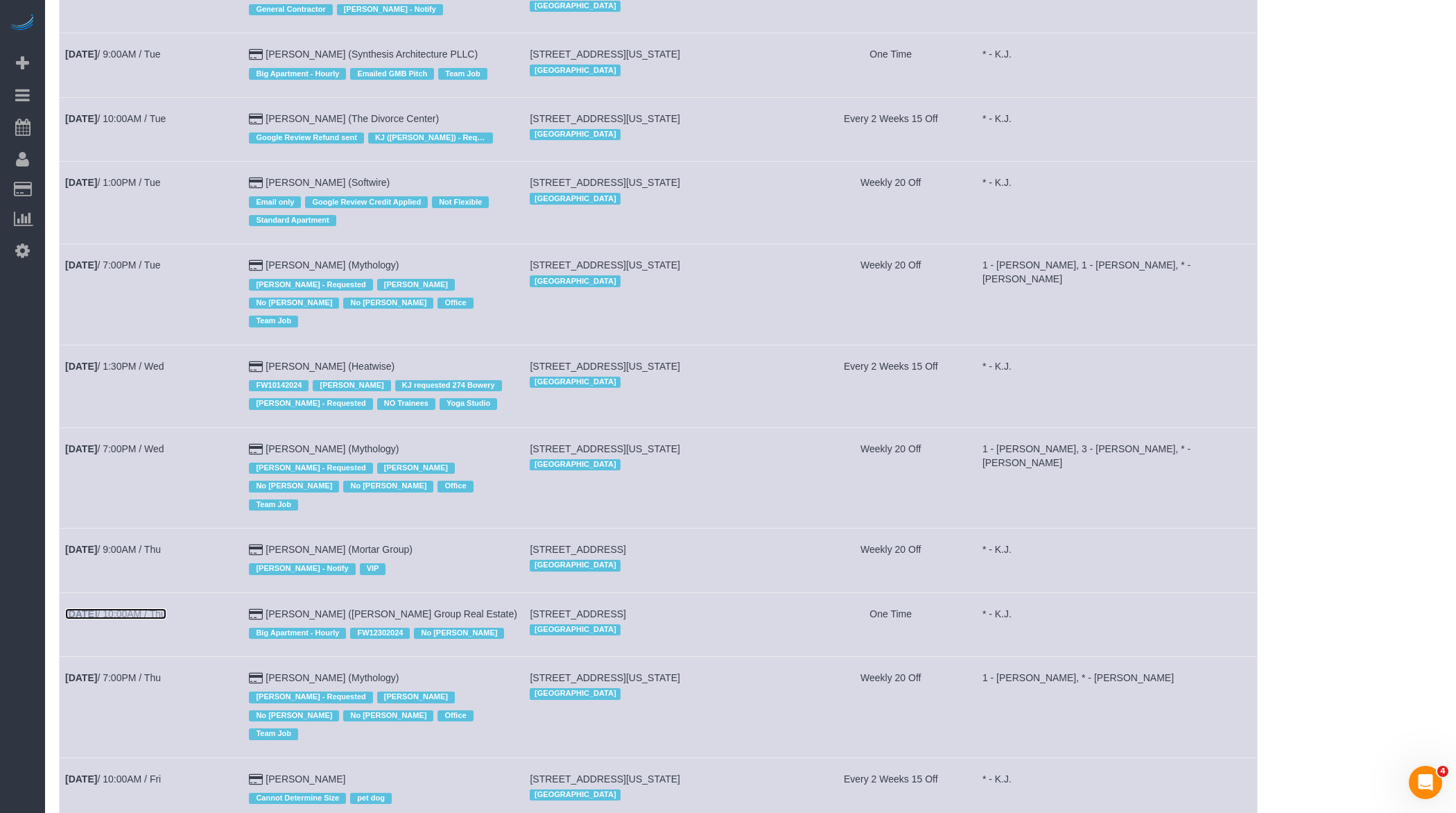
click at [157, 608] on link "Aug 14th / 10:00AM / Thu" at bounding box center [116, 613] width 101 height 11
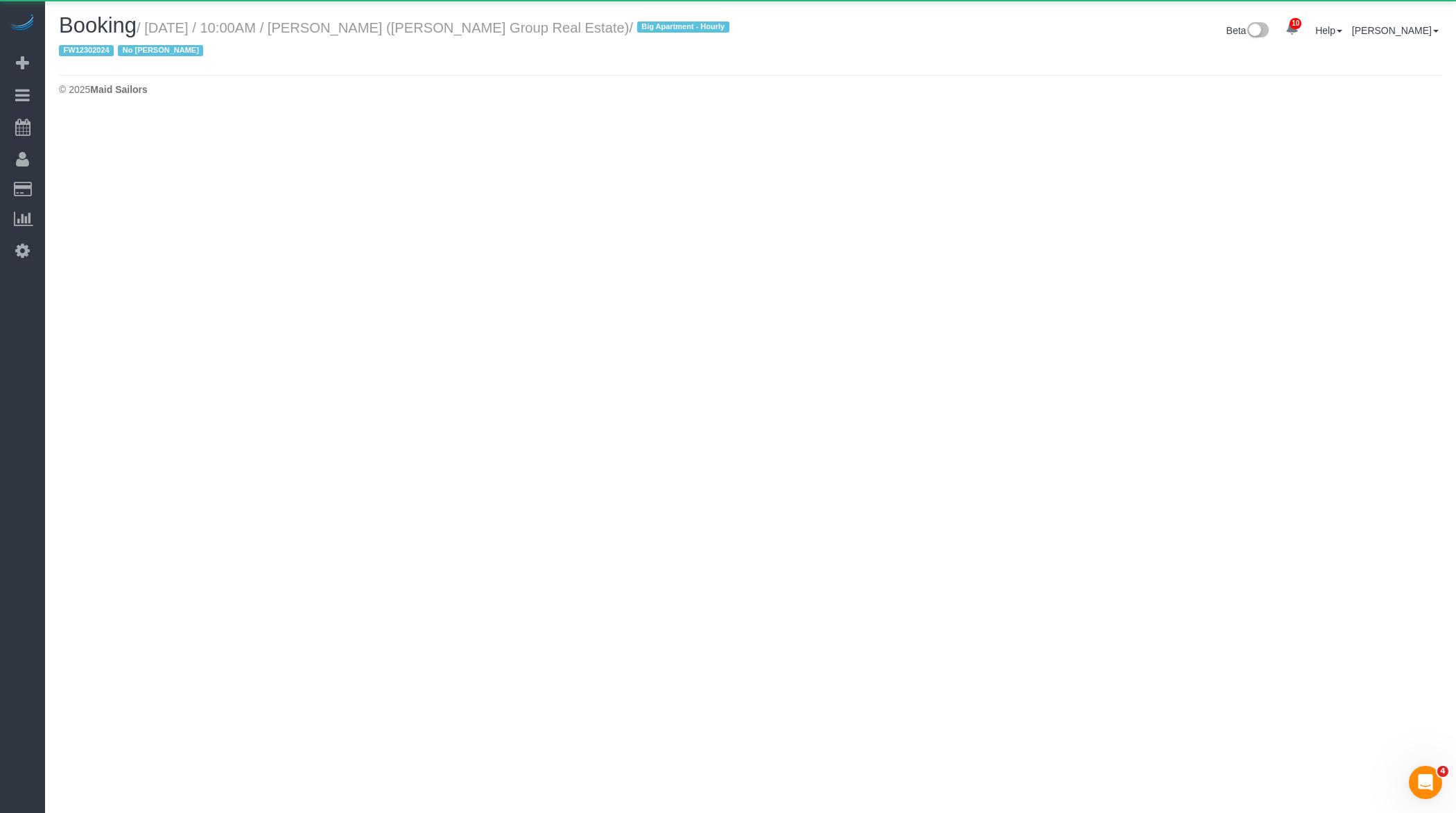
select select "NY"
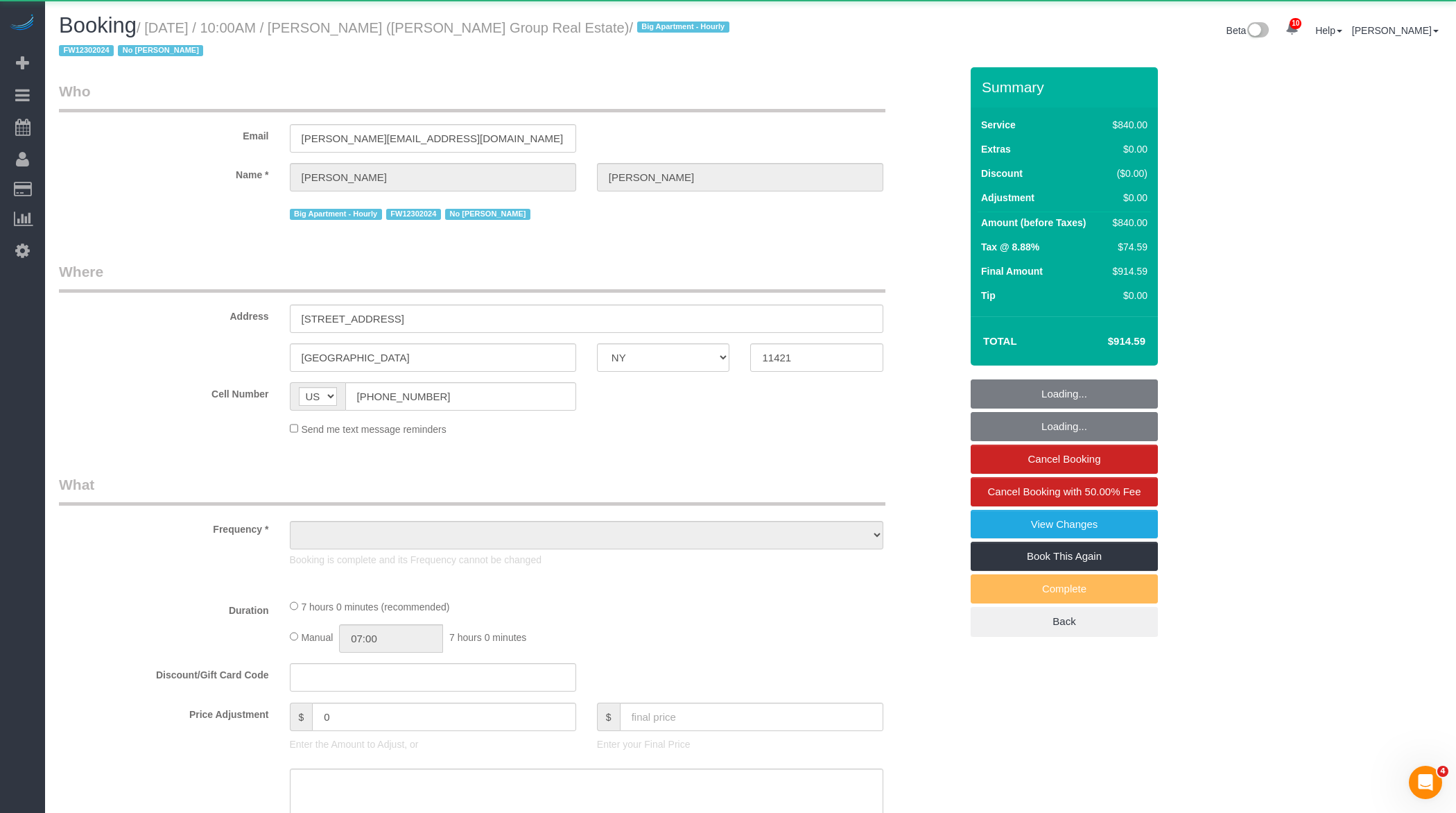
select select "object:38695"
select select "2"
select select "420"
select select "number:89"
select select "number:90"
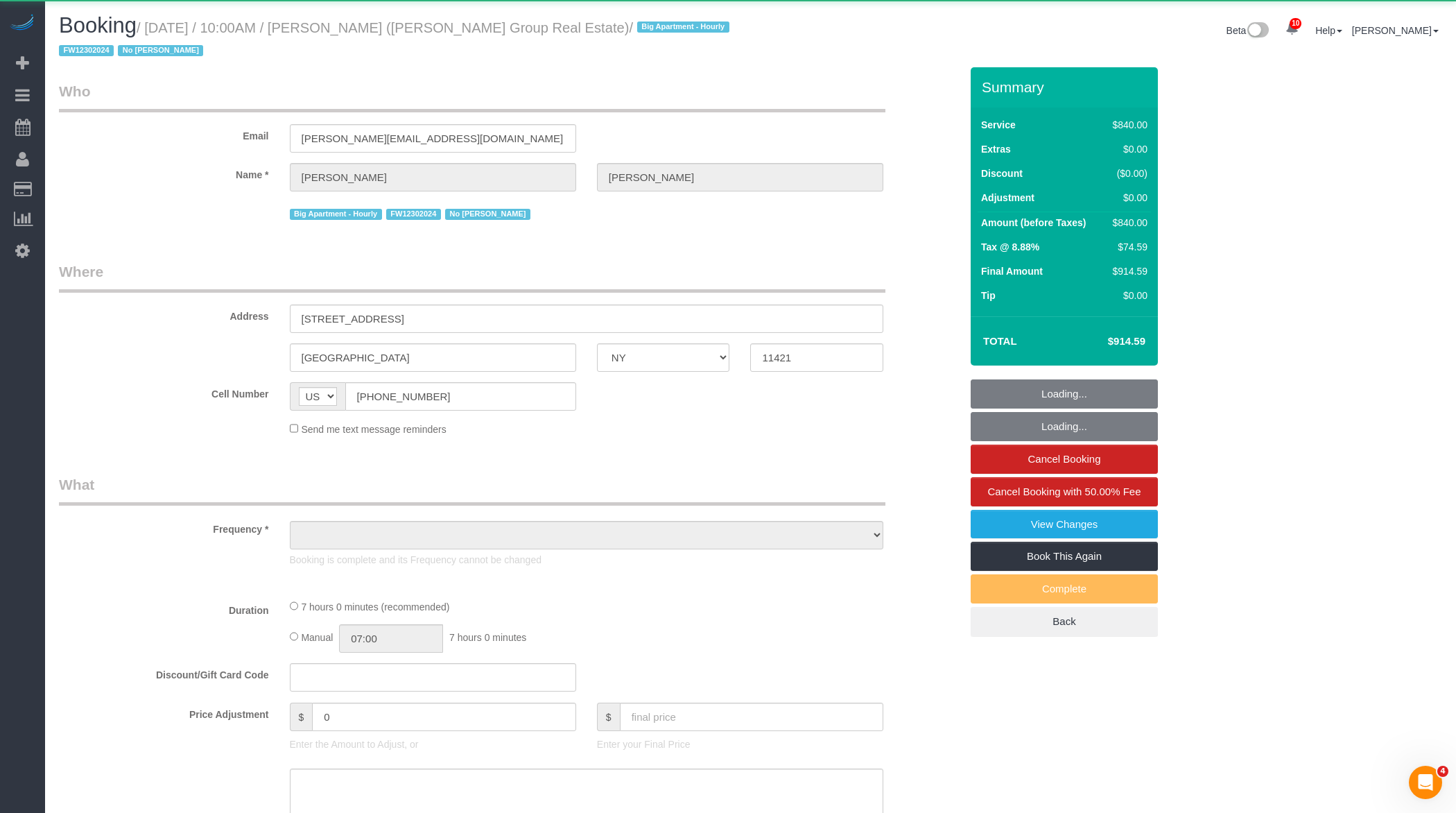
select select "number:15"
select select "number:7"
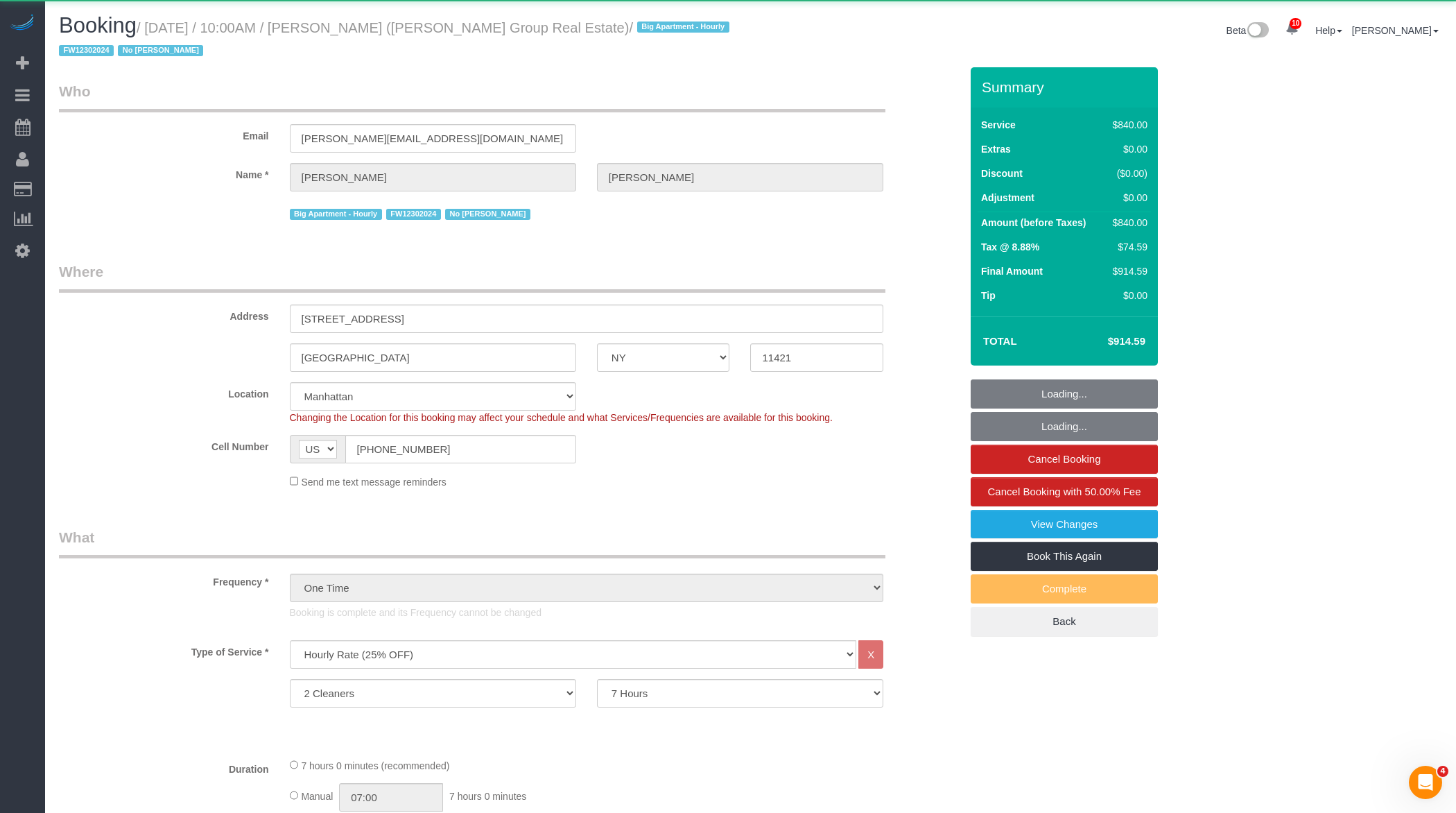
select select "string:stripe-pm_1QZgcN4VGloSiKo7eD2awmpp"
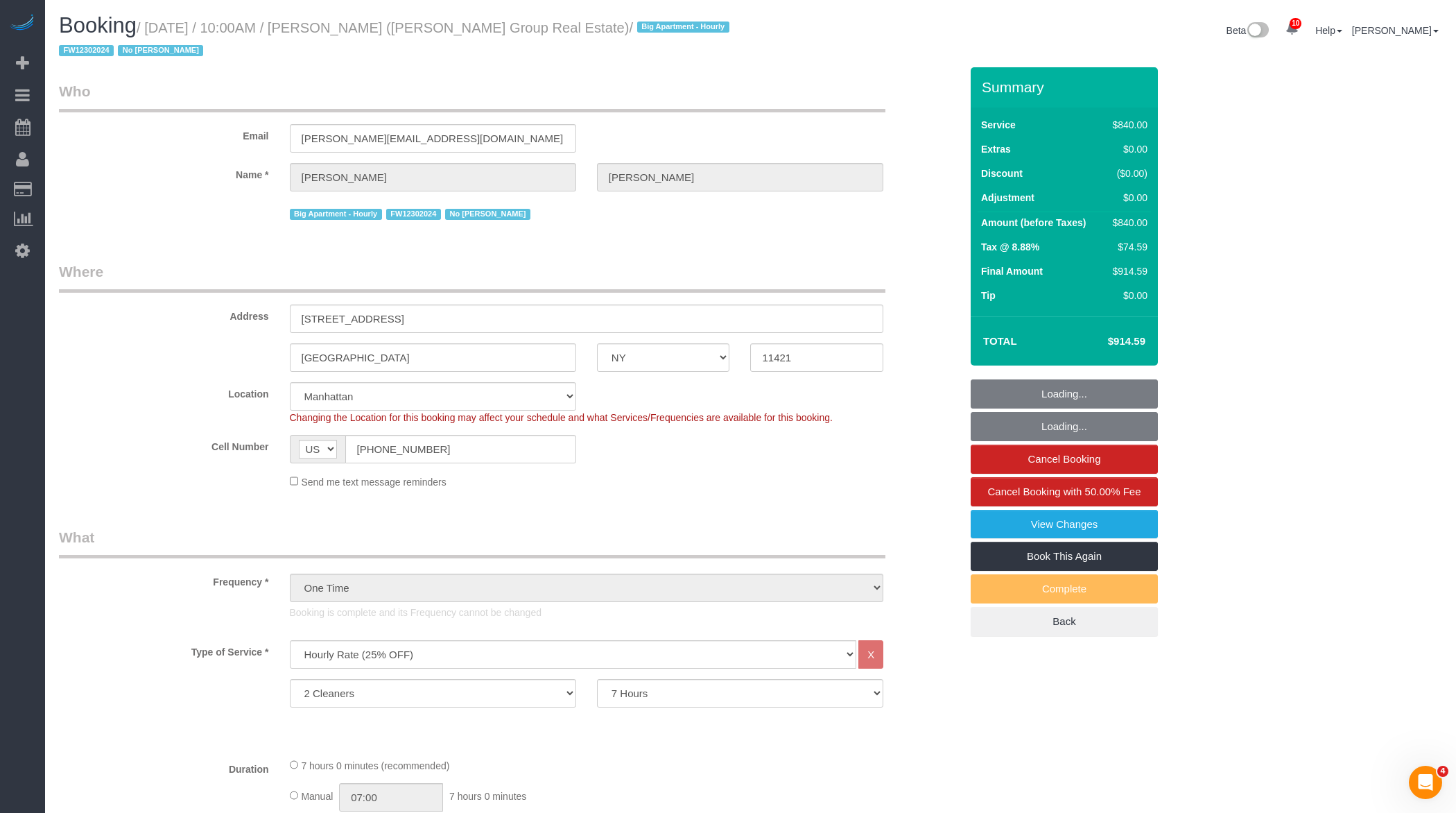
select select "spot66"
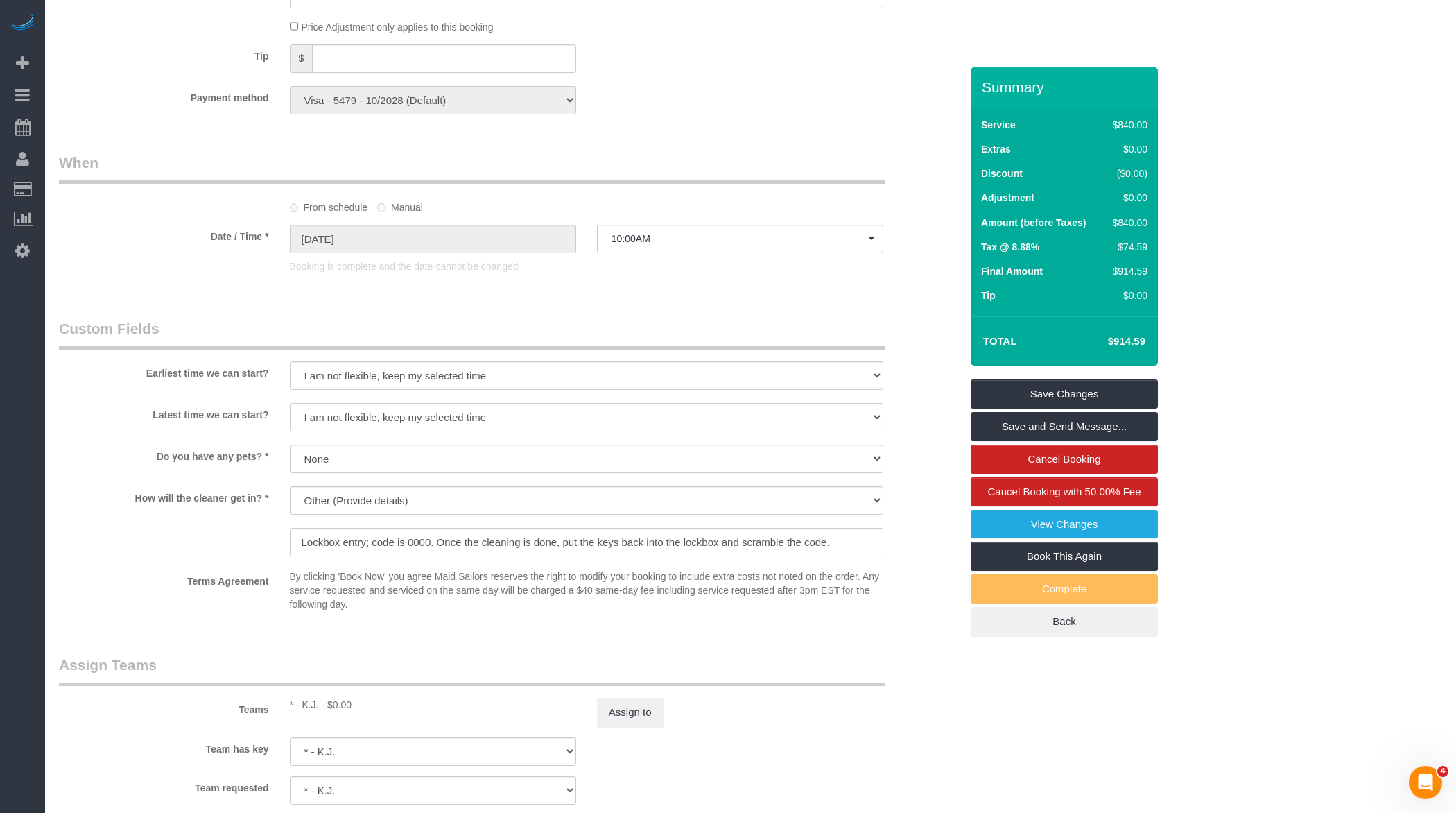
scroll to position [1437, 0]
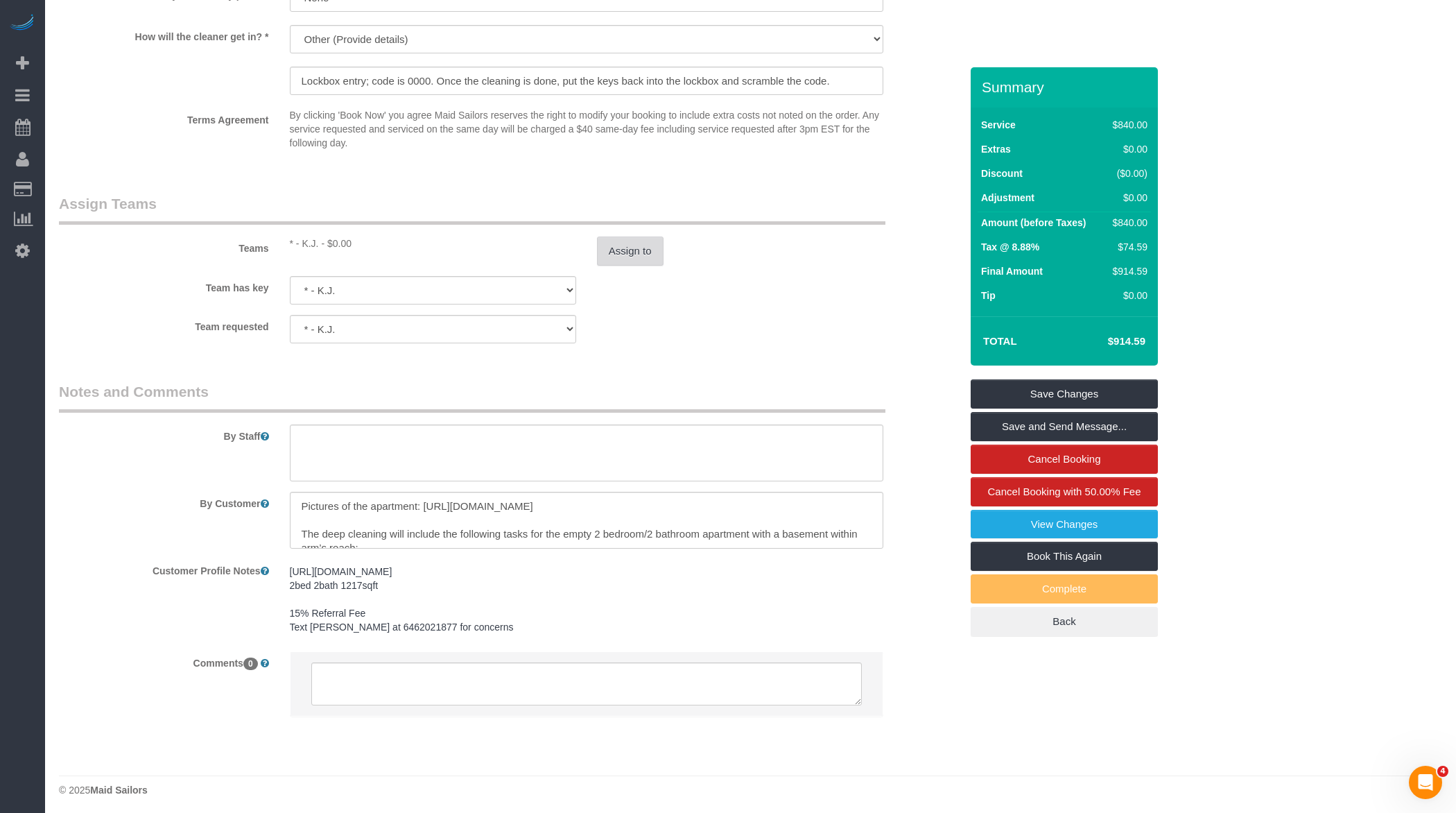
click at [631, 253] on button "Assign to" at bounding box center [630, 251] width 67 height 29
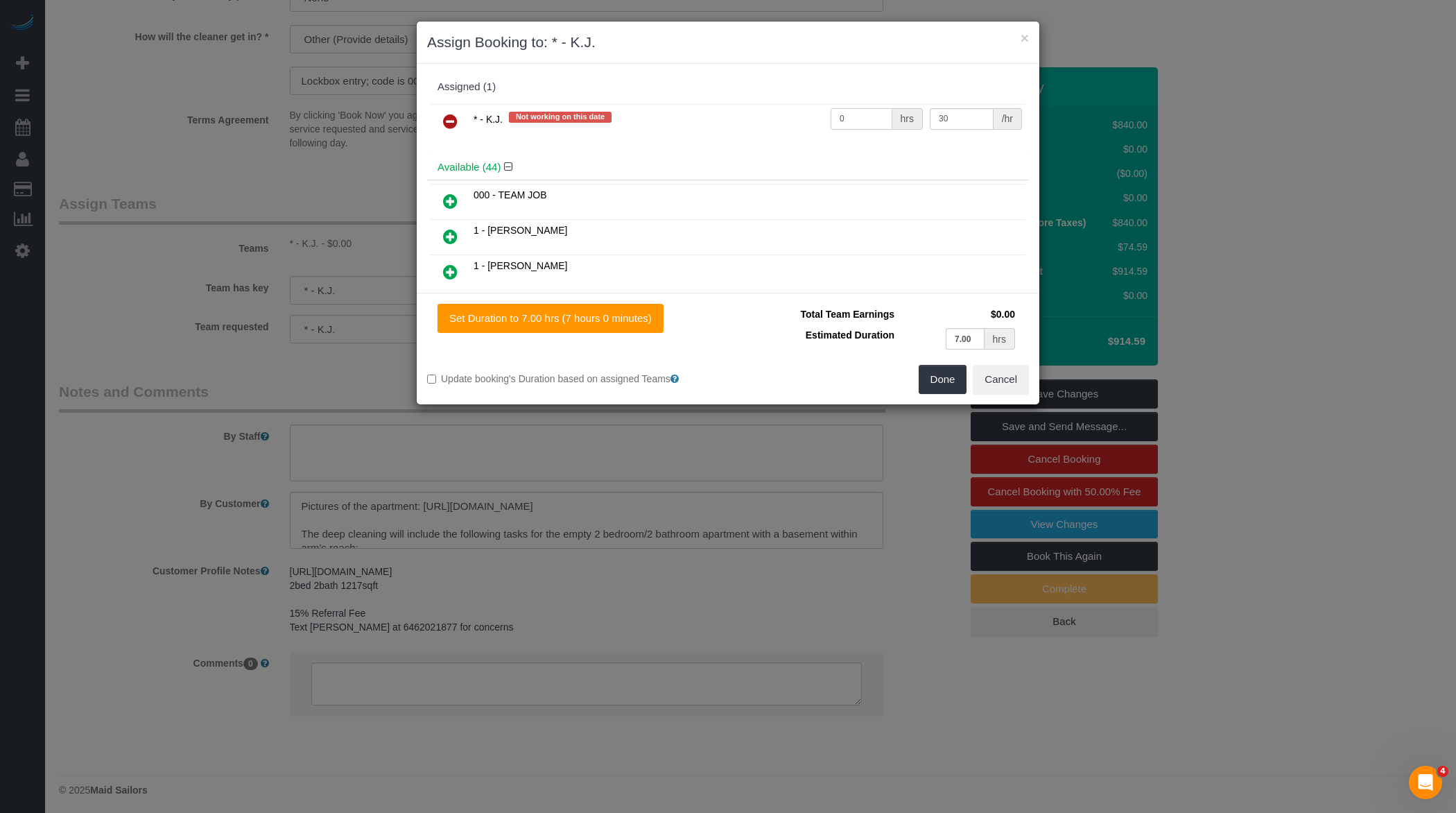
click at [841, 116] on input "0" at bounding box center [861, 118] width 62 height 21
type input "14"
click at [940, 376] on button "Done" at bounding box center [942, 379] width 48 height 29
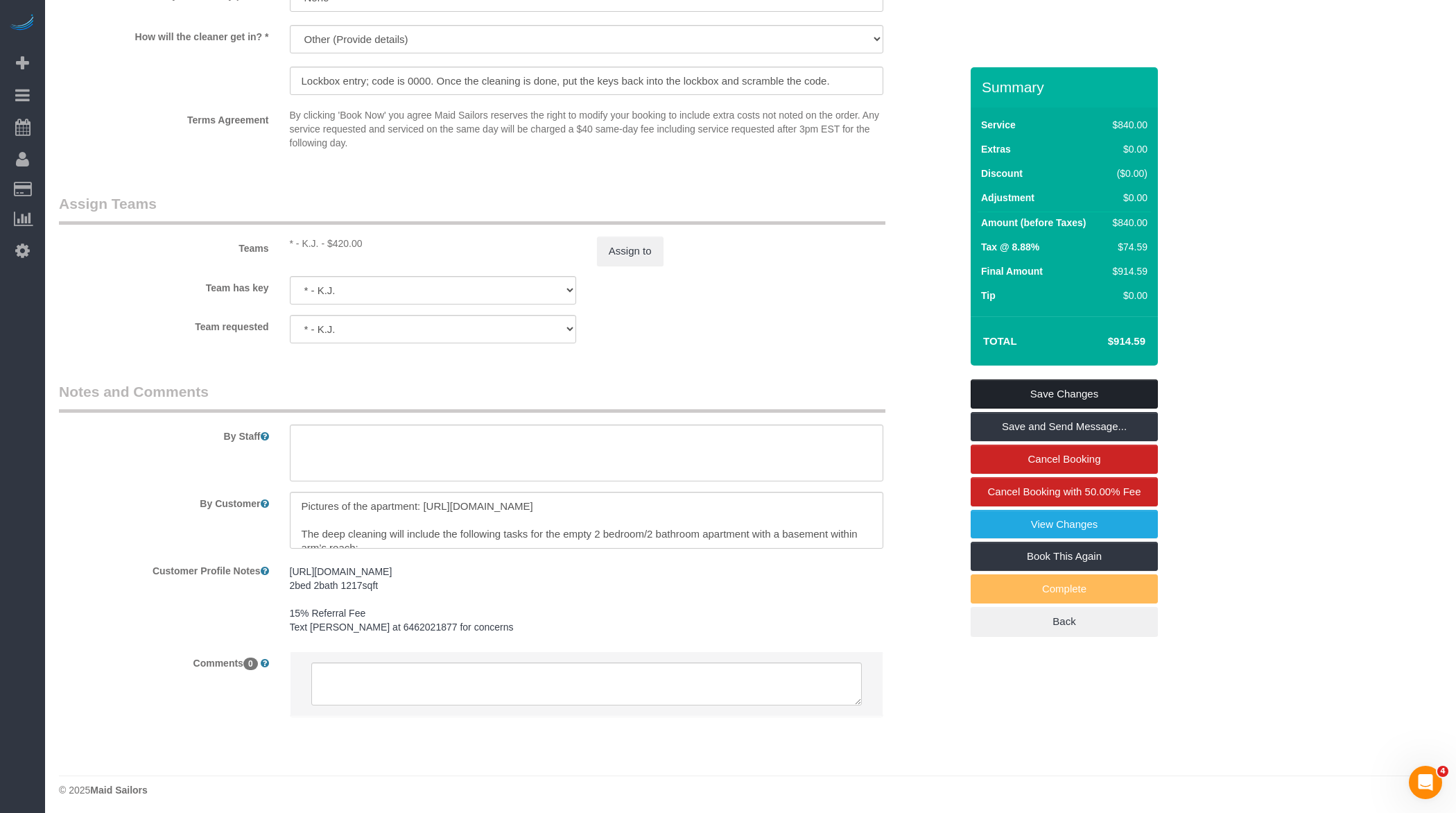
click at [1078, 396] on link "Save Changes" at bounding box center [1064, 394] width 187 height 29
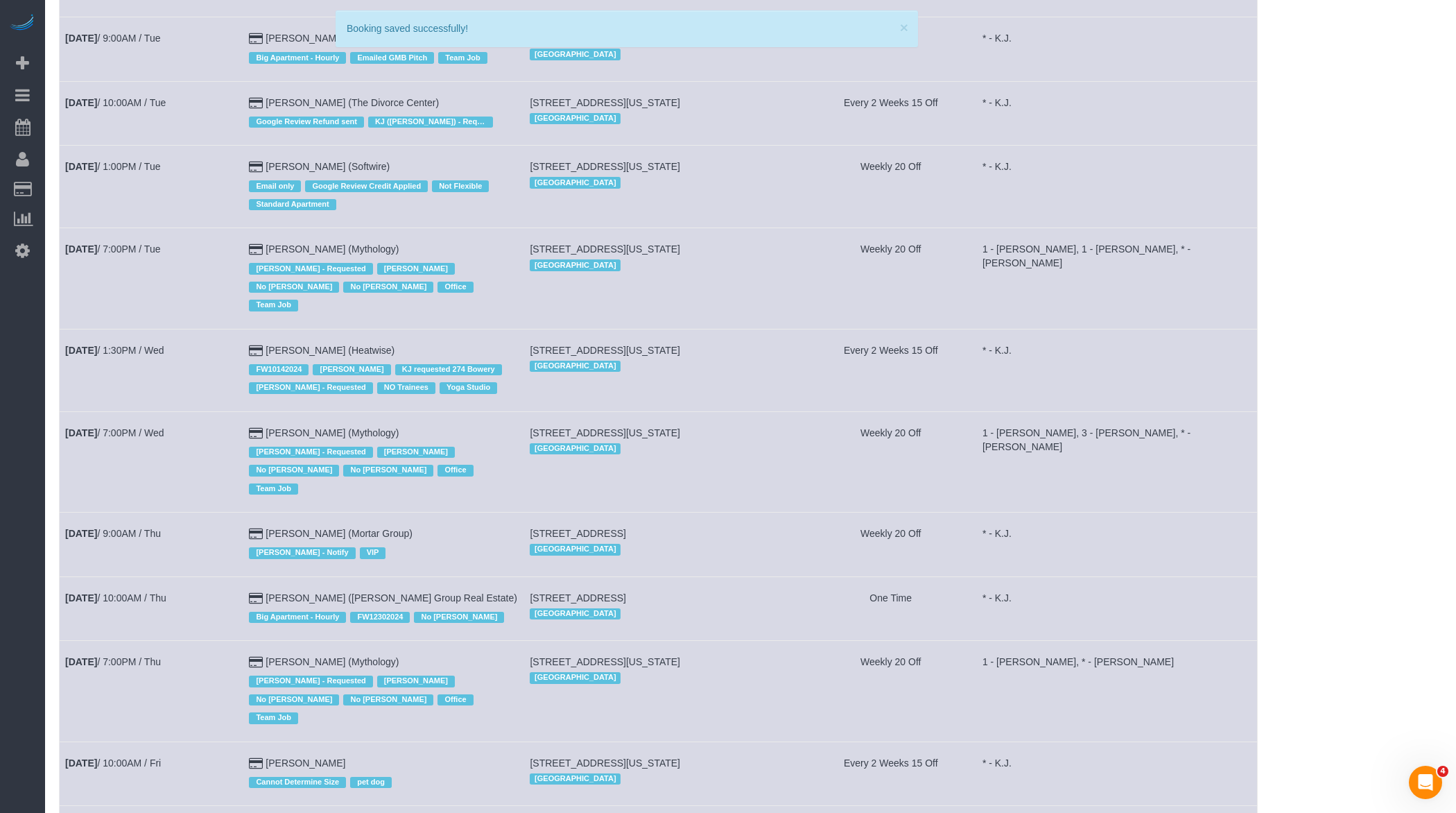
scroll to position [761, 0]
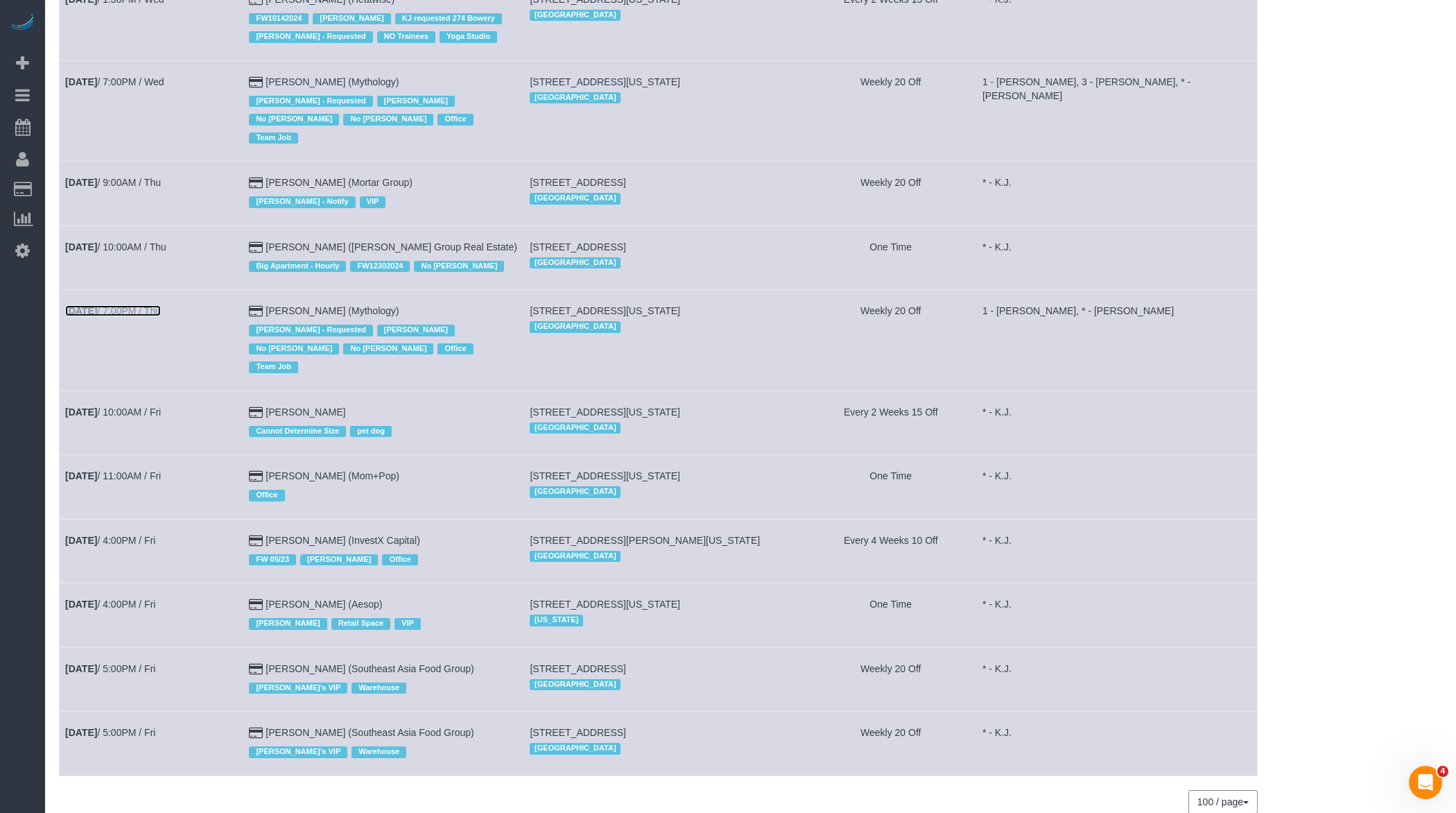
click at [156, 305] on link "Aug 14th / 7:00PM / Thu" at bounding box center [112, 310] width 96 height 11
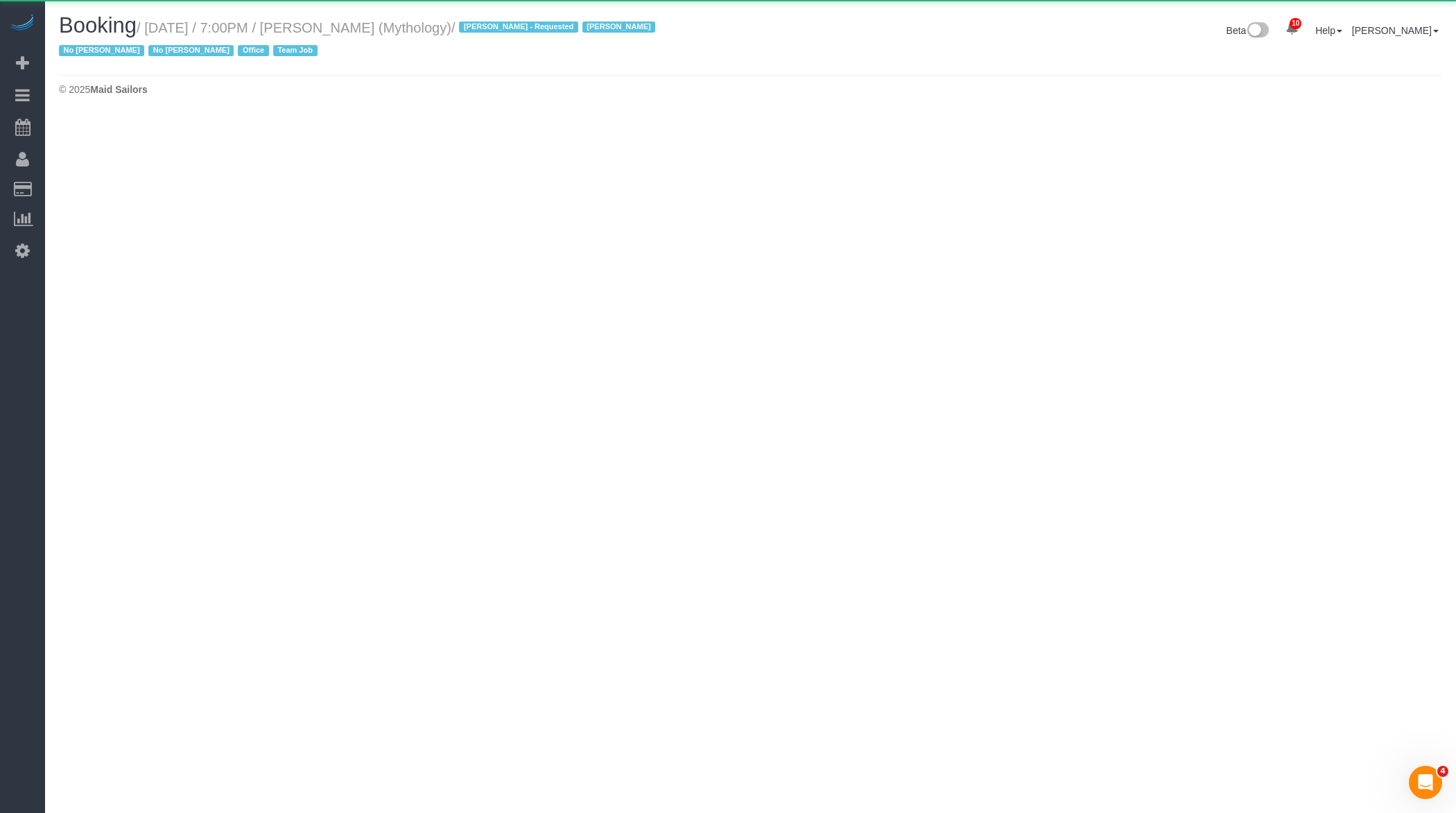
select select "NY"
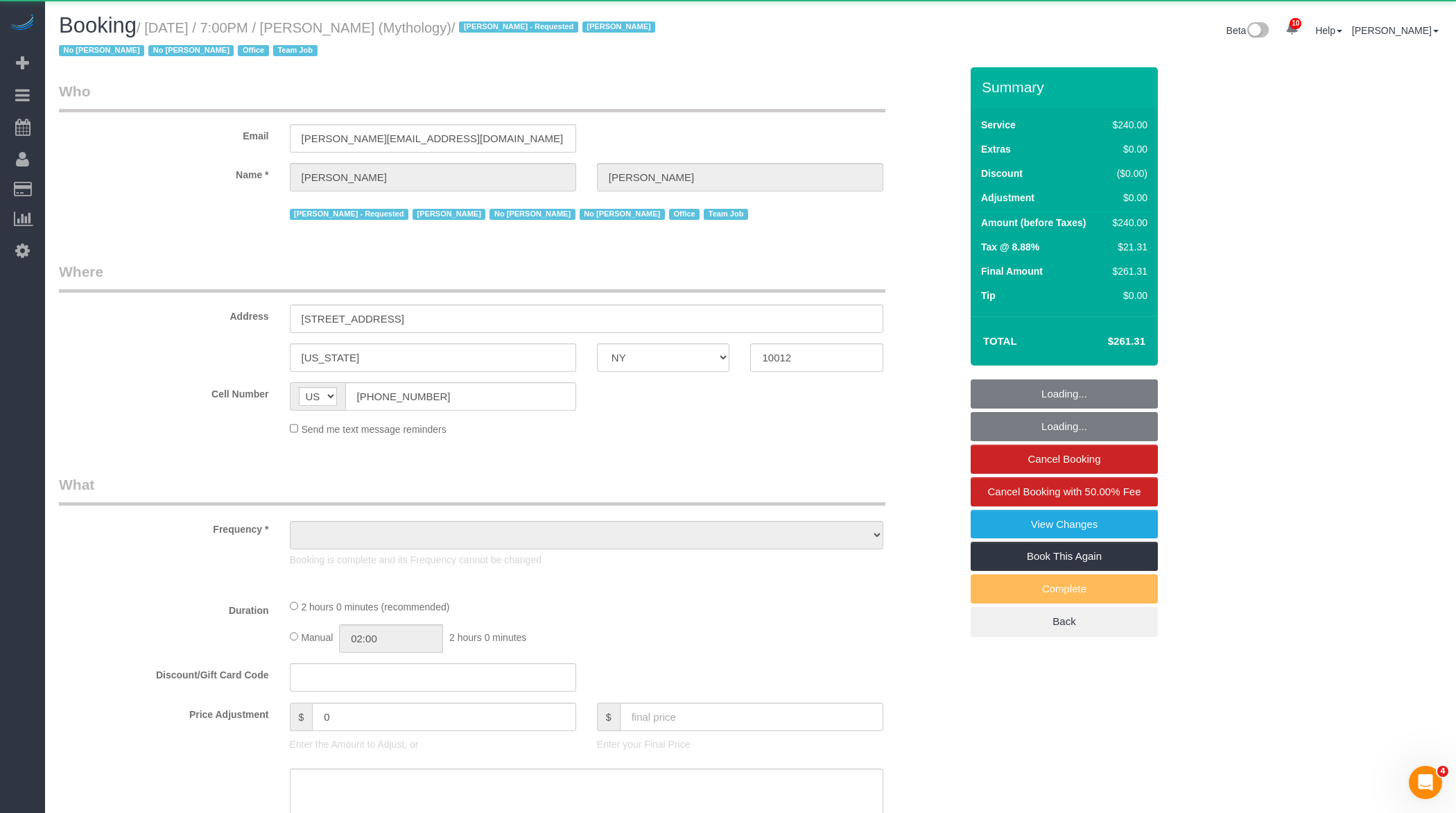
select select "2"
select select "120"
select select "number:89"
select select "number:90"
select select "number:15"
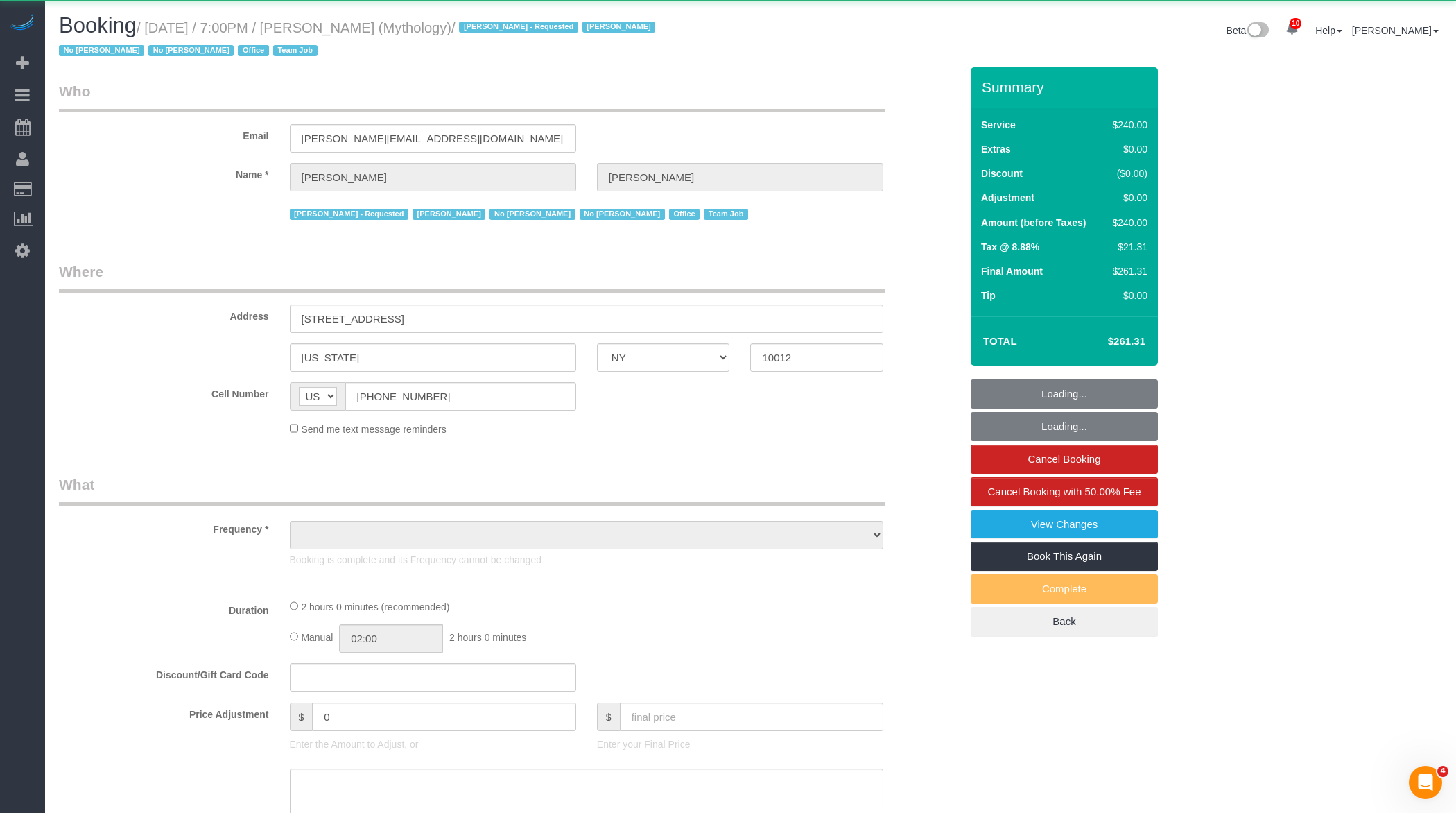
select select "number:7"
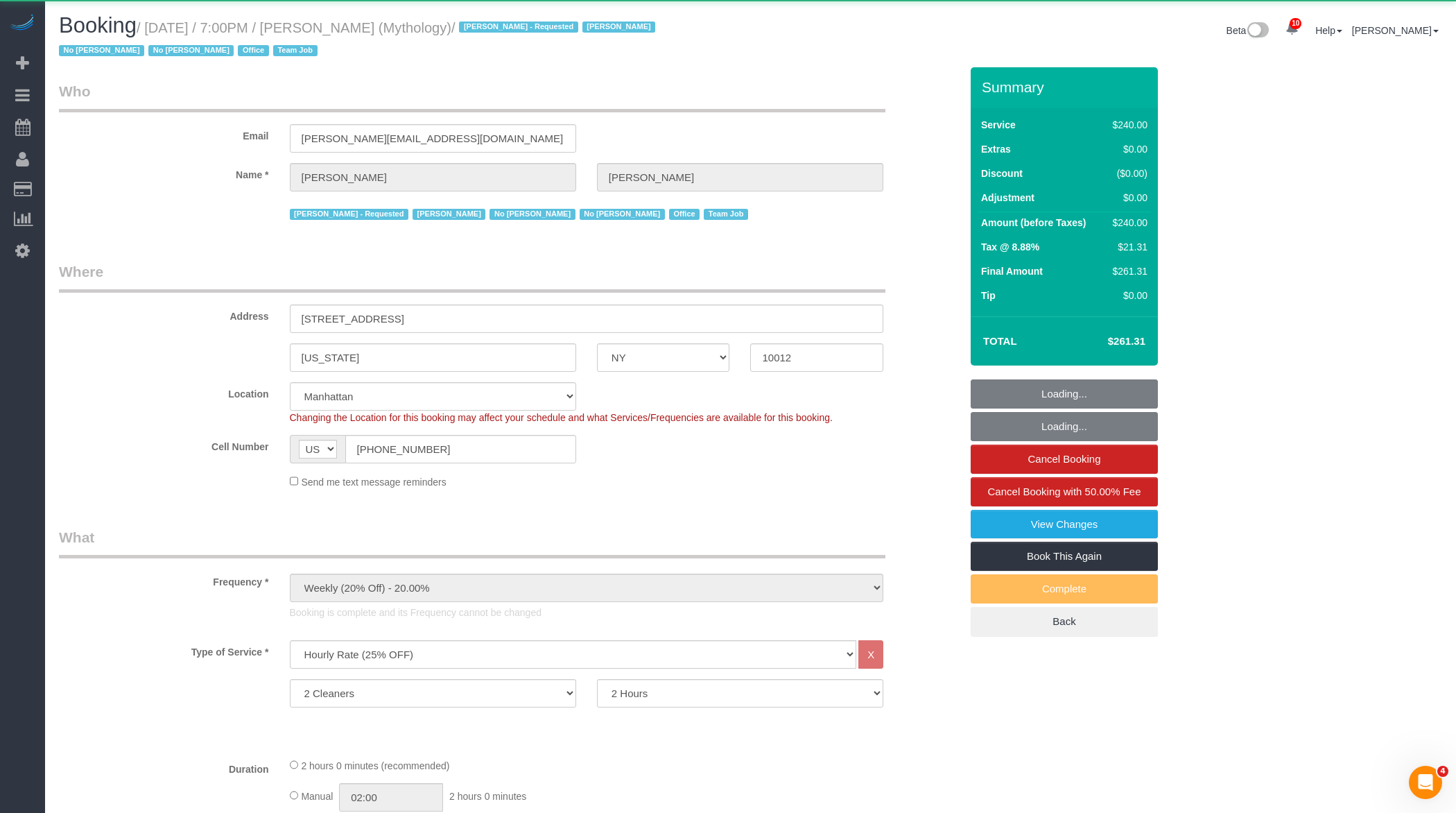
select select "object:42113"
select select "string:stripe-card_1F0CXe4VGloSiKo7V7BiKmvB"
select select "spot71"
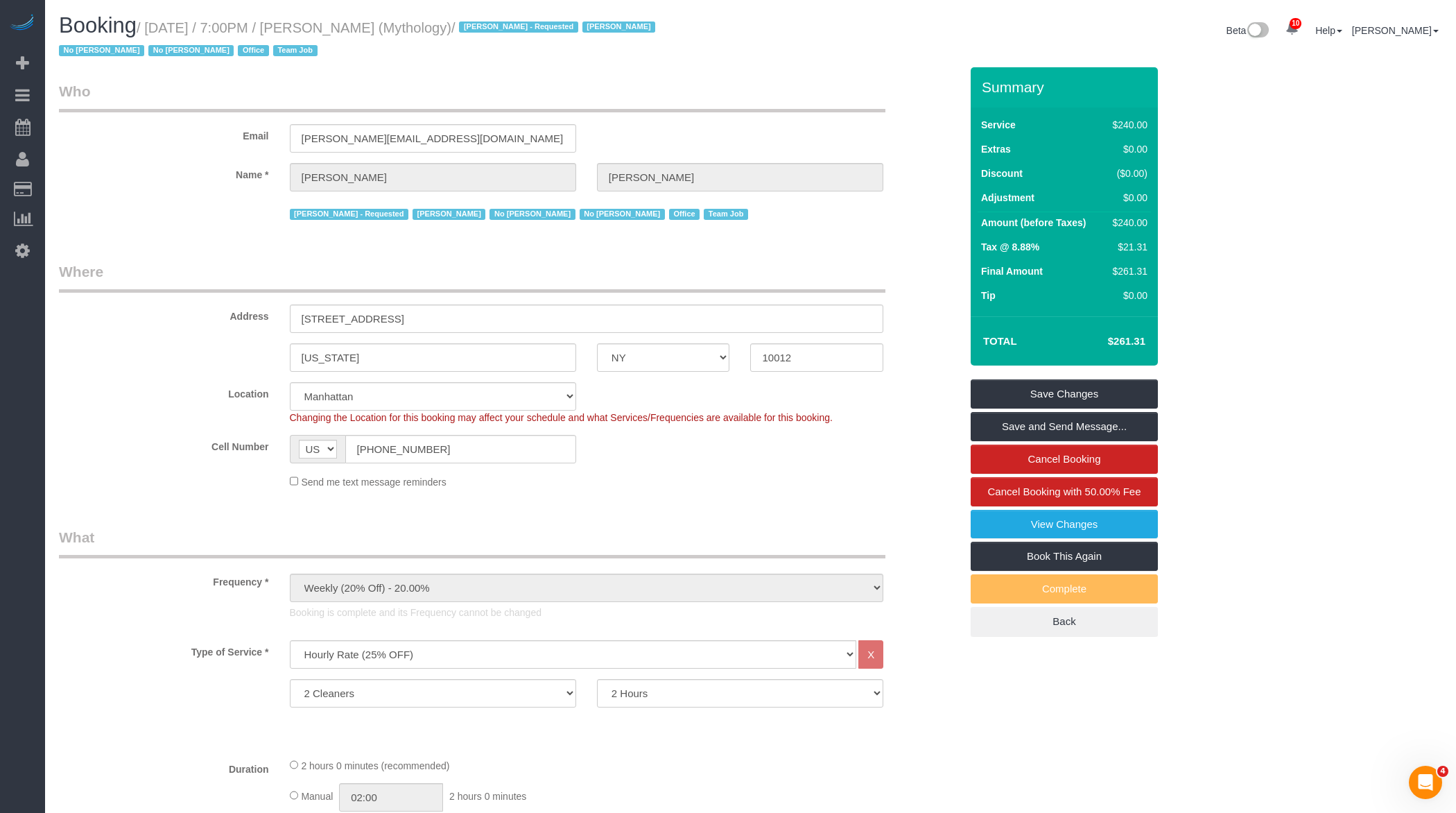
drag, startPoint x: 156, startPoint y: 23, endPoint x: 500, endPoint y: 30, distance: 344.1
click at [500, 30] on small "/ August 14, 2025 / 7:00PM / Elaine Pugsley (Mythology) / Ebony Howard - Reques…" at bounding box center [359, 40] width 600 height 39
copy small "August 14, 2025 / 7:00PM / Elaine Pugsley (Mythology)"
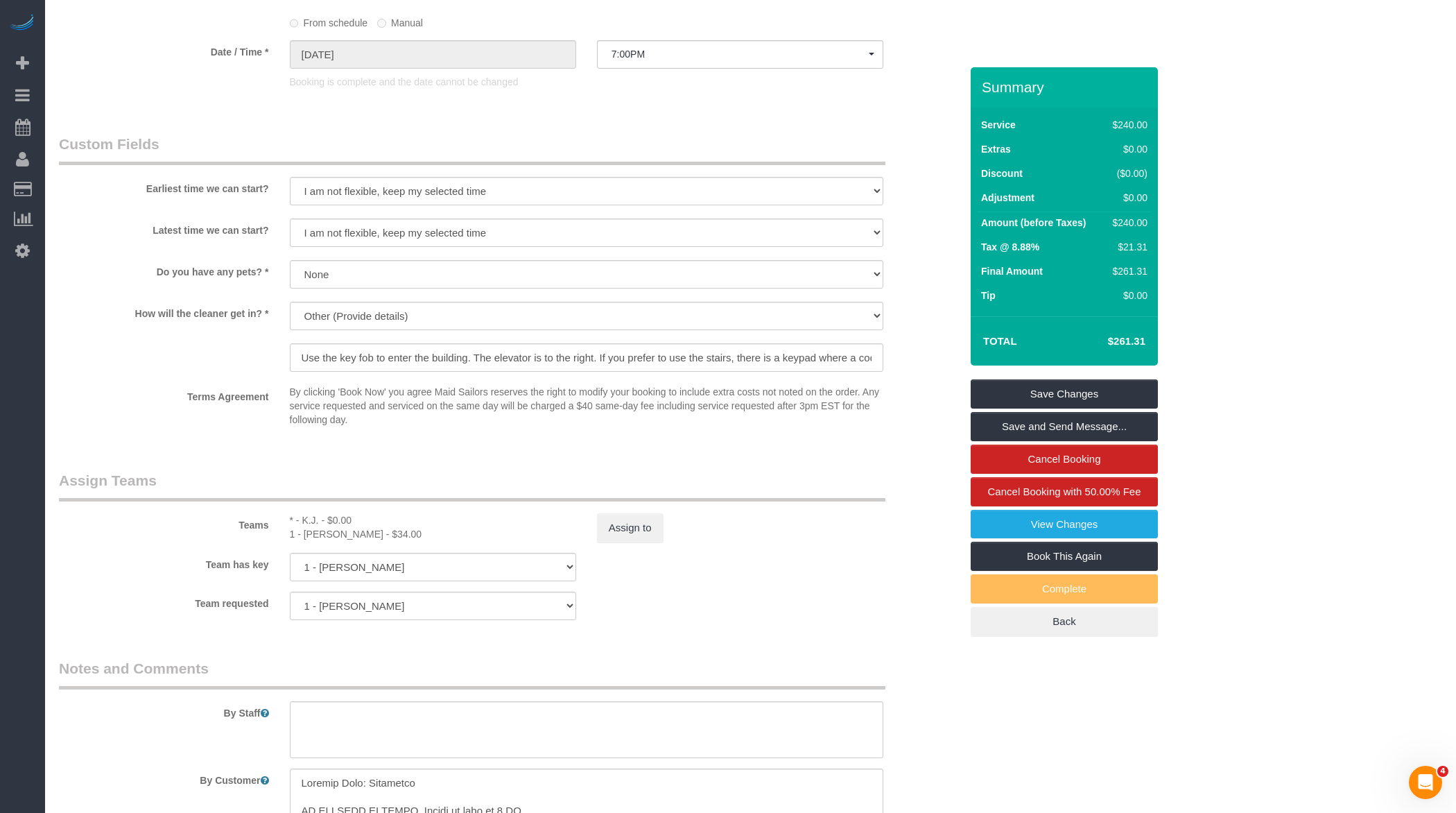
scroll to position [1558, 0]
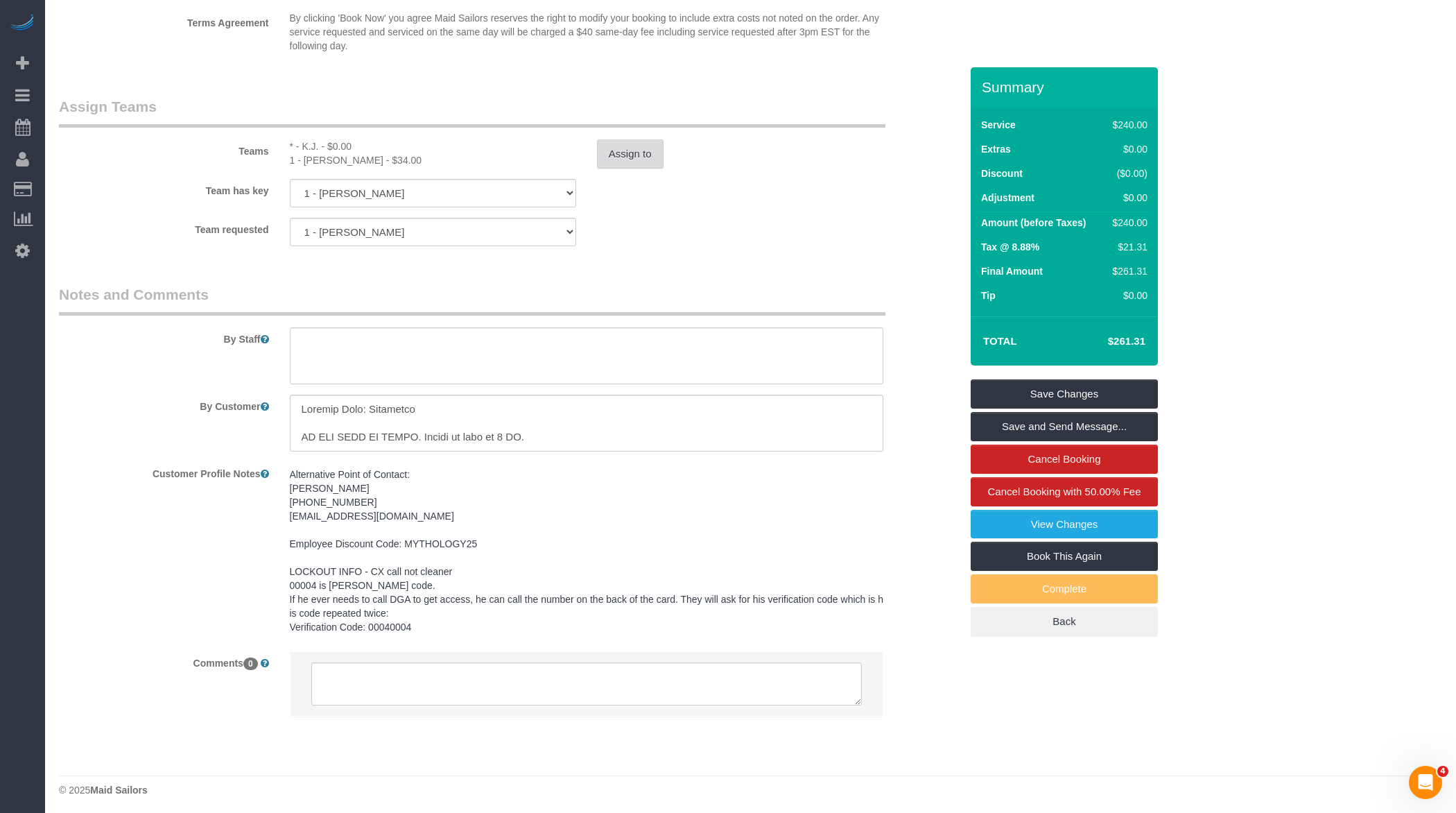
click at [651, 152] on button "Assign to" at bounding box center [630, 154] width 67 height 29
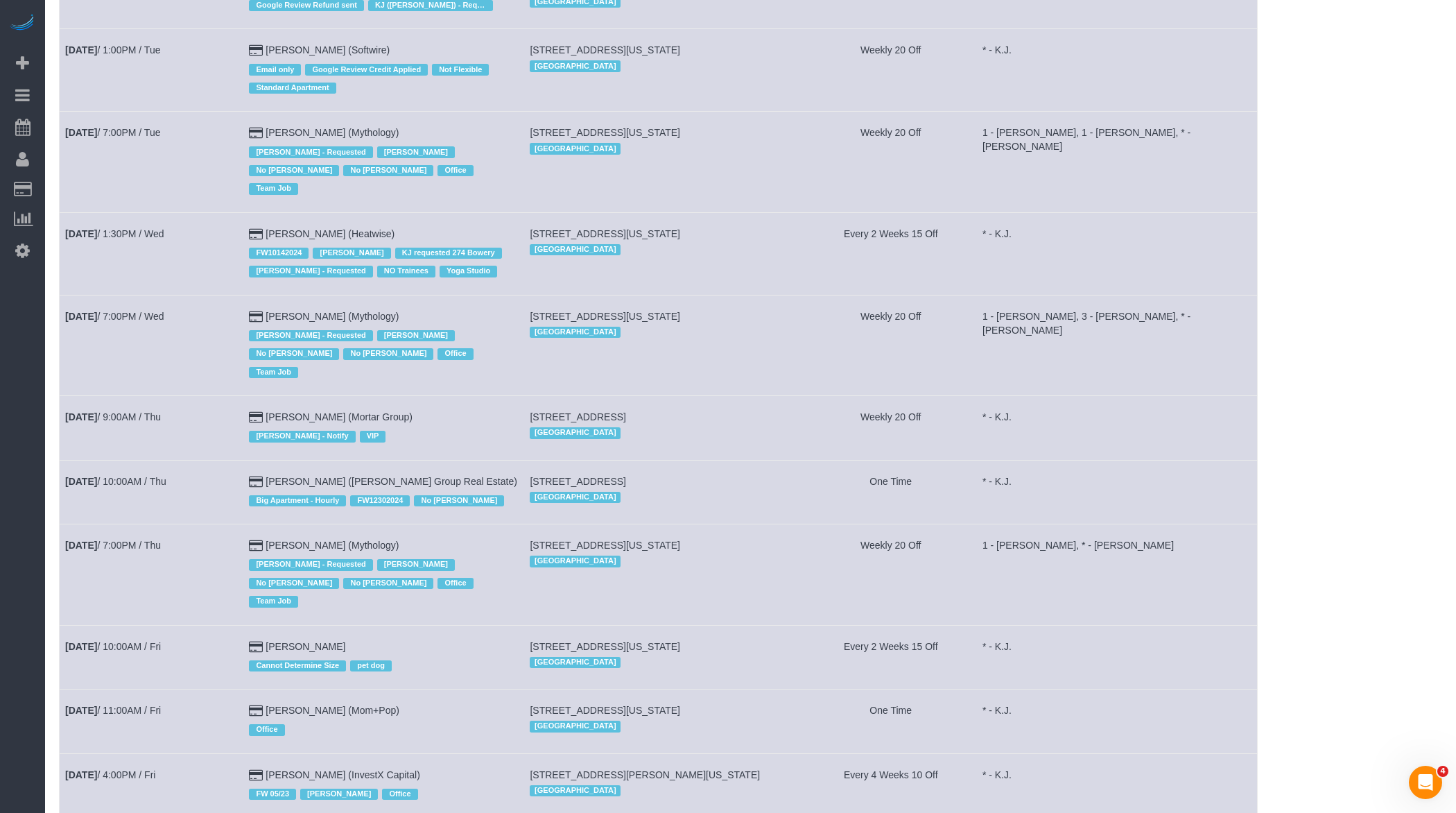
scroll to position [761, 0]
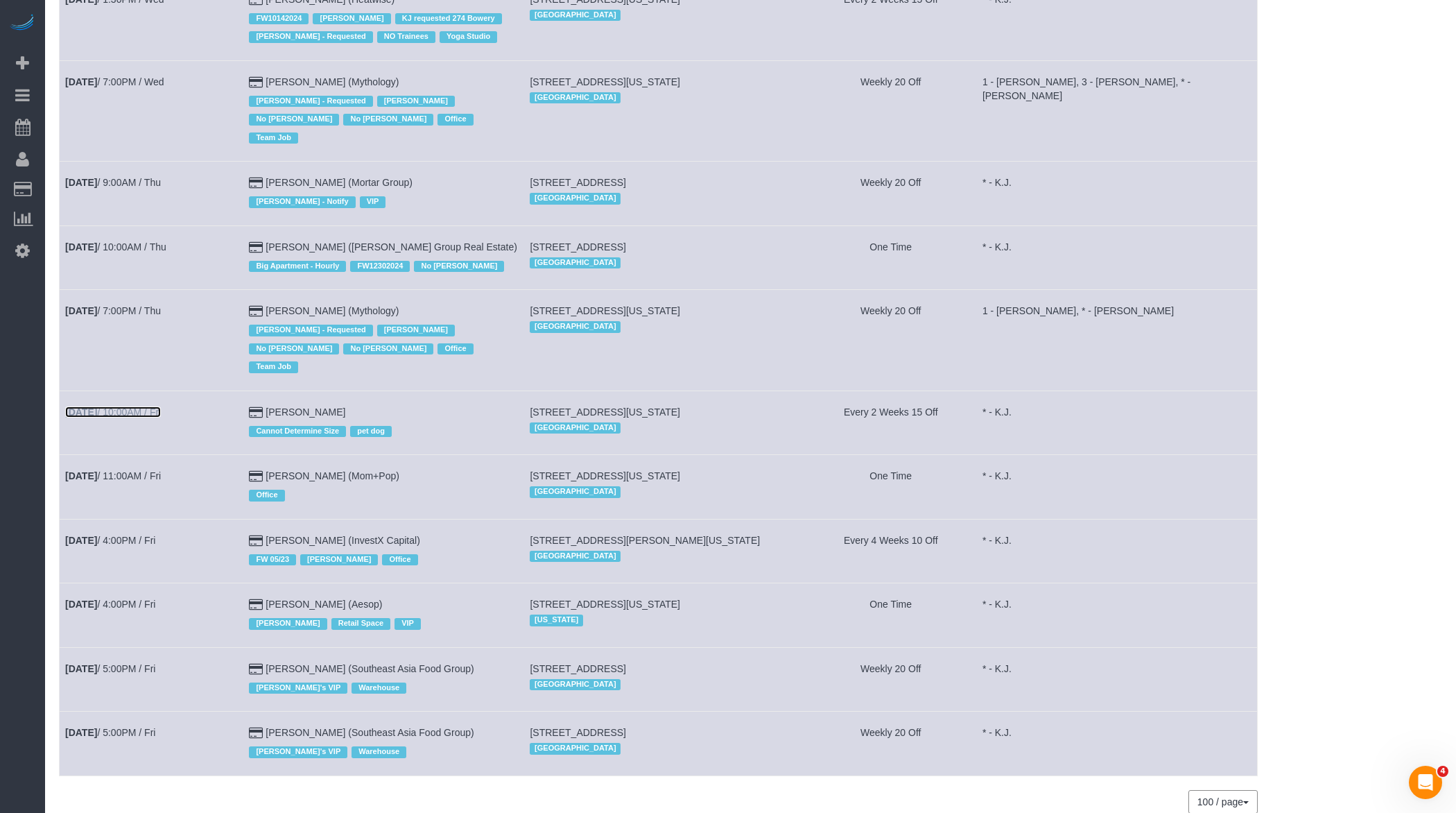
click at [148, 406] on link "Aug 15th / 10:00AM / Fri" at bounding box center [112, 411] width 96 height 11
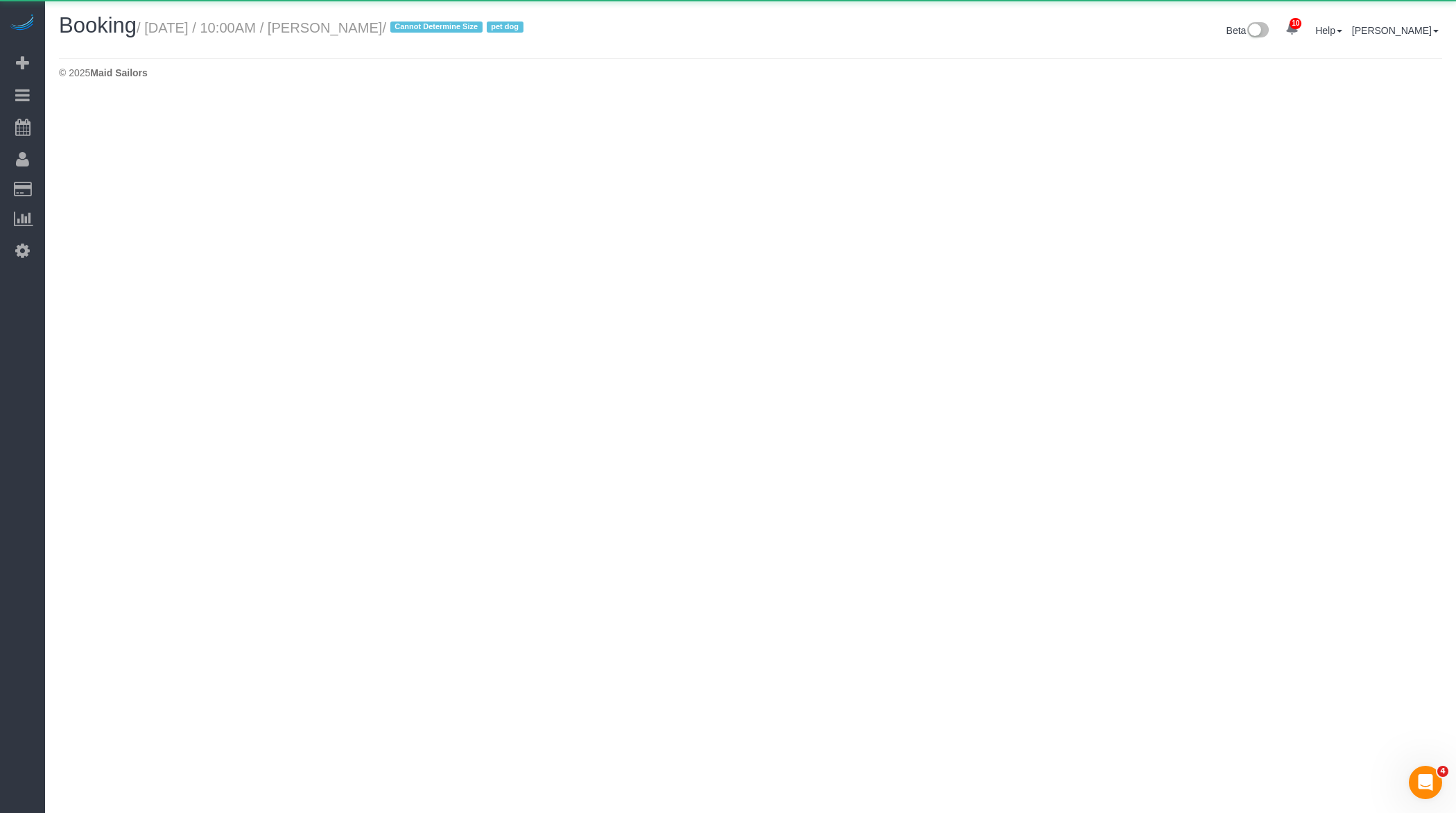
select select "NY"
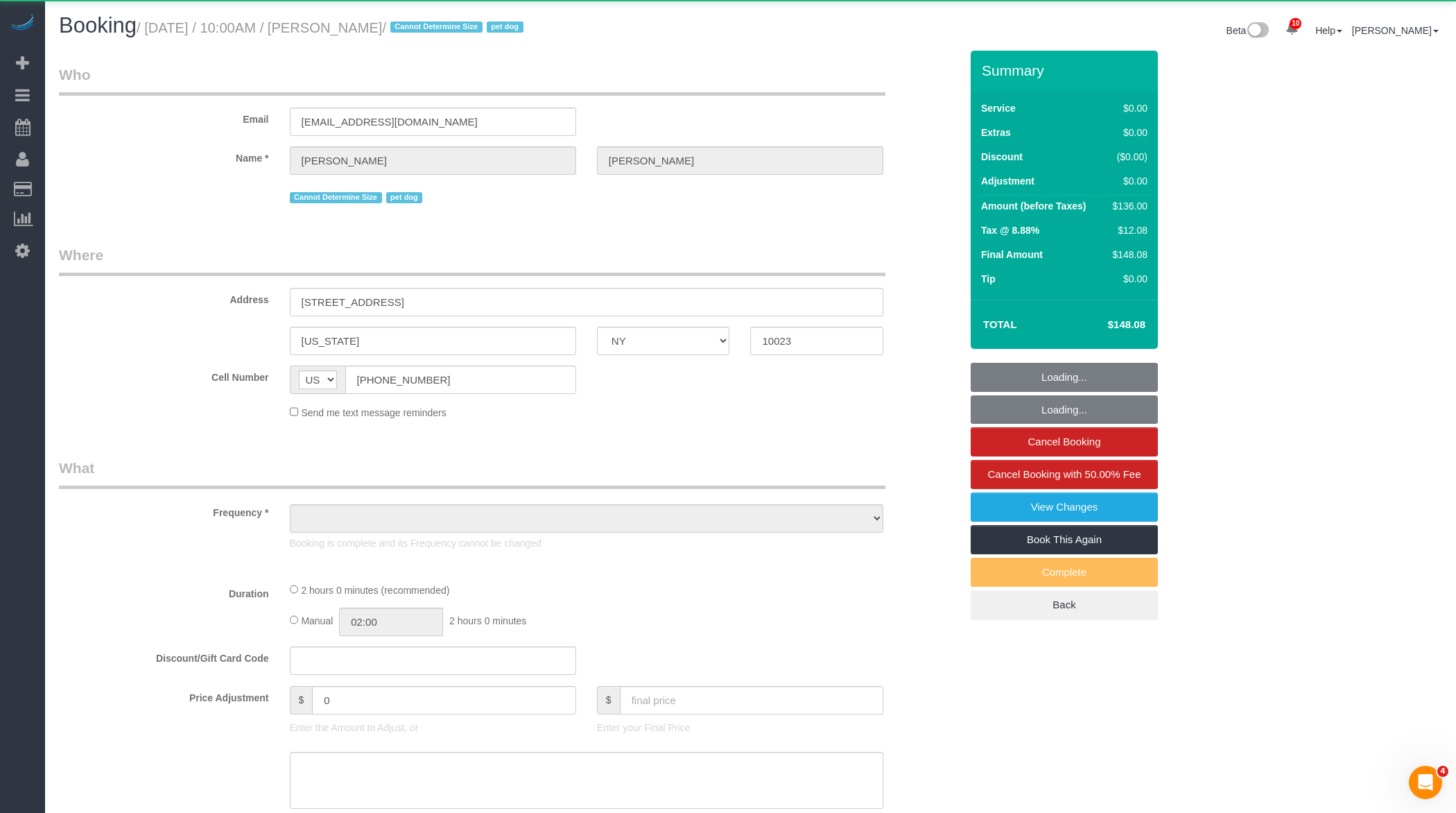
click at [395, 31] on small "/ August 15, 2025 / 10:00AM / Sarah Mardis / Cannot Determine Size pet dog" at bounding box center [332, 28] width 391 height 15
select select "object:44962"
select select "number:57"
select select "number:70"
select select "number:13"
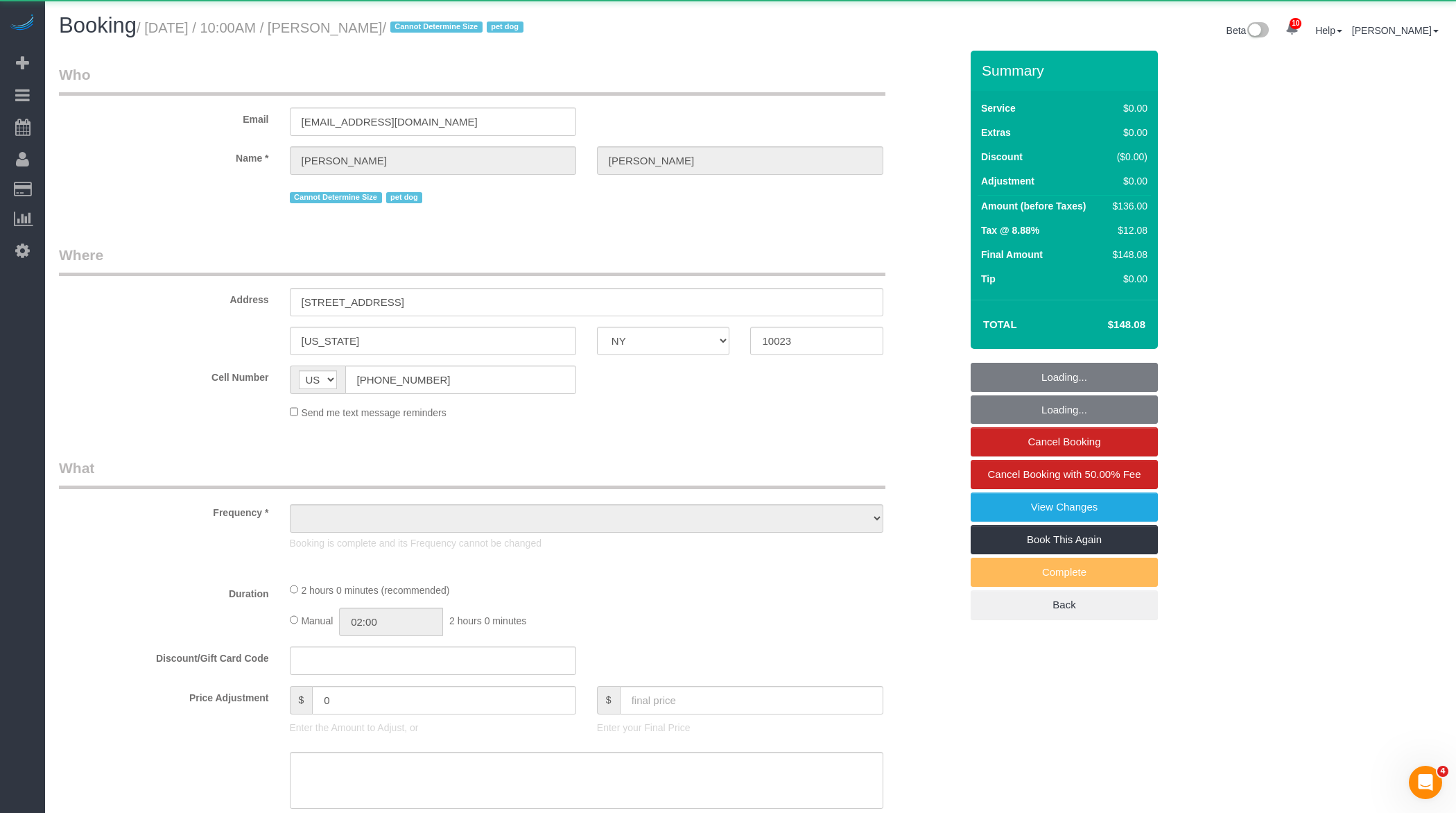
select select "number:6"
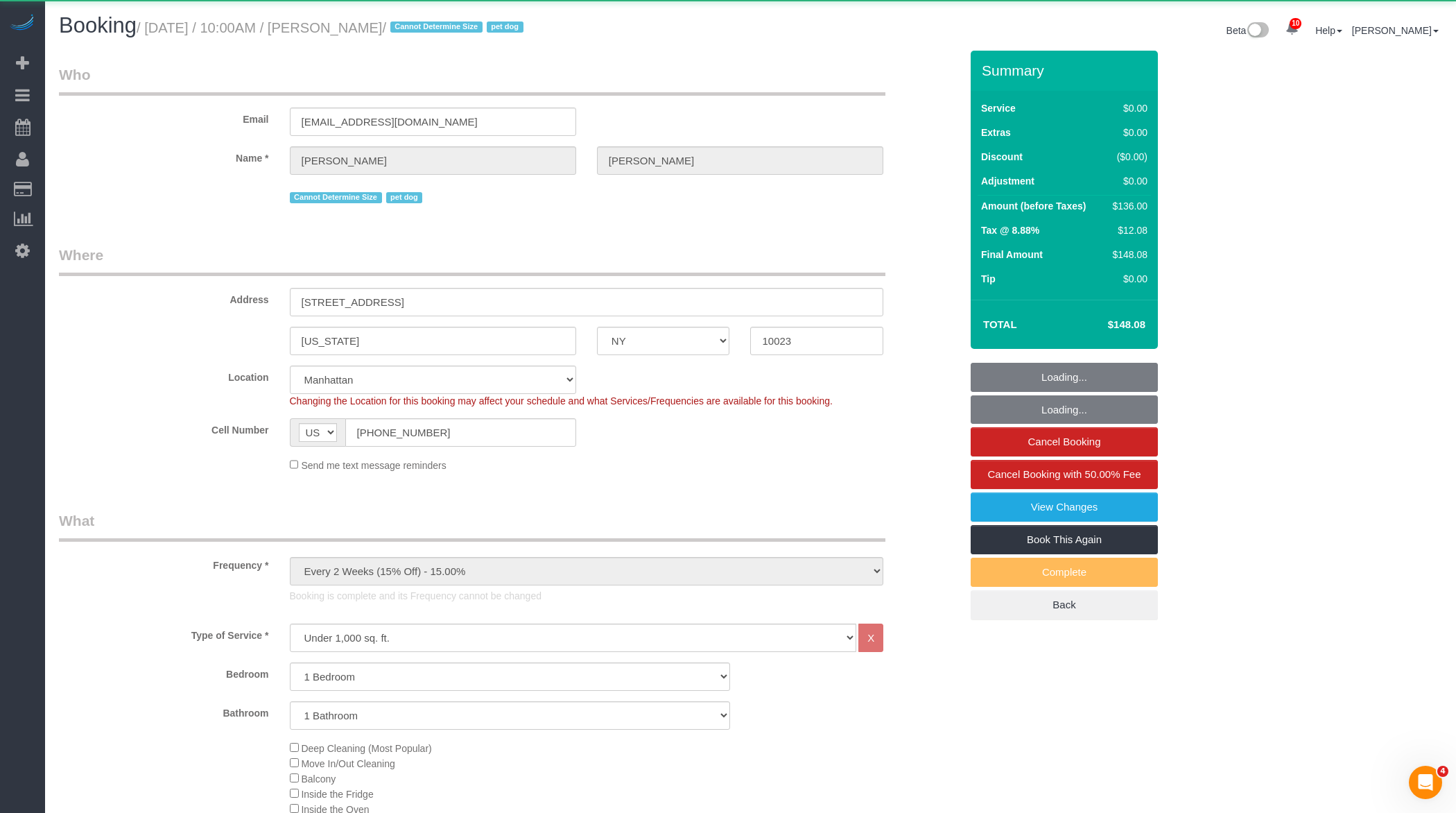
click at [395, 31] on small "/ August 15, 2025 / 10:00AM / Sarah Mardis / Cannot Determine Size pet dog" at bounding box center [332, 28] width 391 height 15
select select "object:45223"
select select "1"
select select "string:stripe-pm_1RMZCL4VGloSiKo7DWvxFkK9"
select select "spot76"
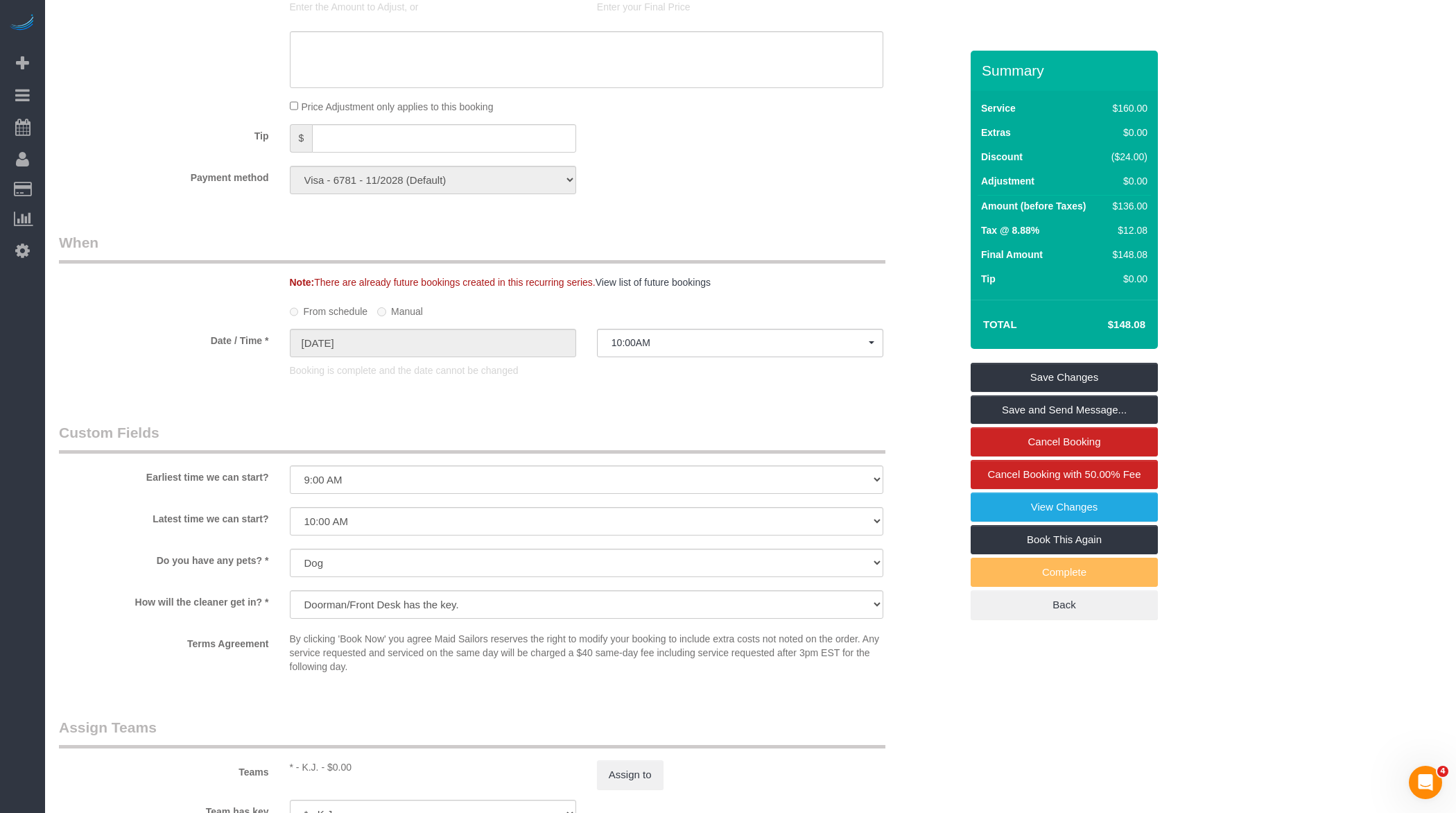
scroll to position [1516, 0]
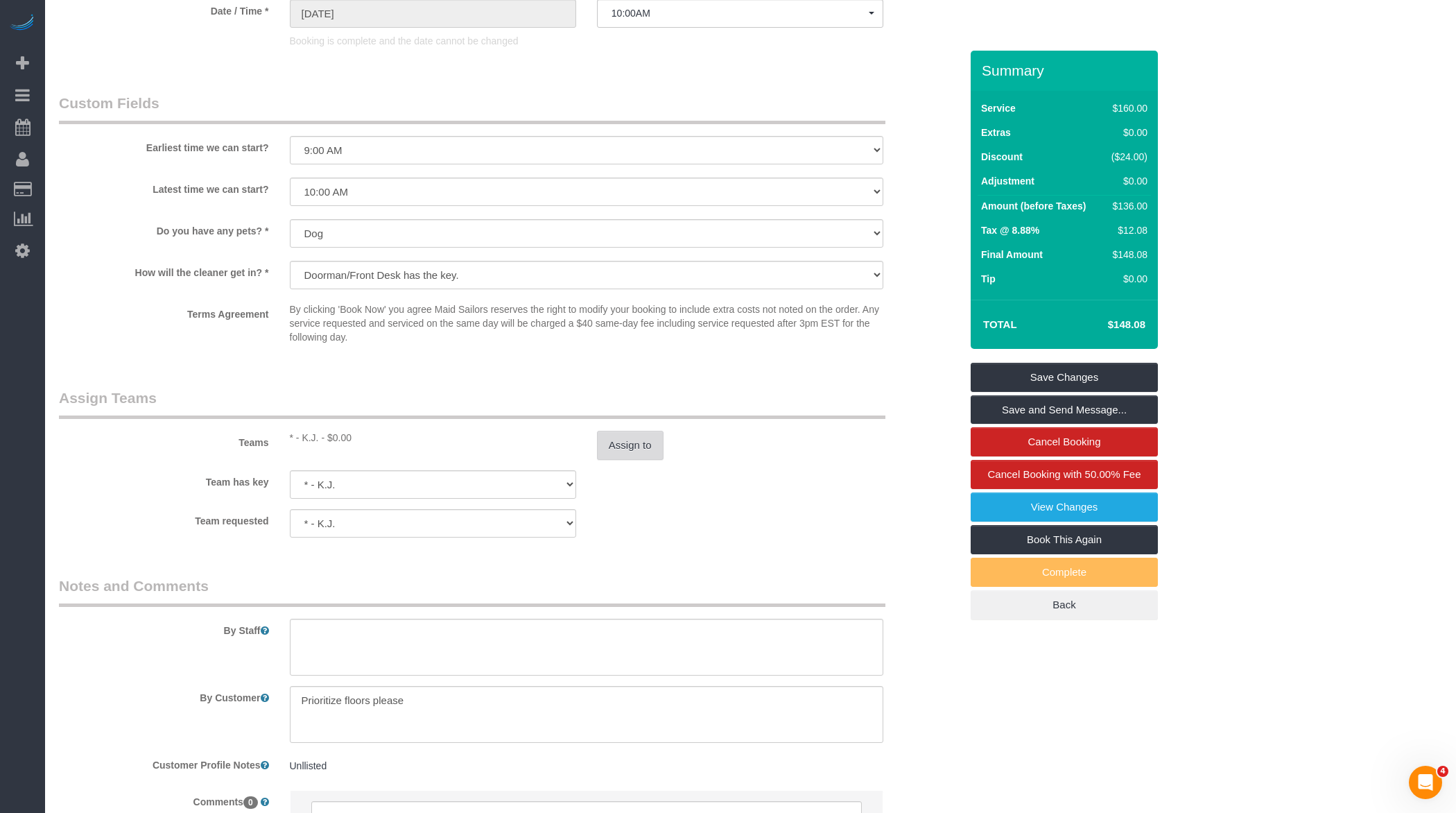
click at [626, 435] on button "Assign to" at bounding box center [630, 445] width 67 height 29
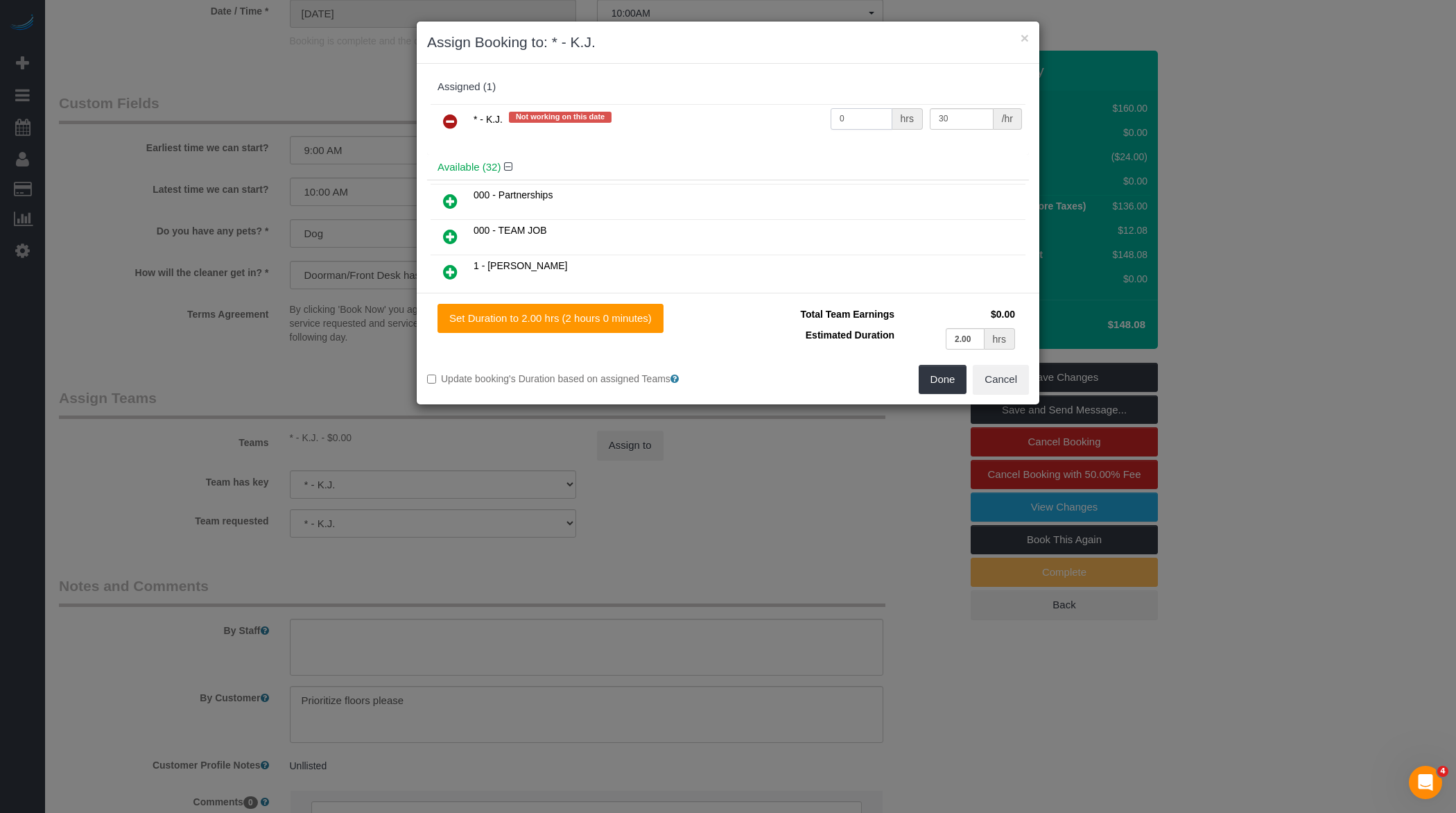
click at [862, 121] on input "0" at bounding box center [861, 118] width 62 height 21
type input "2"
click at [936, 383] on button "Done" at bounding box center [942, 379] width 48 height 29
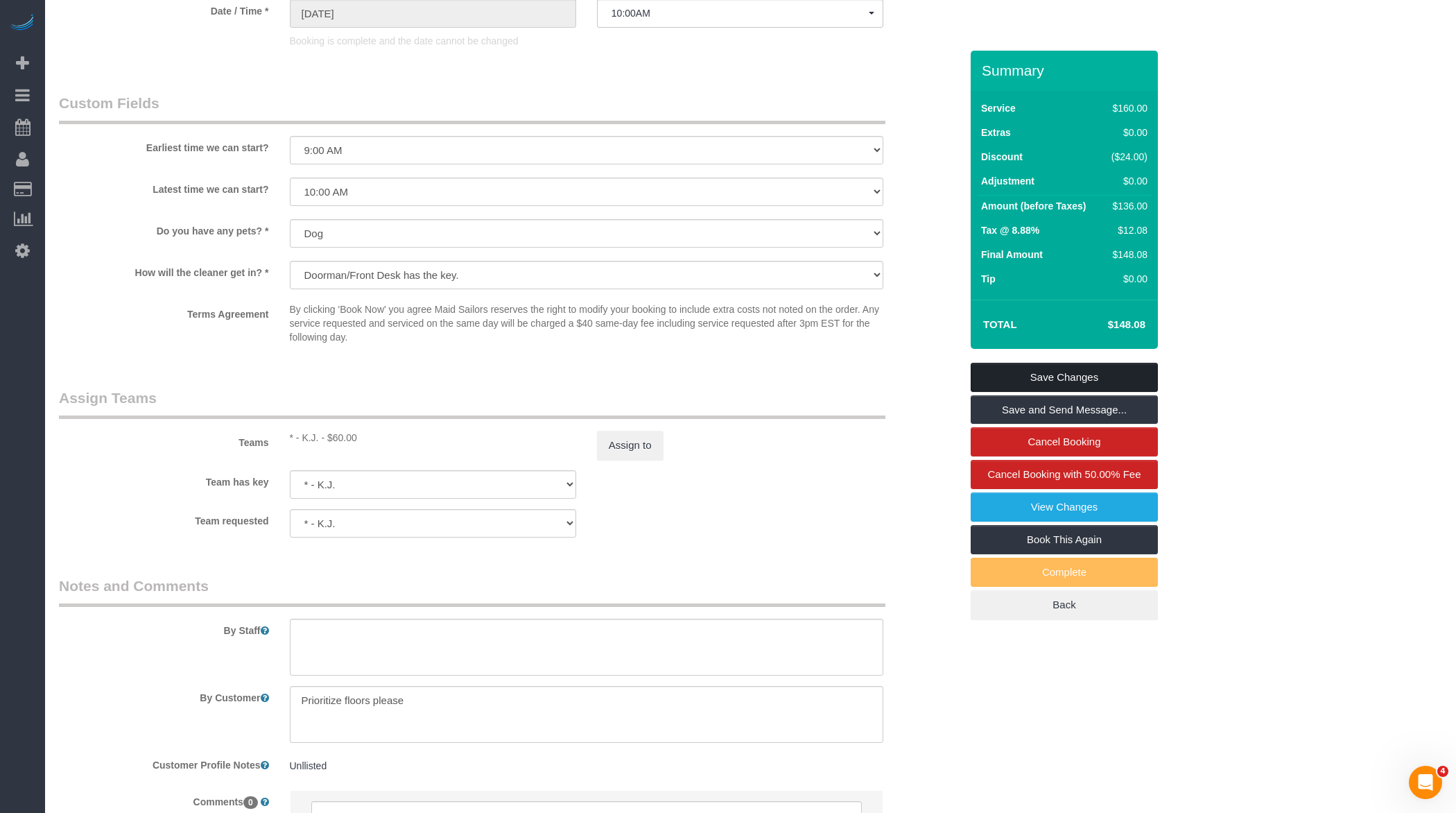
click at [1047, 372] on link "Save Changes" at bounding box center [1064, 377] width 187 height 29
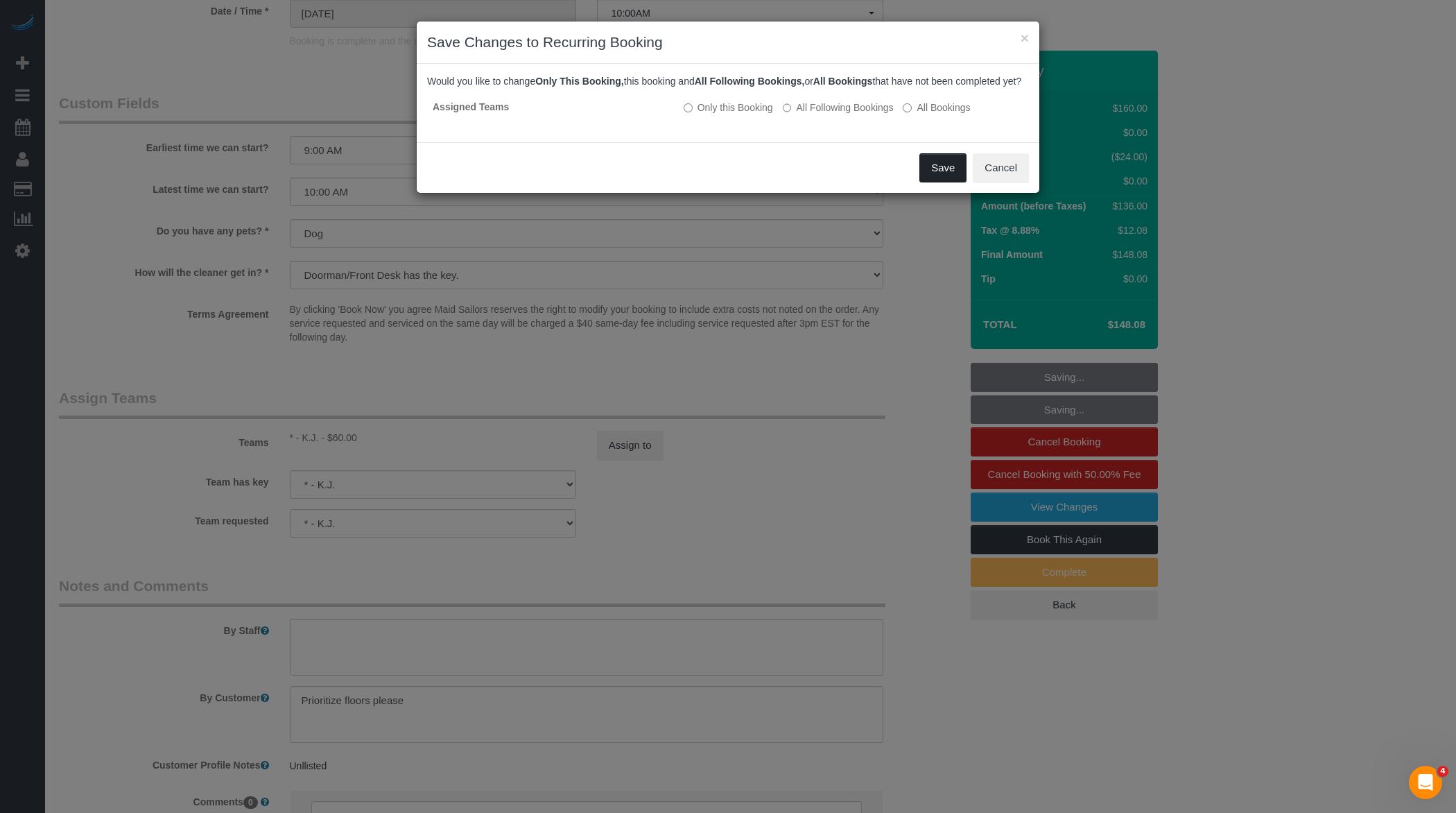
click at [952, 179] on button "Save" at bounding box center [943, 168] width 47 height 29
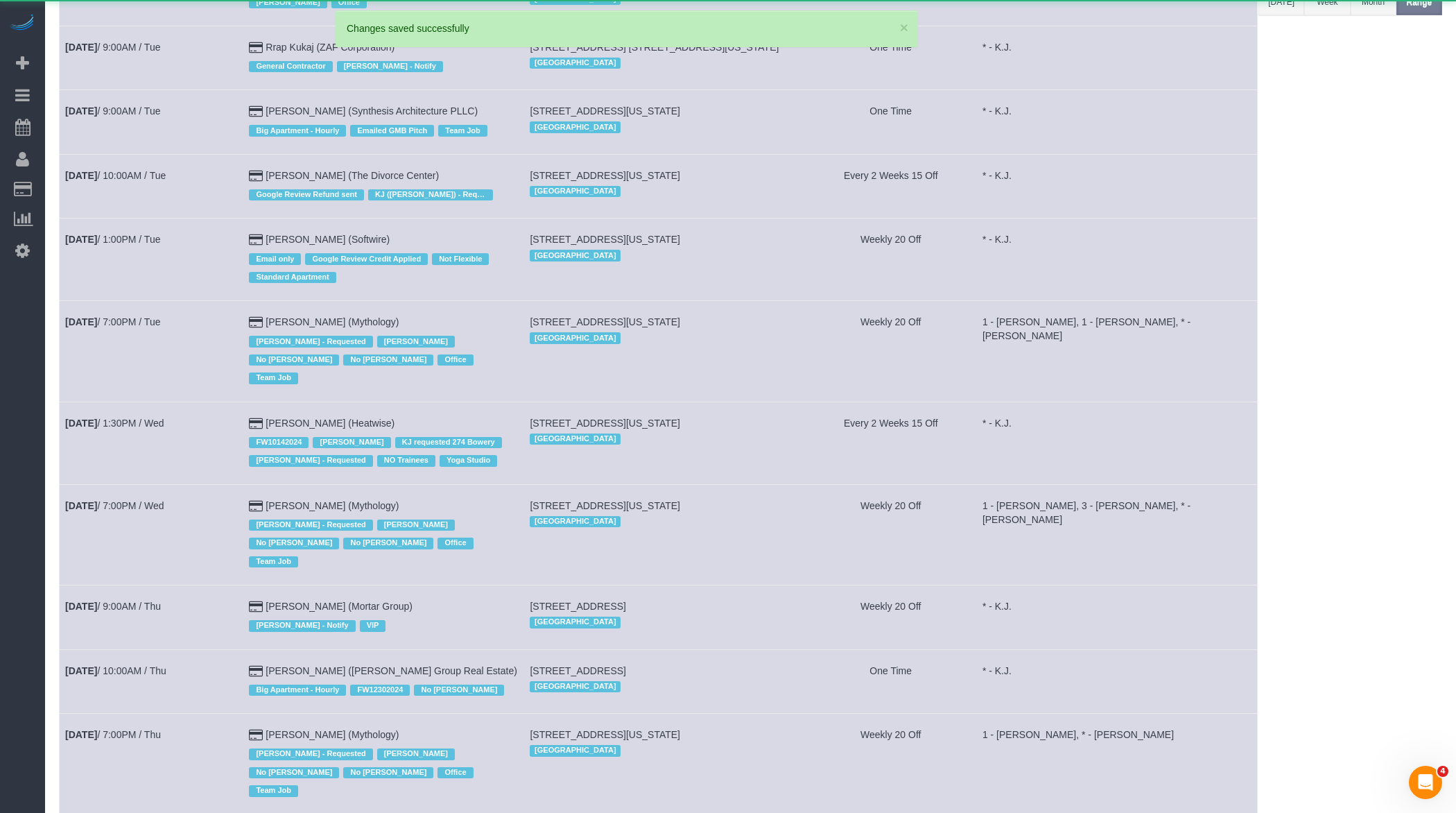
scroll to position [761, 0]
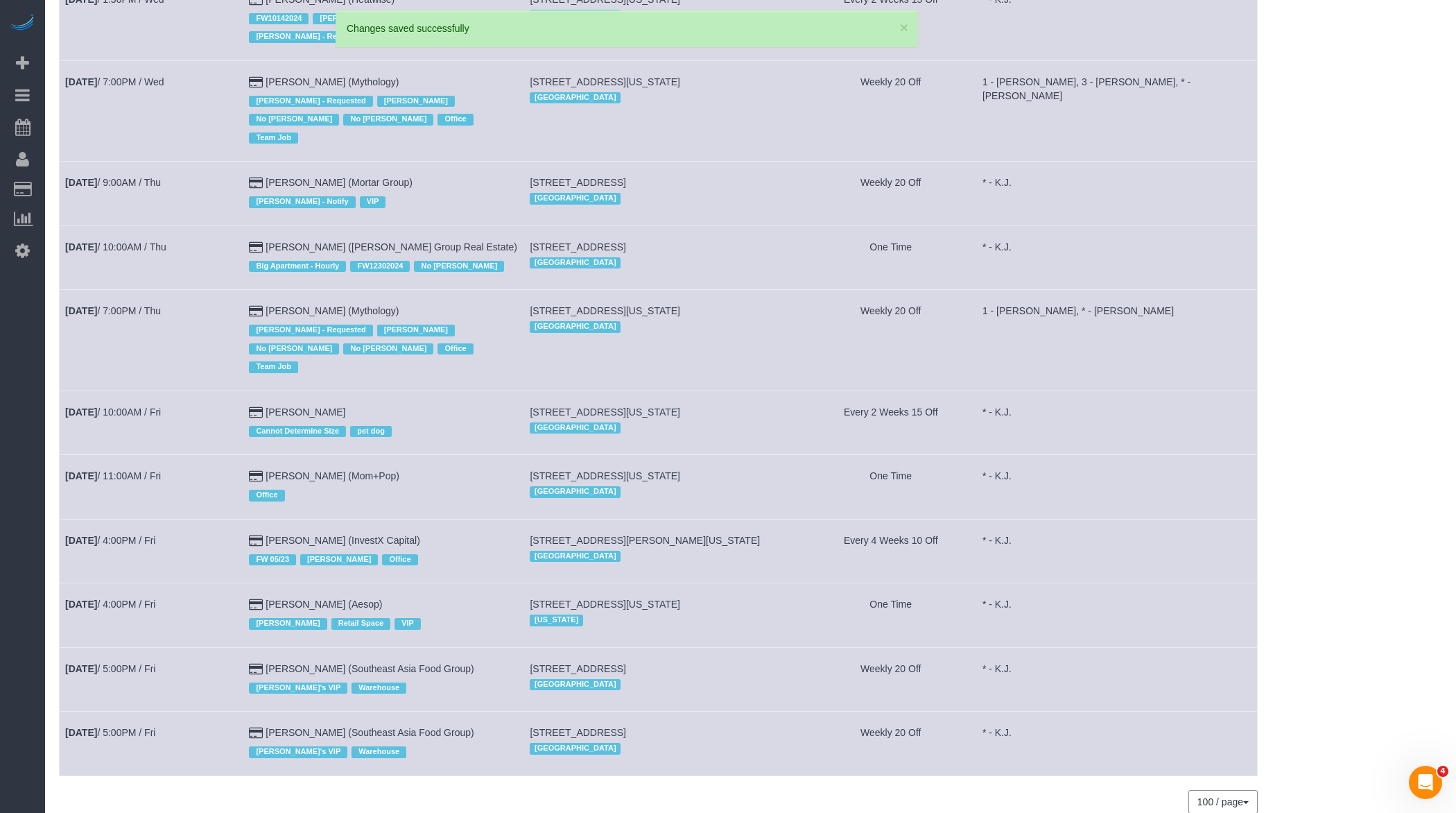
click at [141, 455] on td "Aug 15th / 11:00AM / Fri" at bounding box center [151, 486] width 183 height 63
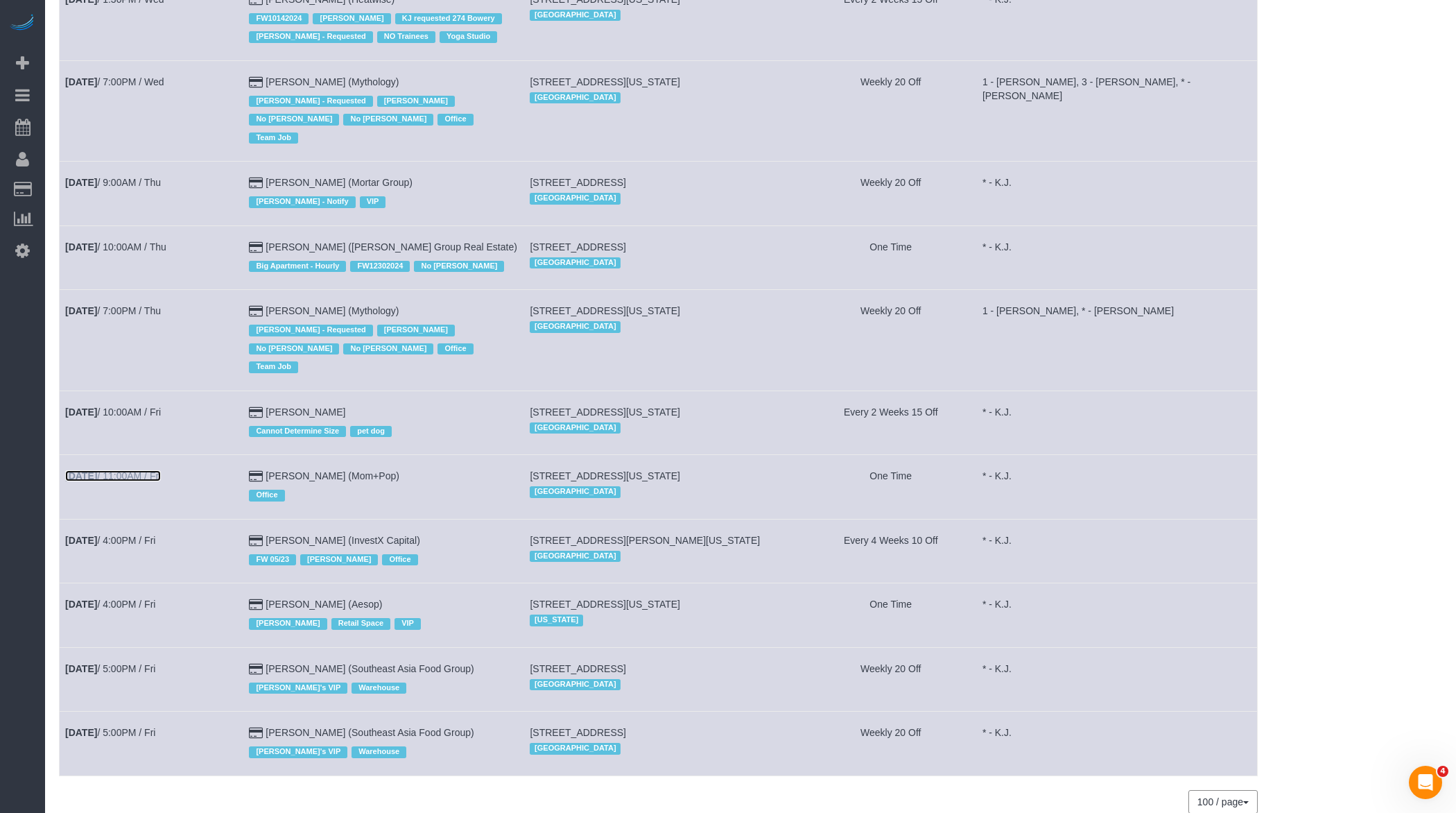
click at [133, 470] on link "Aug 15th / 11:00AM / Fri" at bounding box center [112, 475] width 96 height 11
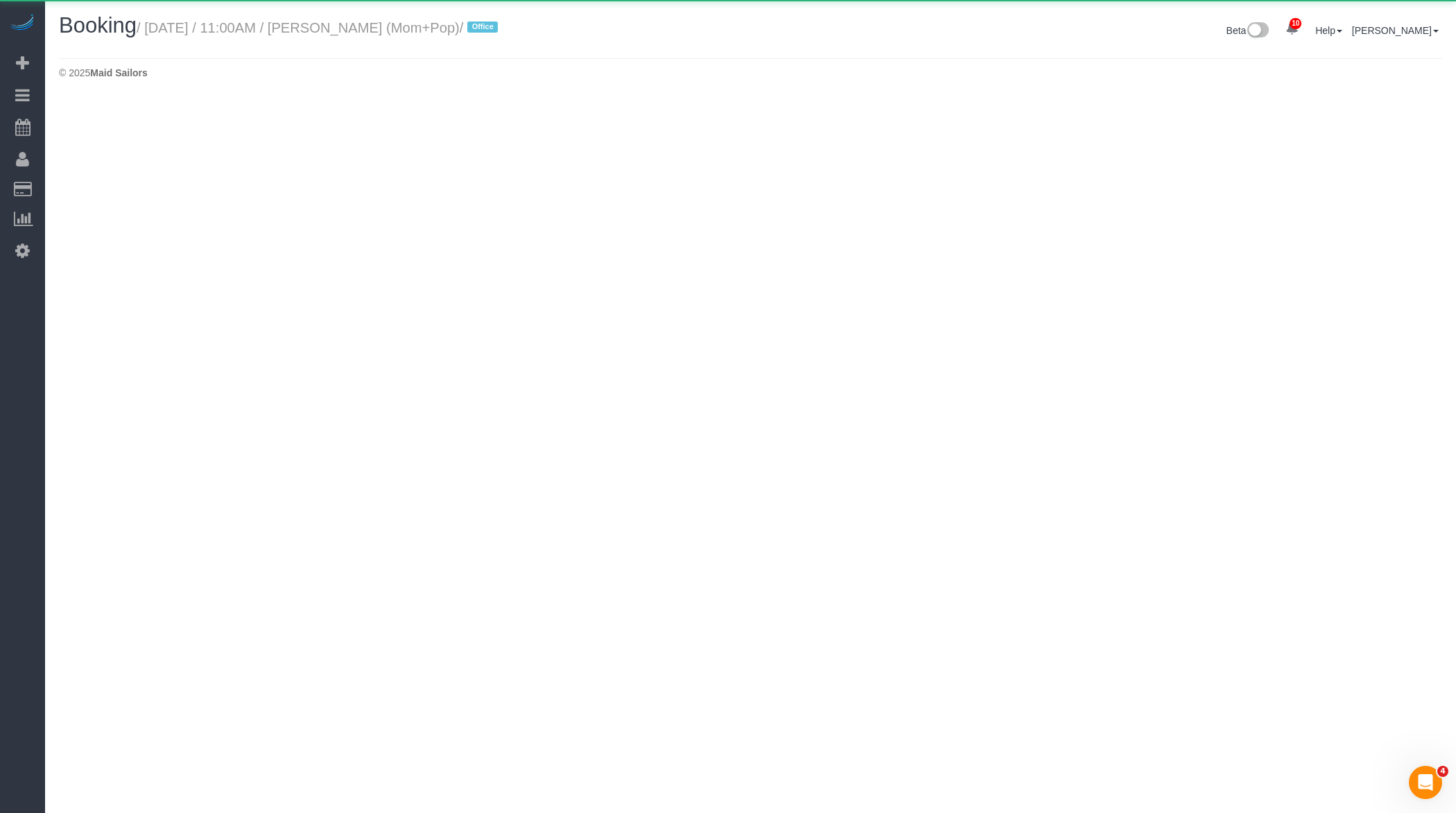
select select "NY"
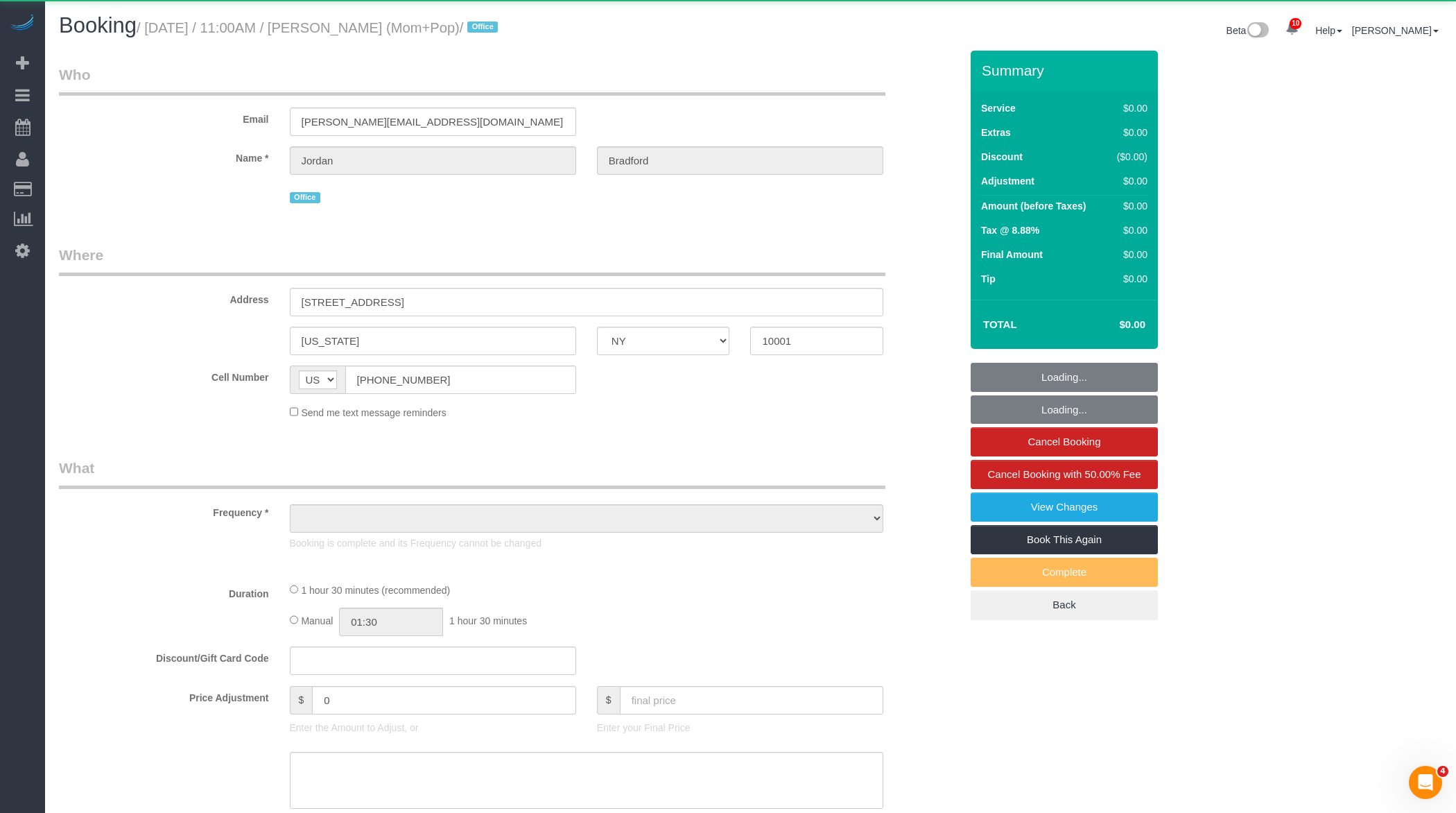
select select "object:49017"
select select "spot86"
select select "number:89"
select select "number:90"
select select "number:15"
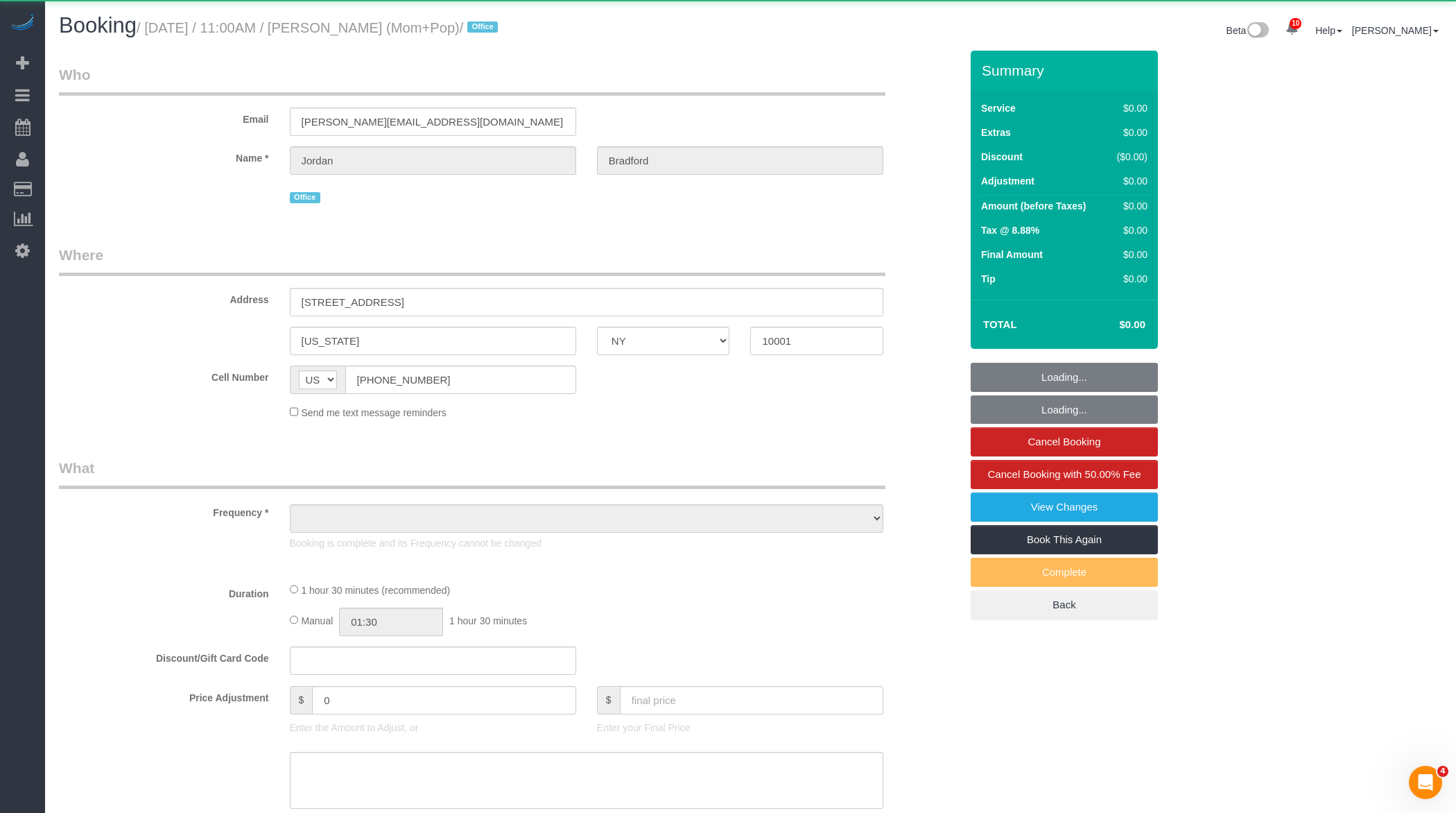
select select "number:7"
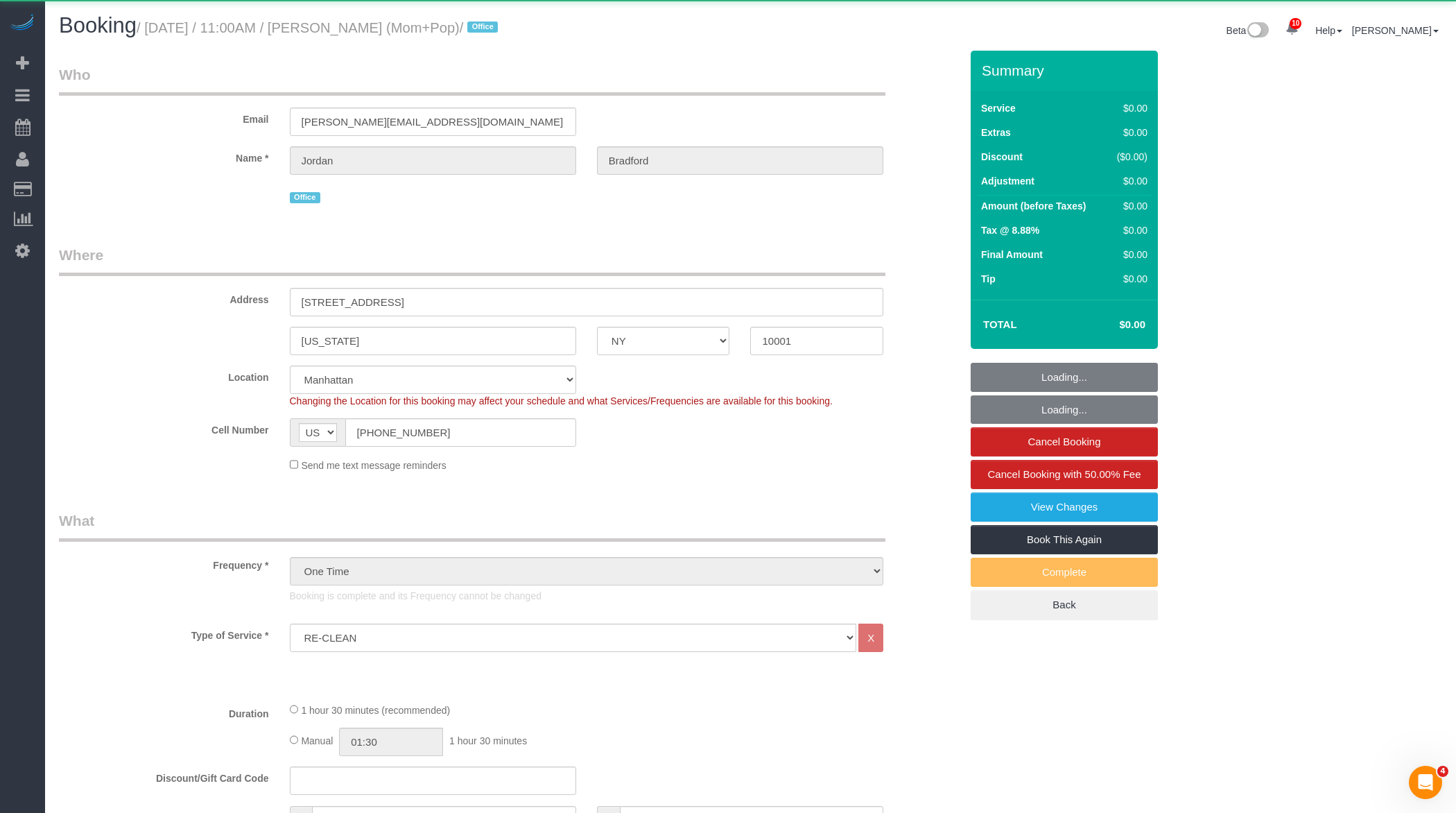
select select "string:stripe-pm_1RgXg84VGloSiKo7rYyo9KSi"
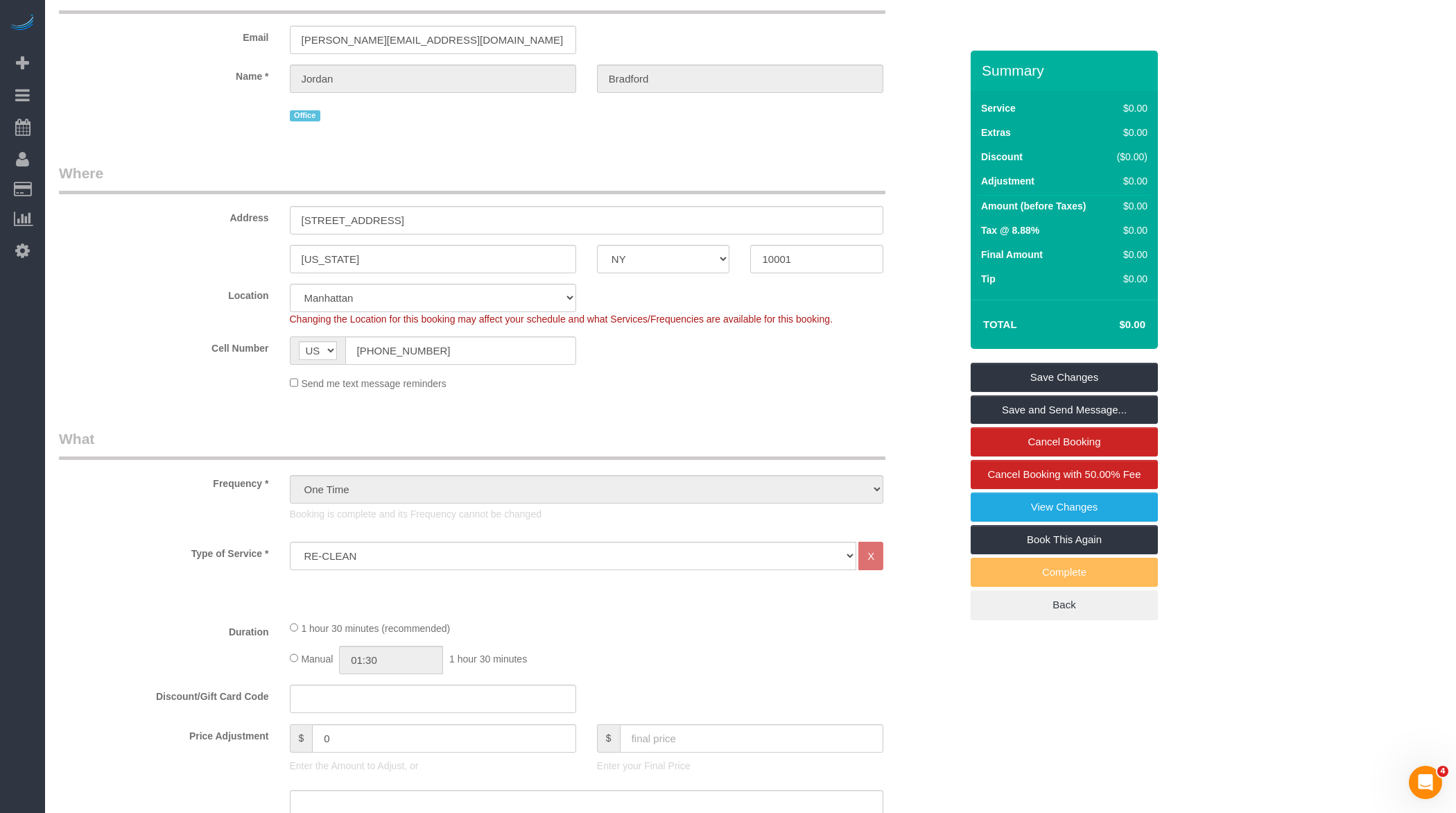
scroll to position [66, 0]
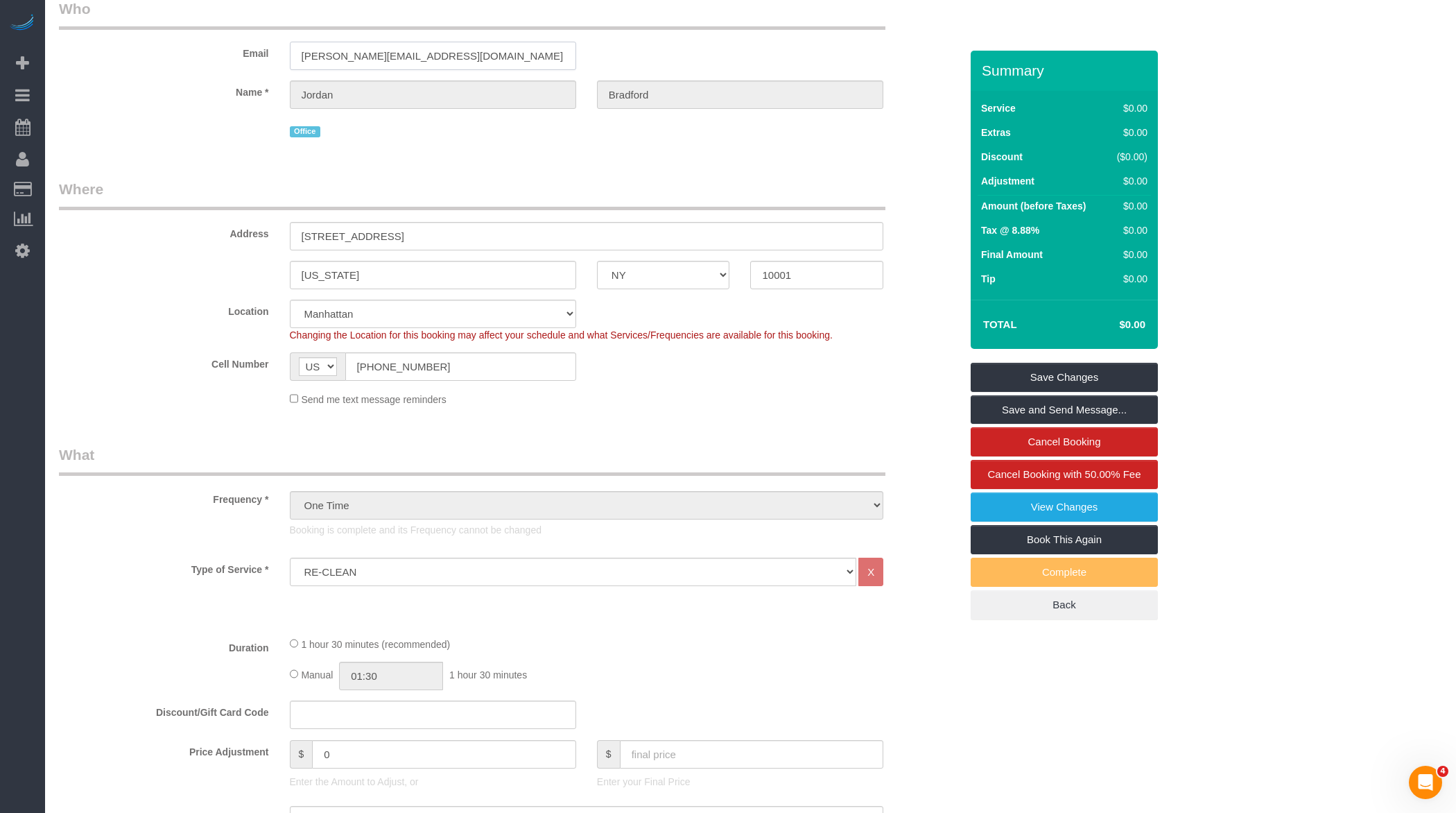
click at [376, 45] on input "[PERSON_NAME][EMAIL_ADDRESS][DOMAIN_NAME]" at bounding box center [433, 56] width 287 height 29
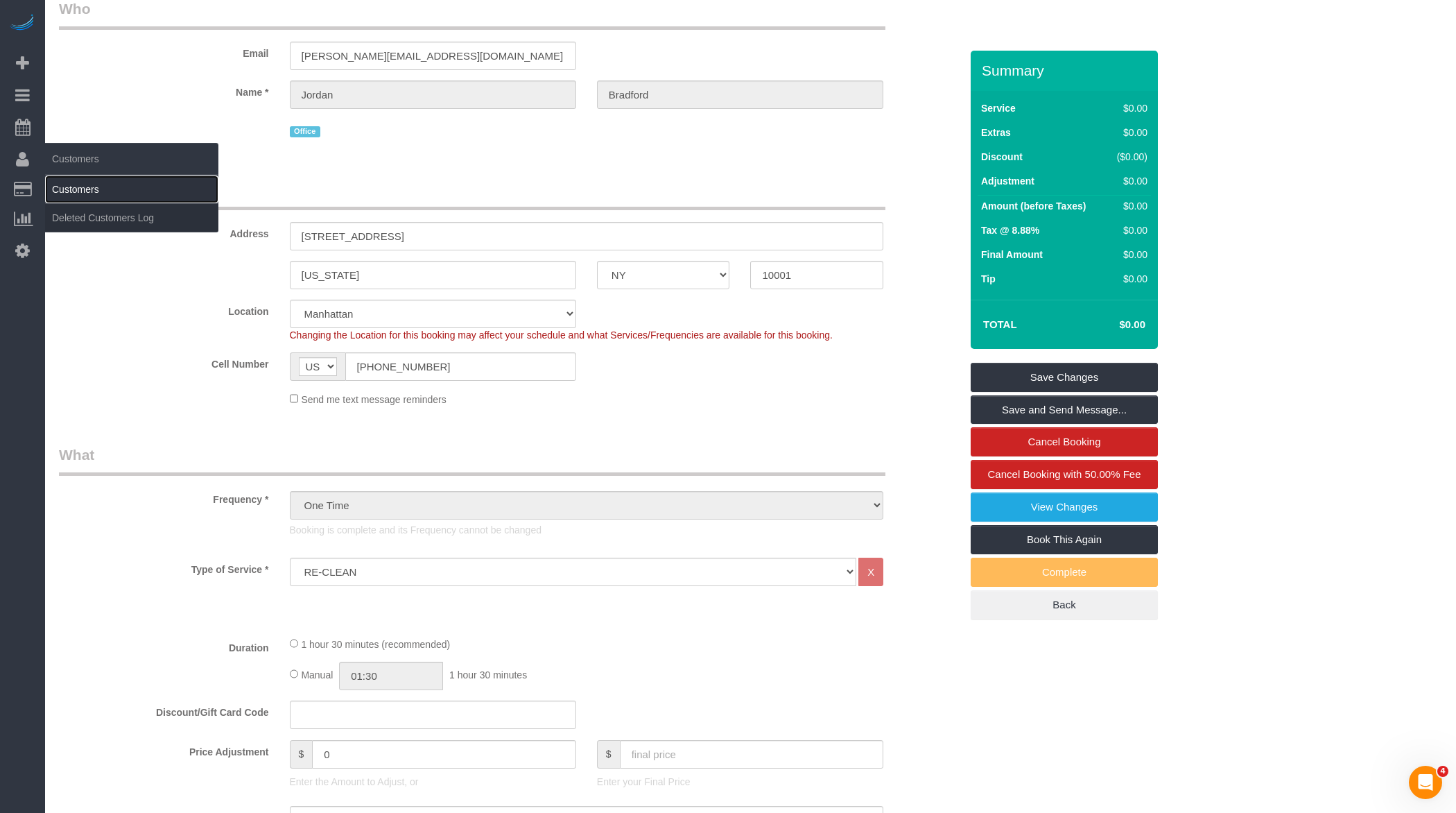
click at [97, 195] on link "Customers" at bounding box center [131, 189] width 173 height 28
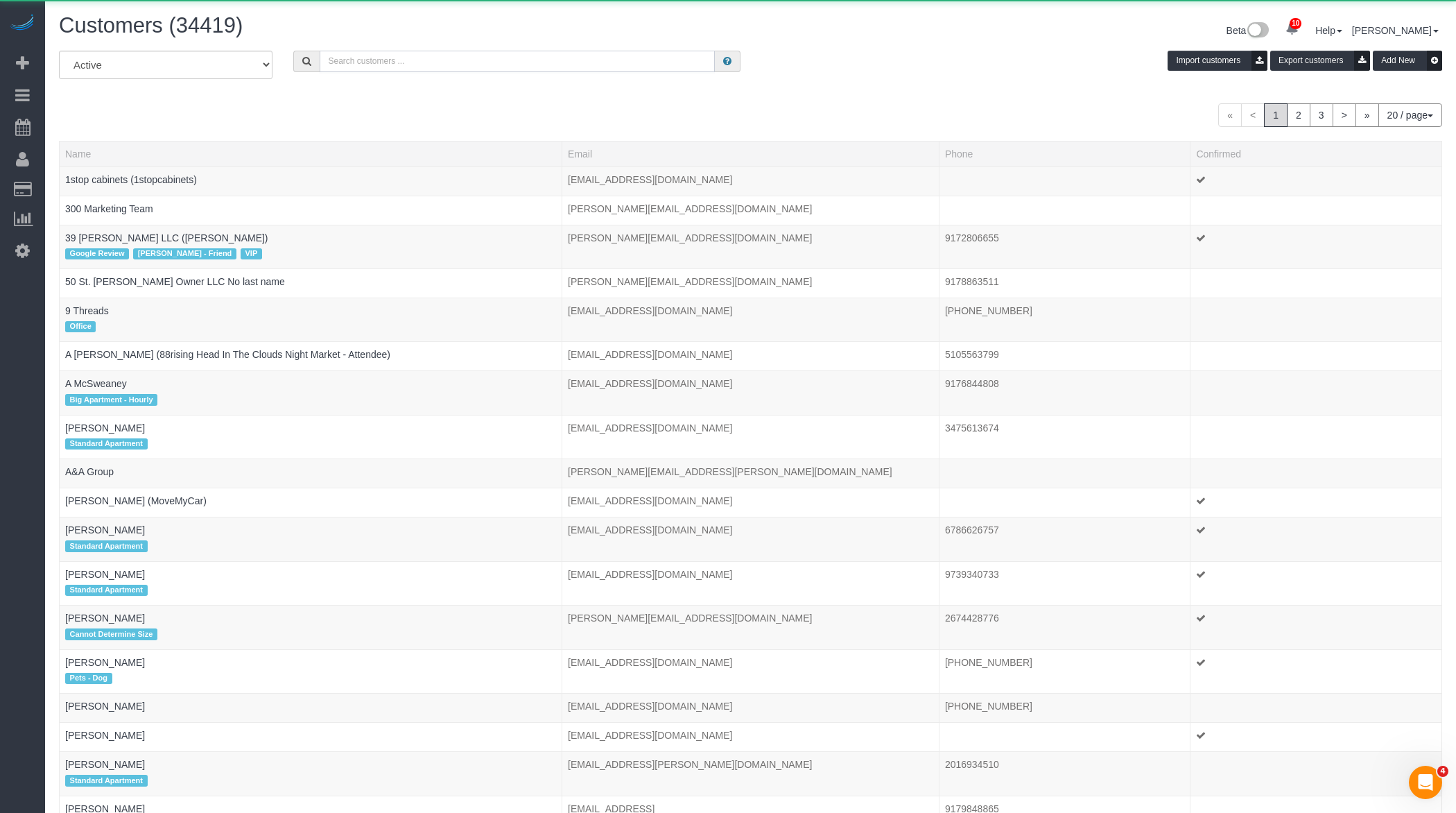
click at [523, 58] on input "text" at bounding box center [517, 61] width 395 height 21
paste input "[PERSON_NAME][EMAIL_ADDRESS][DOMAIN_NAME]"
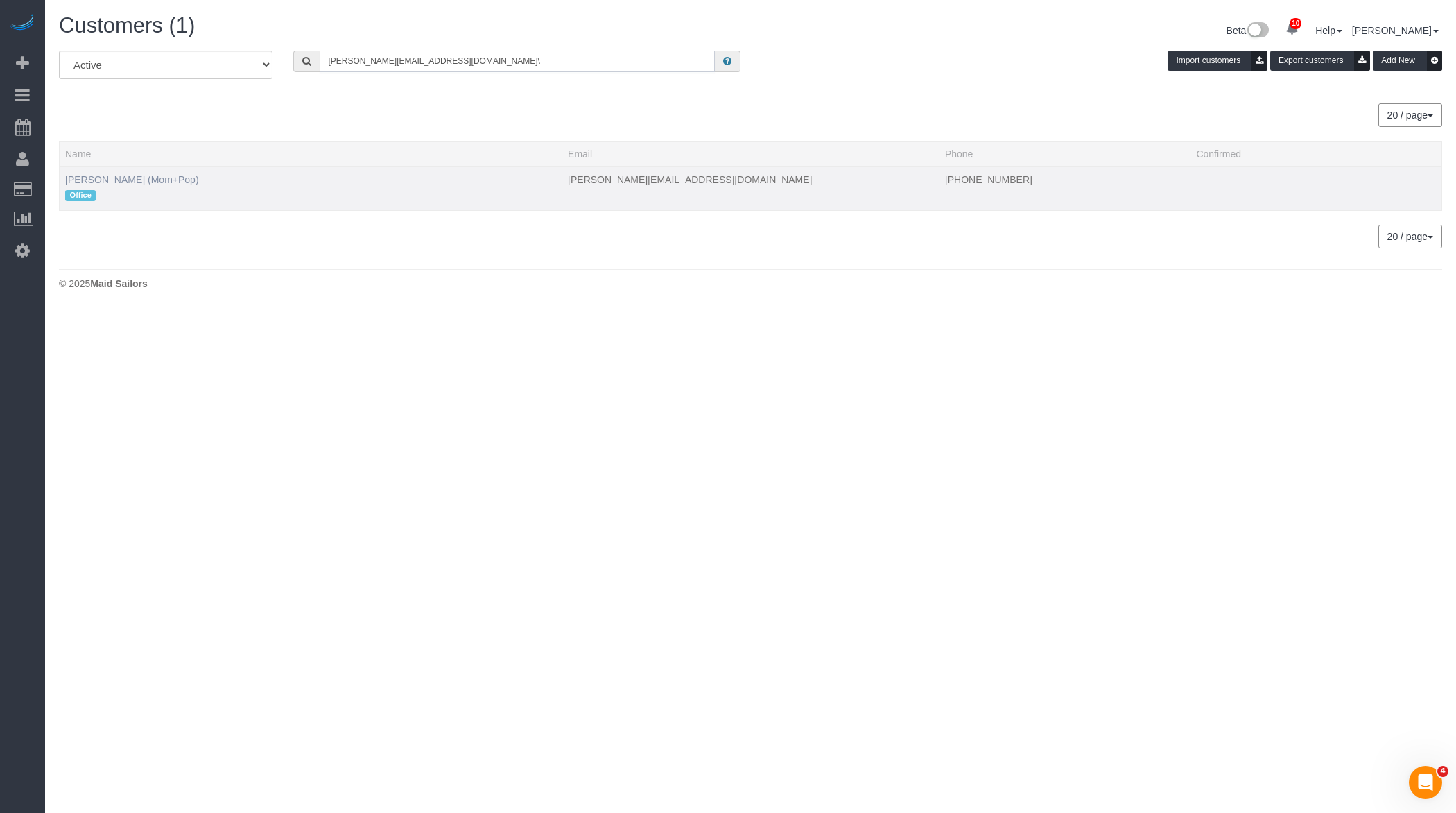
type input "goldie.ea@momandpopmusic.com\"
click at [133, 182] on link "[PERSON_NAME] (Mom+Pop)" at bounding box center [132, 179] width 134 height 11
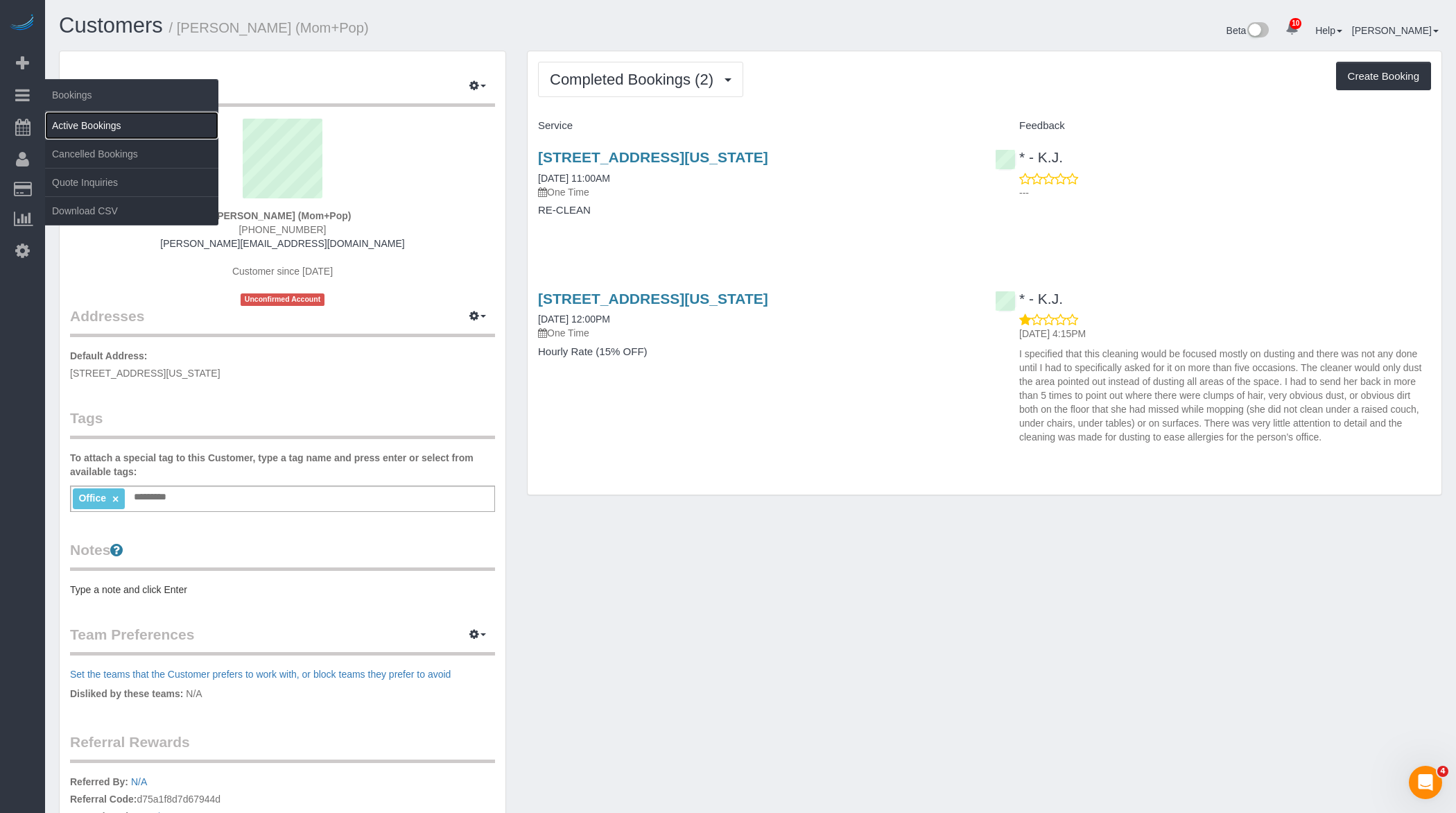
click at [113, 121] on link "Active Bookings" at bounding box center [131, 125] width 173 height 28
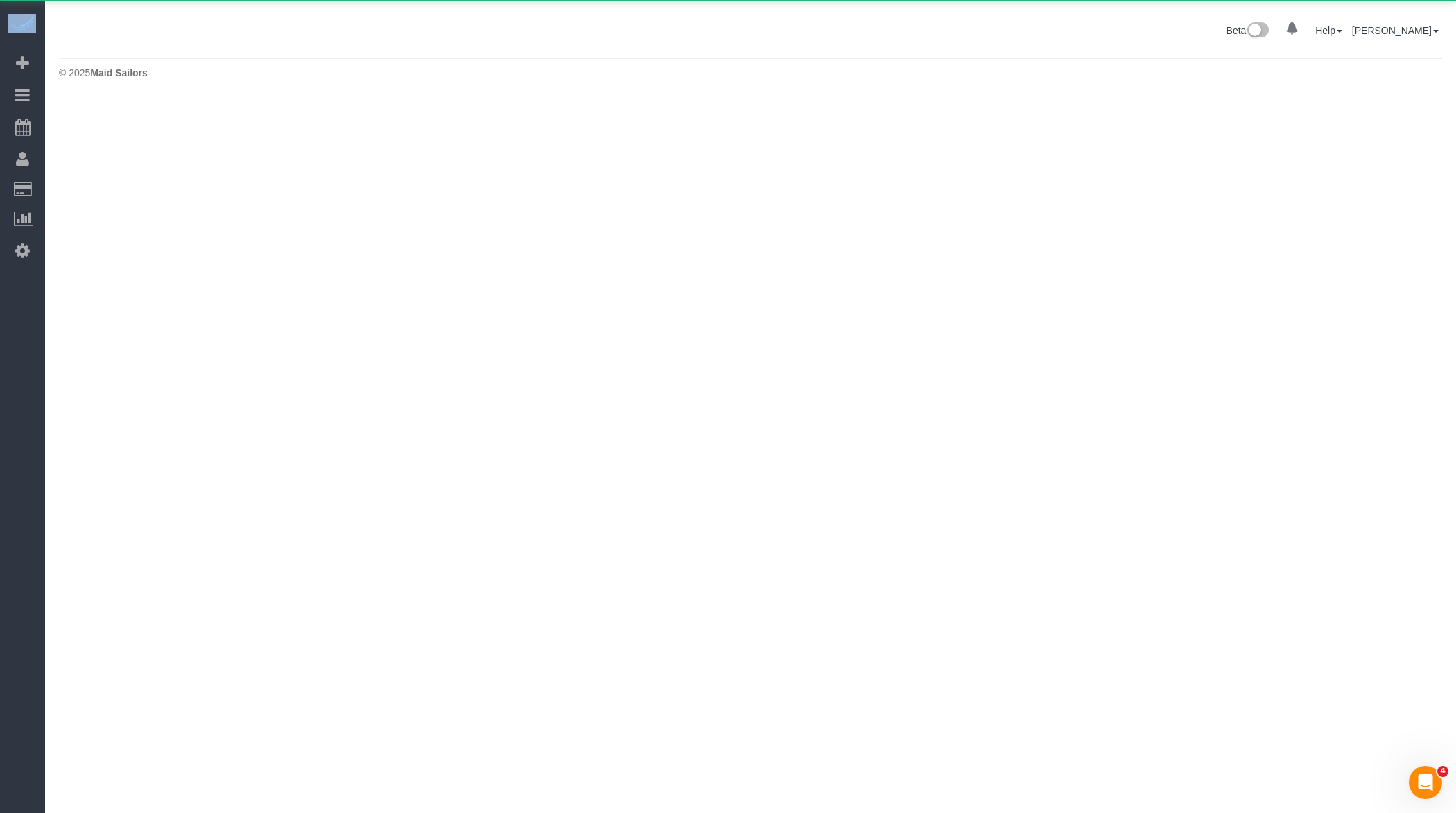
click at [113, 121] on body "0 Beta Your Notifications You have 0 alerts Add Booking Bookings Active Booking…" at bounding box center [728, 406] width 1456 height 813
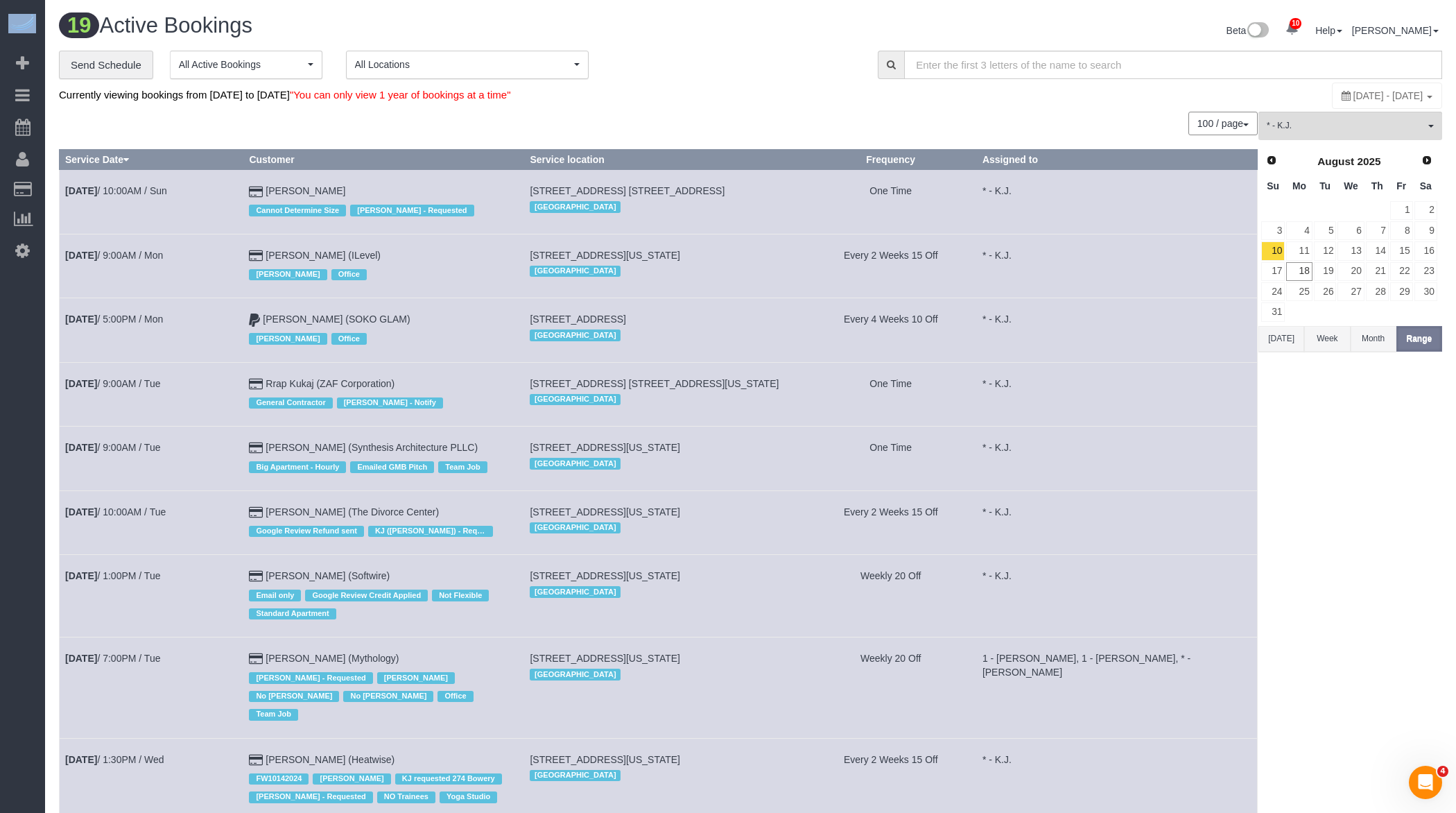
scroll to position [761, 0]
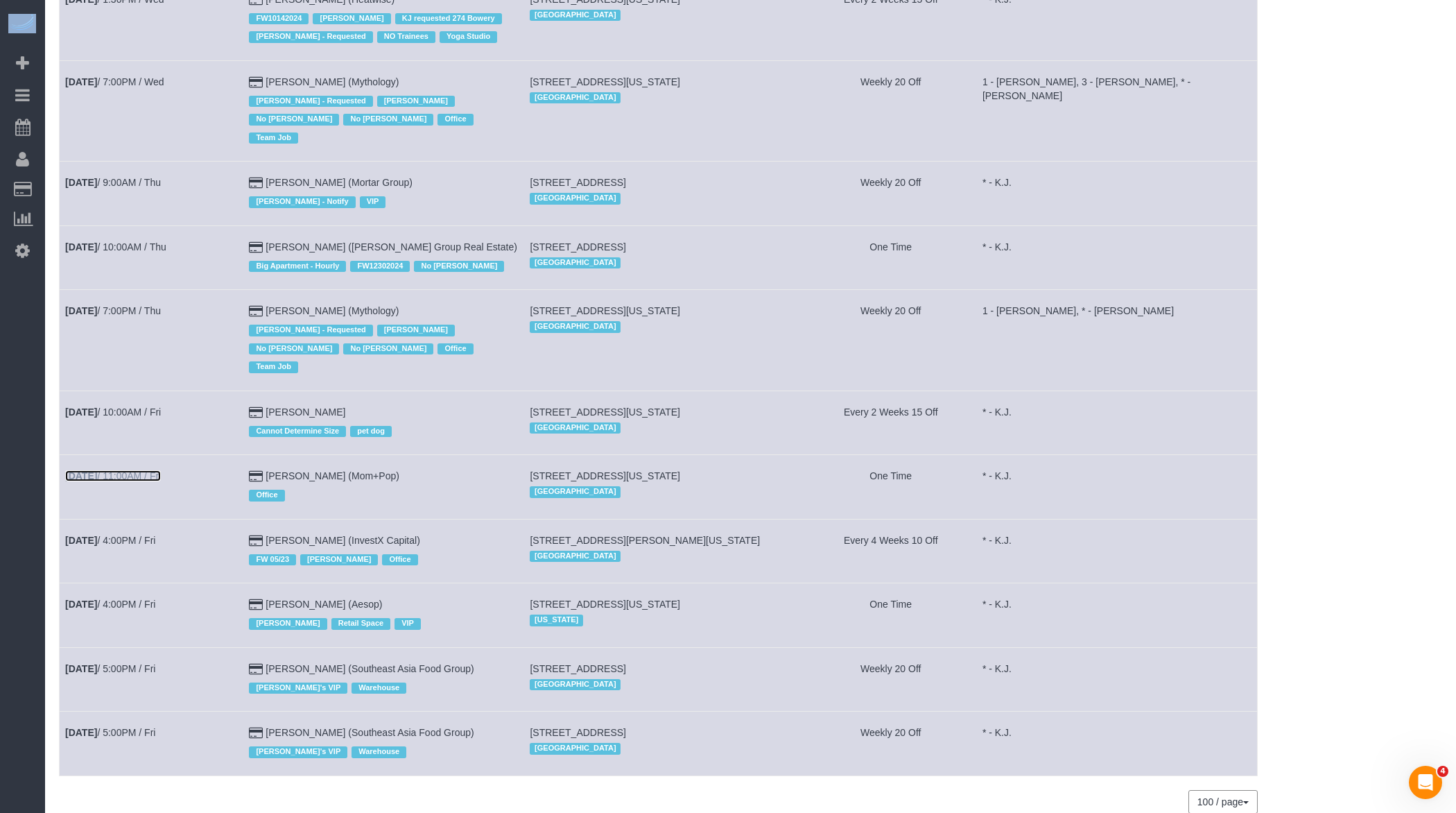
click at [133, 470] on link "Aug 15th / 11:00AM / Fri" at bounding box center [112, 475] width 96 height 11
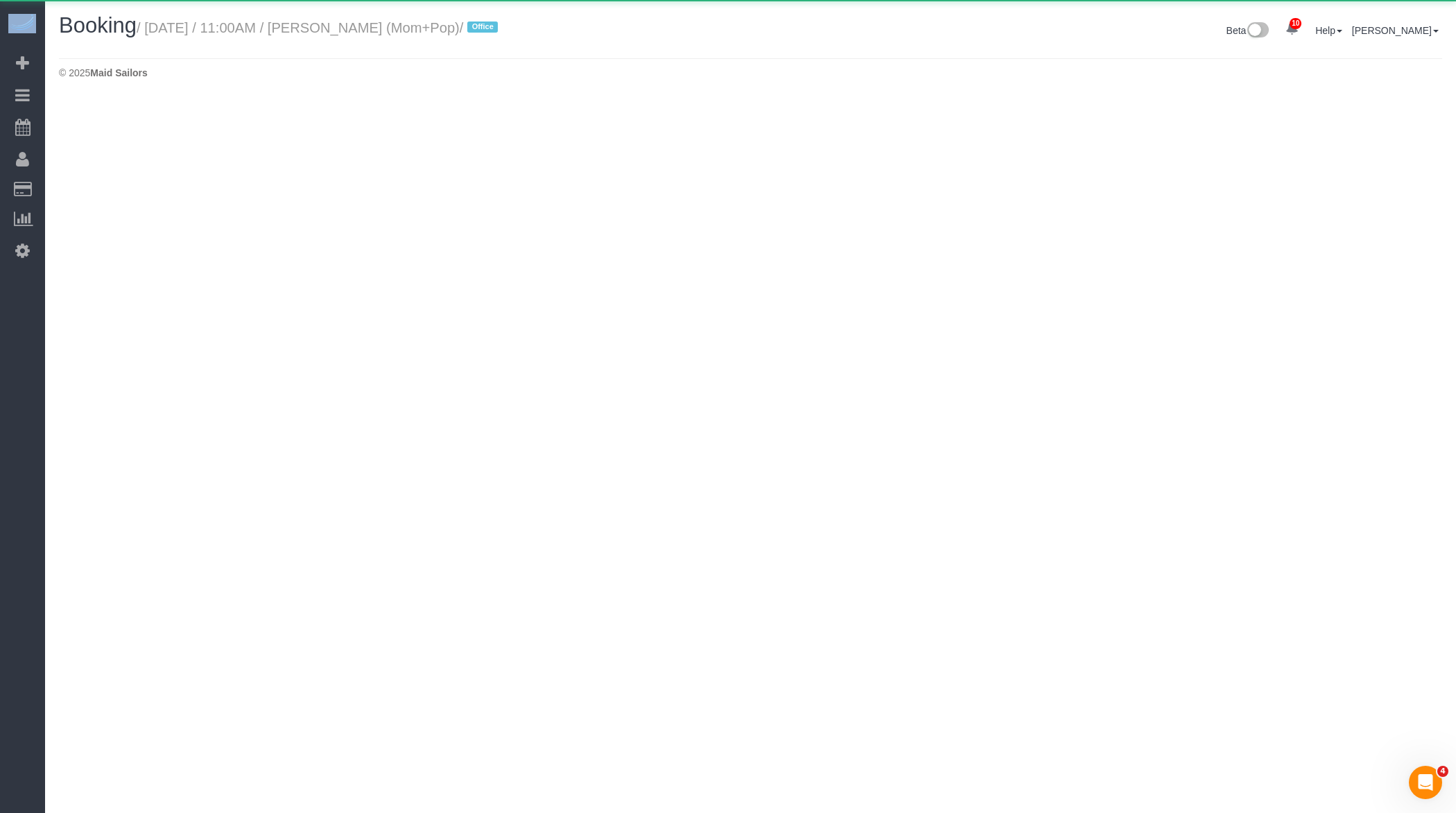
select select "NY"
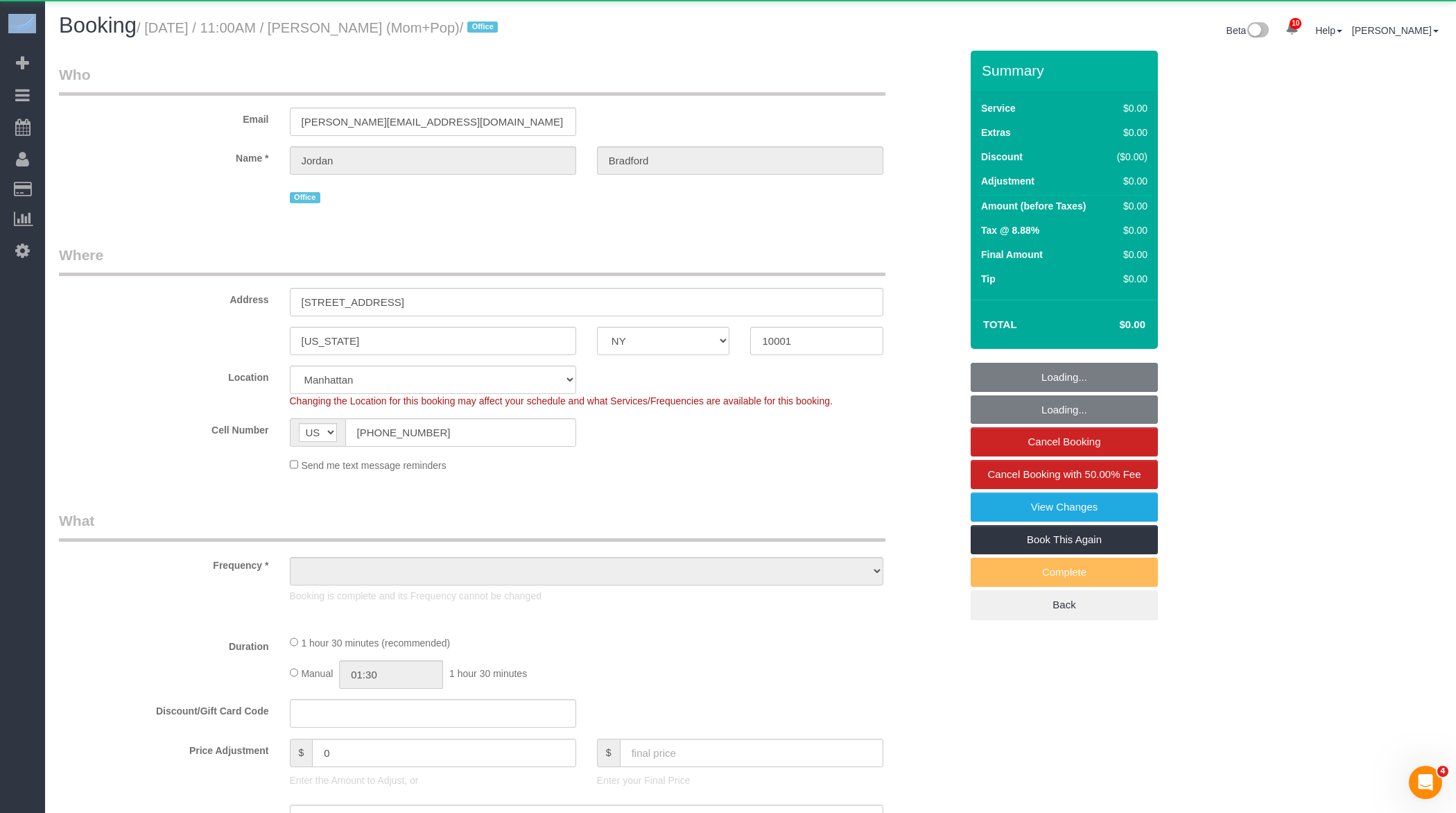
select select "object:51583"
select select "spot96"
select select "number:89"
select select "number:90"
select select "number:15"
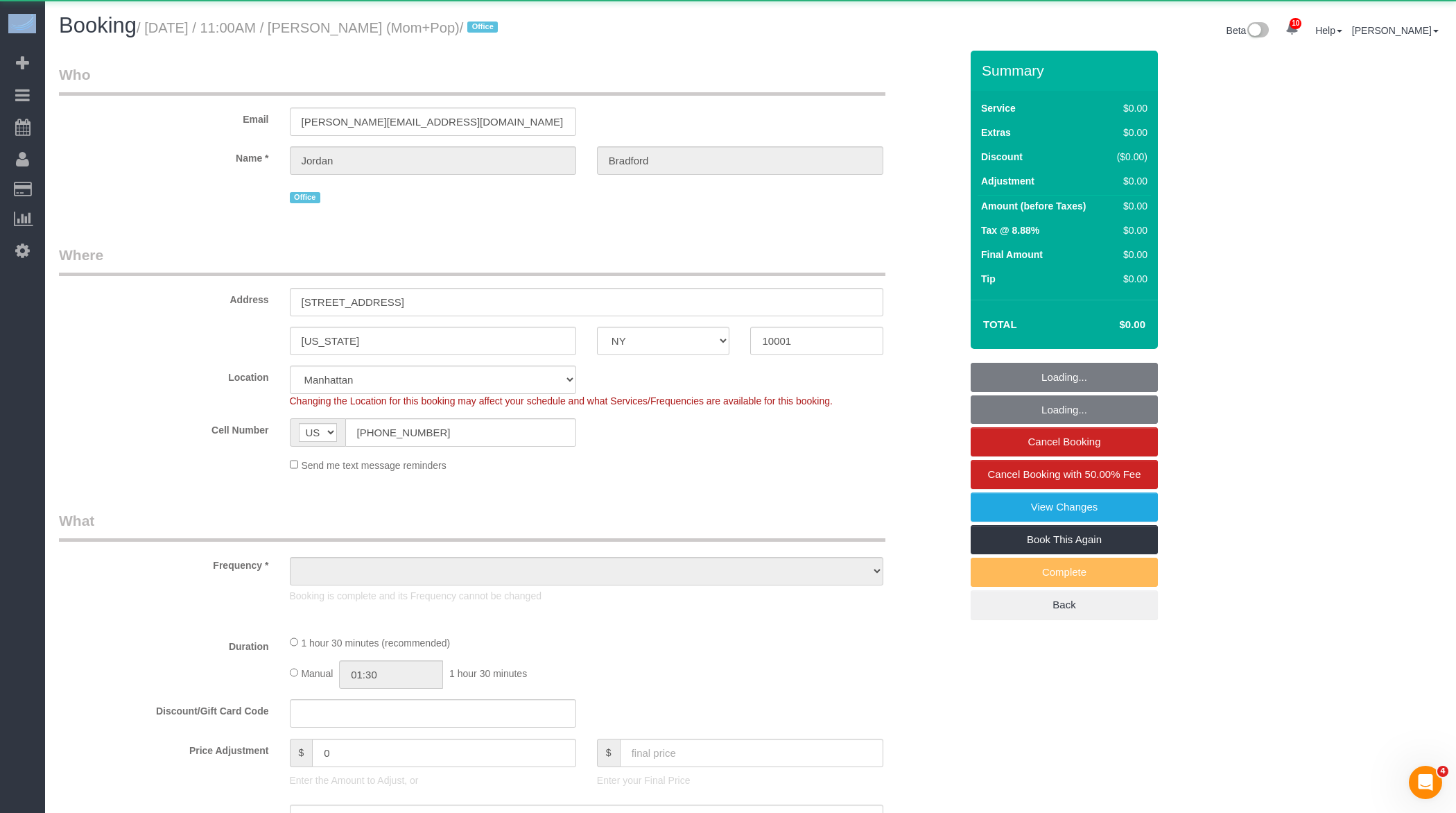
select select "number:7"
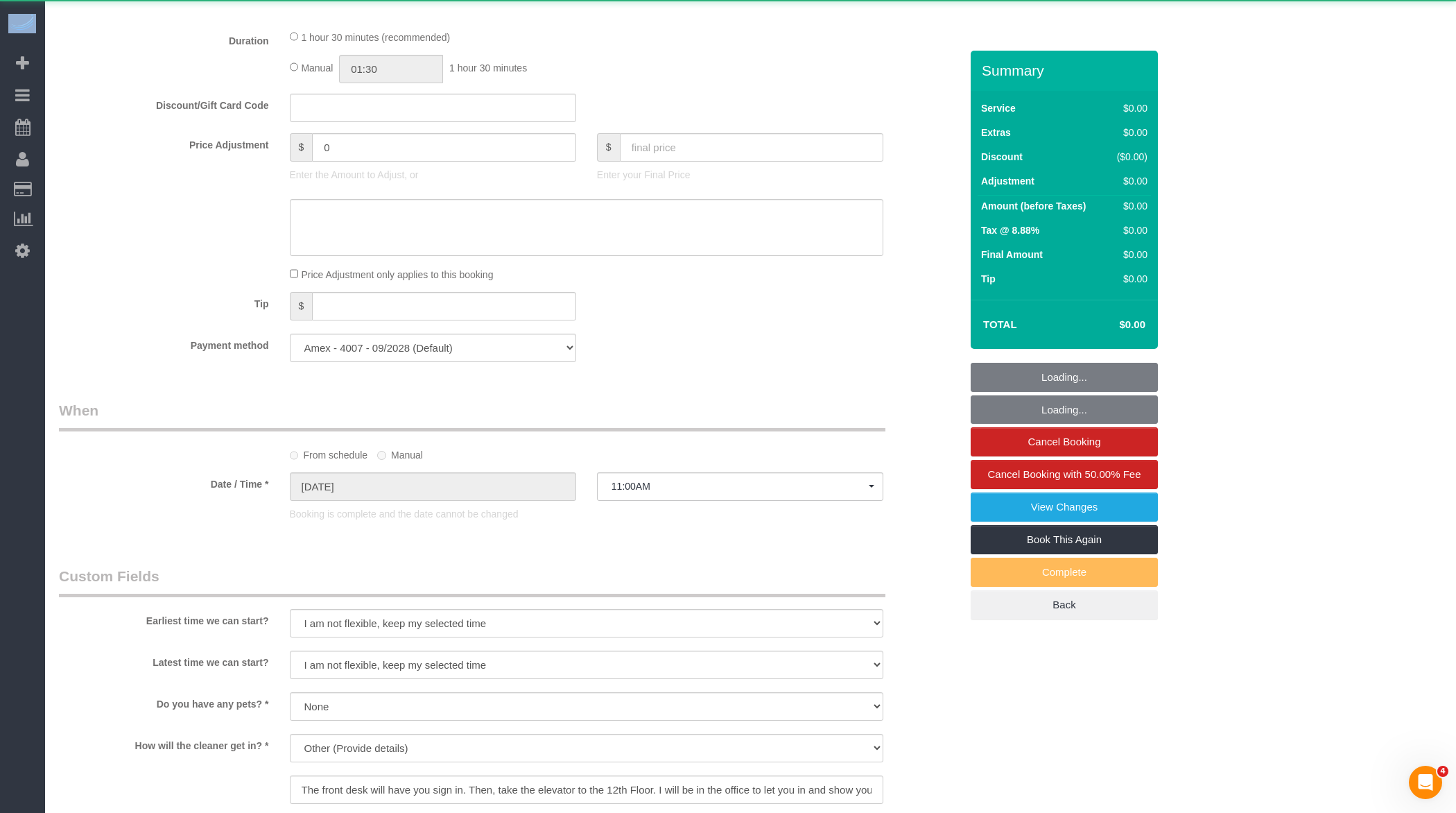
select select "string:stripe-pm_1RgXg84VGloSiKo7rYyo9KSi"
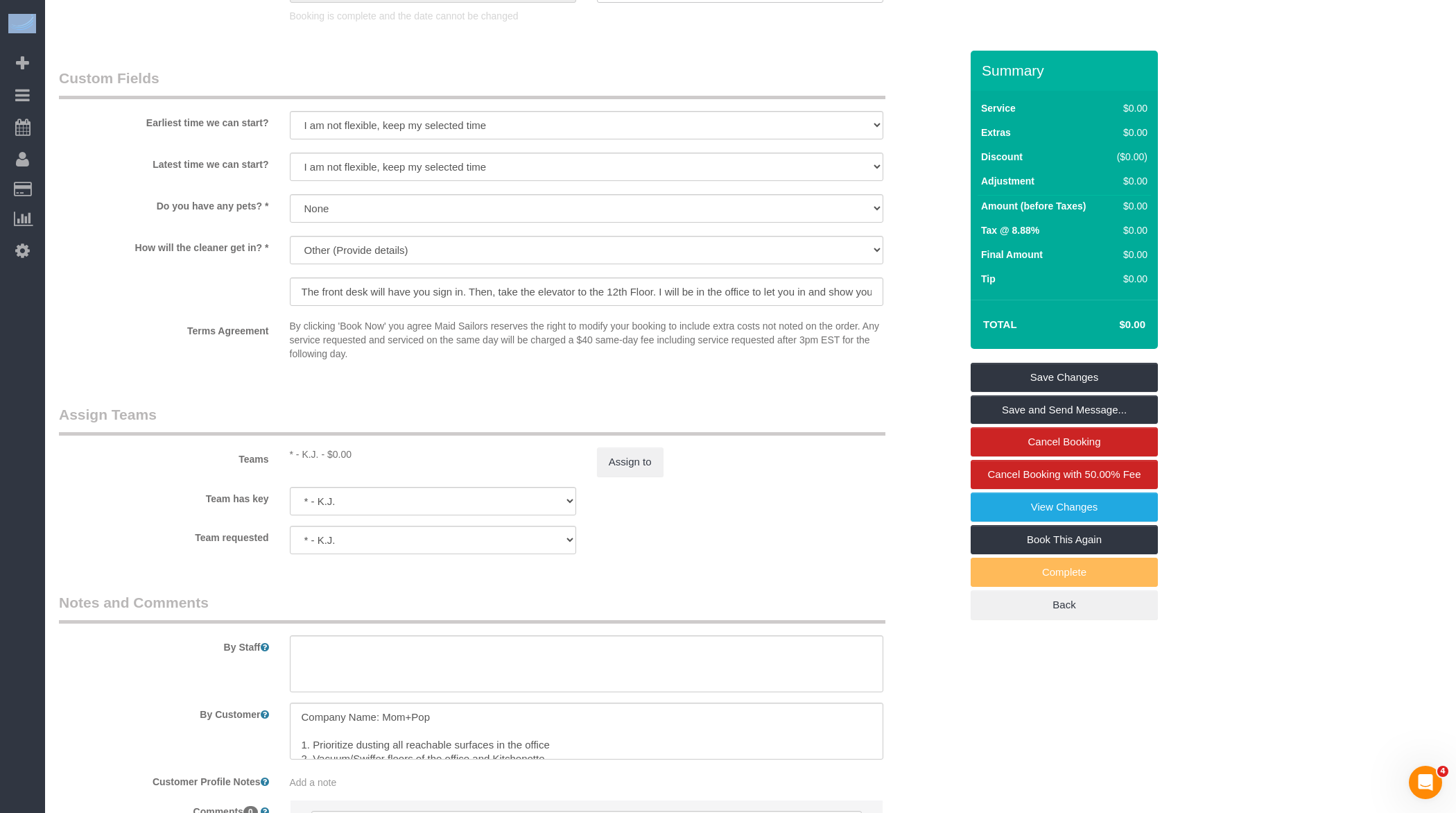
scroll to position [715, 0]
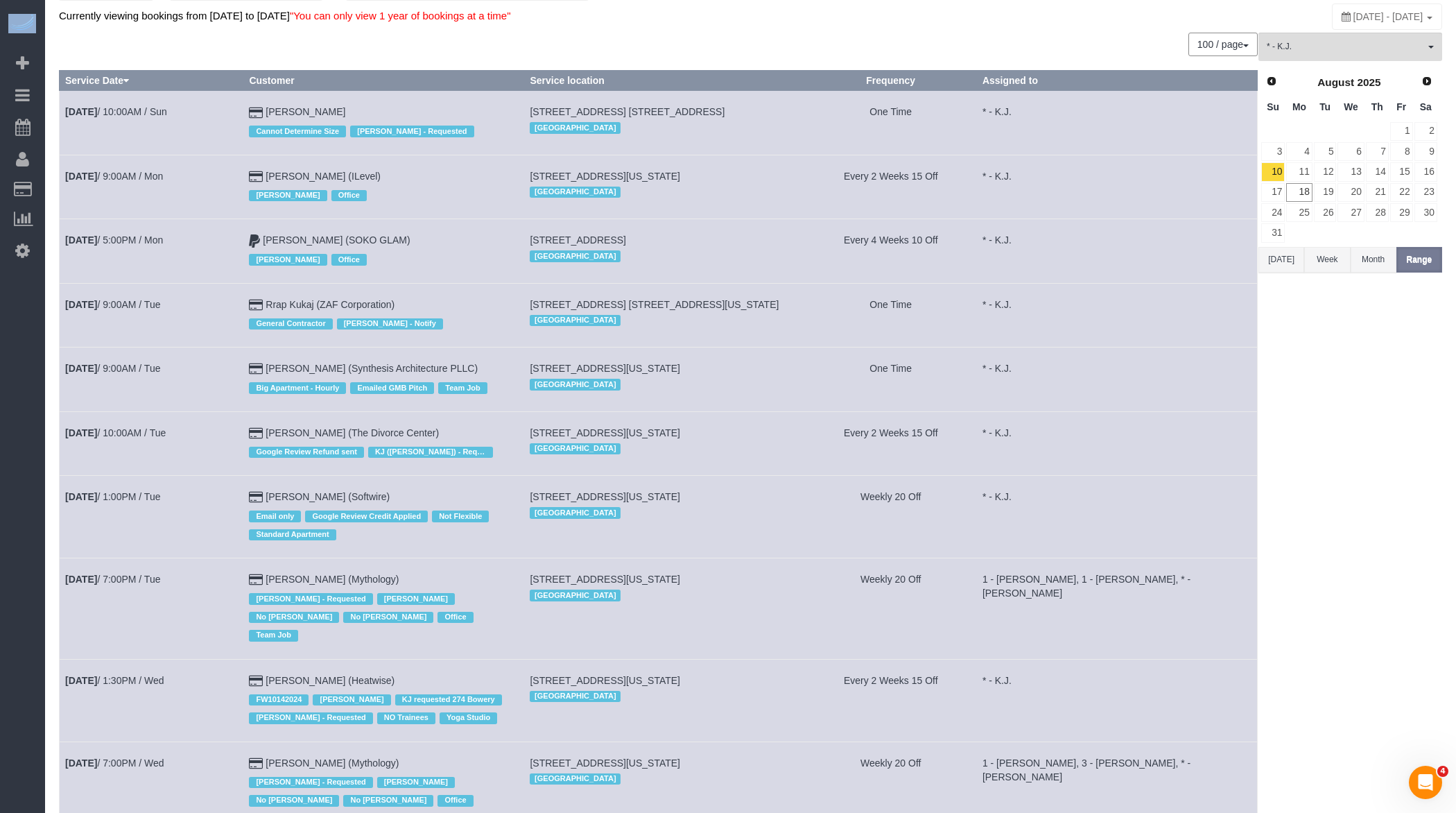
scroll to position [761, 0]
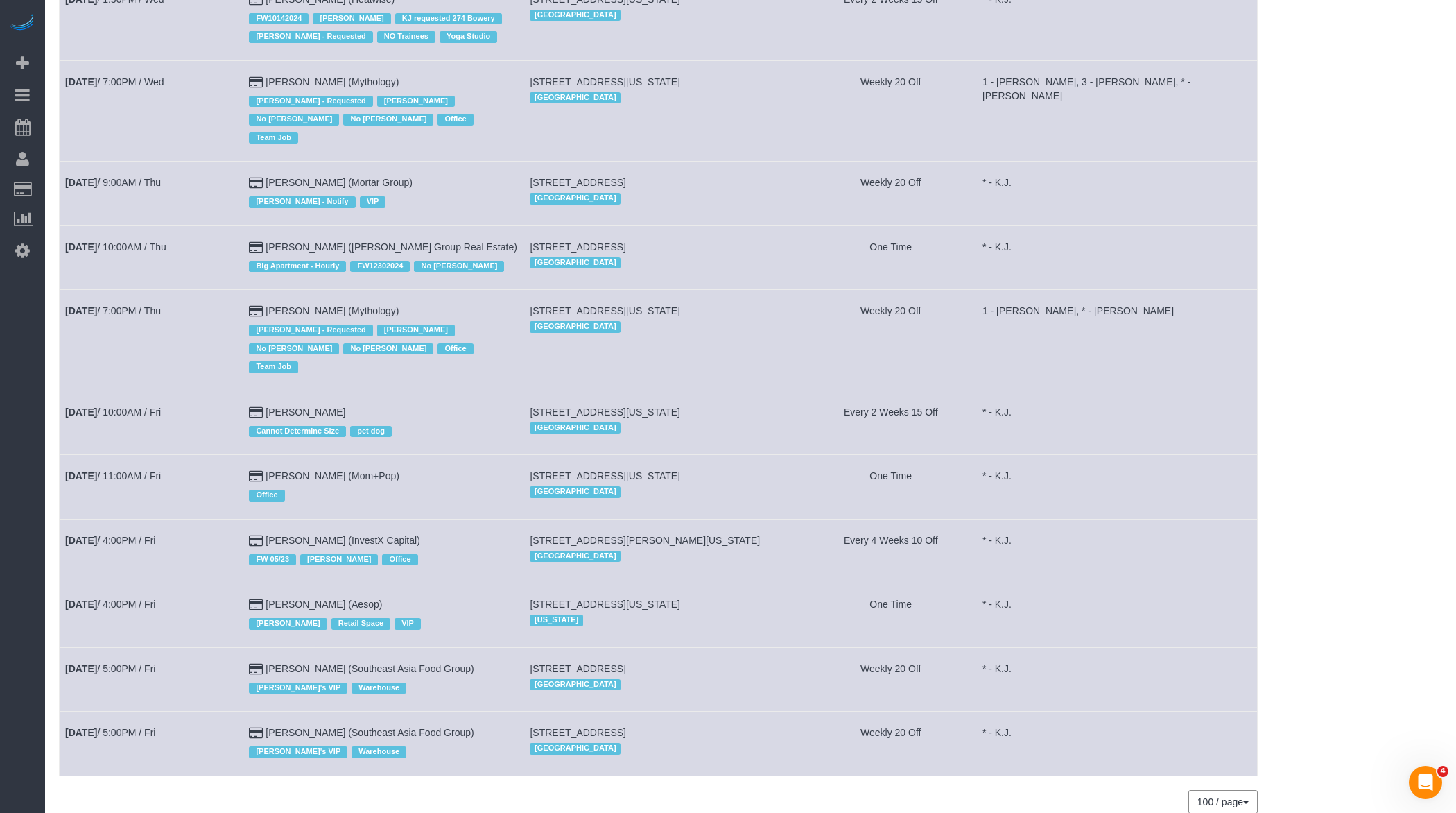
click at [121, 519] on td "Aug 15th / 4:00PM / Fri" at bounding box center [151, 550] width 183 height 63
click at [137, 535] on link "Aug 15th / 4:00PM / Fri" at bounding box center [110, 540] width 90 height 11
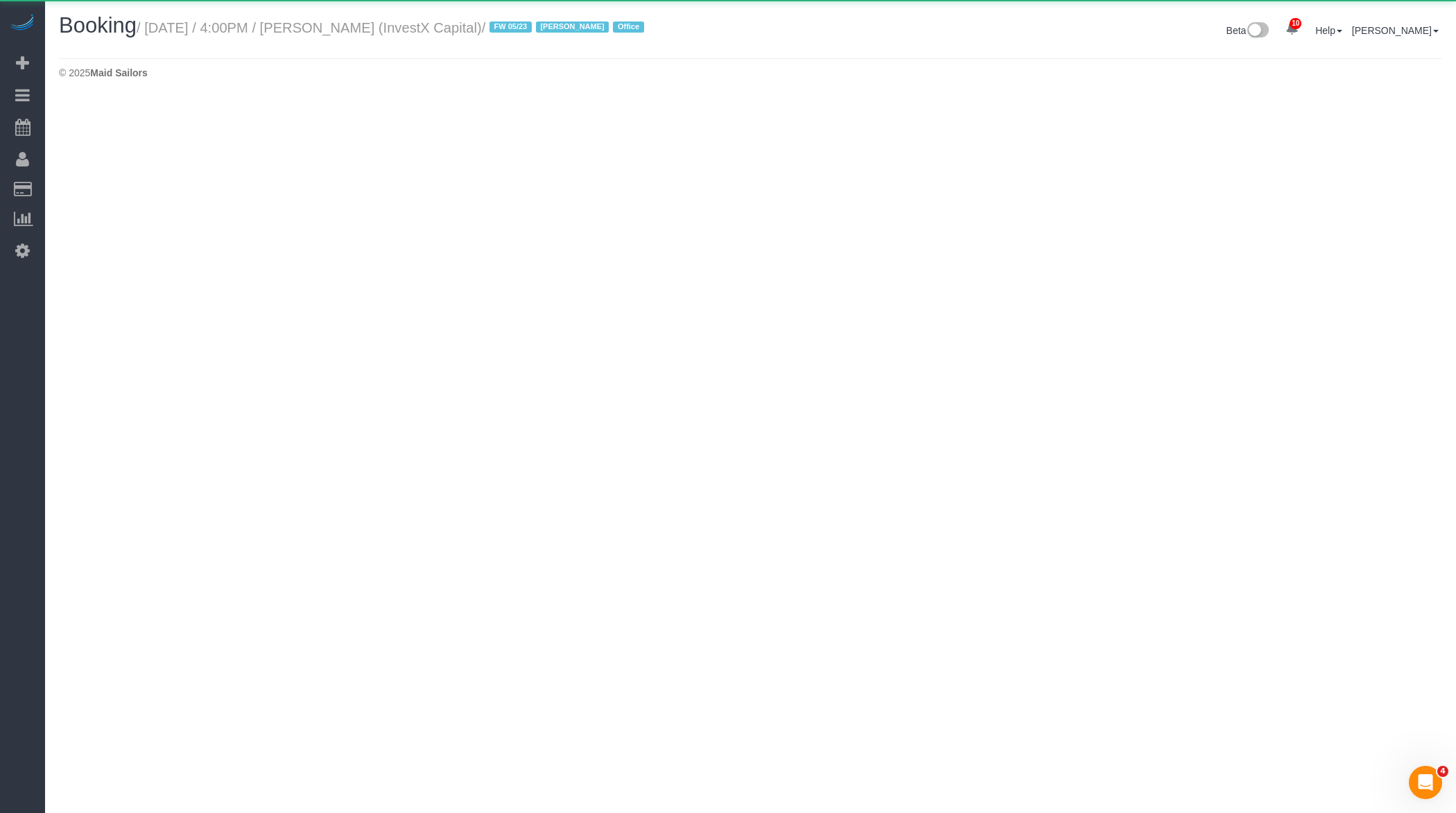
select select "NY"
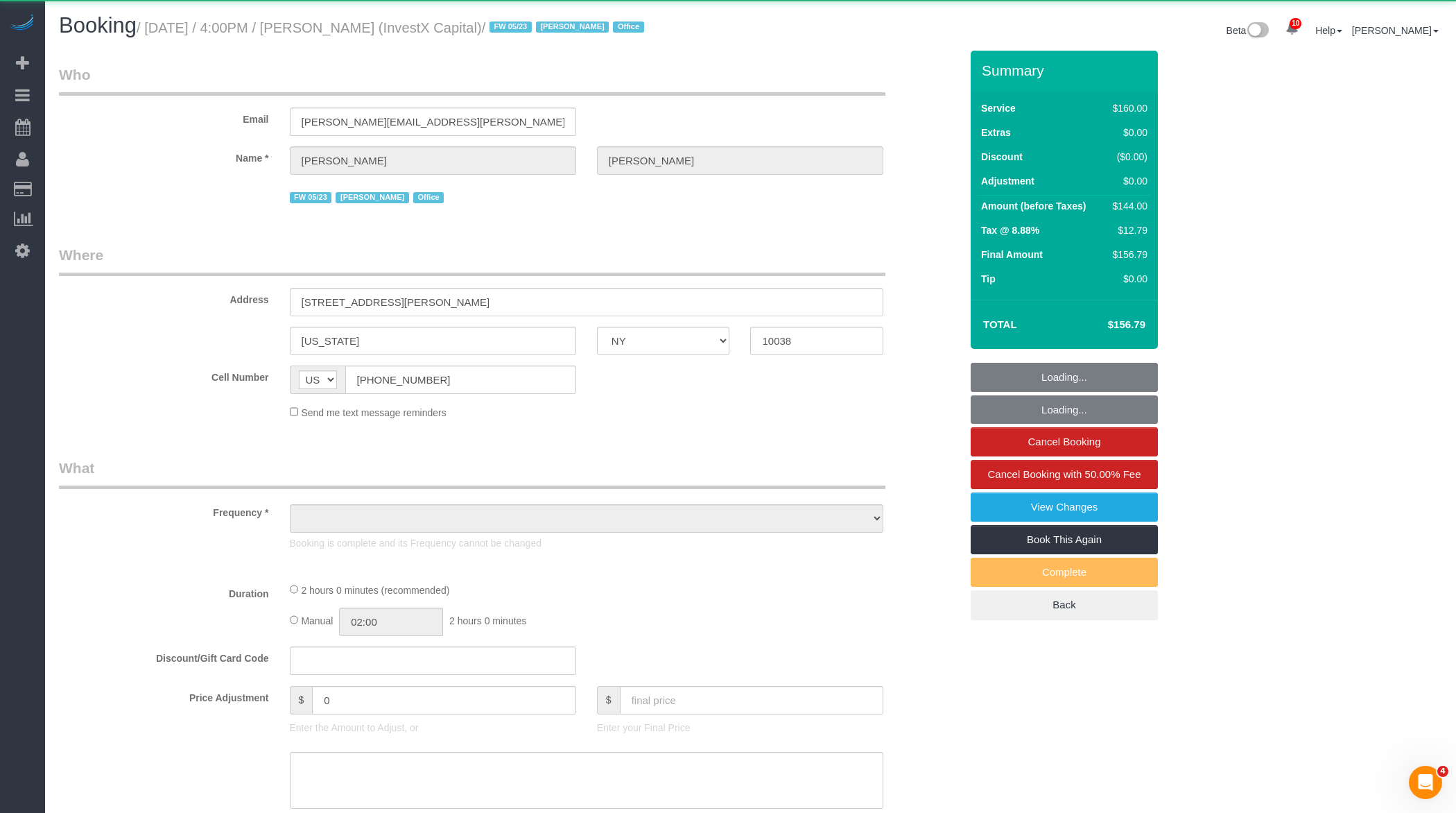
select select "object:53152"
select select "number:59"
select select "number:76"
select select "number:15"
select select "number:7"
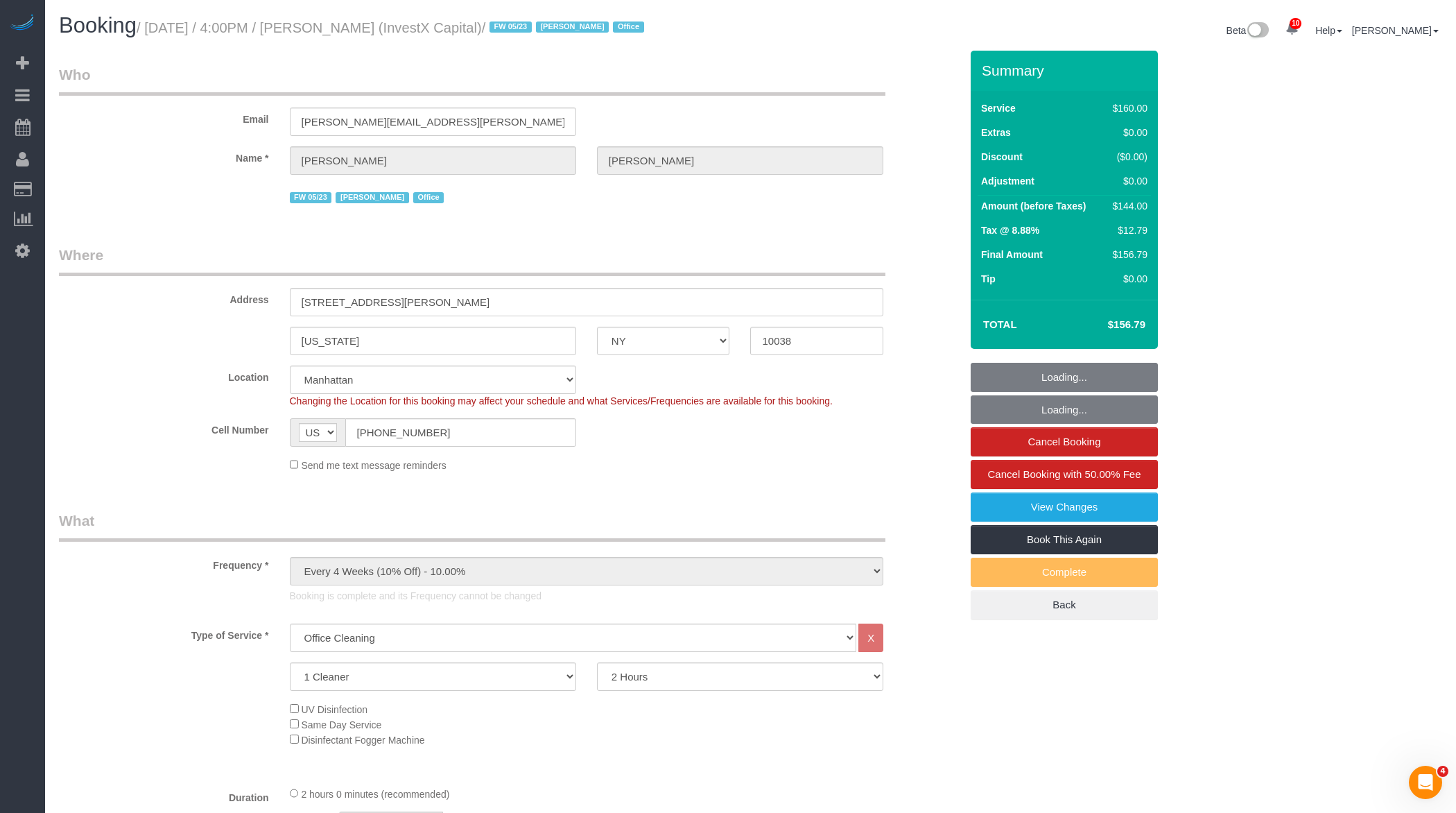
select select "string:stripe-pm_1QxCgy4VGloSiKo7ihC5Ikzs"
select select "spot106"
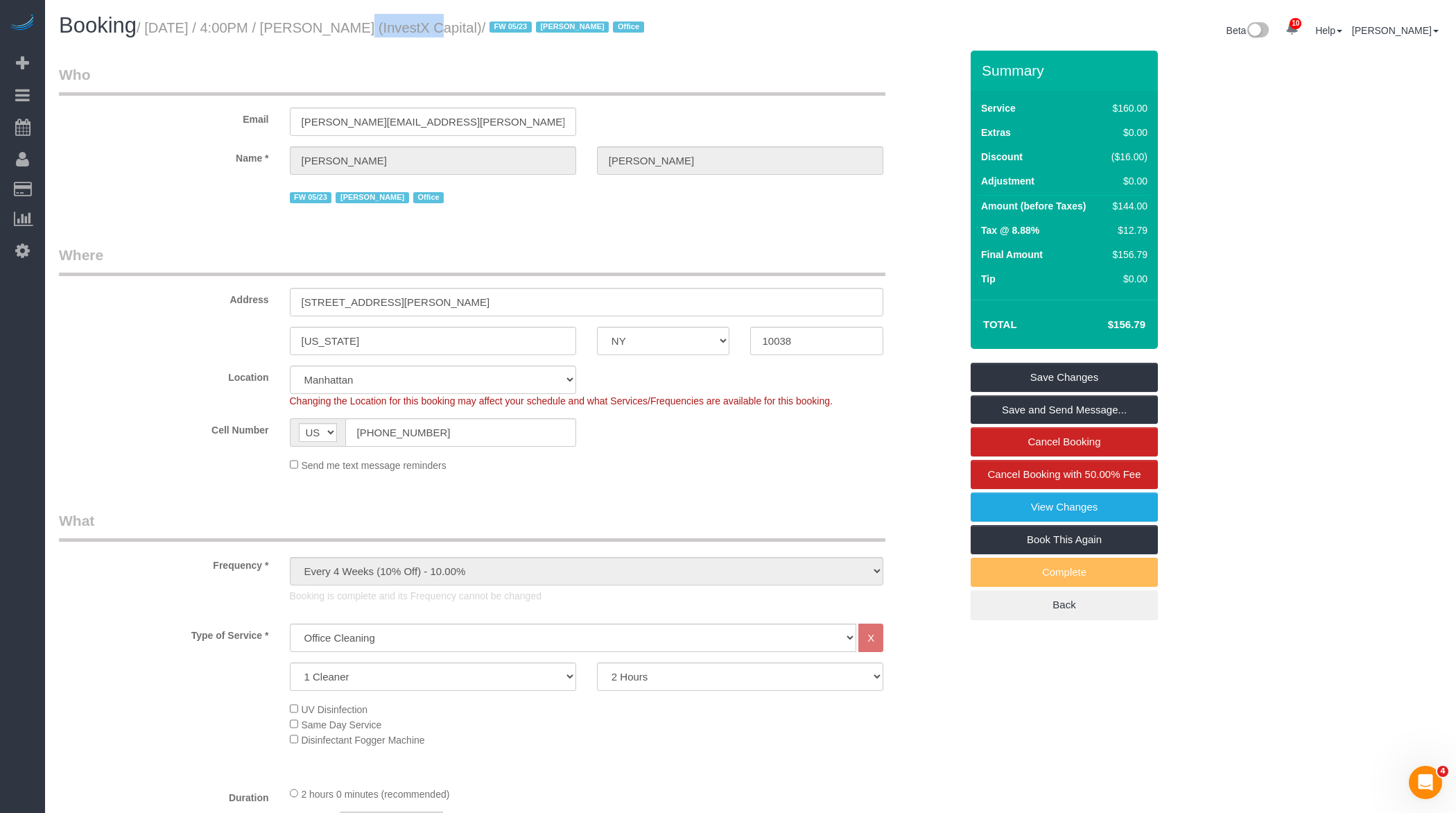
drag, startPoint x: 331, startPoint y: 28, endPoint x: 411, endPoint y: 29, distance: 80.0
click at [411, 29] on small "/ August 15, 2025 / 4:00PM / Dan Sanders (InvestX Capital) / FW 05/23 Jacky Xu …" at bounding box center [392, 28] width 512 height 15
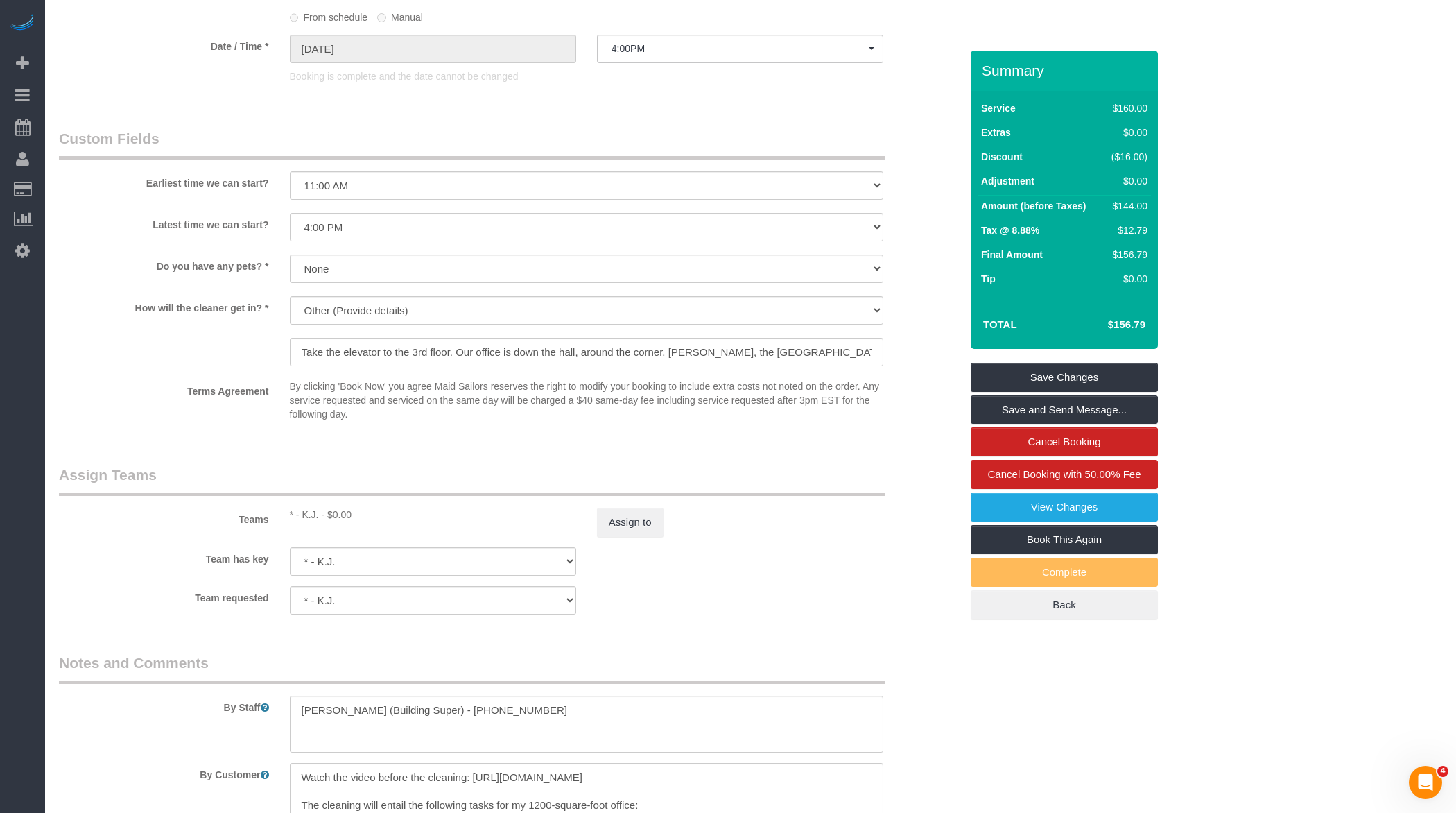
scroll to position [1232, 0]
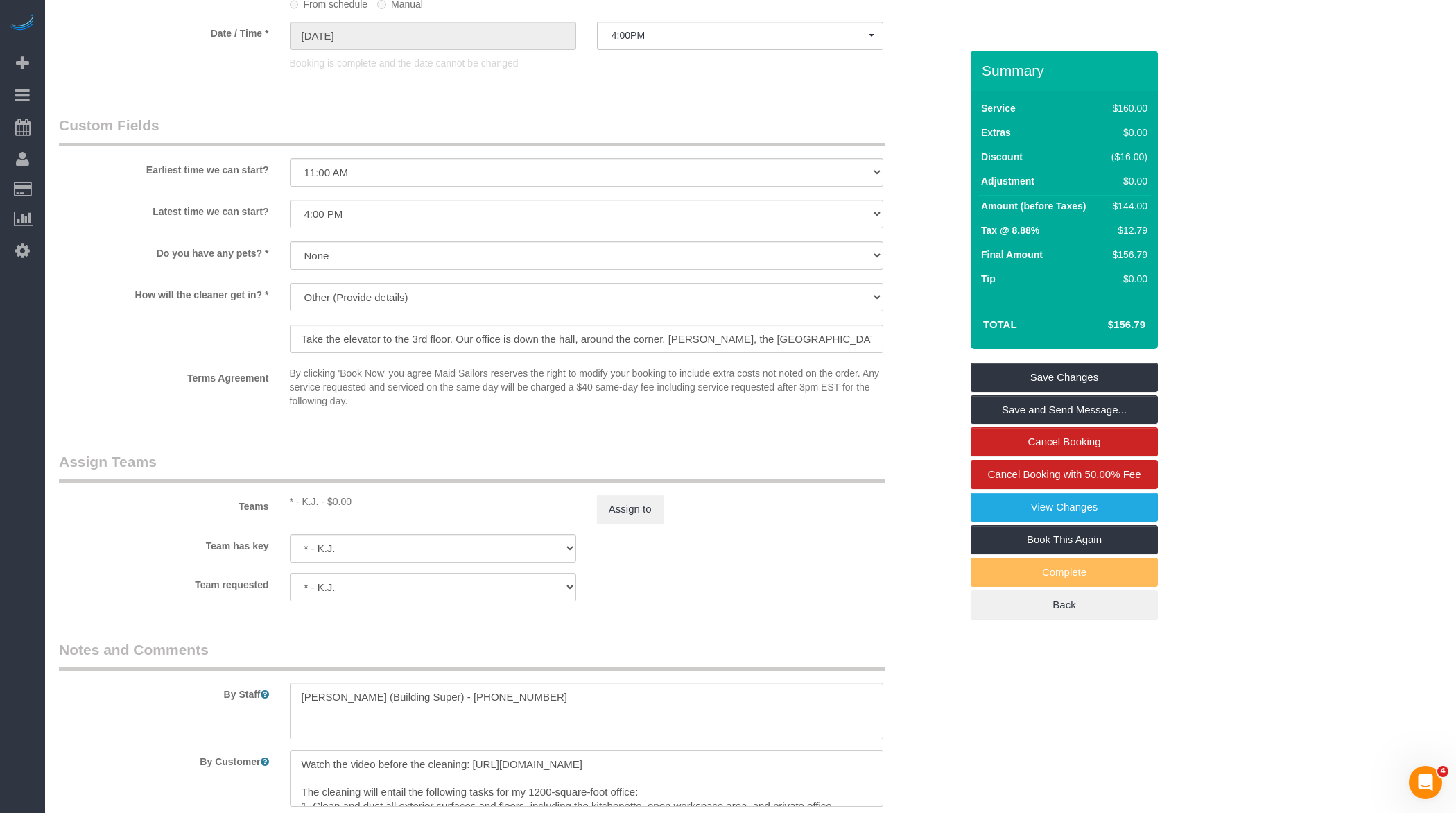
click at [617, 492] on div "Teams * - K.J. - $0.00 Assign to" at bounding box center [509, 487] width 922 height 72
click at [627, 518] on button "Assign to" at bounding box center [630, 509] width 67 height 29
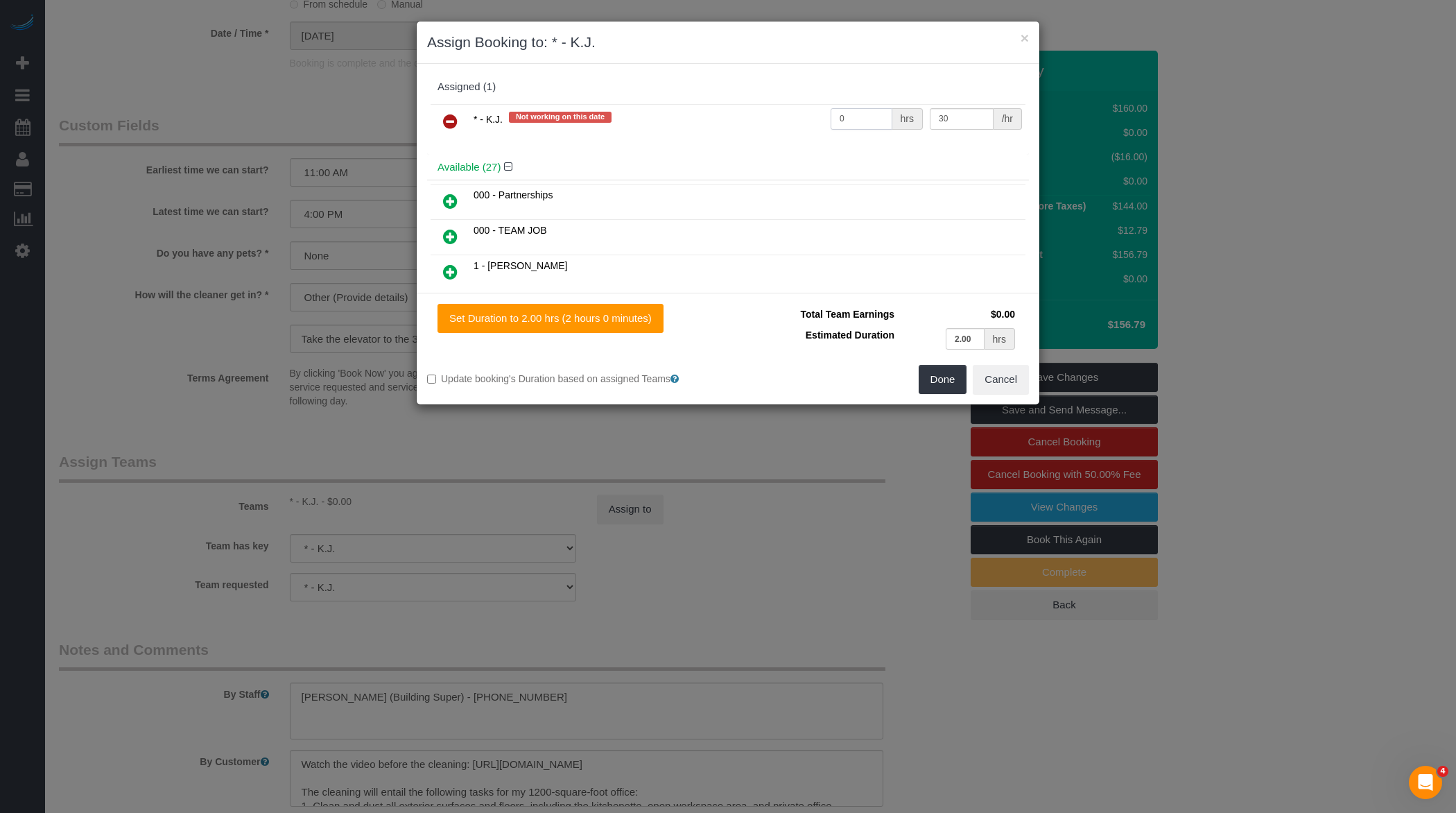
click at [855, 128] on input "0" at bounding box center [861, 118] width 62 height 21
type input "2"
click at [938, 386] on button "Done" at bounding box center [942, 379] width 48 height 29
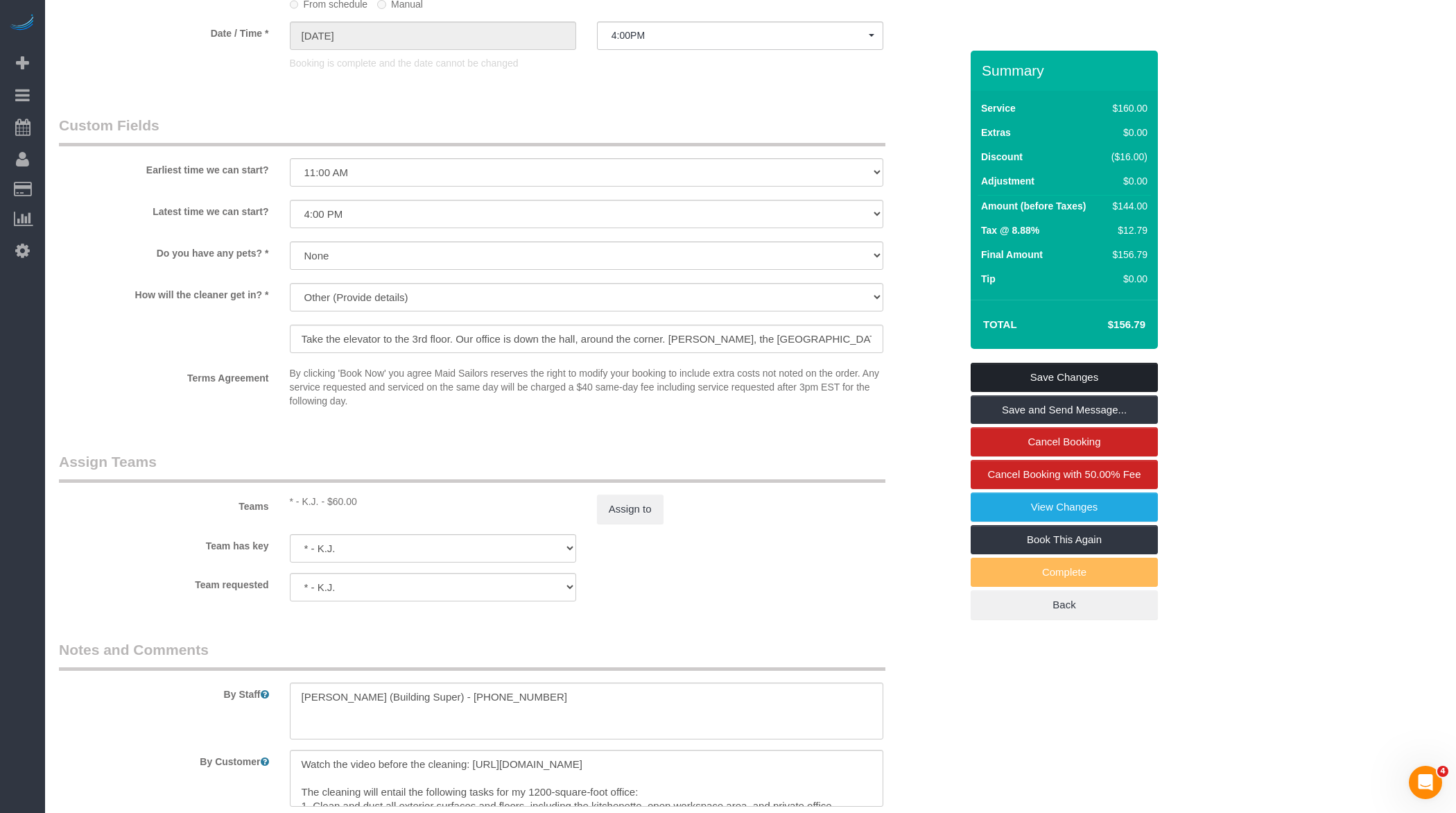
click at [1067, 370] on link "Save Changes" at bounding box center [1064, 377] width 187 height 29
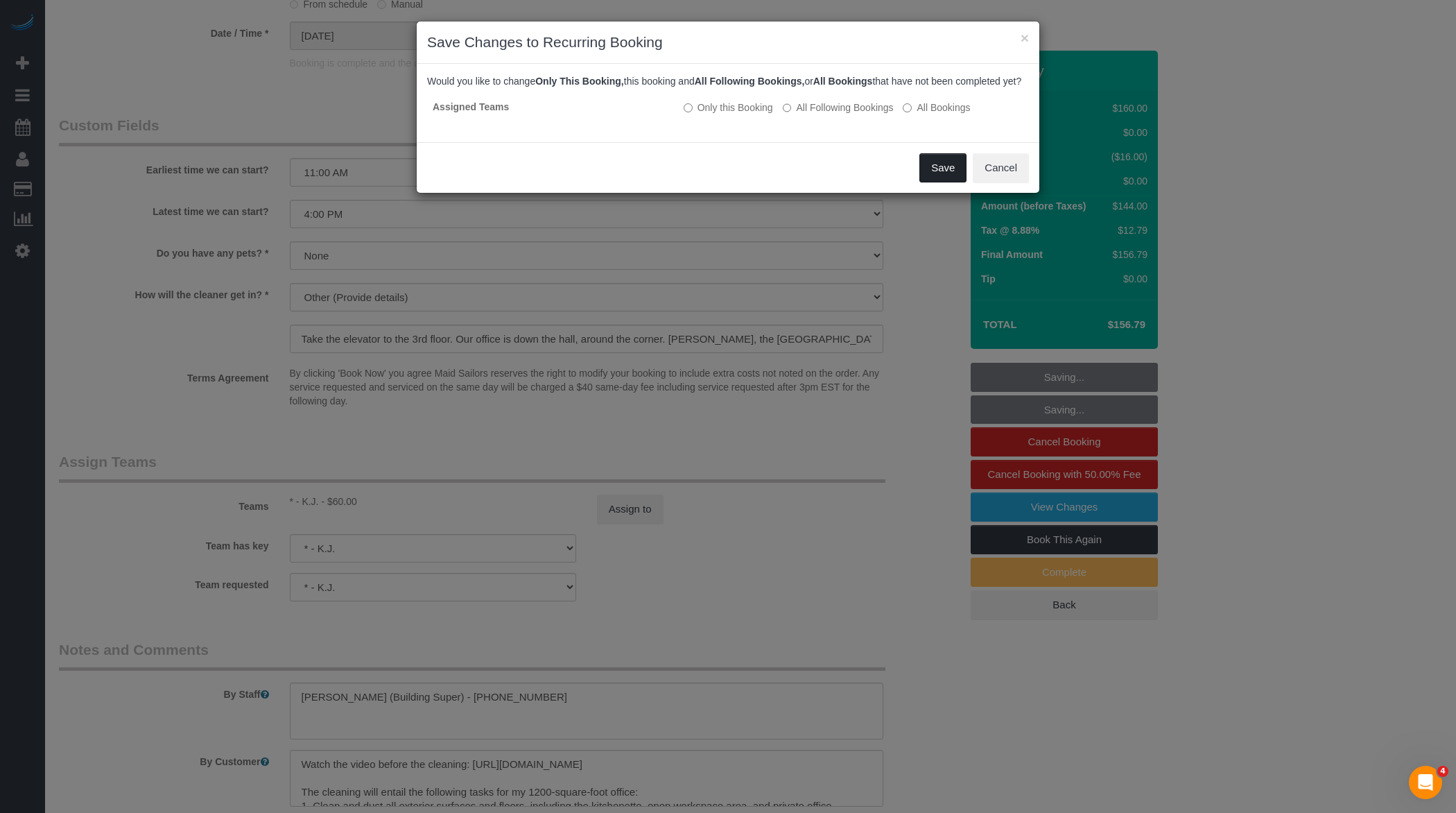
click at [937, 179] on button "Save" at bounding box center [943, 168] width 47 height 29
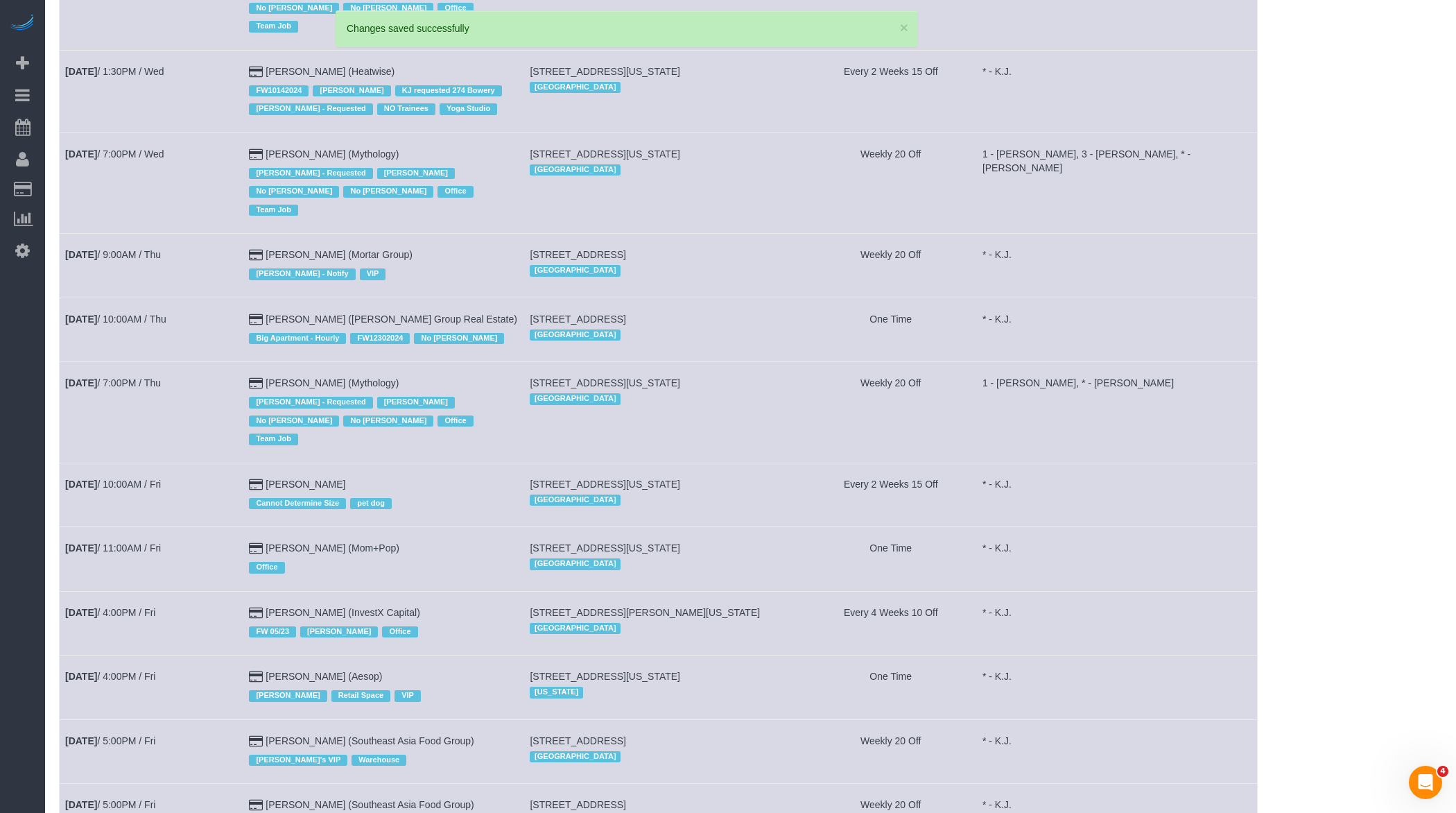
scroll to position [761, 0]
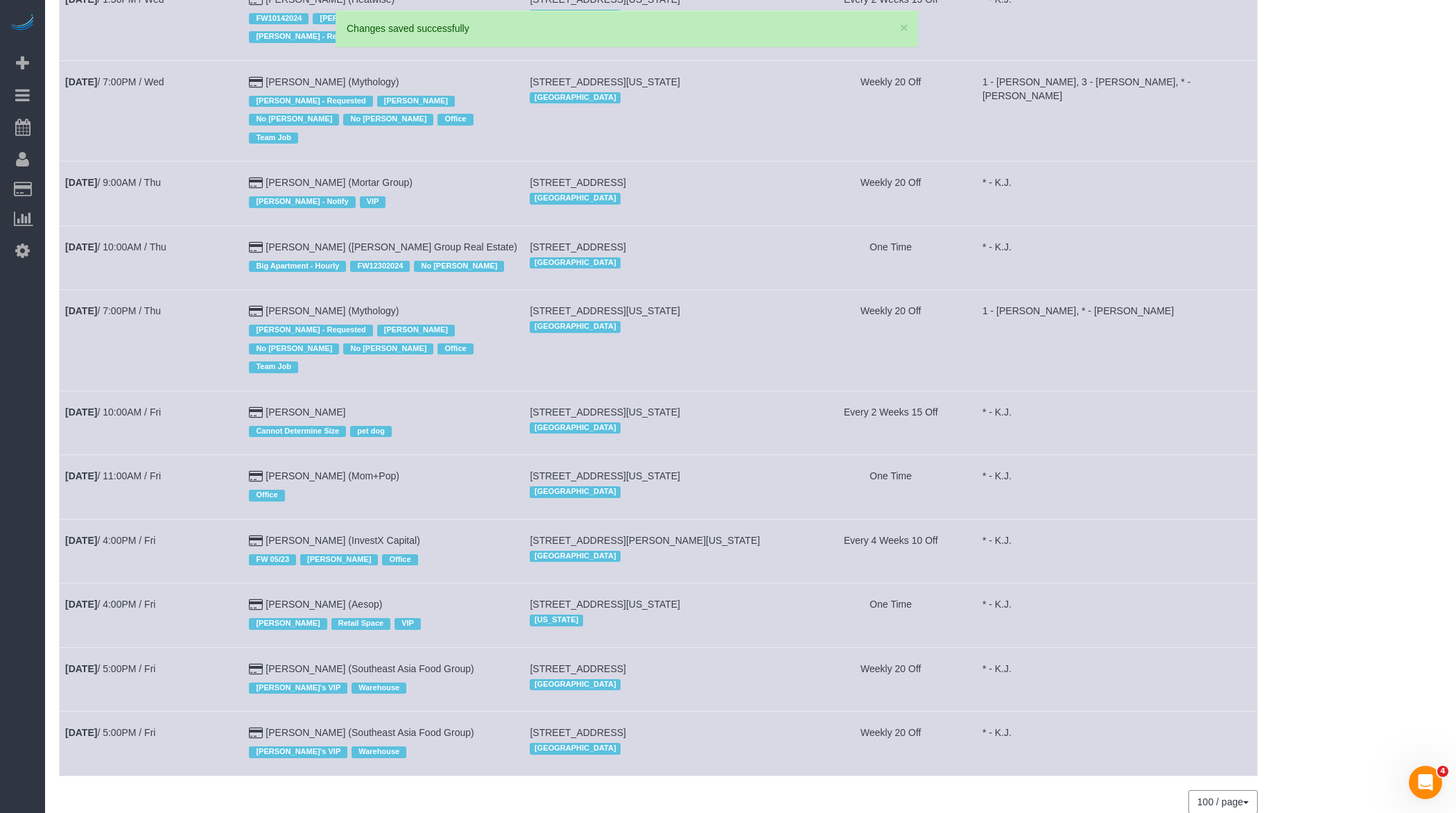
click at [129, 584] on td "Aug 15th / 4:00PM / Fri" at bounding box center [151, 615] width 183 height 63
click at [122, 599] on link "Aug 15th / 4:00PM / Fri" at bounding box center [110, 604] width 90 height 11
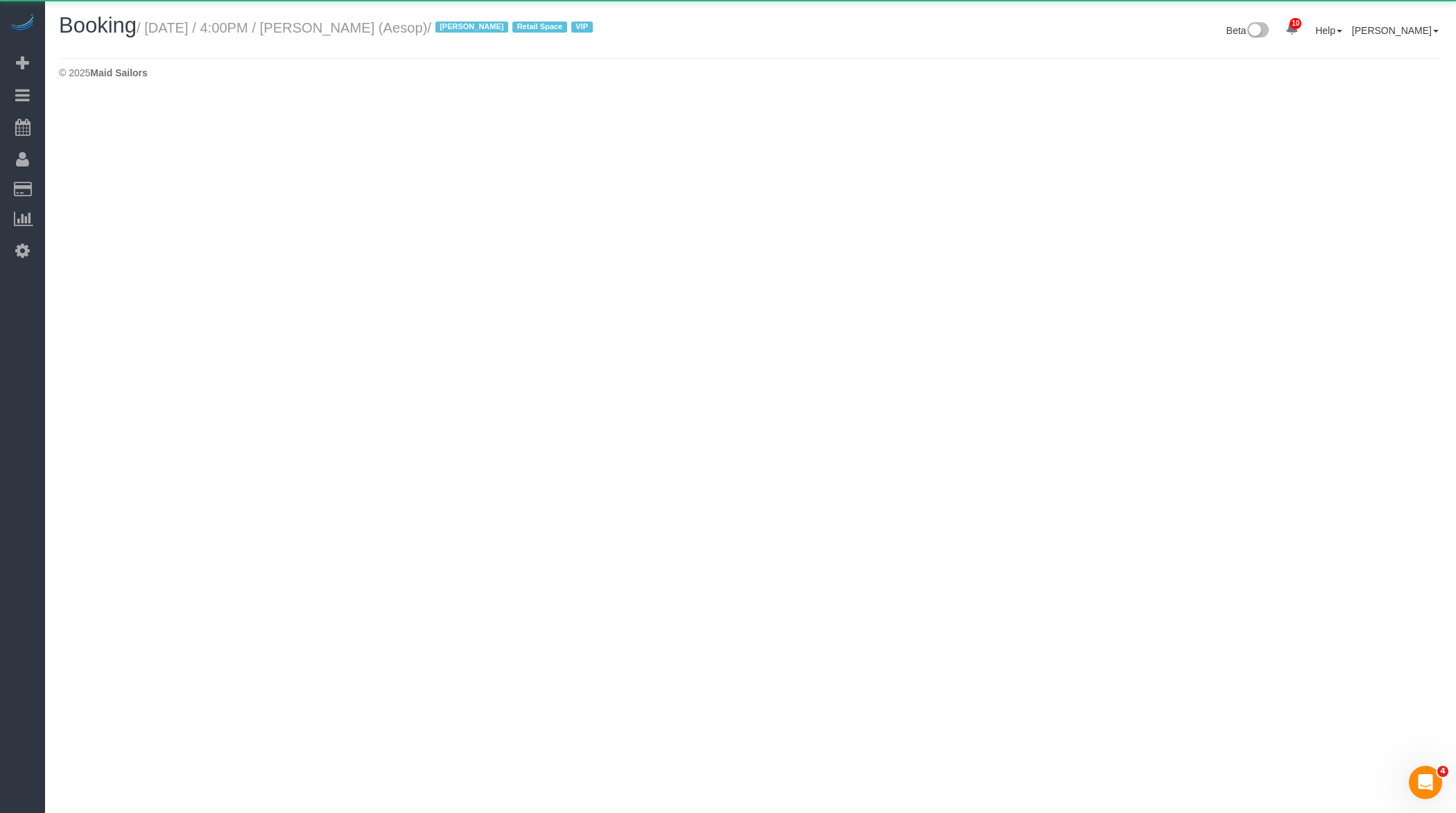
select select "NJ"
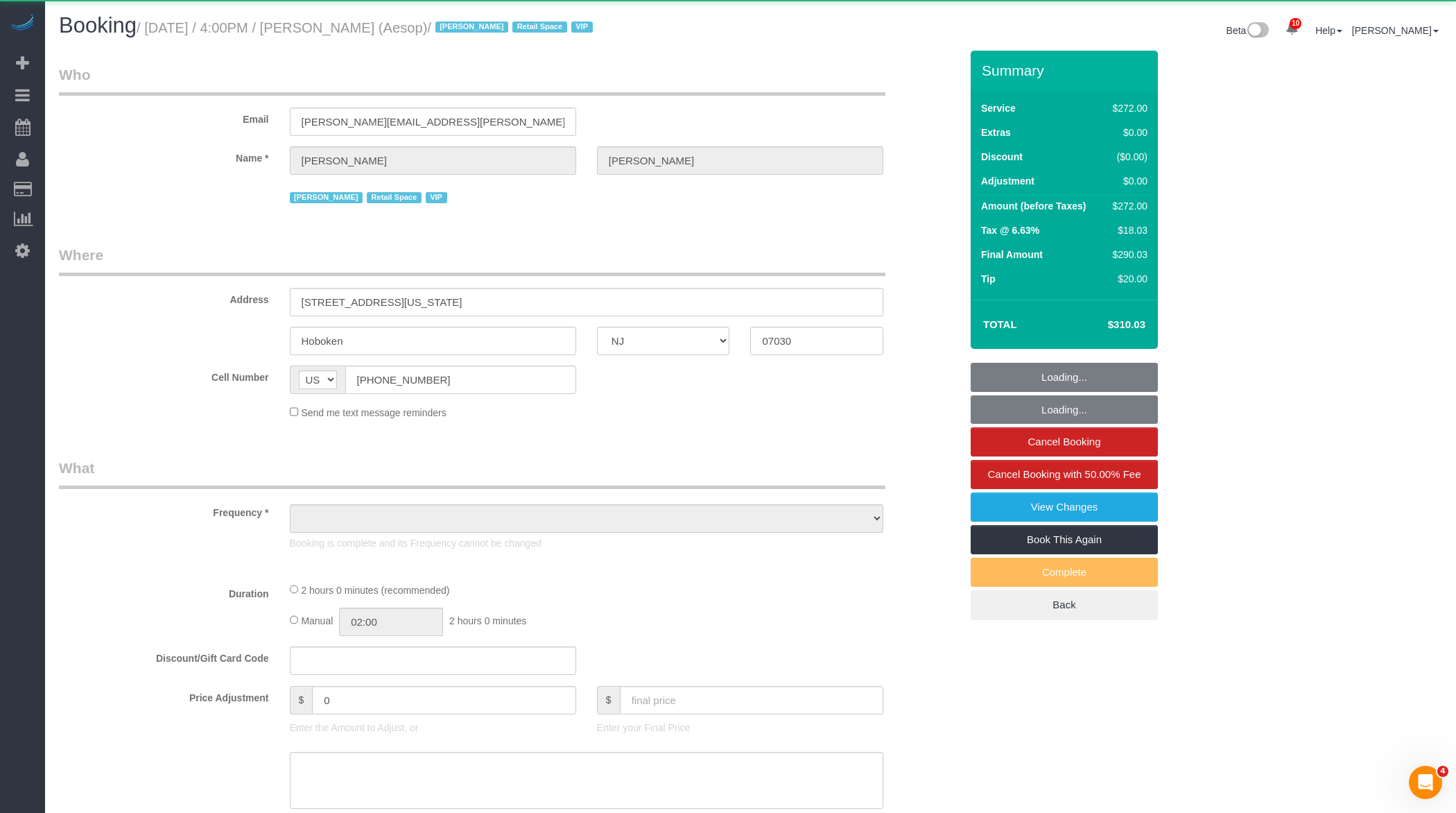
select select "object:56877"
select select "2"
select select "120"
select select "number:89"
select select "number:90"
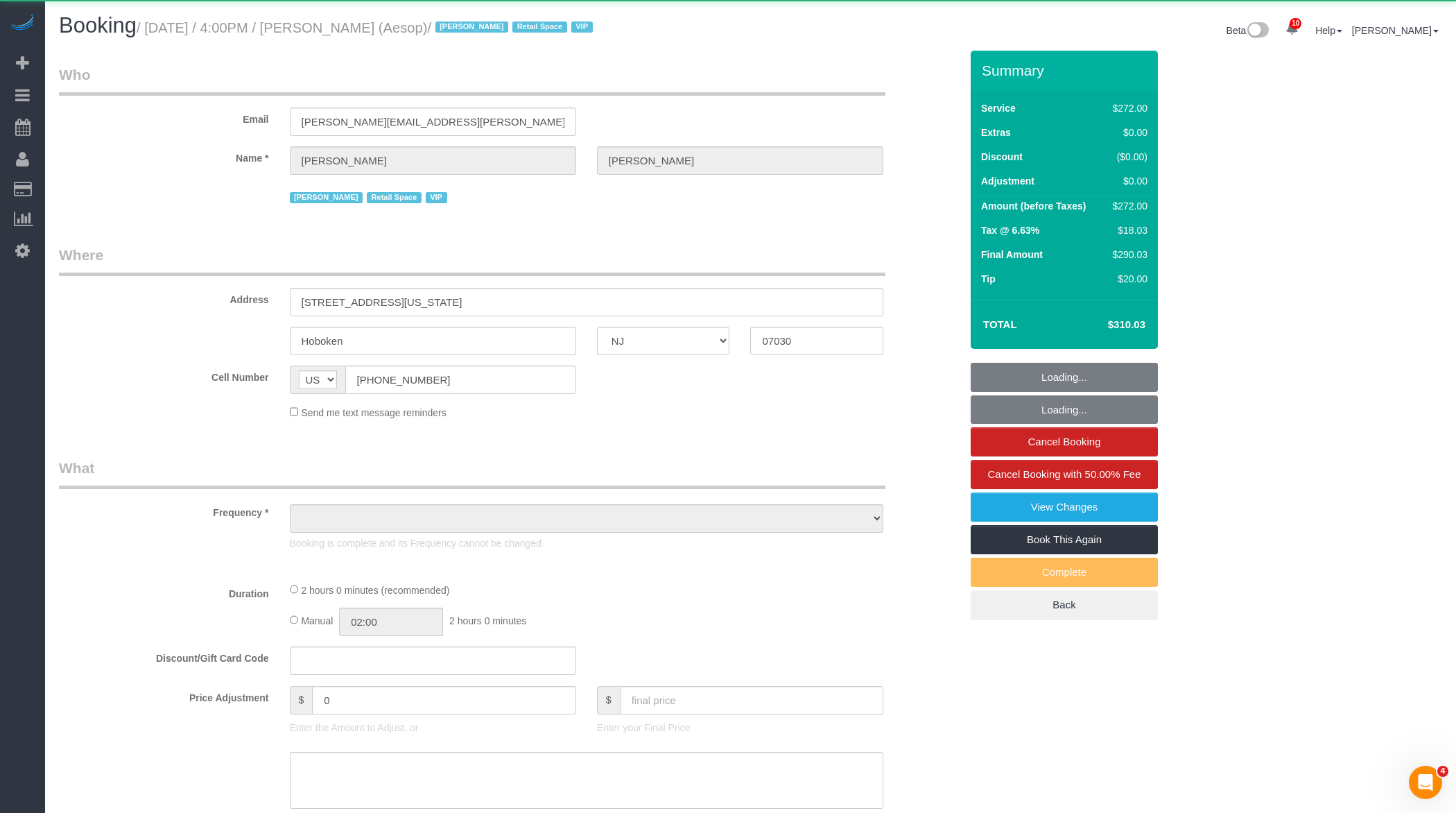
select select "number:15"
select select "number:5"
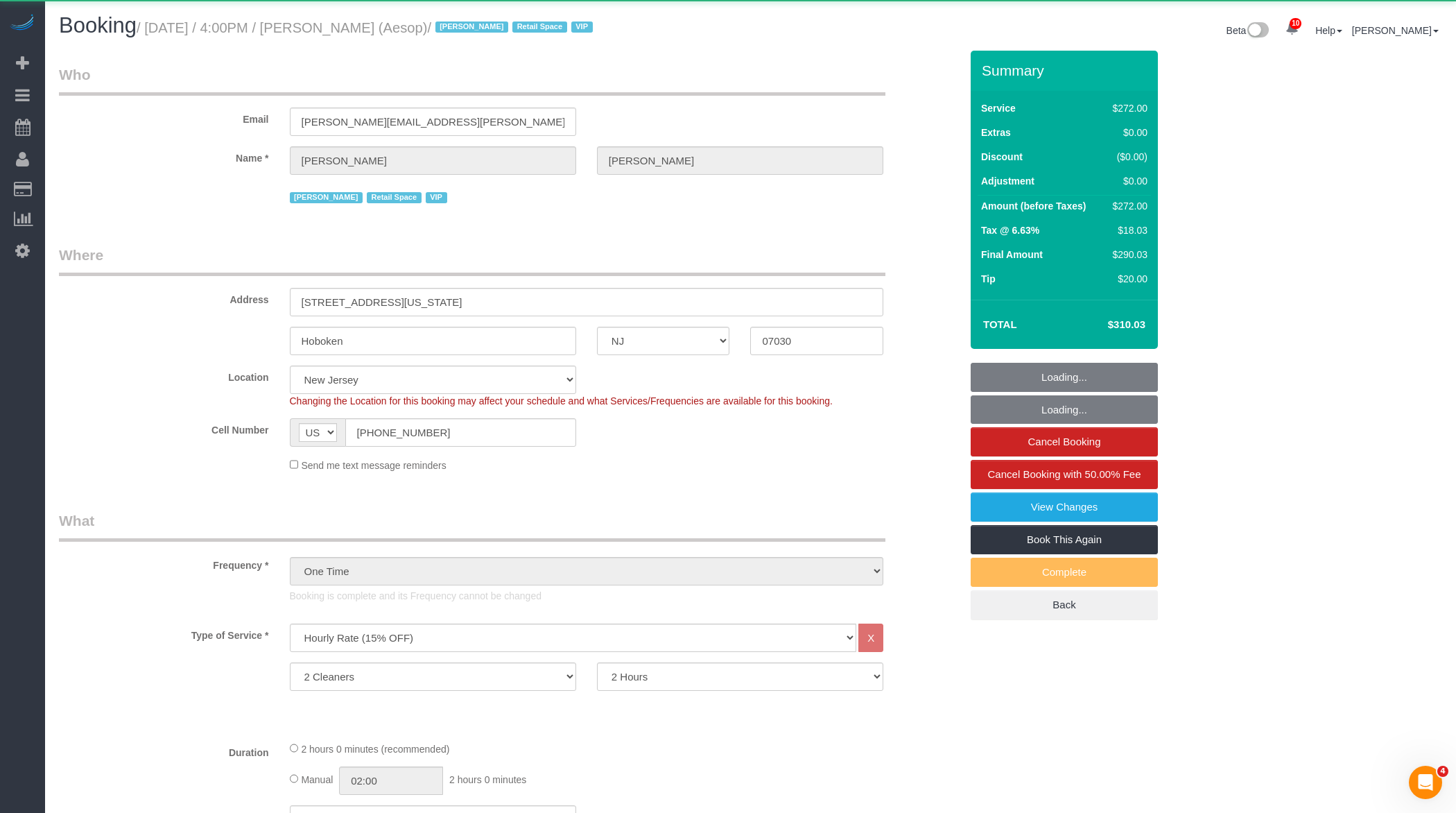
select select "string:stripe-pm_1P6dDT4VGloSiKo7EXKPb2Gr"
select select "spot116"
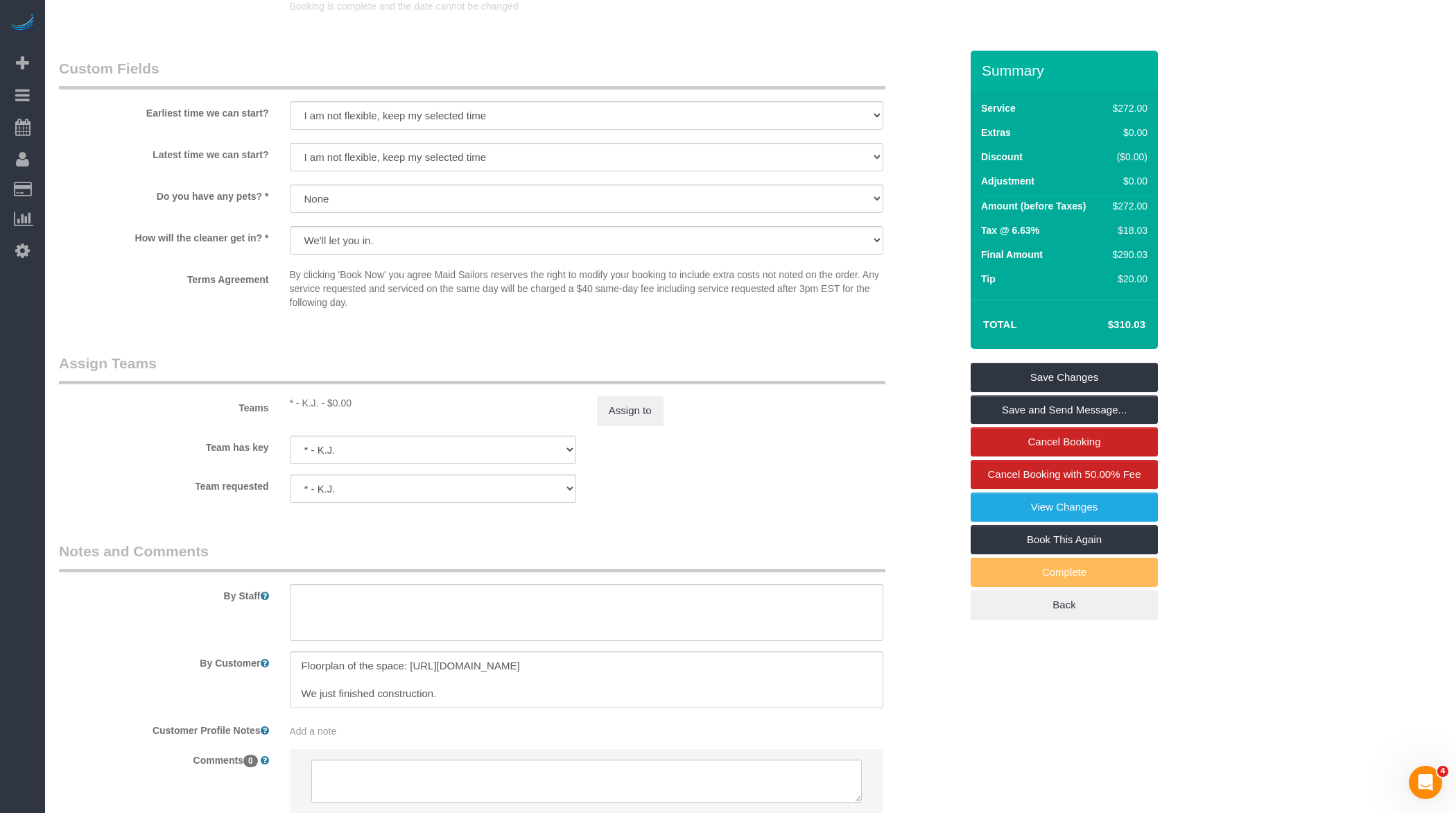
scroll to position [1316, 0]
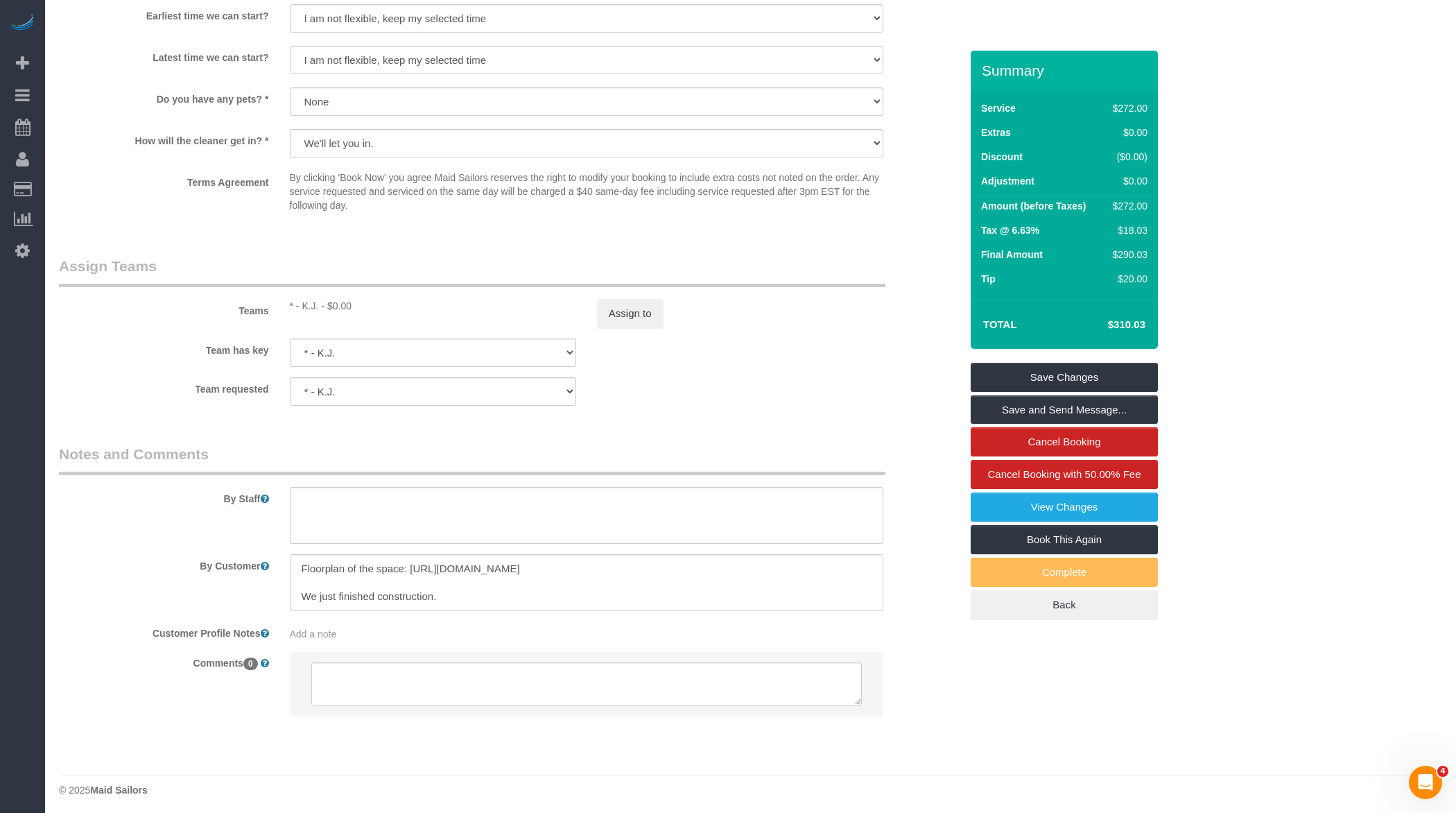
click at [653, 330] on sui-booking-teams "Teams * - K.J. - $0.00 Assign to Team has key * - K.J. 000 - Partnerships 000 -…" at bounding box center [510, 331] width 901 height 150
click at [649, 314] on button "Assign to" at bounding box center [630, 313] width 67 height 29
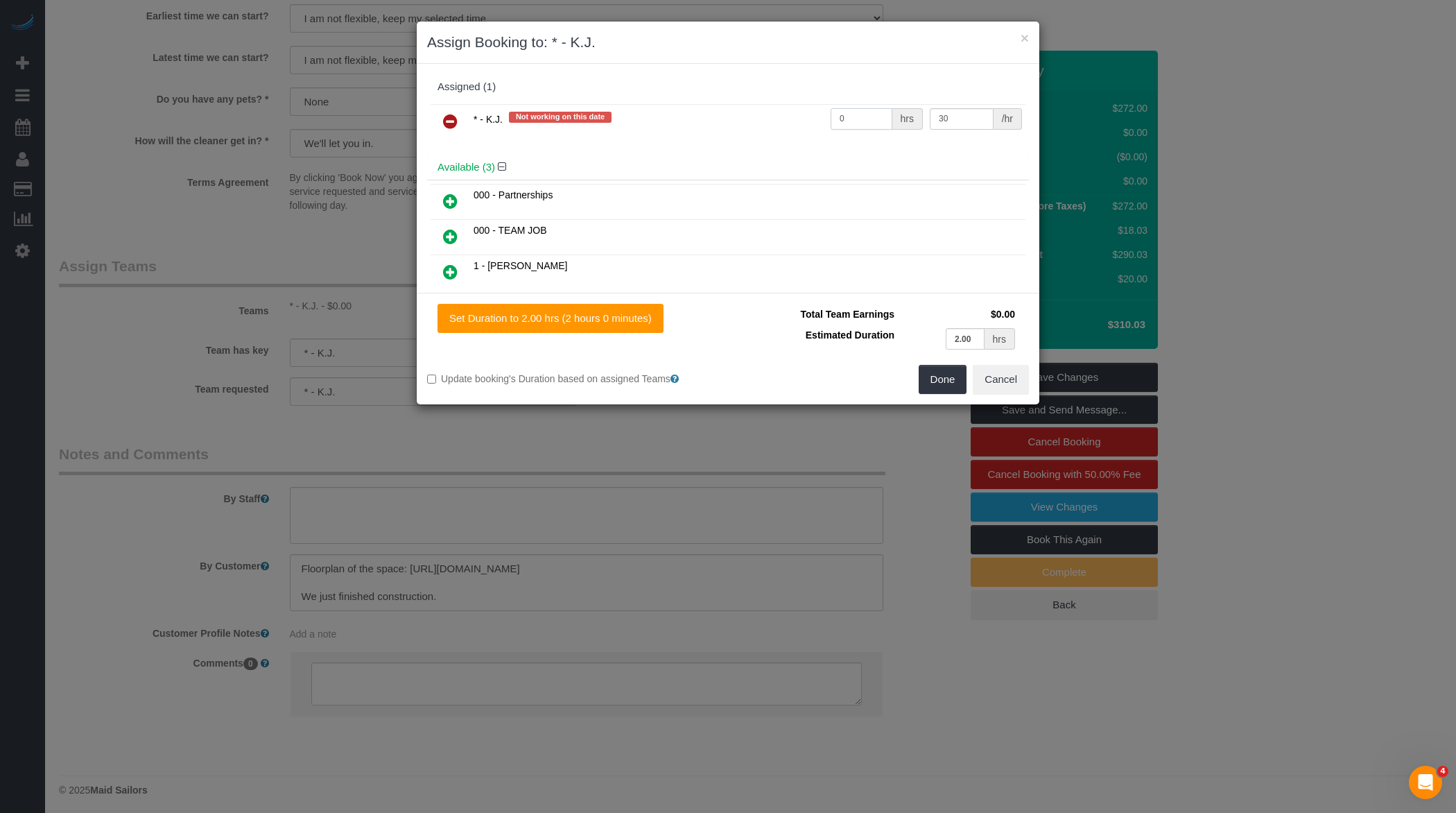
click at [858, 122] on input "0" at bounding box center [861, 118] width 62 height 21
type input "4"
click at [934, 389] on button "Done" at bounding box center [942, 379] width 48 height 29
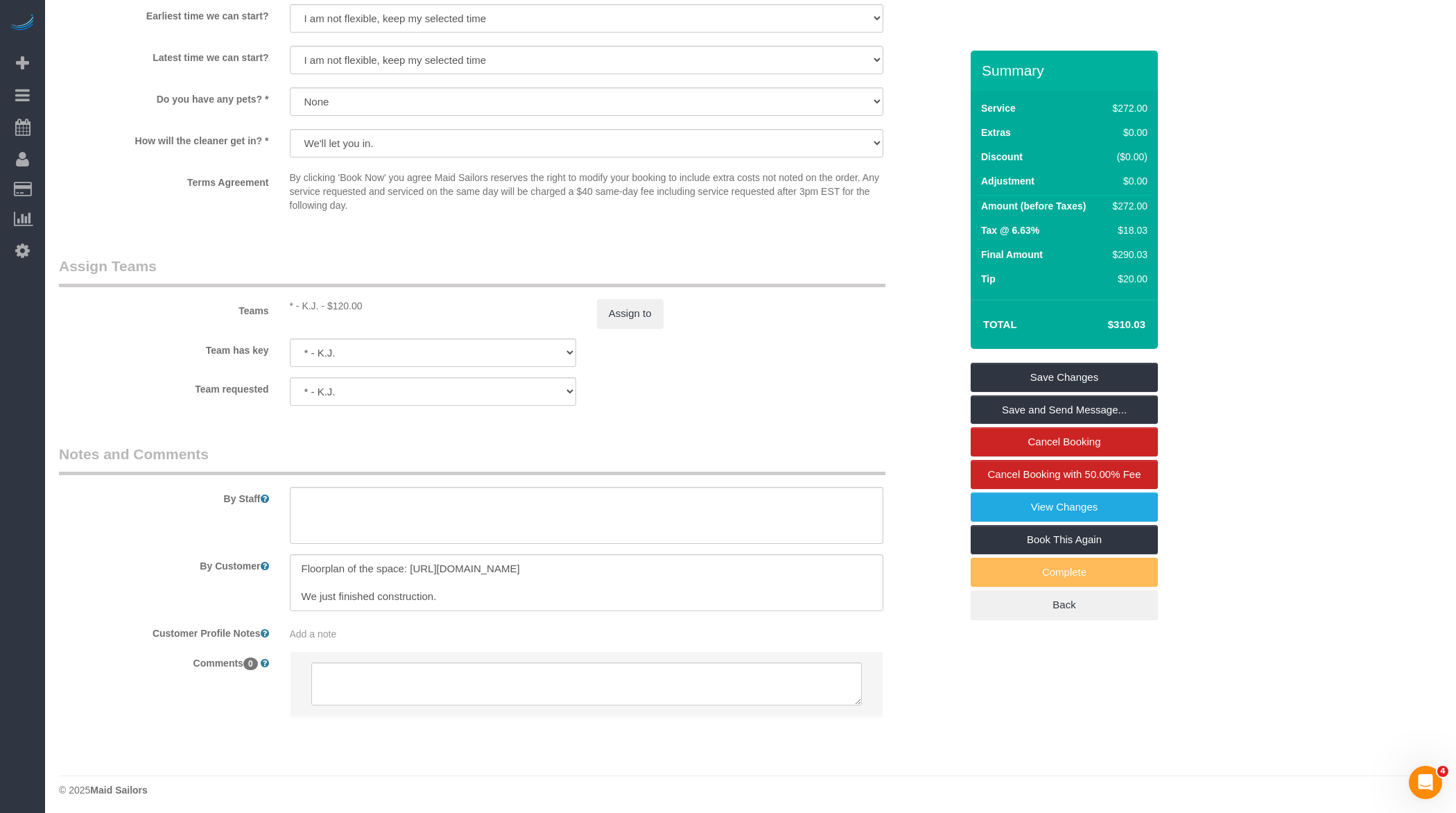
click at [1045, 358] on div "Summary Service $272.00 Extras $0.00 Discount ($0.00) Adjustment $0.00 Amount (…" at bounding box center [1064, 349] width 187 height 597
click at [1045, 372] on link "Save Changes" at bounding box center [1064, 377] width 187 height 29
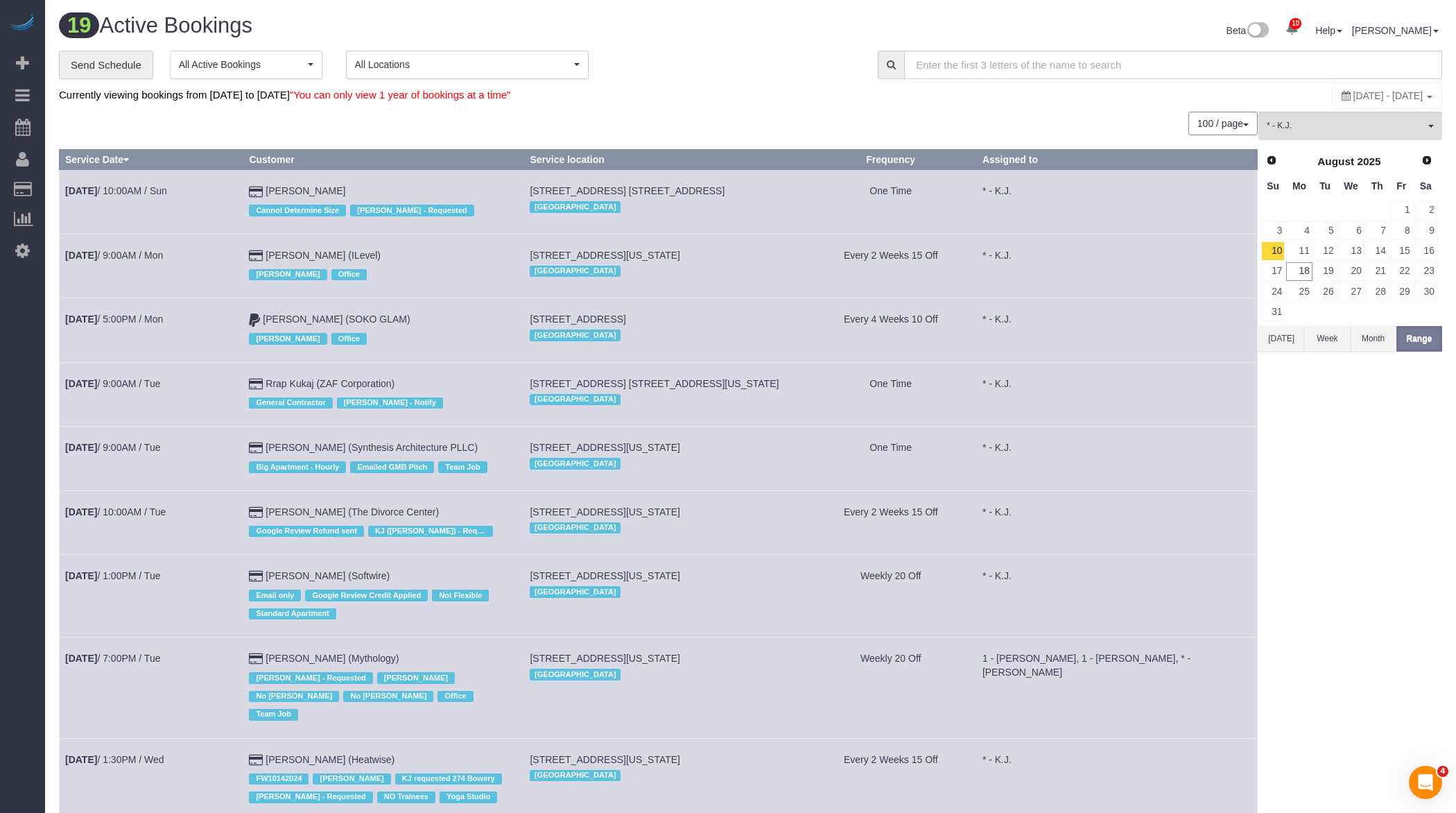
scroll to position [761, 0]
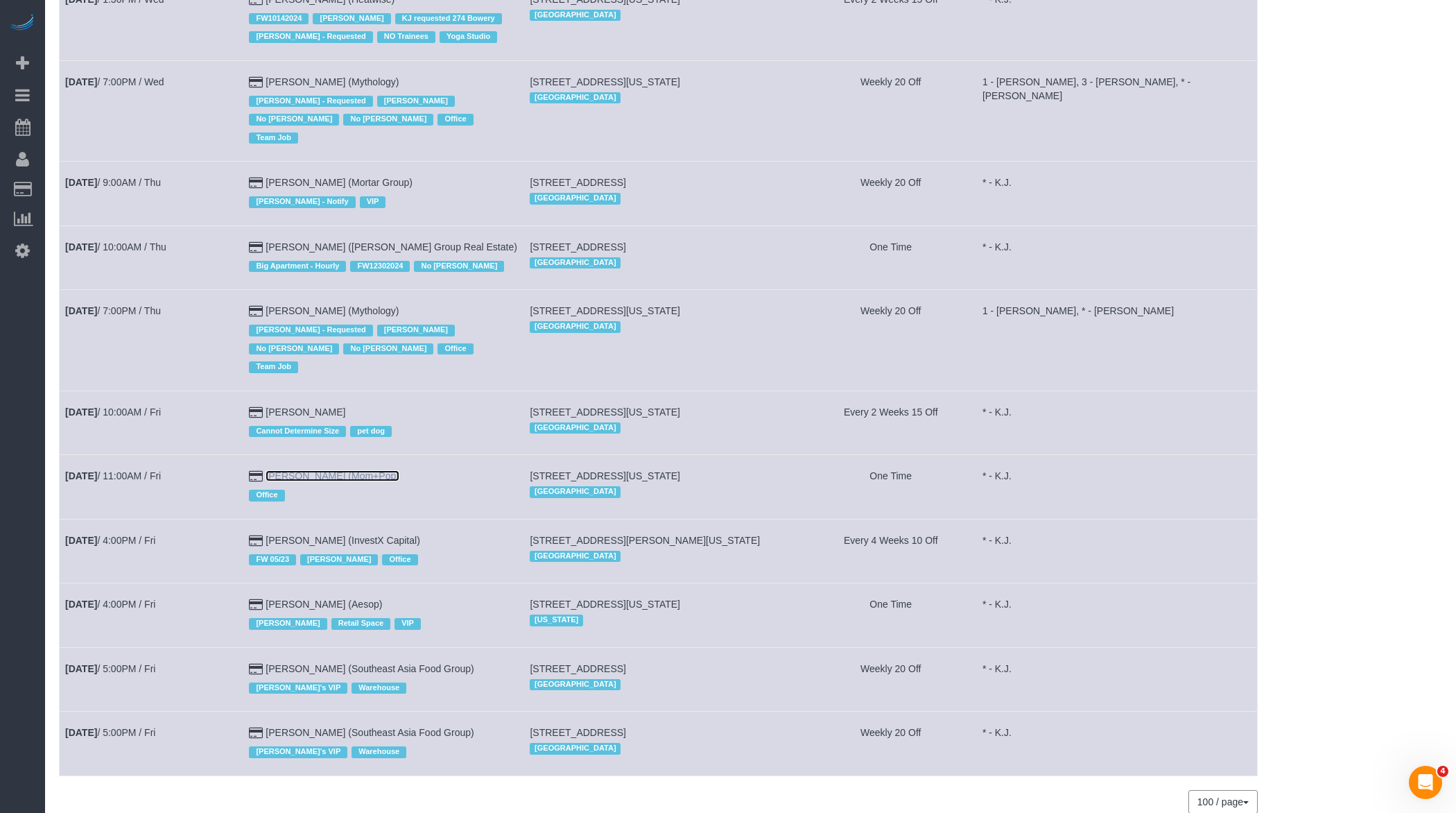
click at [318, 470] on link "[PERSON_NAME] (Mom+Pop)" at bounding box center [332, 475] width 134 height 11
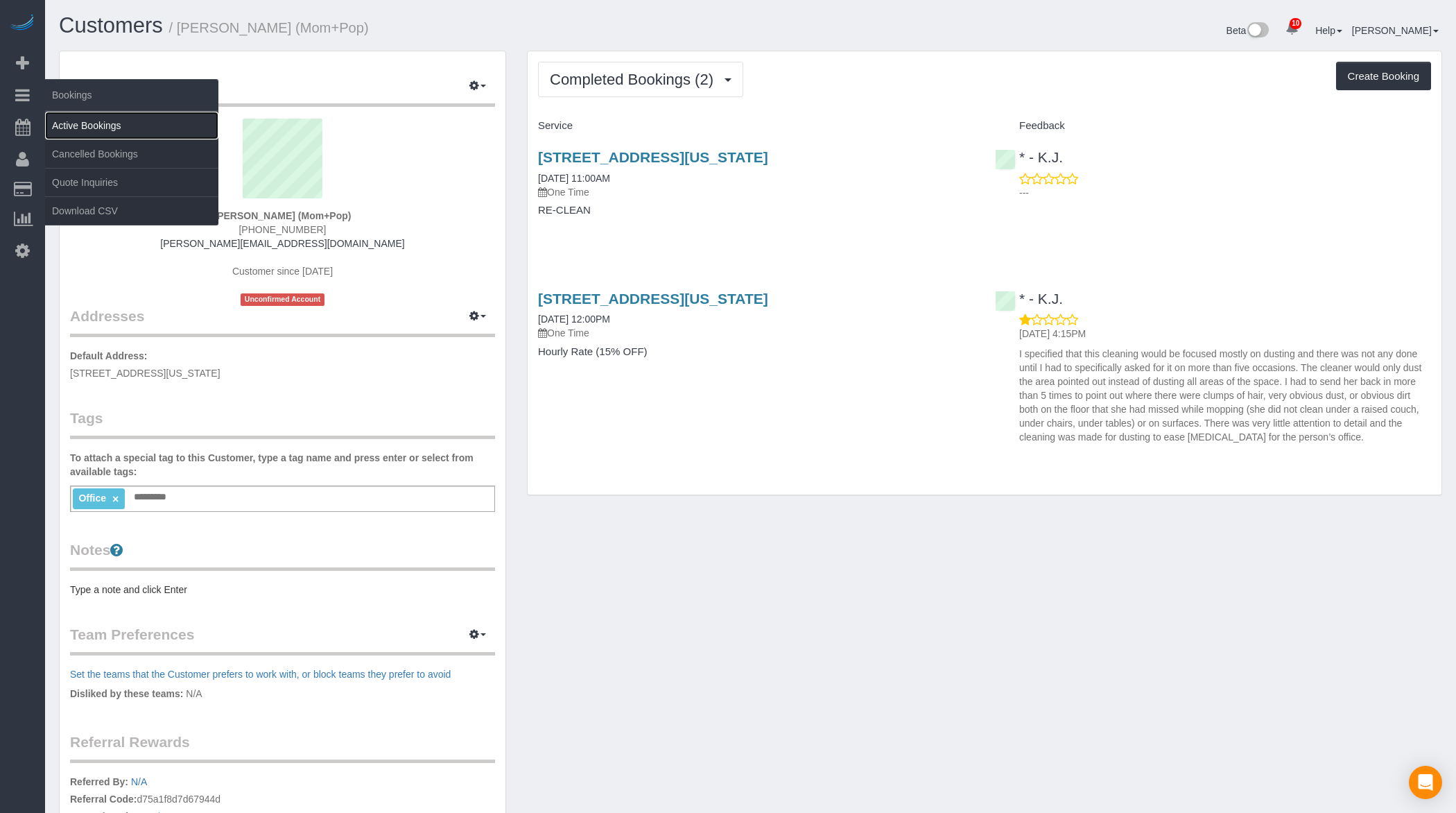
click at [89, 122] on link "Active Bookings" at bounding box center [131, 125] width 173 height 28
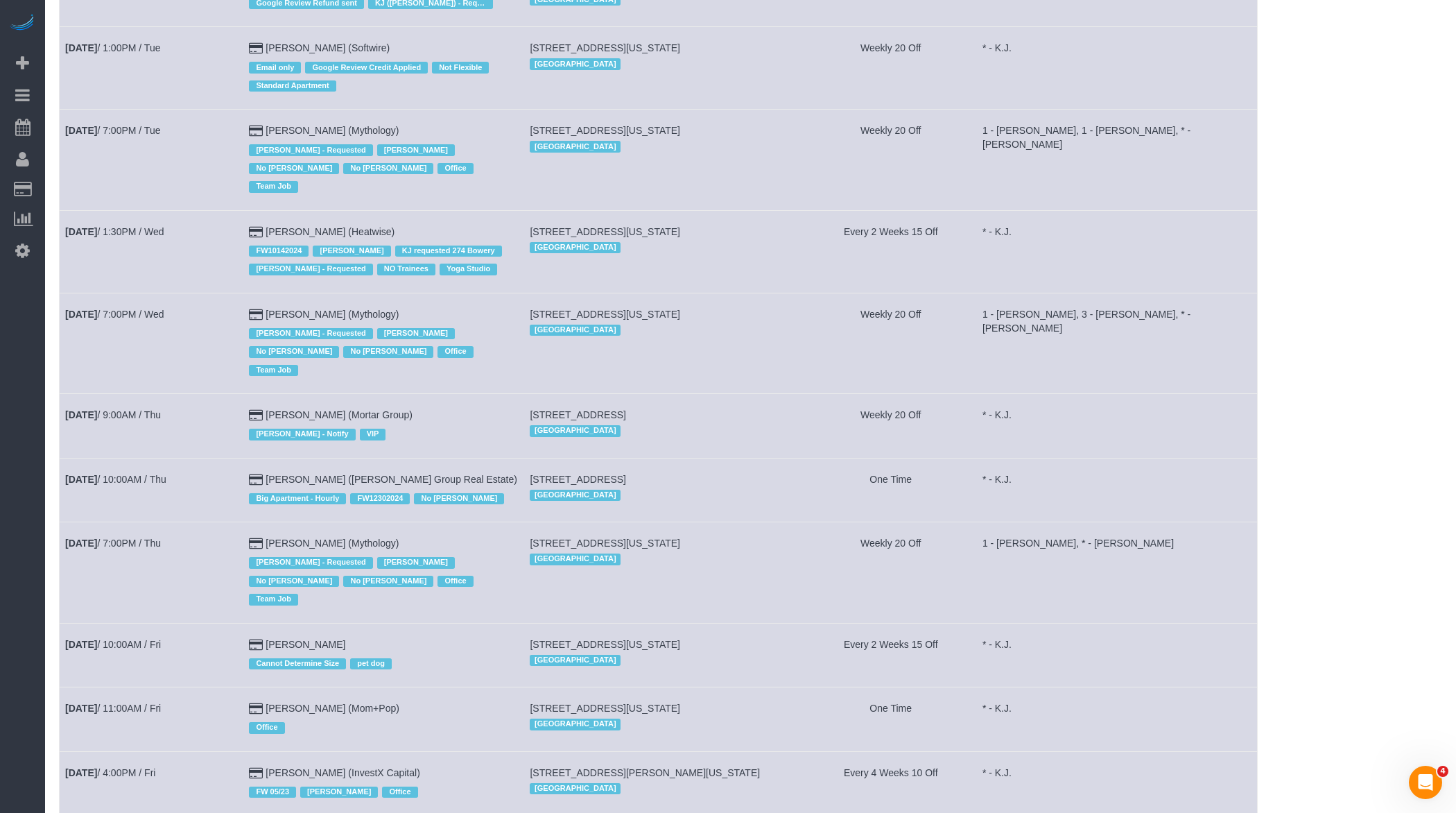
scroll to position [761, 0]
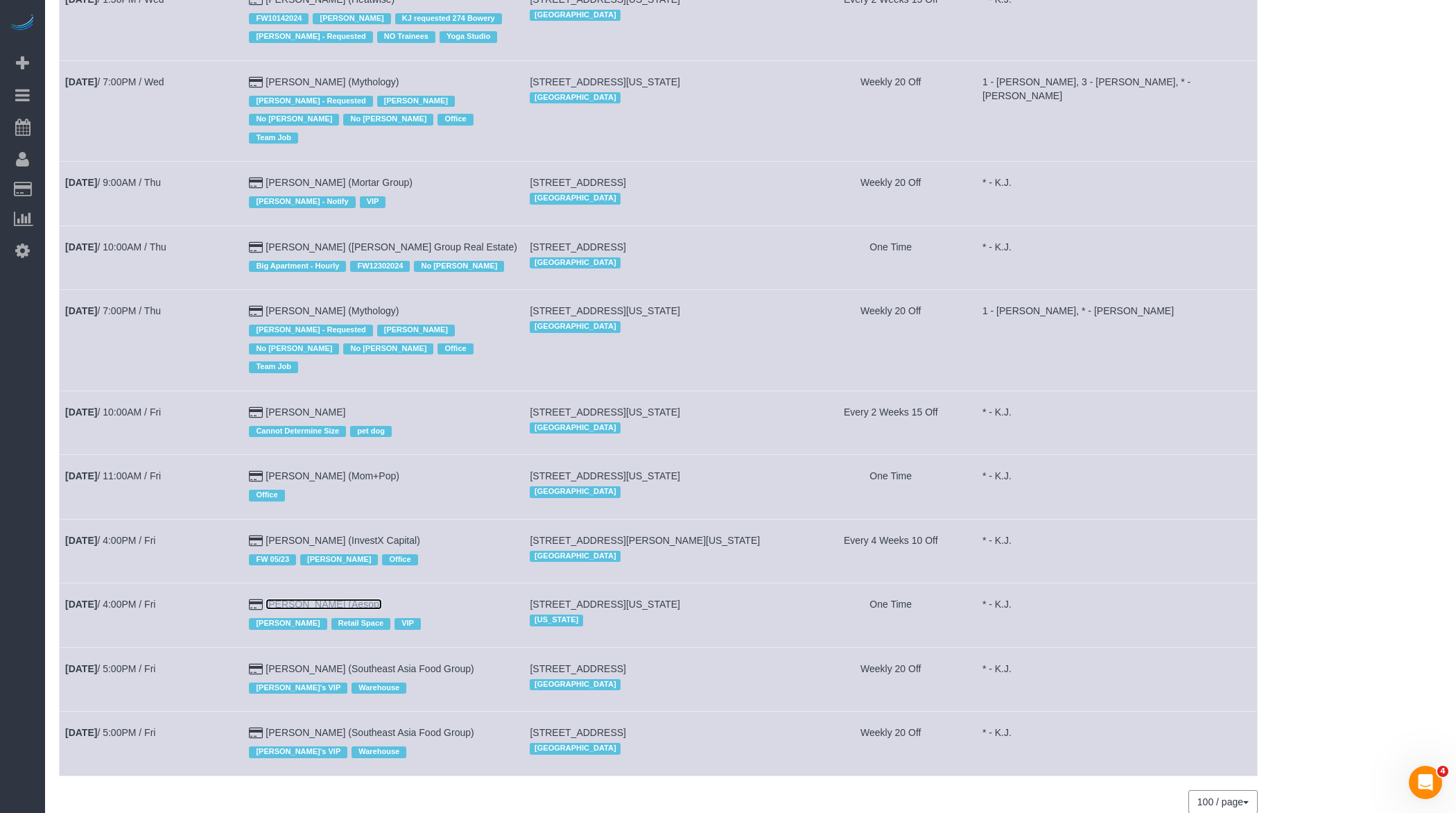
click at [314, 599] on link "[PERSON_NAME] (Aesop)" at bounding box center [324, 604] width 117 height 11
click at [152, 663] on link "[DATE] 5:00PM / Fri" at bounding box center [110, 668] width 90 height 11
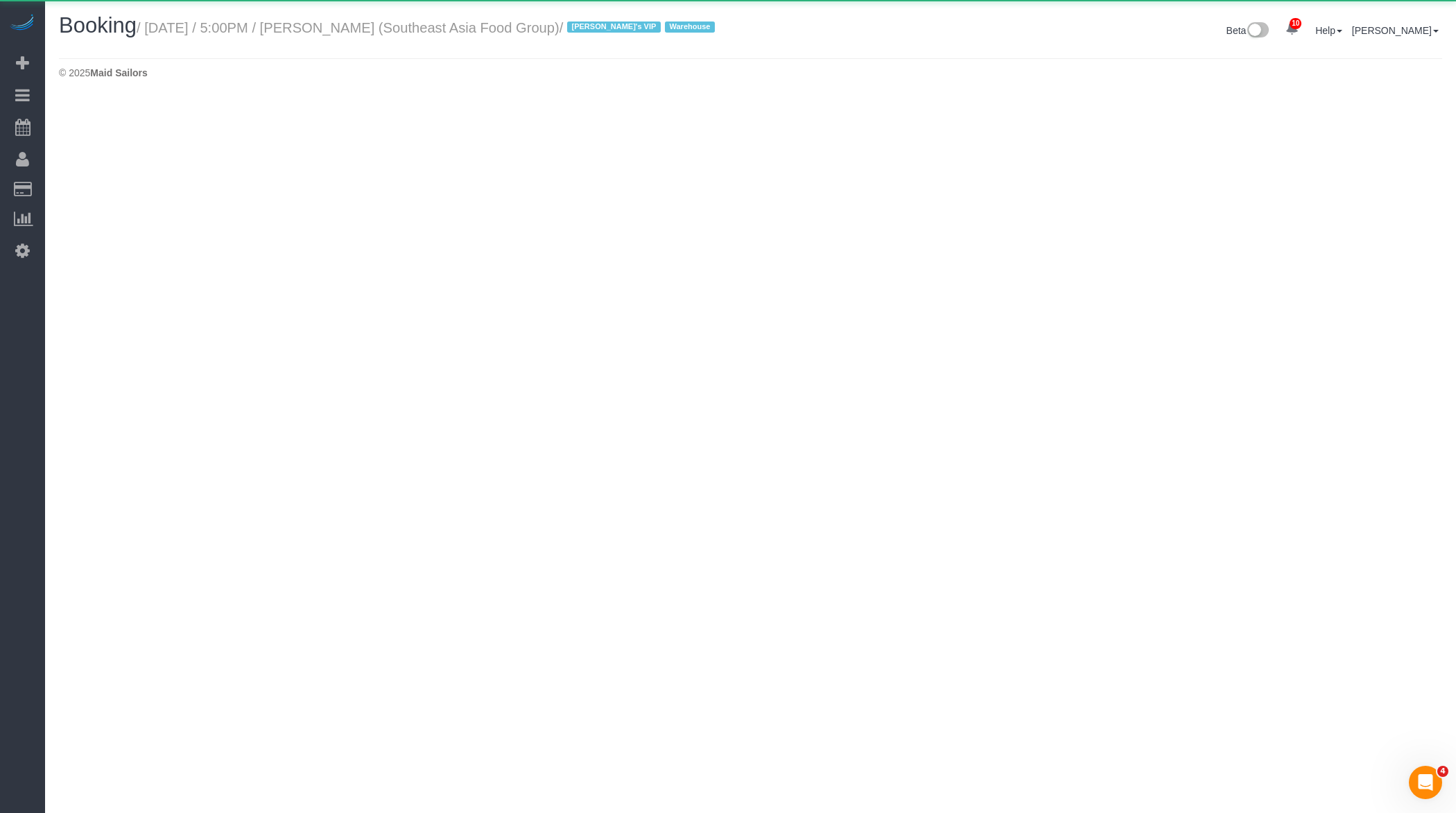
select select "NY"
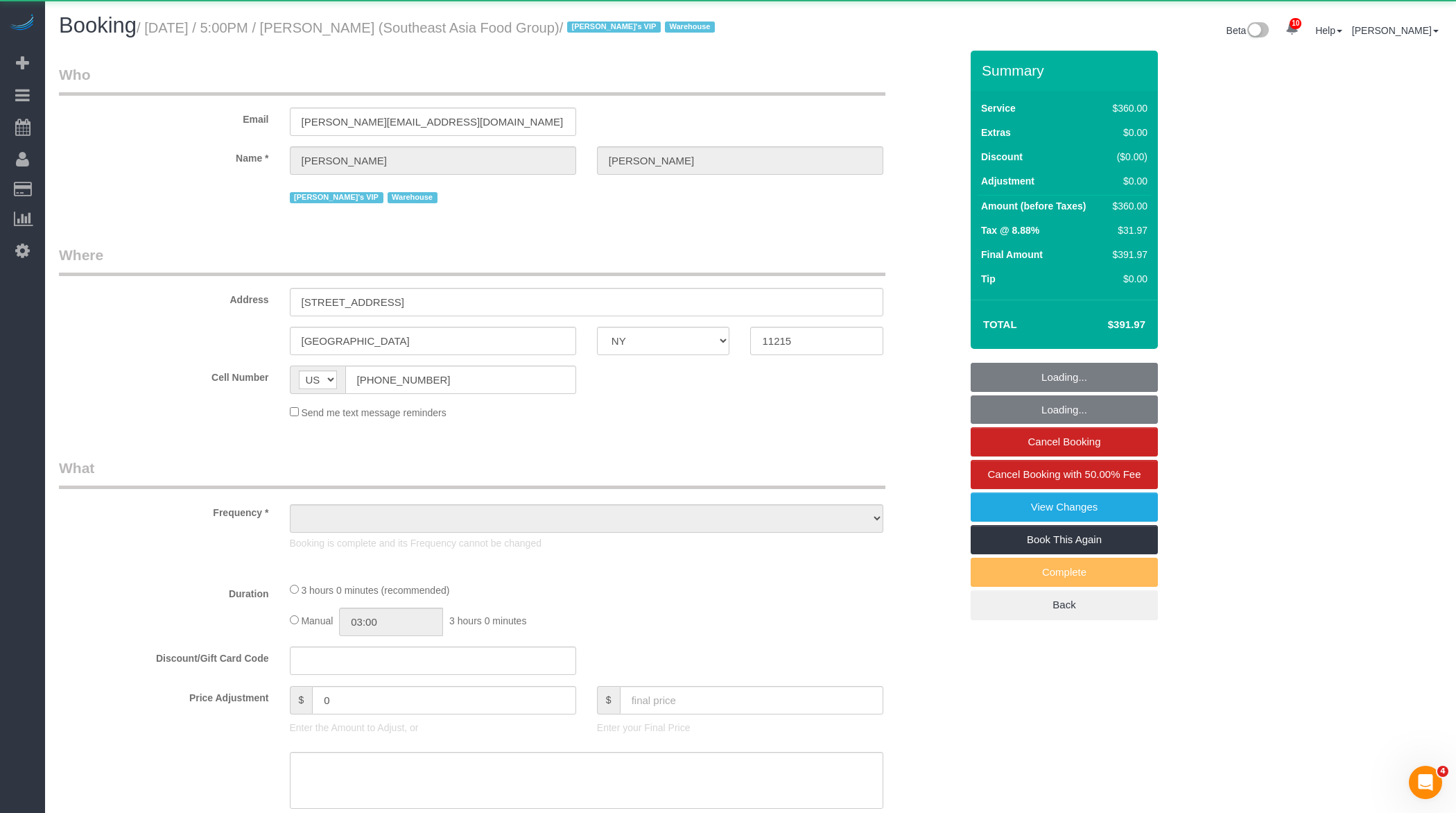
select select "object:2442"
select select "2"
select select "180"
select select "spot1"
select select "number:89"
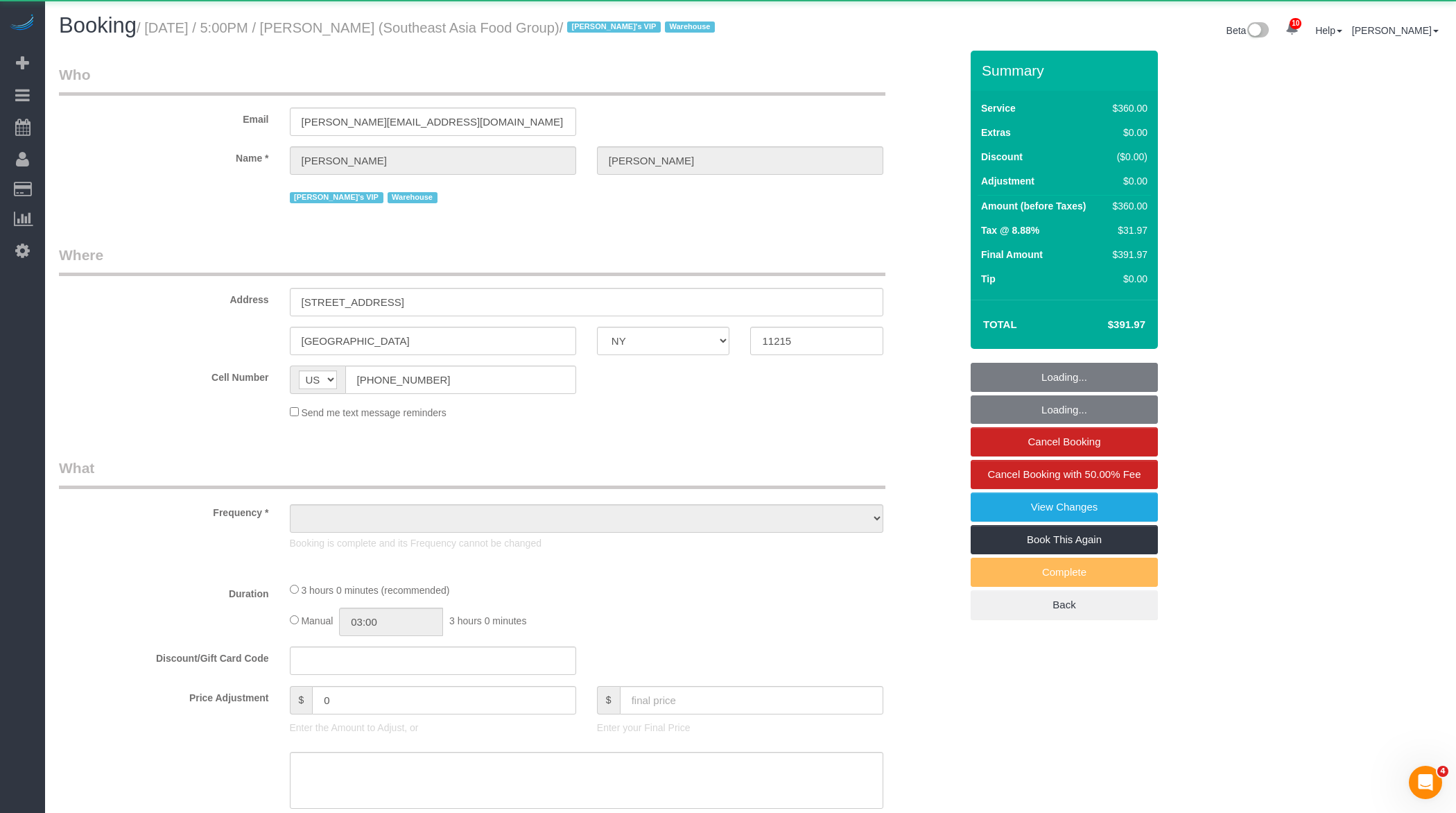
select select "number:90"
select select "number:15"
select select "number:5"
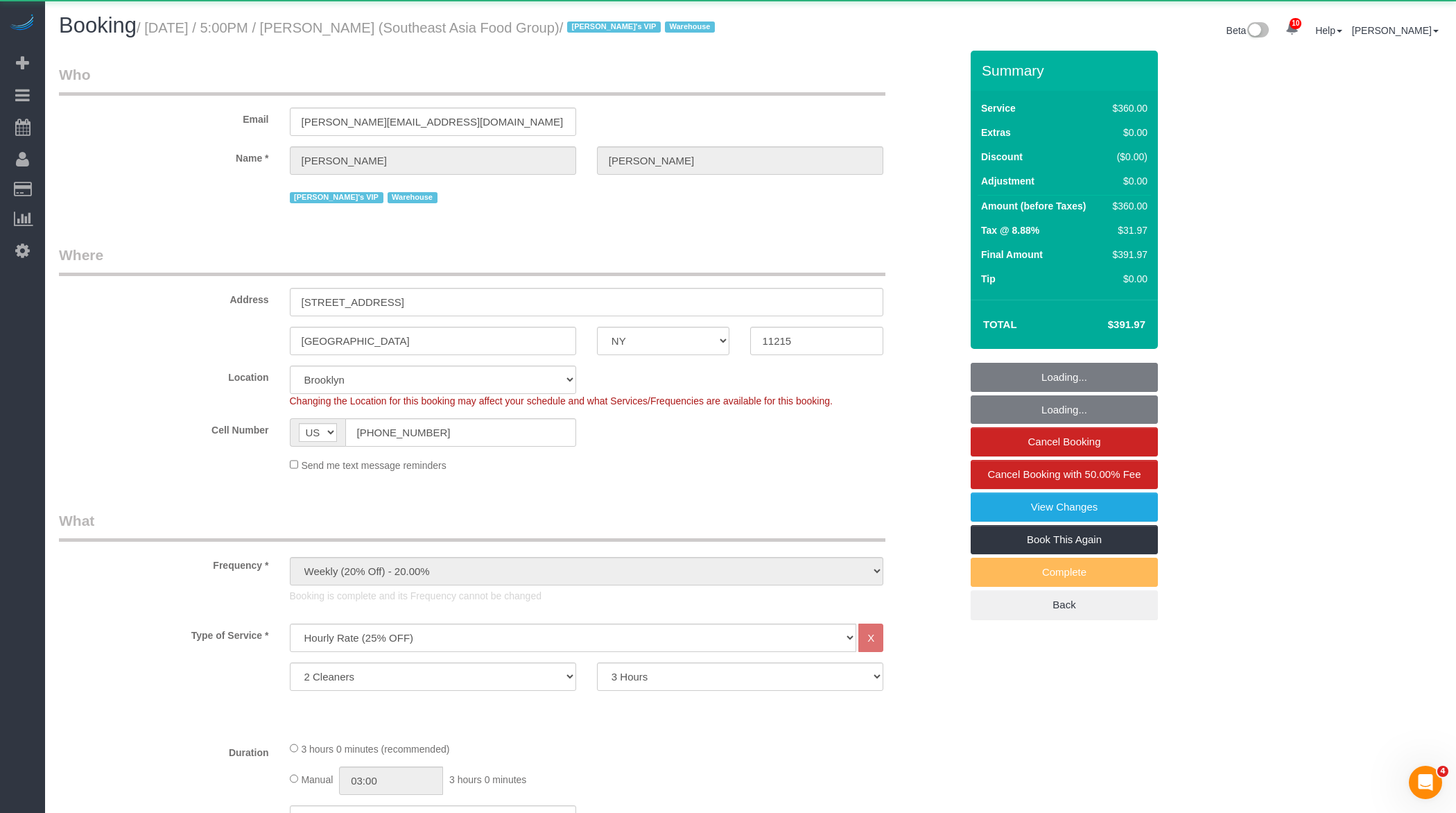
select select "string:stripe-pm_1RZPTJ4VGloSiKo7VVBTdkx4"
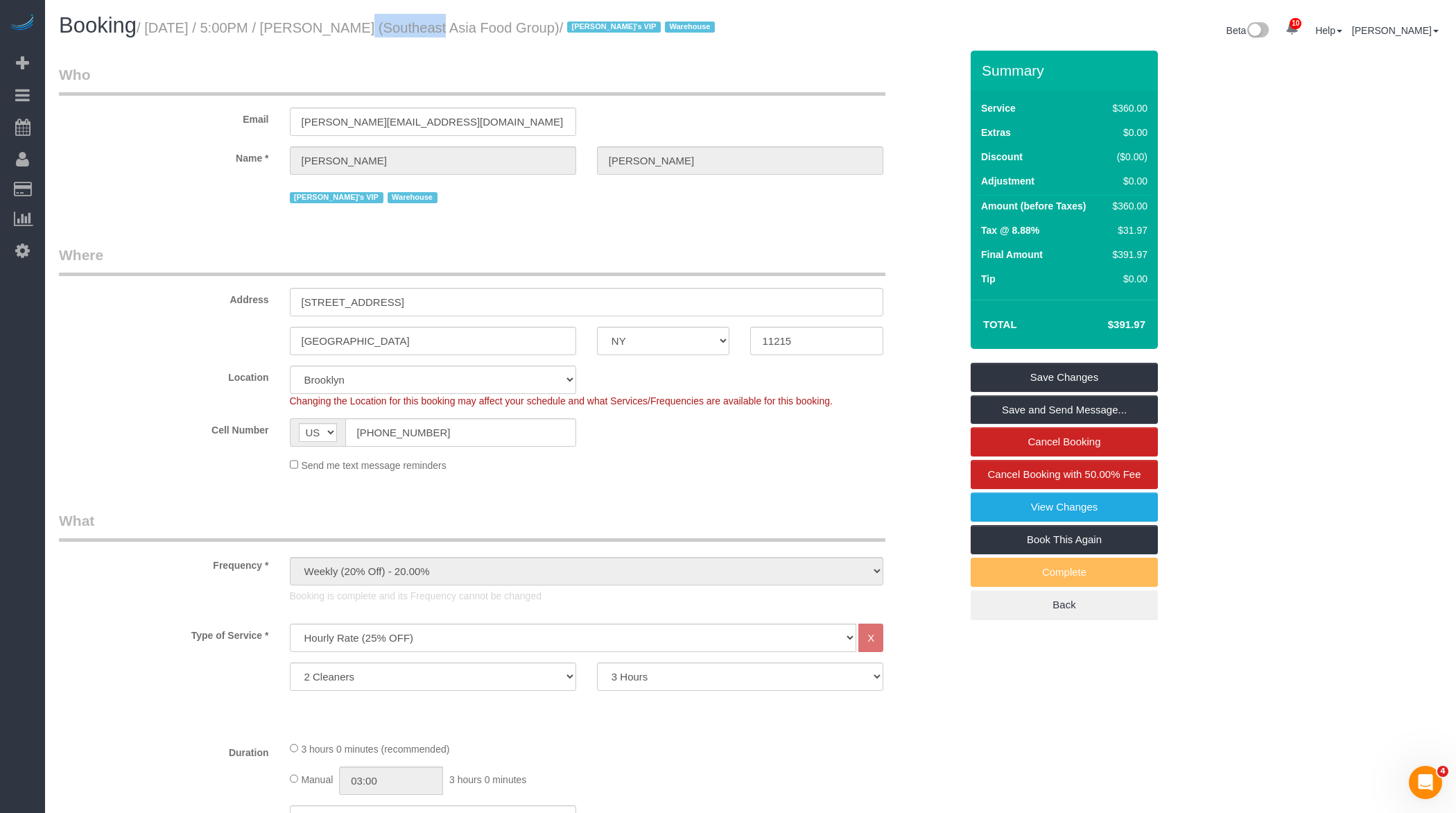
drag, startPoint x: 333, startPoint y: 26, endPoint x: 403, endPoint y: 29, distance: 70.1
click at [403, 29] on small "/ [DATE] / 5:00PM / [PERSON_NAME] (Southeast Asia Food Group) / [PERSON_NAME]'s…" at bounding box center [428, 28] width 583 height 15
copy small "[PERSON_NAME]"
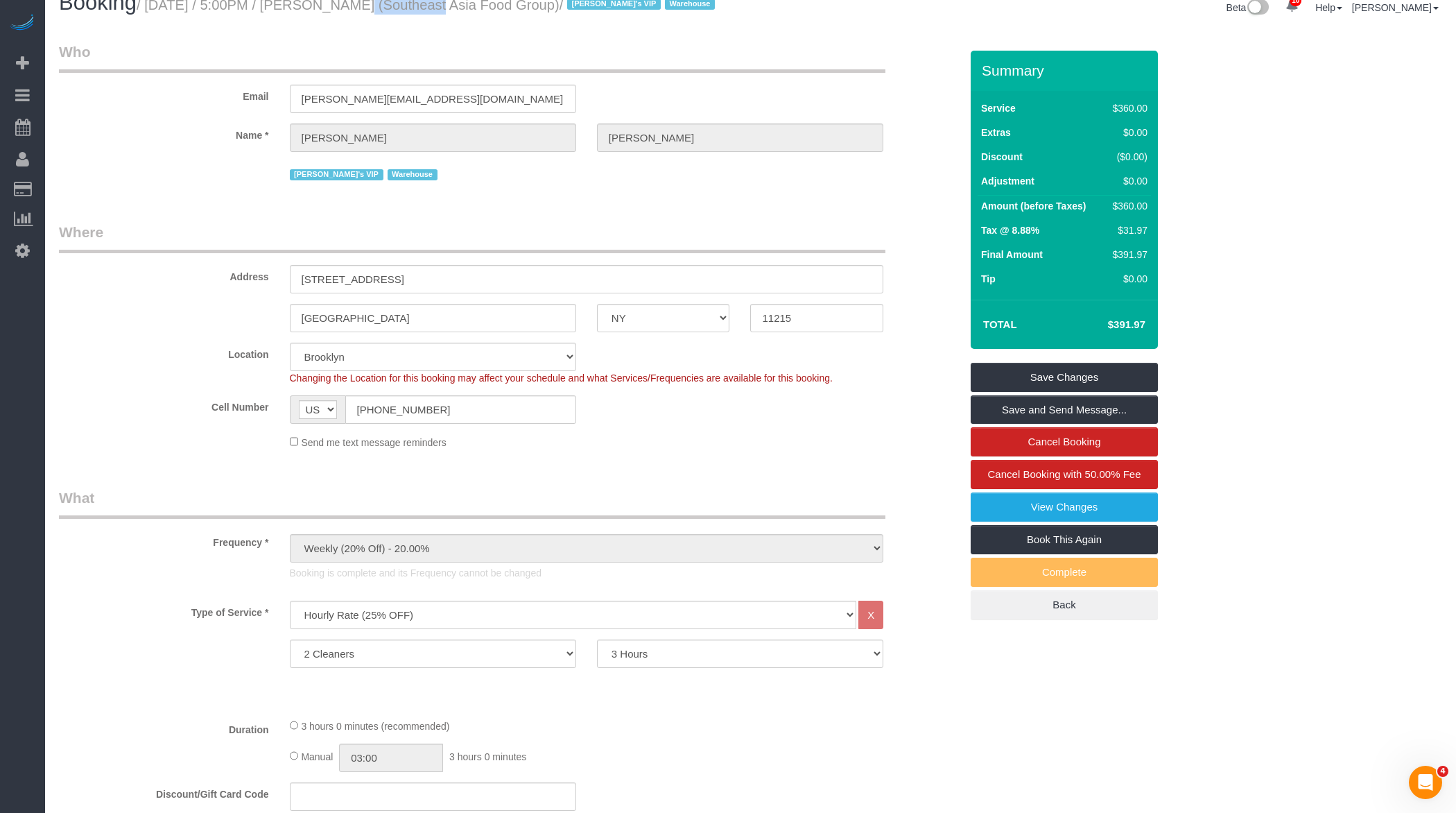
scroll to position [1341, 0]
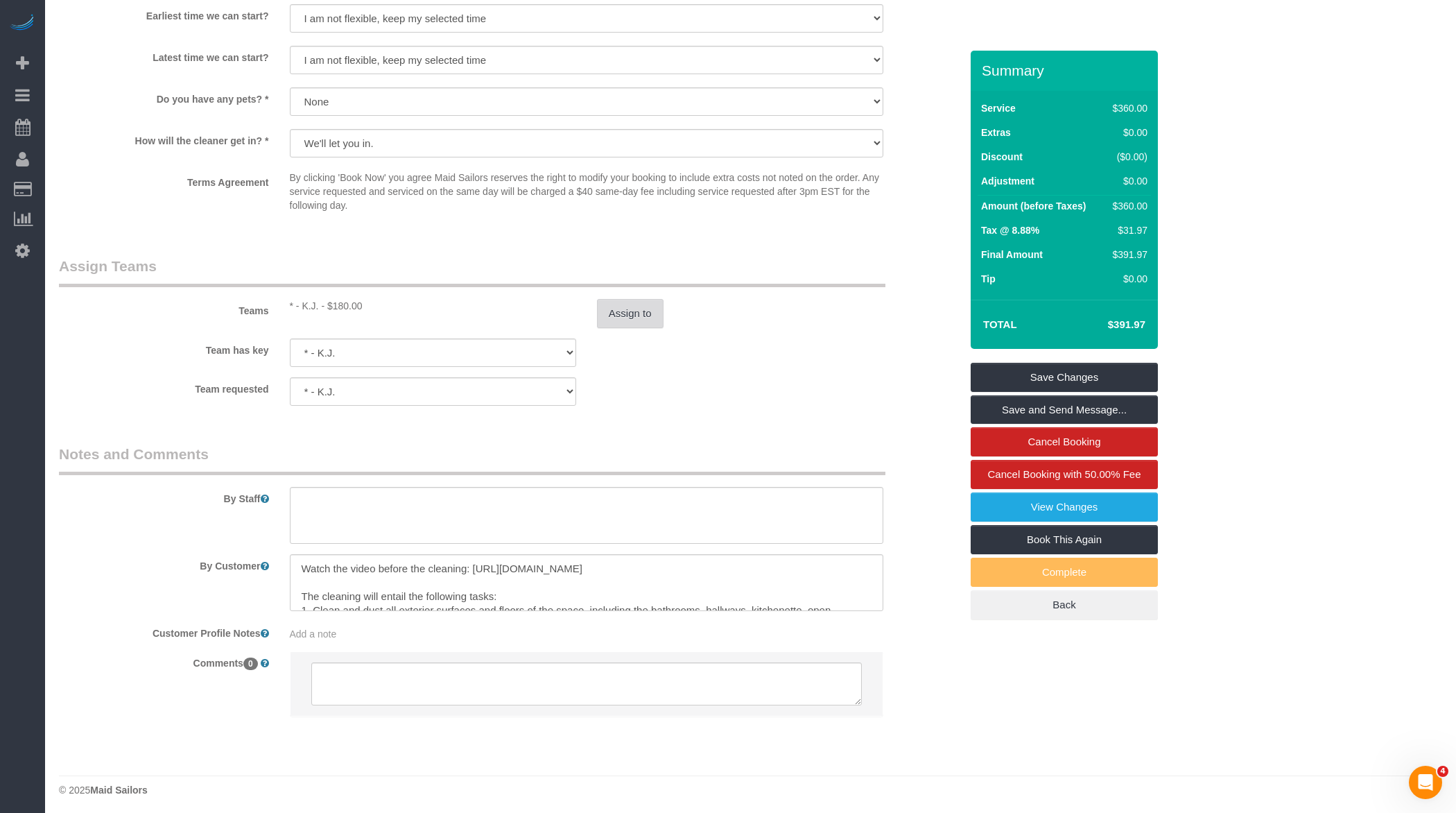
click at [609, 314] on button "Assign to" at bounding box center [630, 313] width 67 height 29
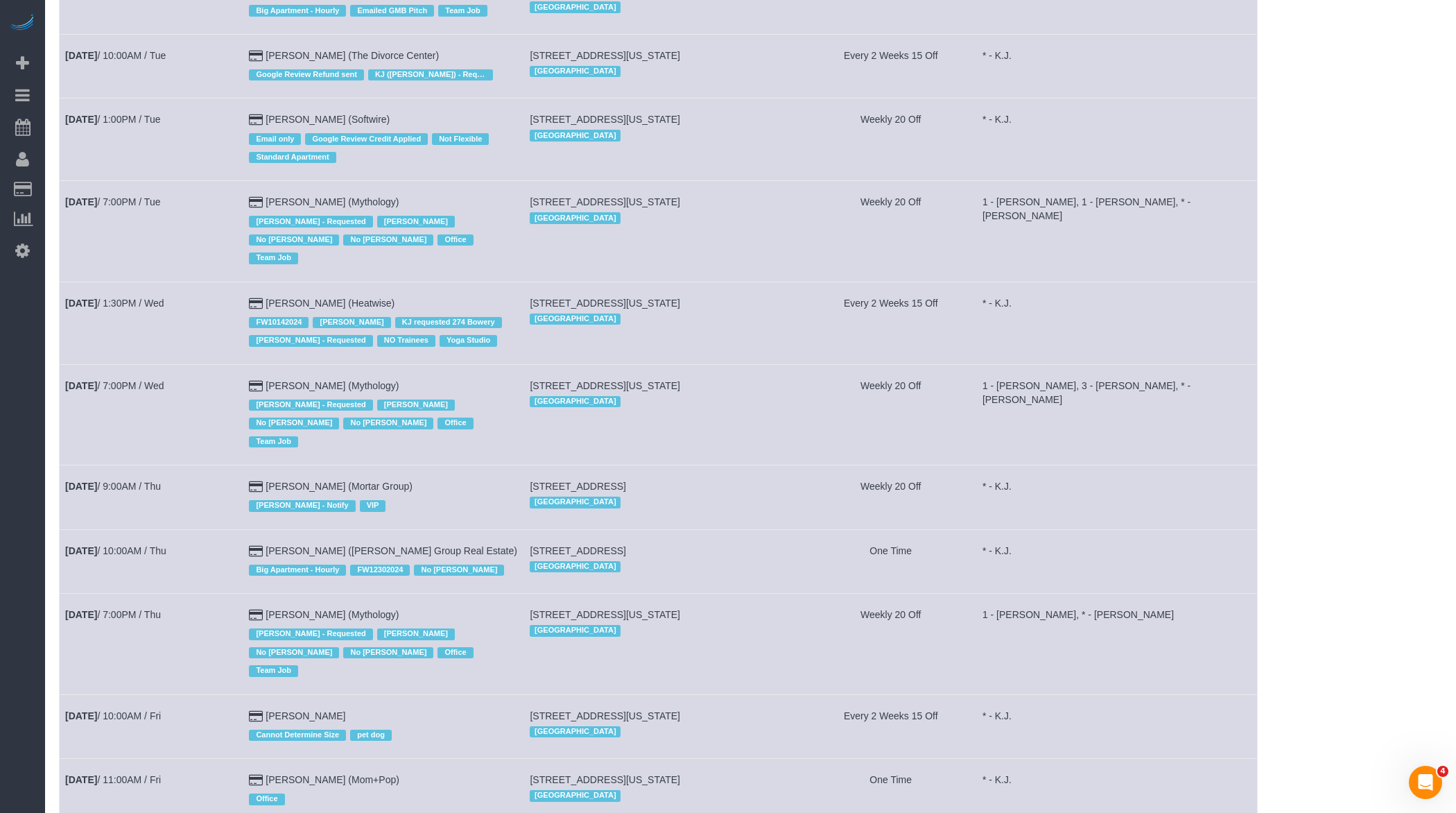
scroll to position [761, 0]
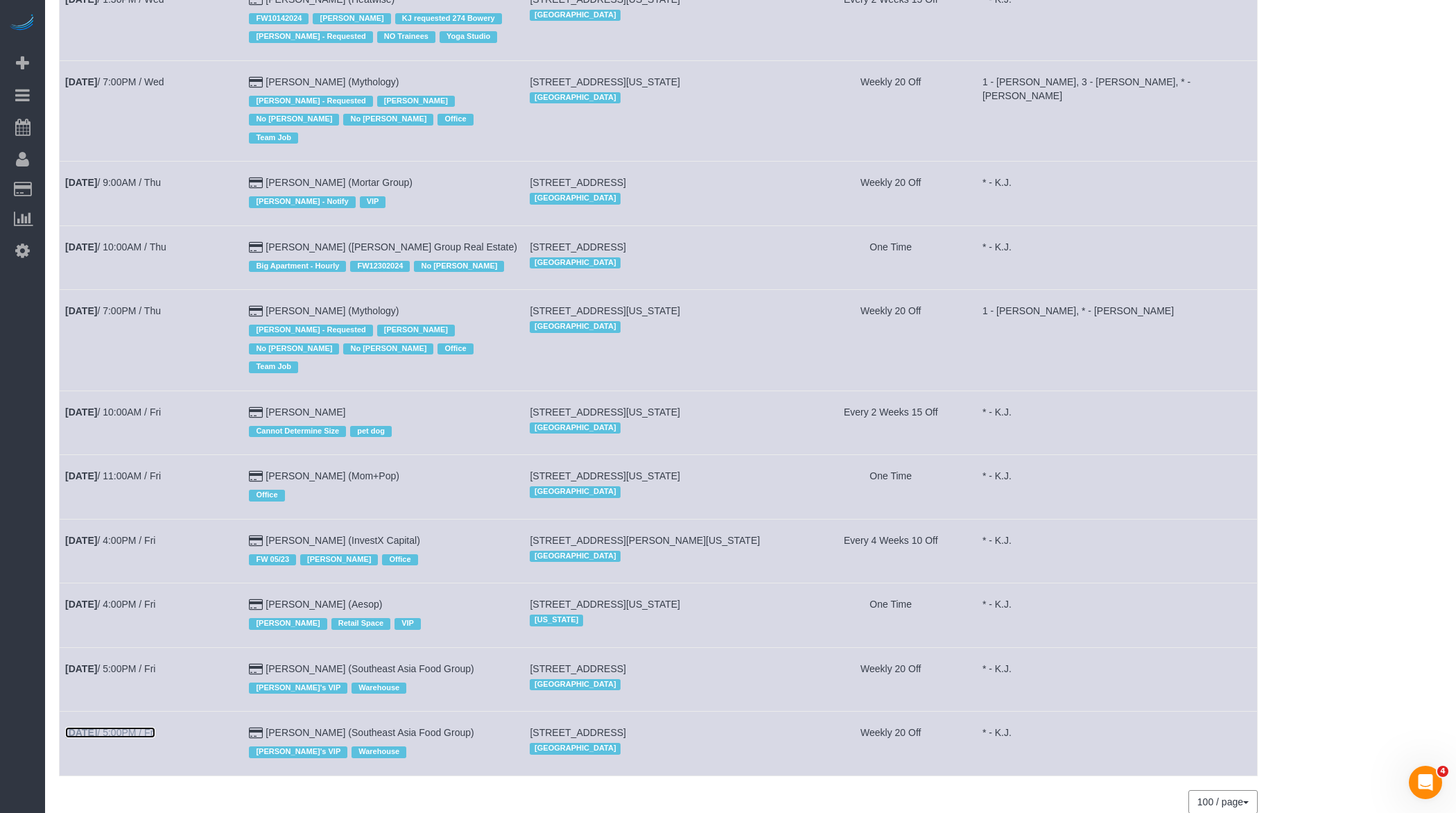
click at [134, 727] on link "[DATE] 5:00PM / Fri" at bounding box center [110, 732] width 90 height 11
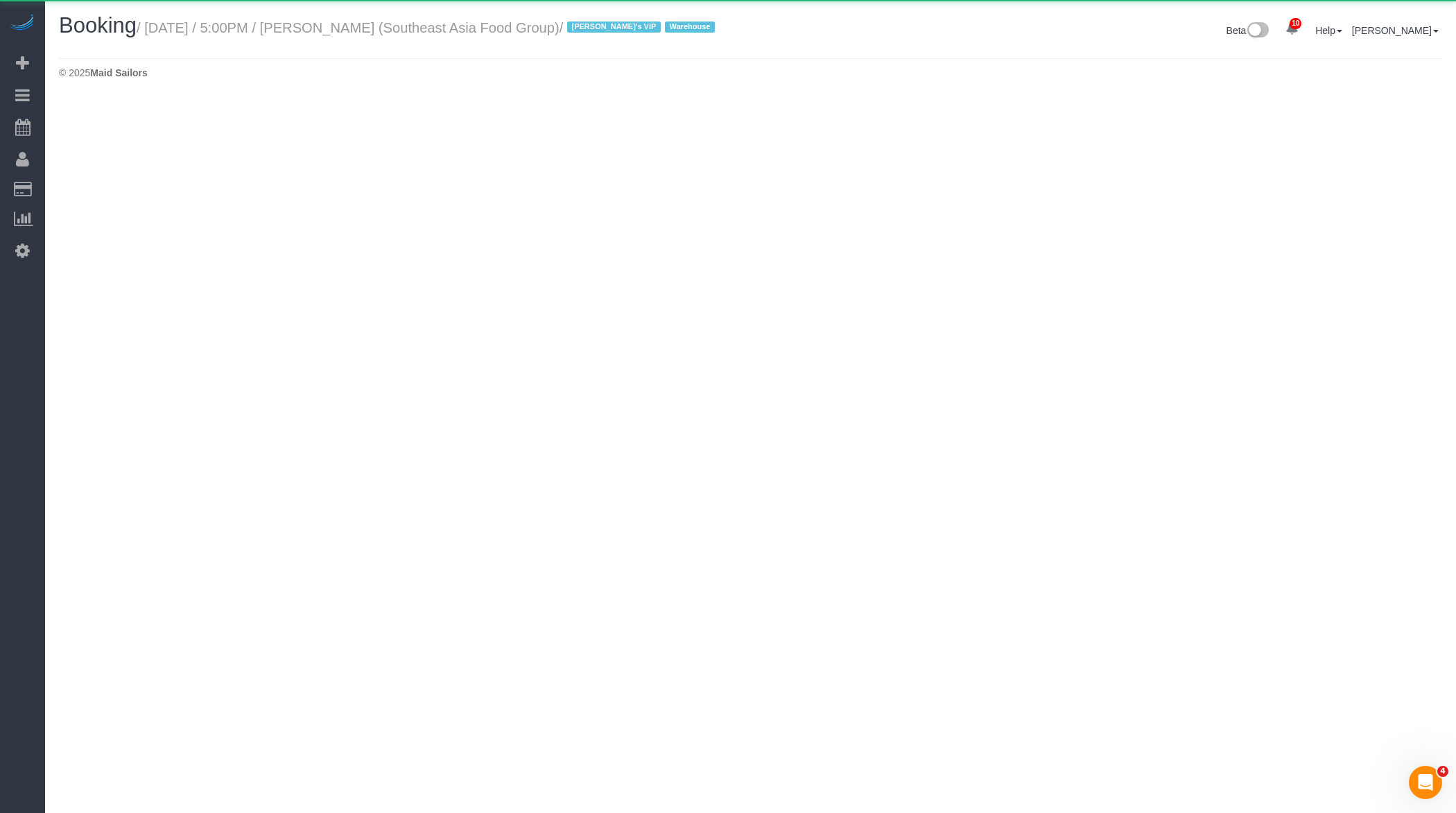
select select "NY"
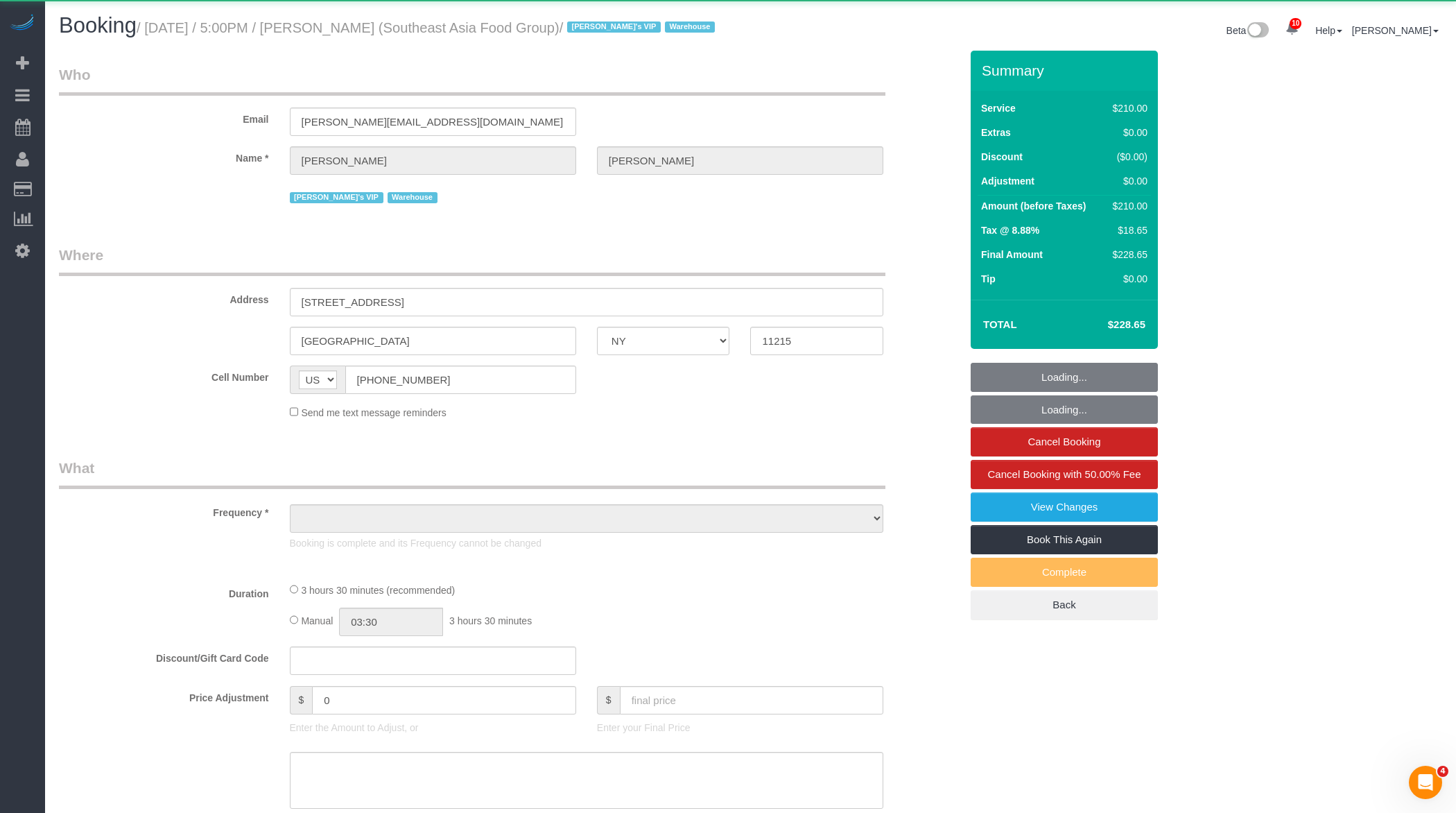
select select "object:5144"
select select "210"
select select "number:89"
select select "number:90"
select select "number:15"
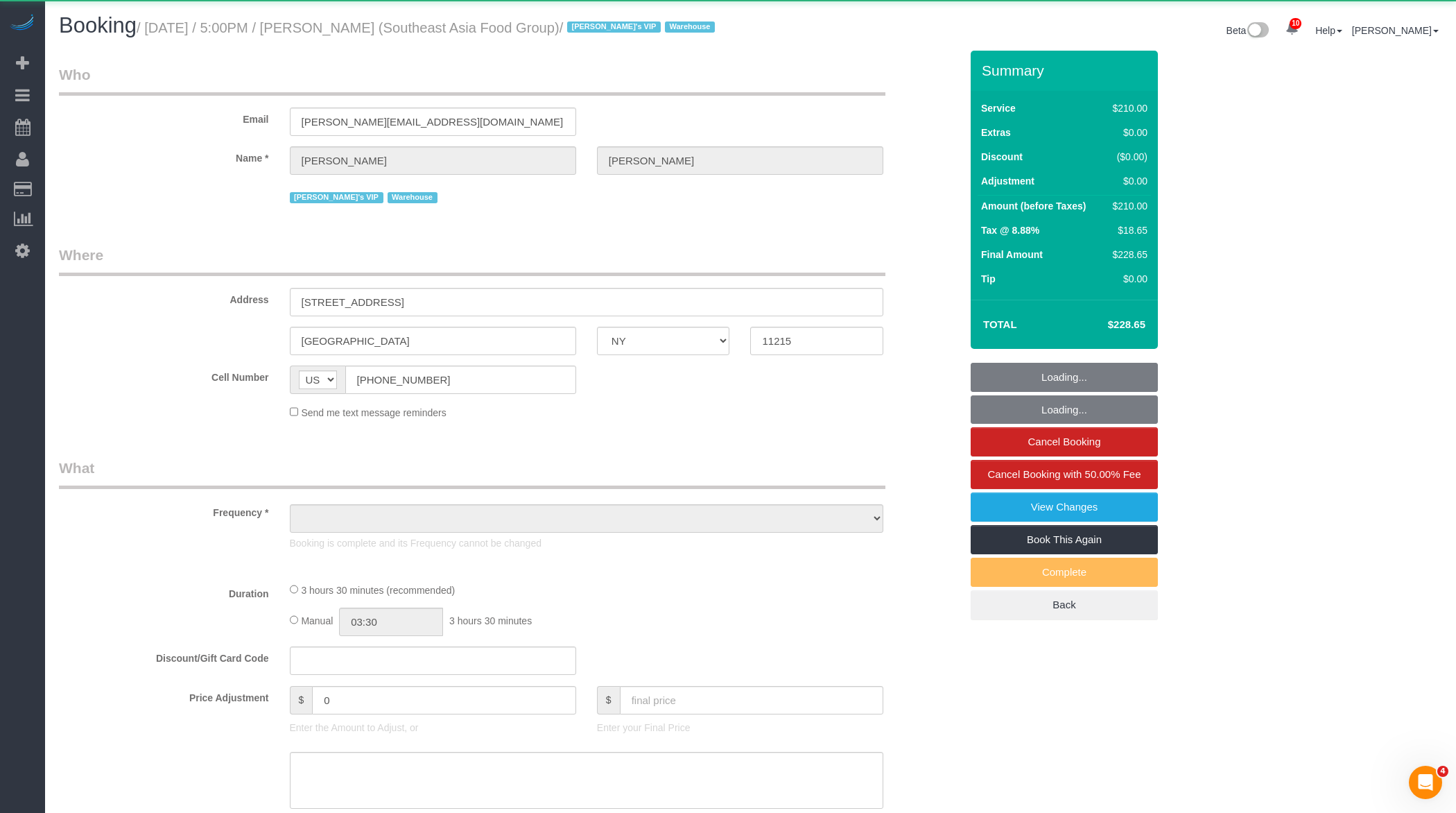
select select "number:5"
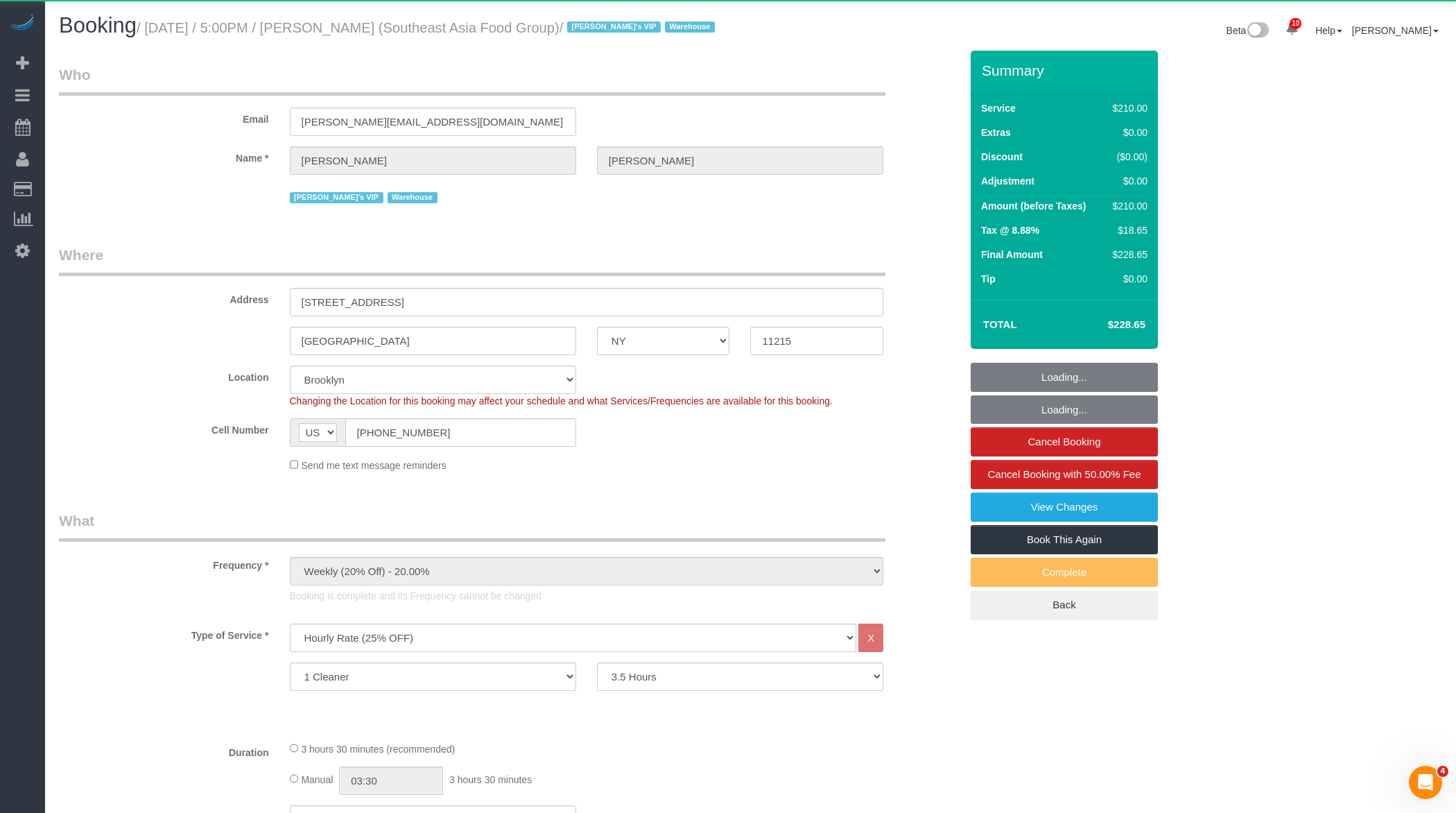
select select "object:5845"
select select "string:stripe-pm_1RZPTJ4VGloSiKo7VVBTdkx4"
select select "spot12"
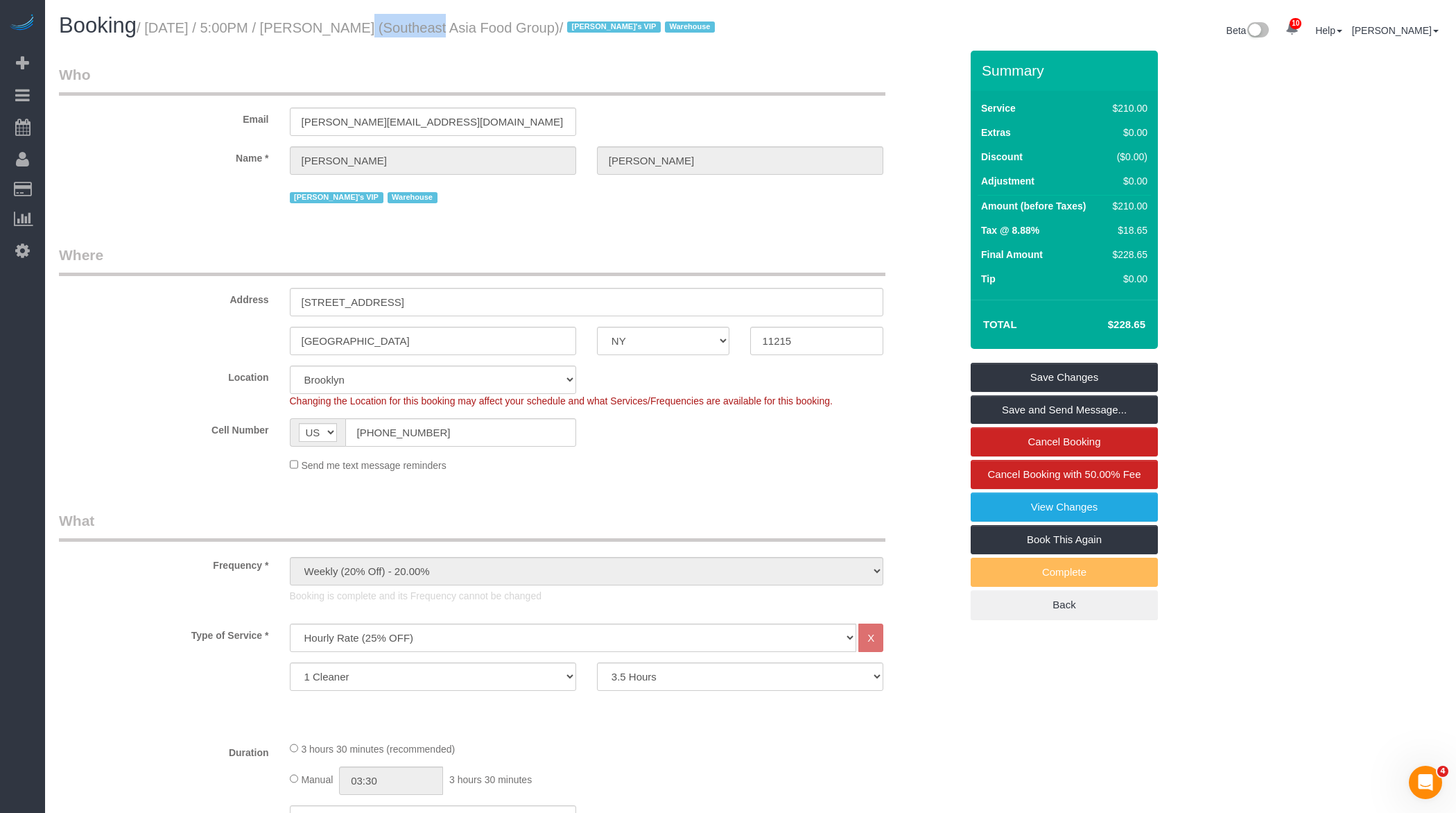
drag, startPoint x: 333, startPoint y: 24, endPoint x: 405, endPoint y: 24, distance: 72.0
click at [405, 24] on small "/ [DATE] / 5:00PM / [PERSON_NAME] (Southeast Asia Food Group) / [PERSON_NAME]'s…" at bounding box center [428, 28] width 583 height 15
copy small "[PERSON_NAME]"
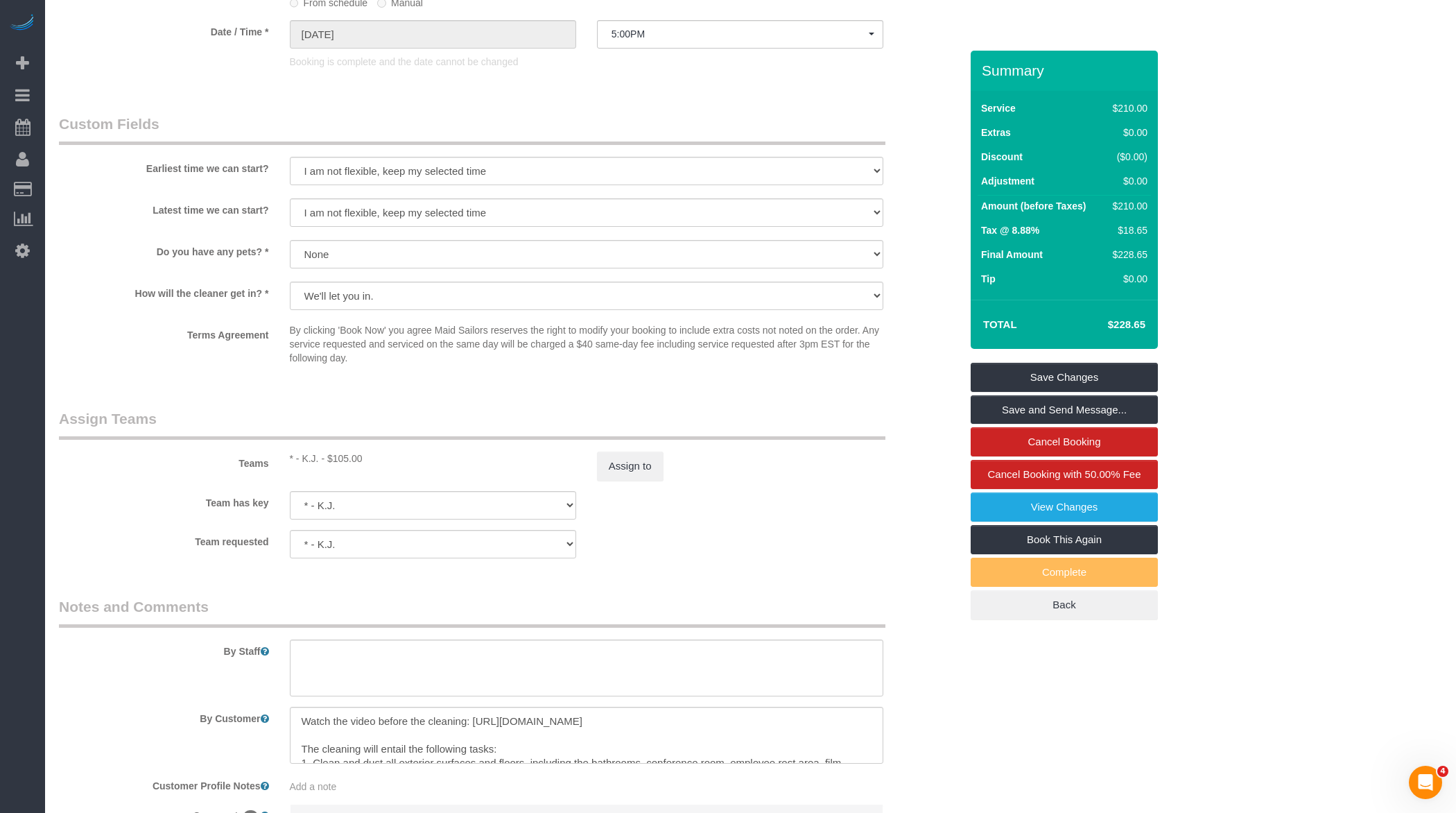
scroll to position [1341, 0]
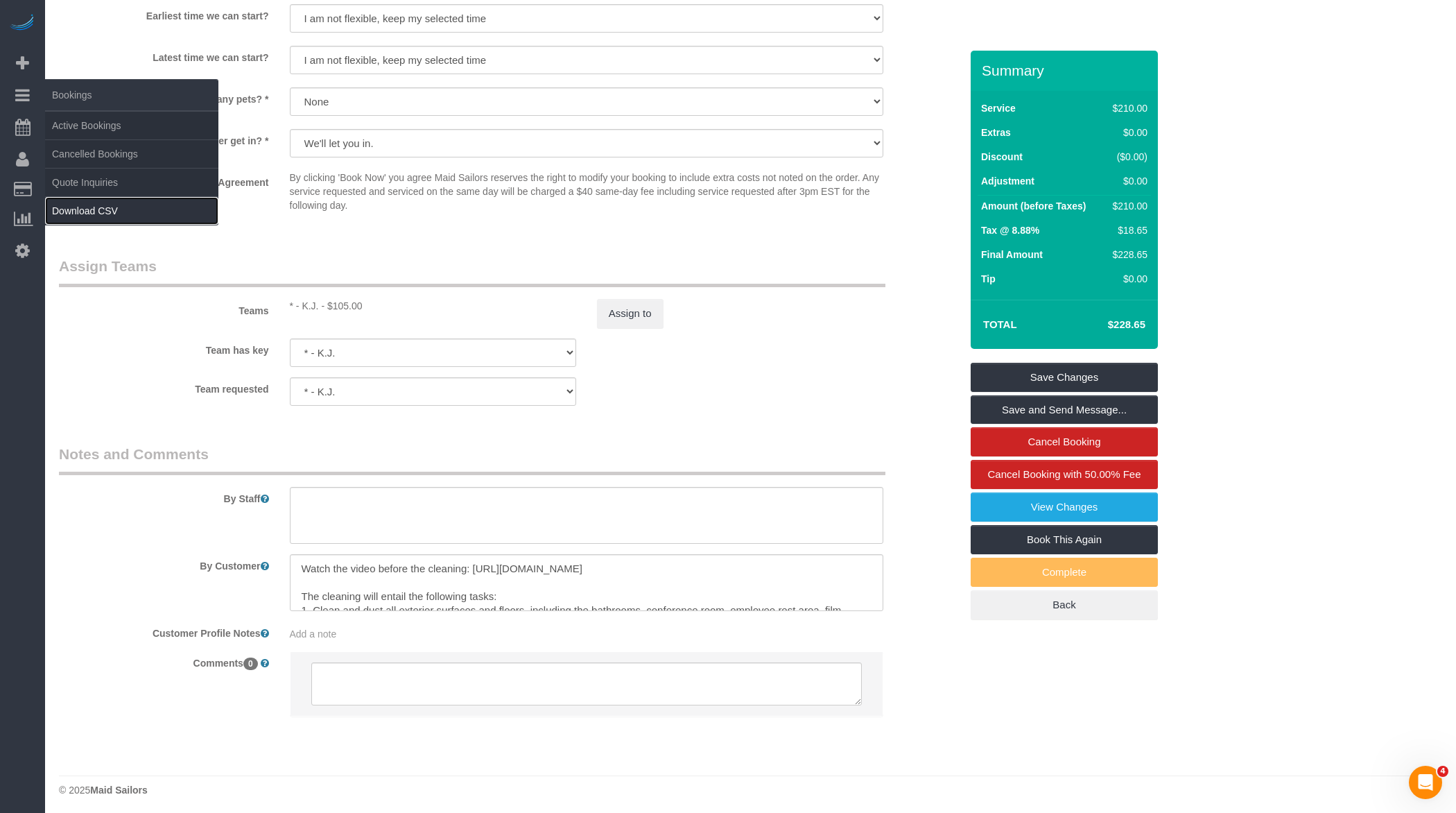
click at [74, 202] on link "Download CSV" at bounding box center [131, 211] width 173 height 28
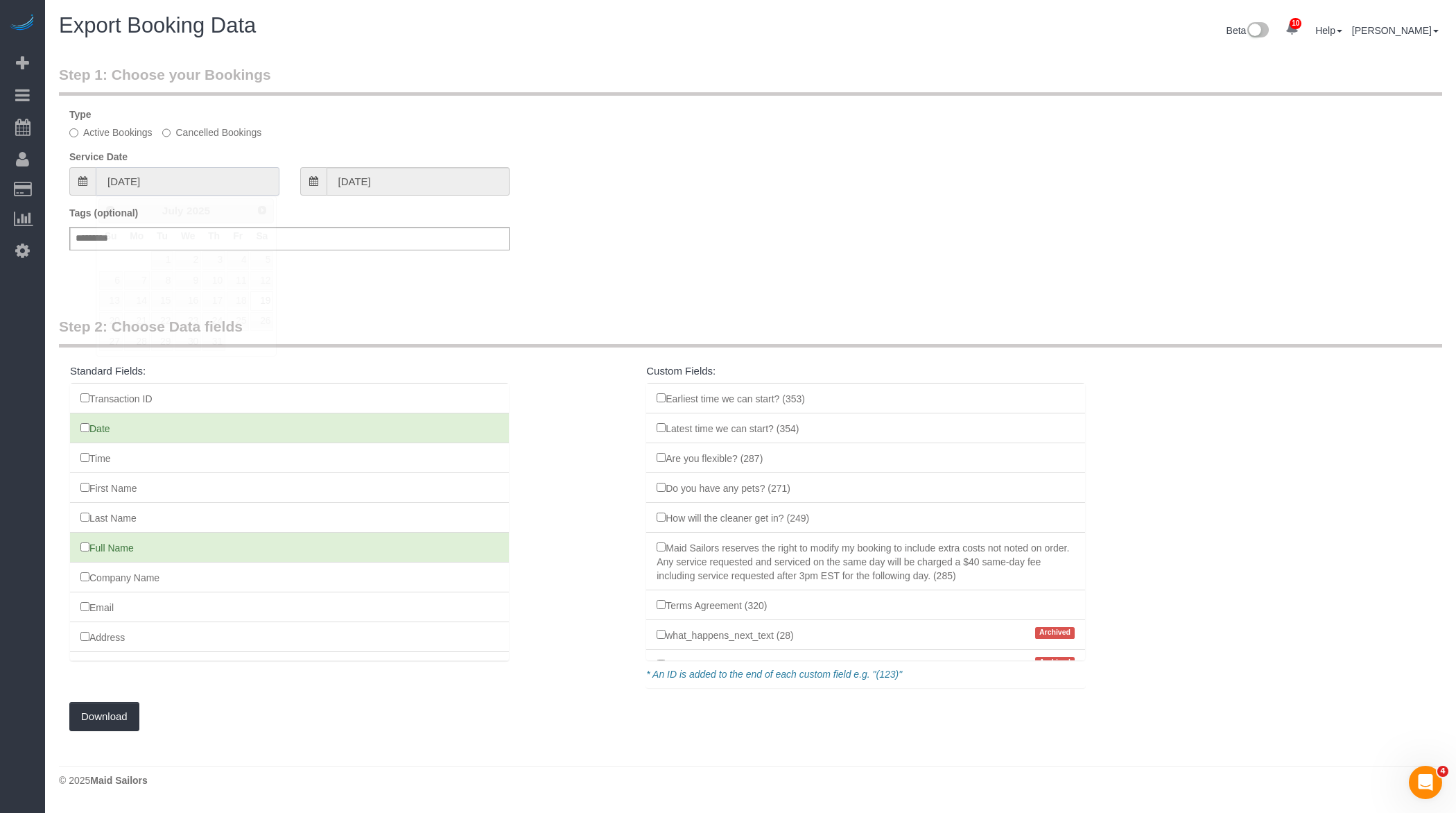
click at [214, 176] on input "[DATE]" at bounding box center [187, 182] width 183 height 29
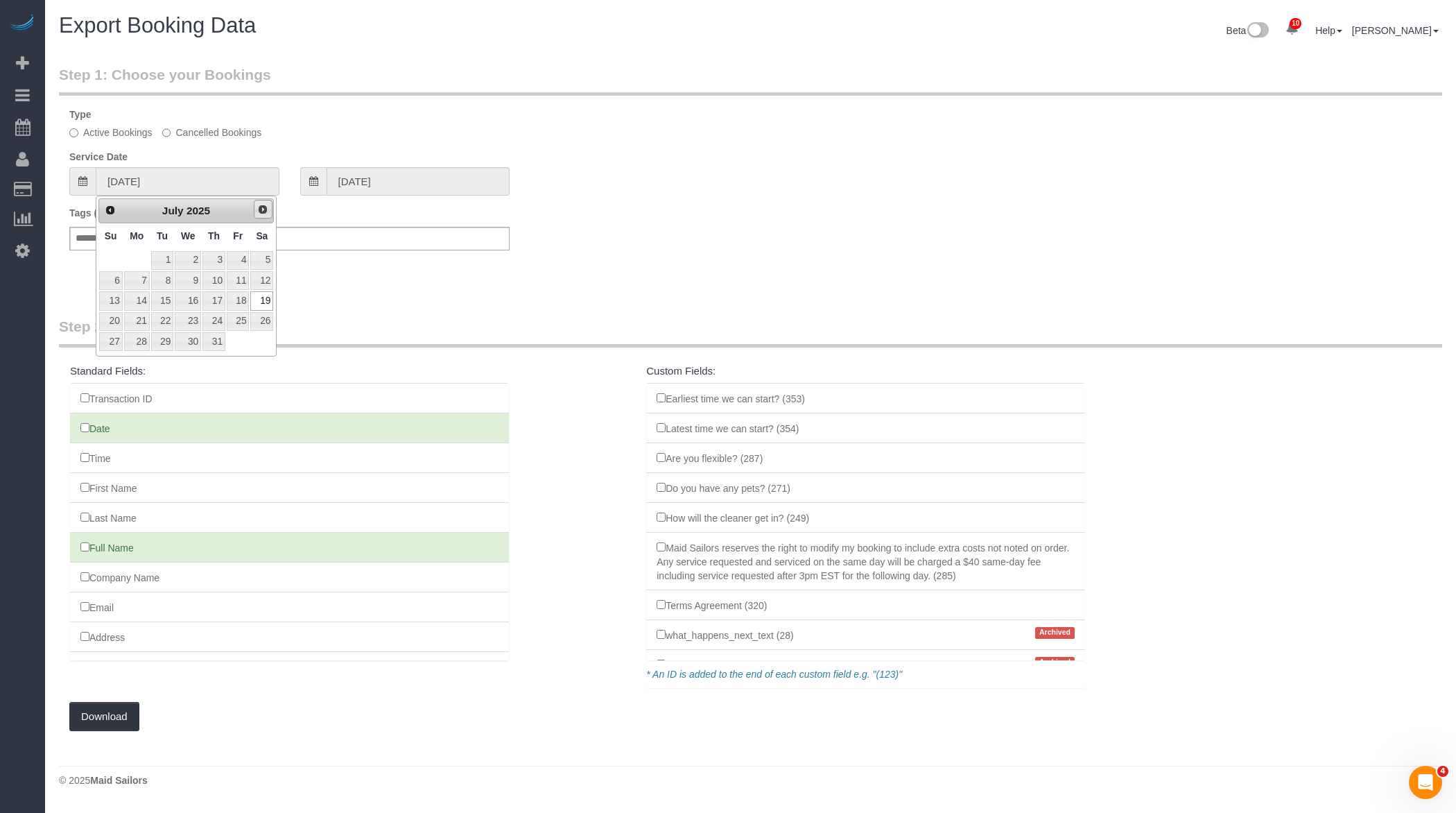
click at [261, 206] on span "Next" at bounding box center [262, 209] width 11 height 11
click at [121, 299] on link "10" at bounding box center [111, 300] width 24 height 19
type input "[DATE]"
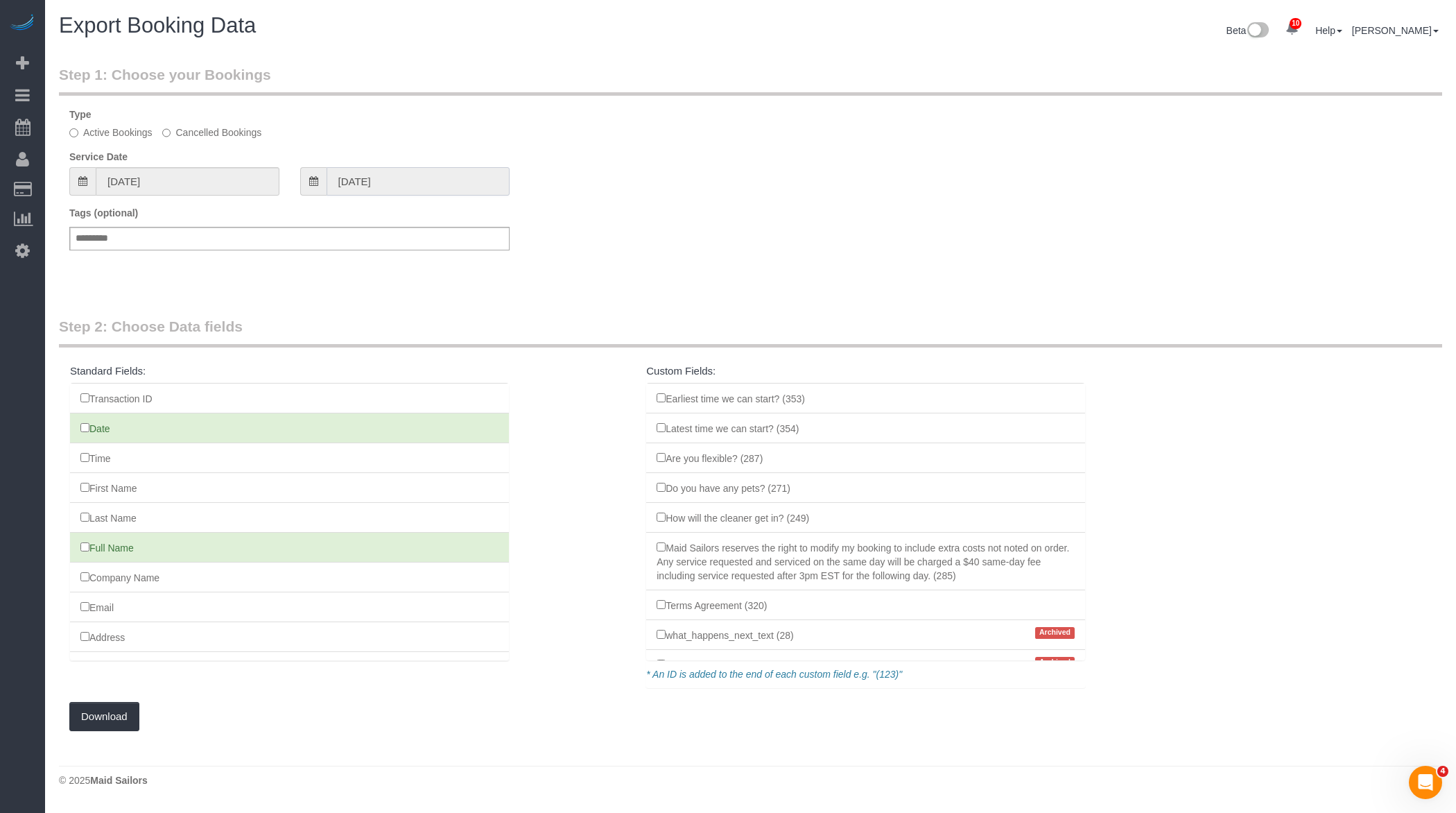
click at [425, 191] on input "[DATE]" at bounding box center [418, 182] width 183 height 29
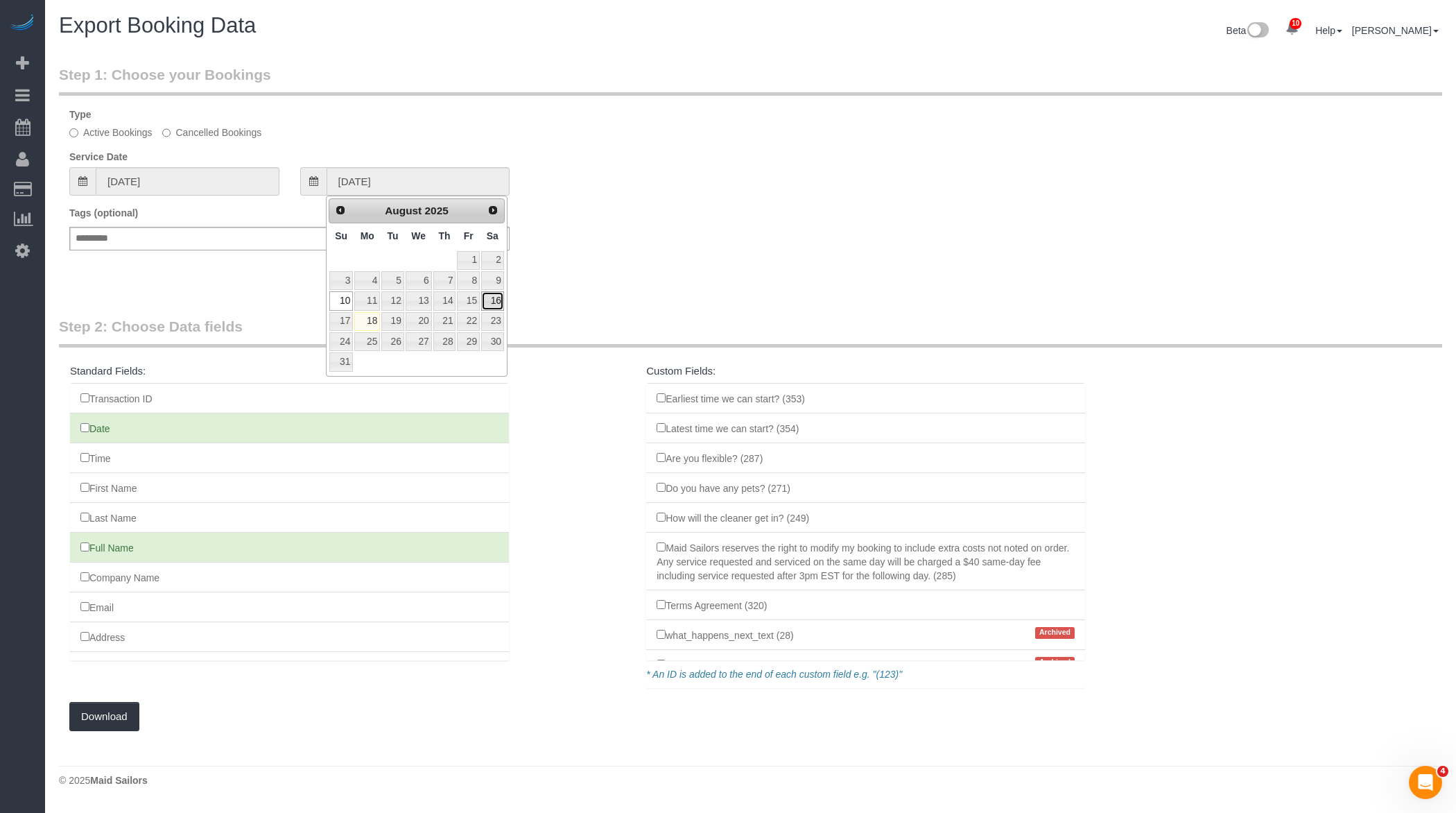
click at [497, 299] on link "16" at bounding box center [492, 300] width 23 height 19
type input "[DATE]"
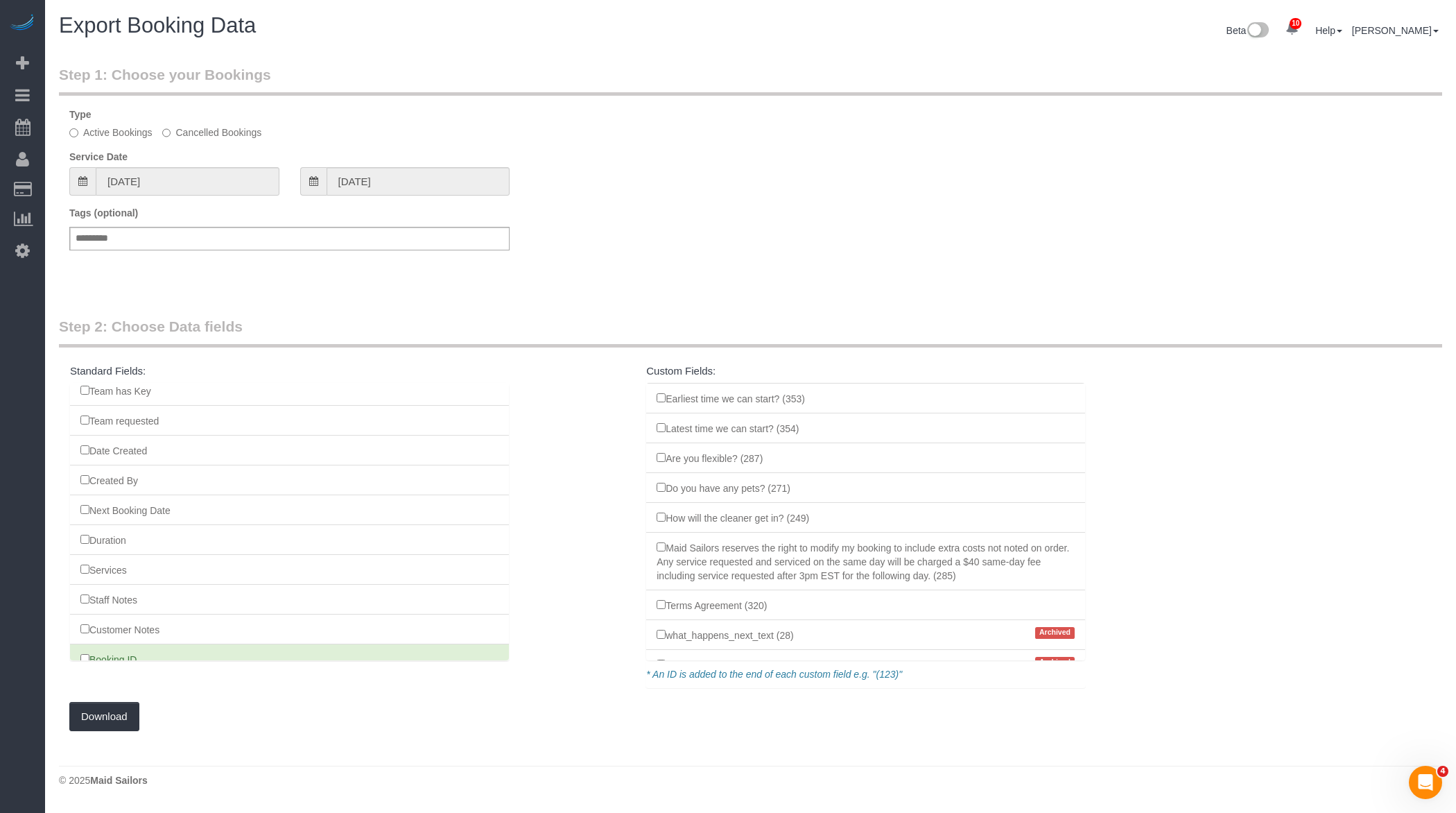
scroll to position [1052, 0]
click at [83, 524] on li "Duration" at bounding box center [289, 539] width 439 height 30
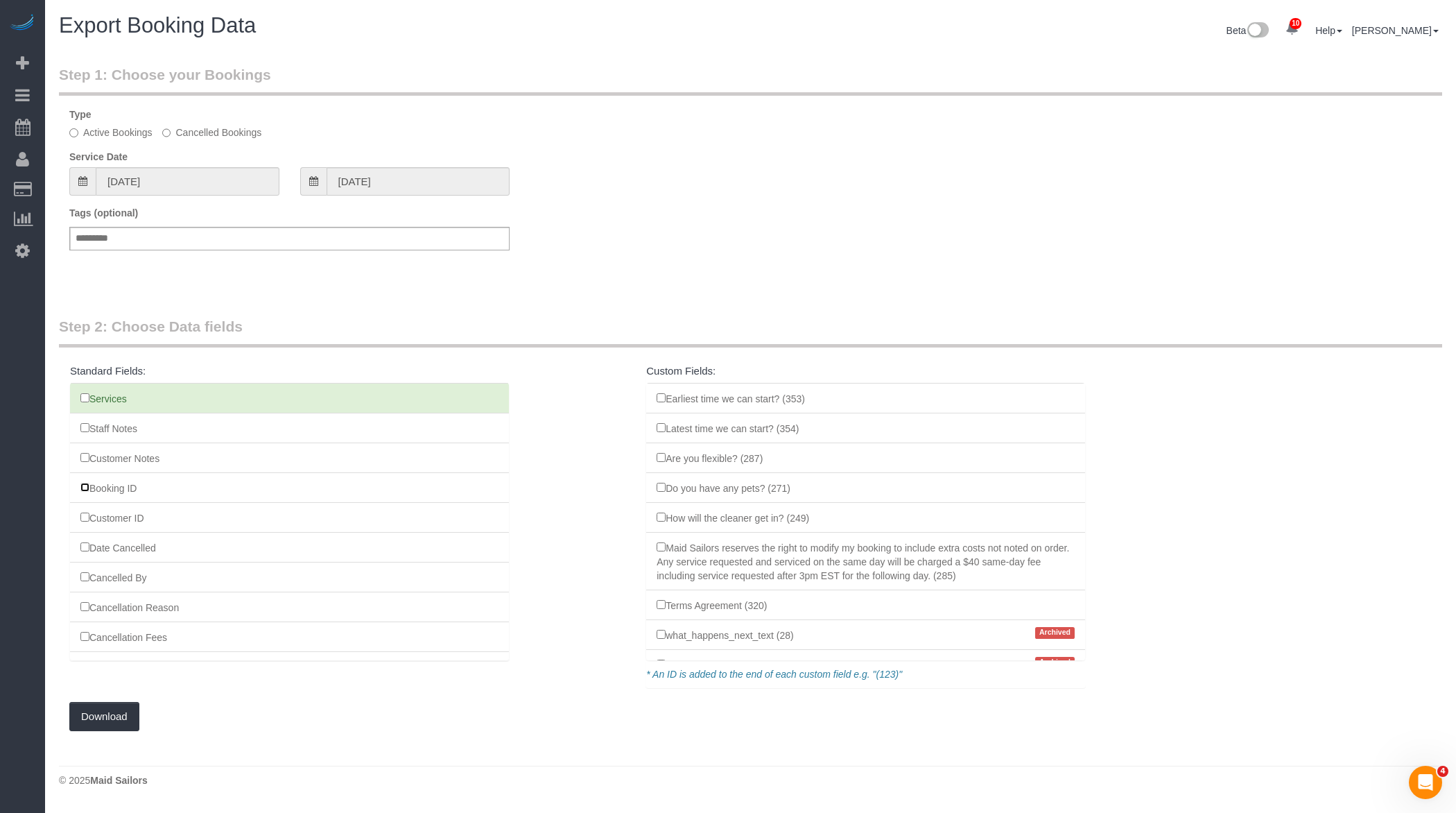
scroll to position [1305, 0]
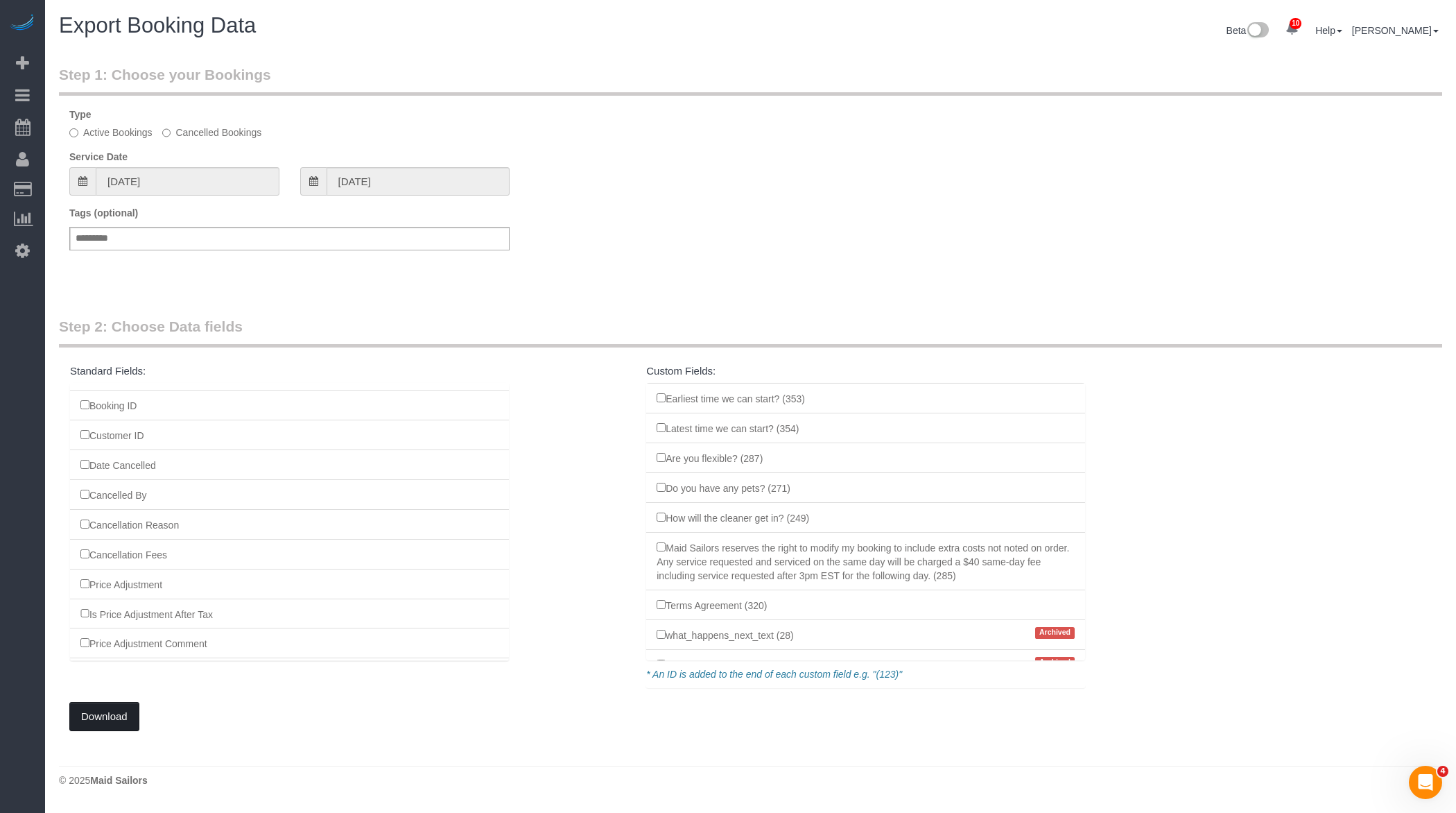
click at [117, 716] on button "Download" at bounding box center [104, 717] width 70 height 29
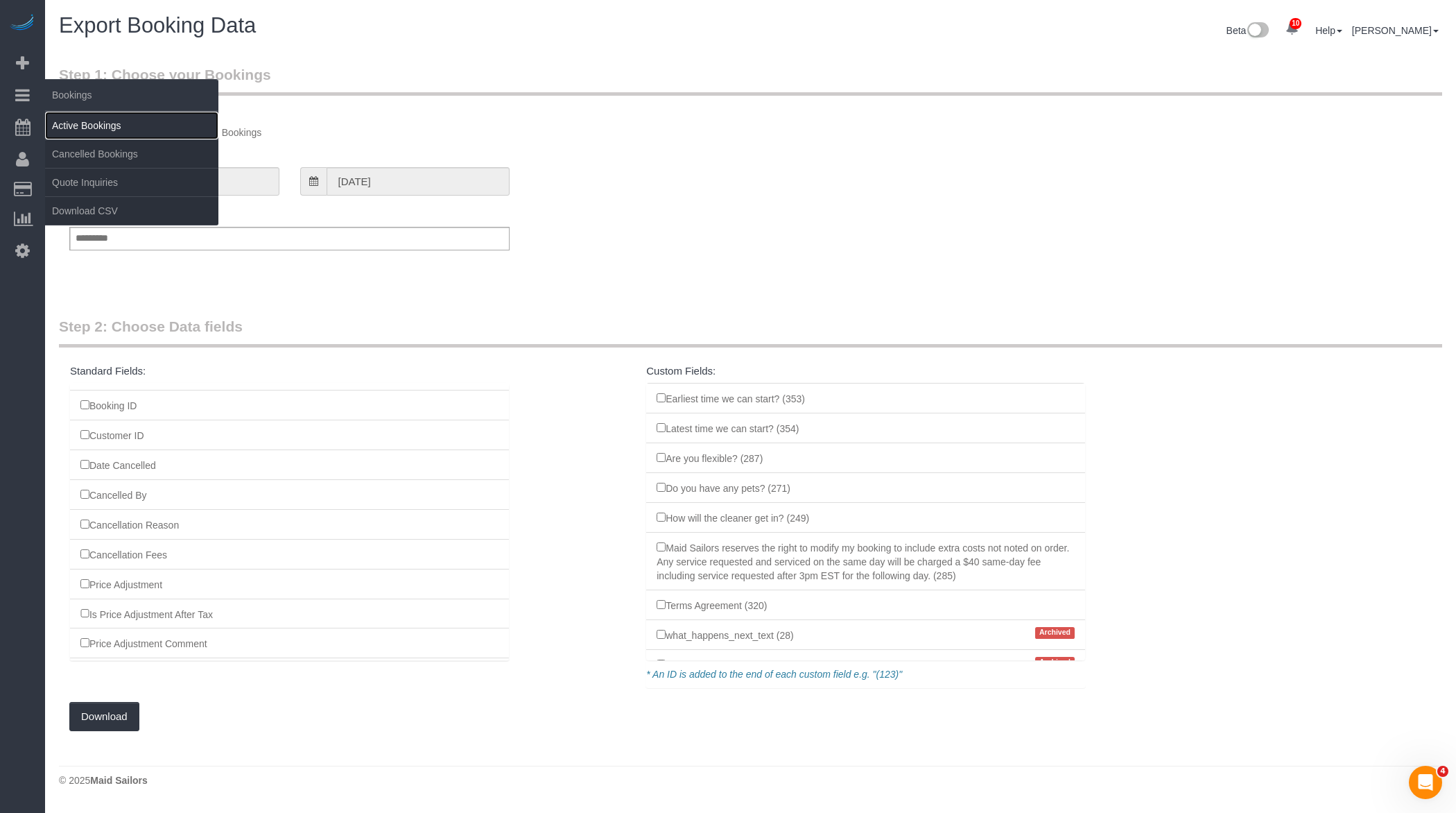
click at [84, 119] on link "Active Bookings" at bounding box center [131, 125] width 173 height 28
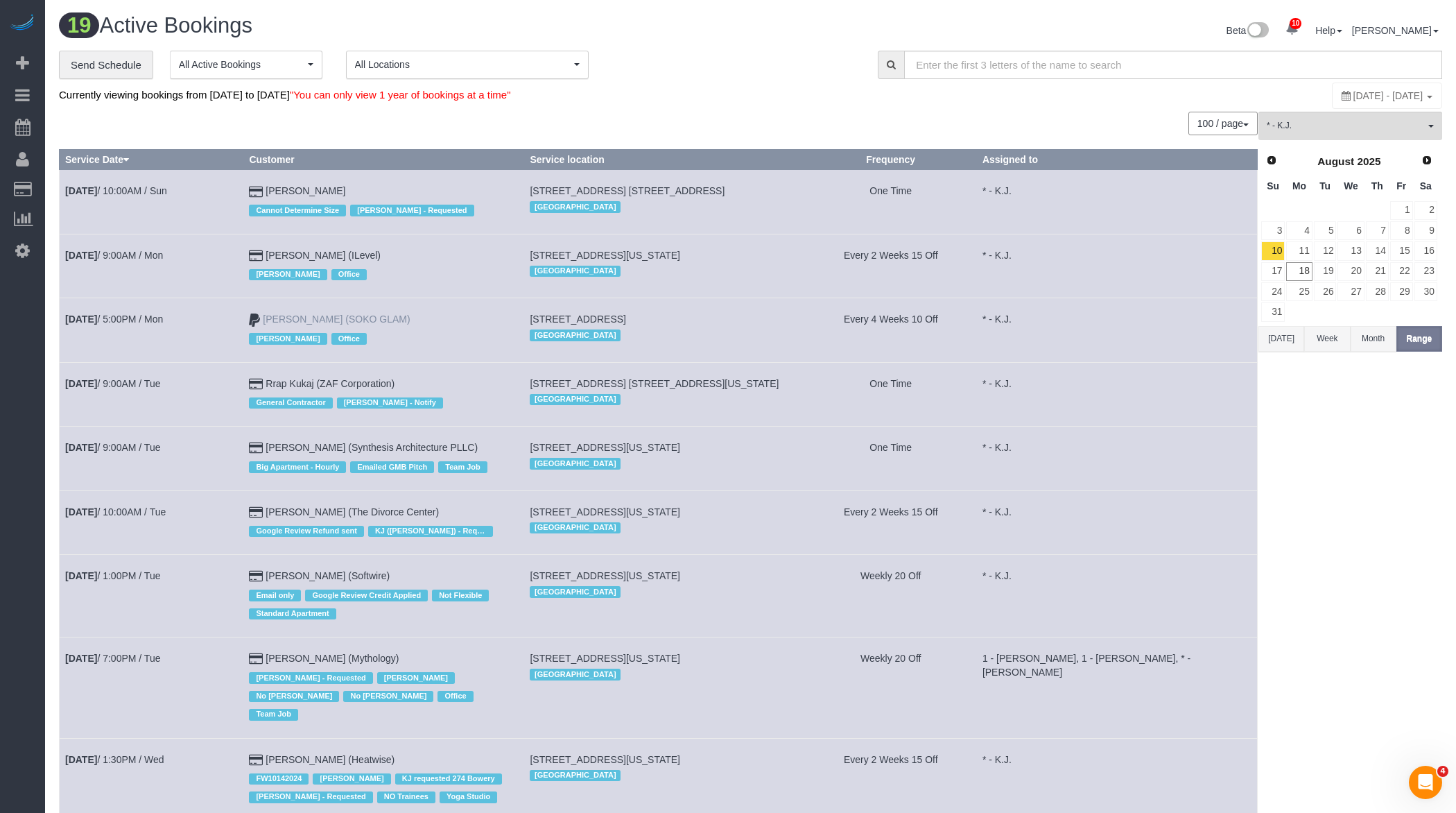
scroll to position [761, 0]
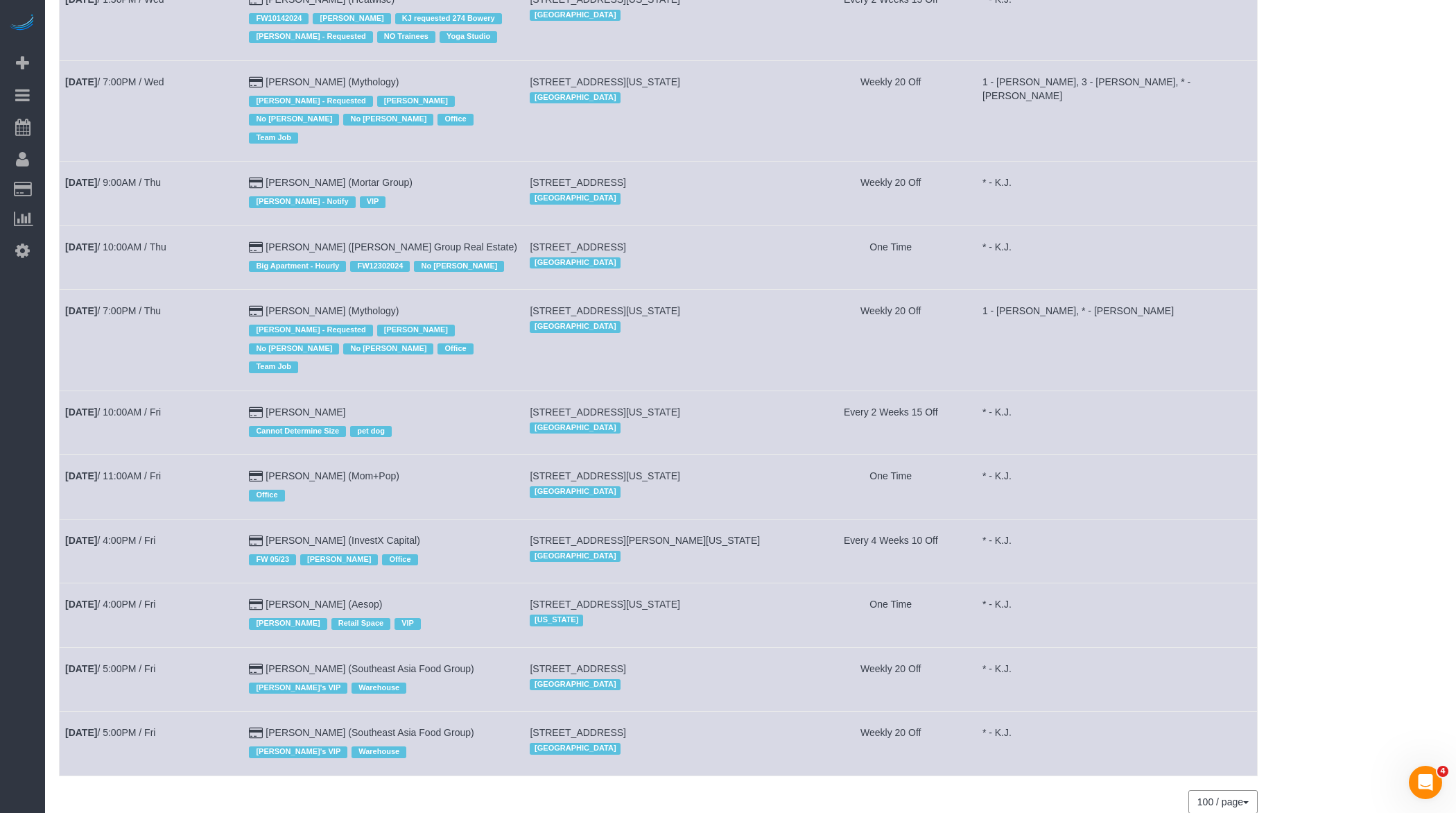
click at [440, 290] on td "[PERSON_NAME] (Mythology) [PERSON_NAME] - Requested [PERSON_NAME] No [PERSON_NA…" at bounding box center [384, 340] width 281 height 101
drag, startPoint x: 425, startPoint y: 261, endPoint x: 348, endPoint y: 262, distance: 77.0
click at [348, 290] on td "[PERSON_NAME] (Mythology) [PERSON_NAME] - Requested [PERSON_NAME] No [PERSON_NA…" at bounding box center [384, 340] width 281 height 101
copy link "(Mythology)"
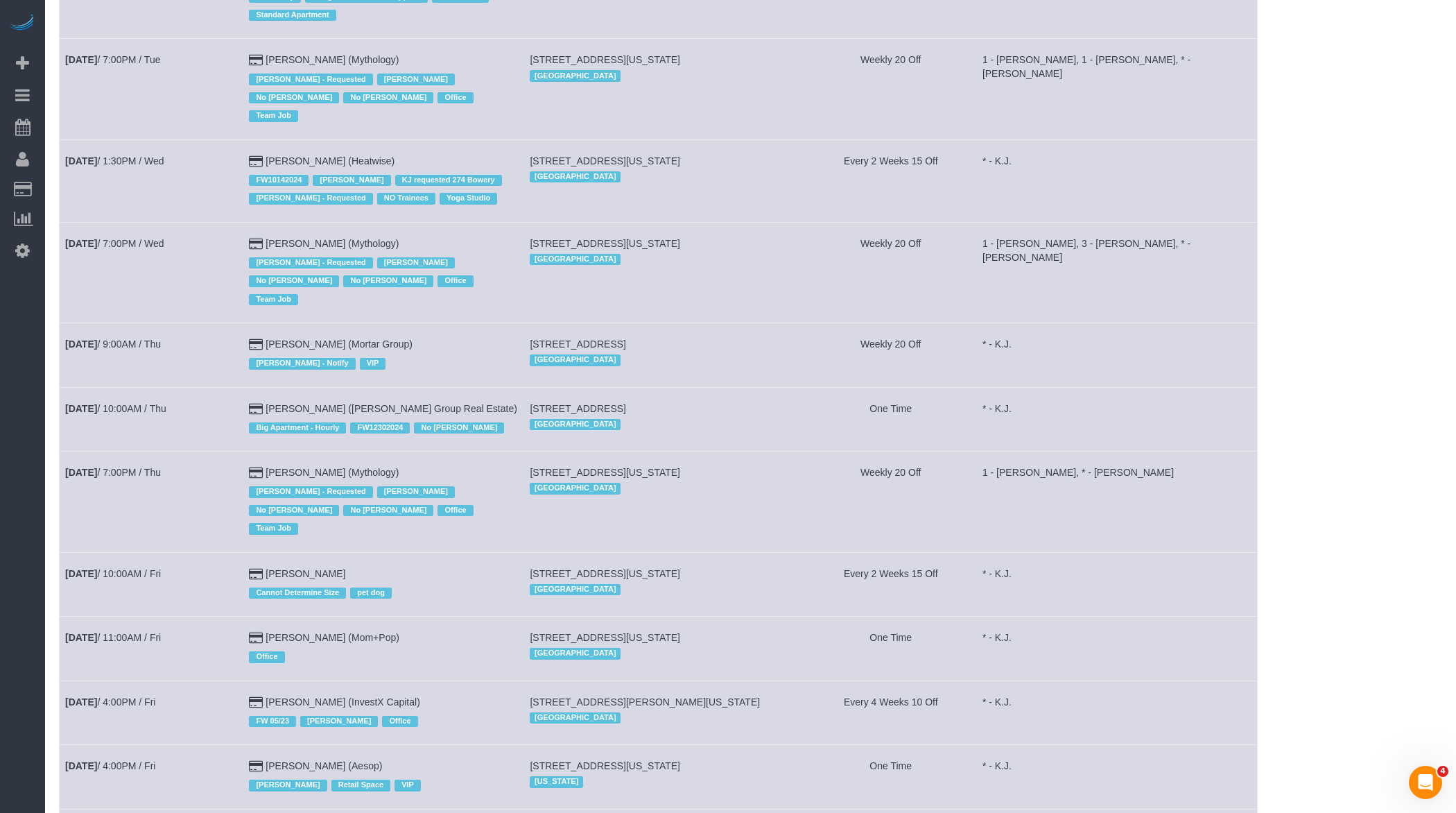
scroll to position [578, 0]
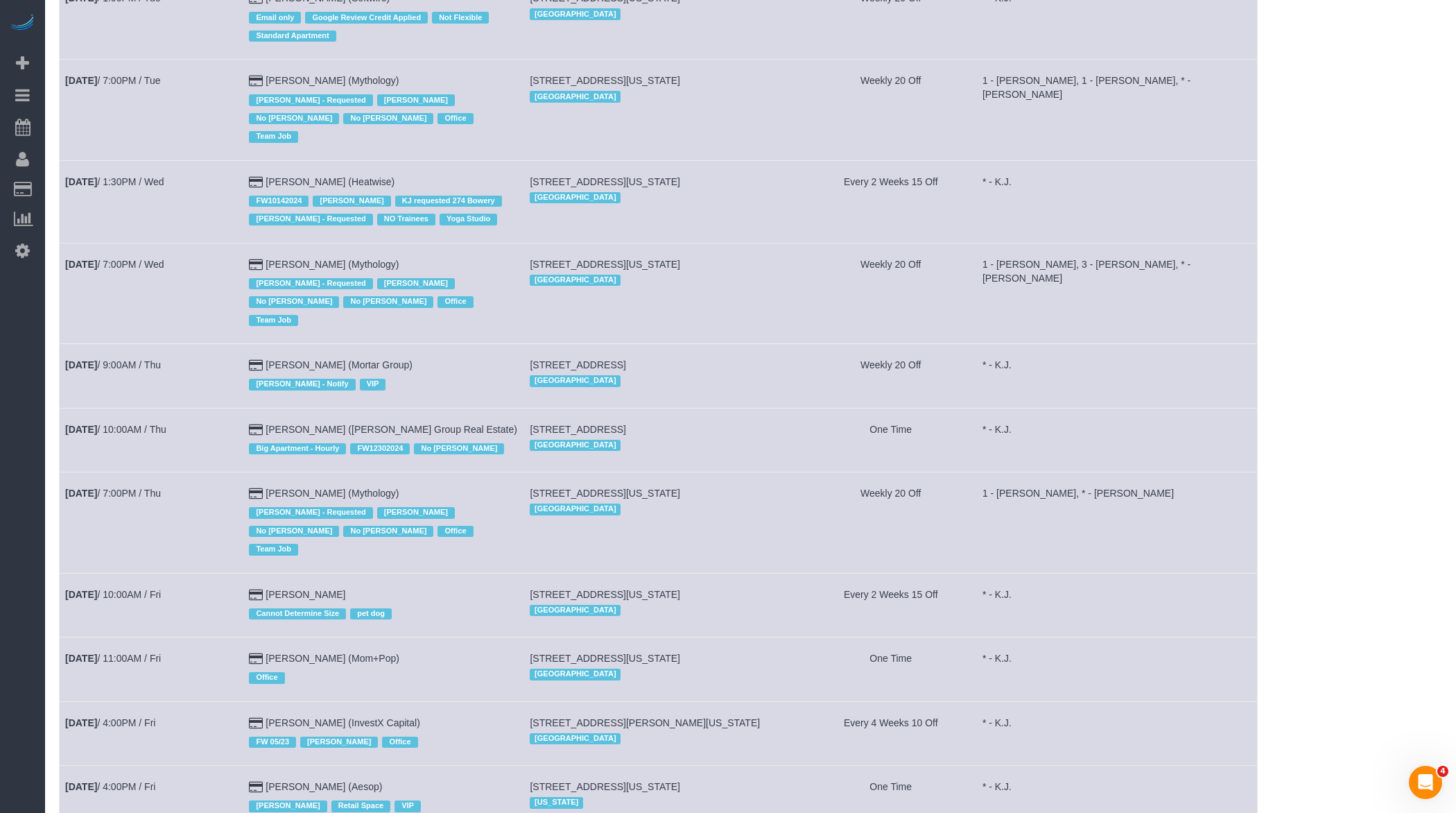
click at [626, 360] on span "[STREET_ADDRESS]" at bounding box center [577, 365] width 96 height 11
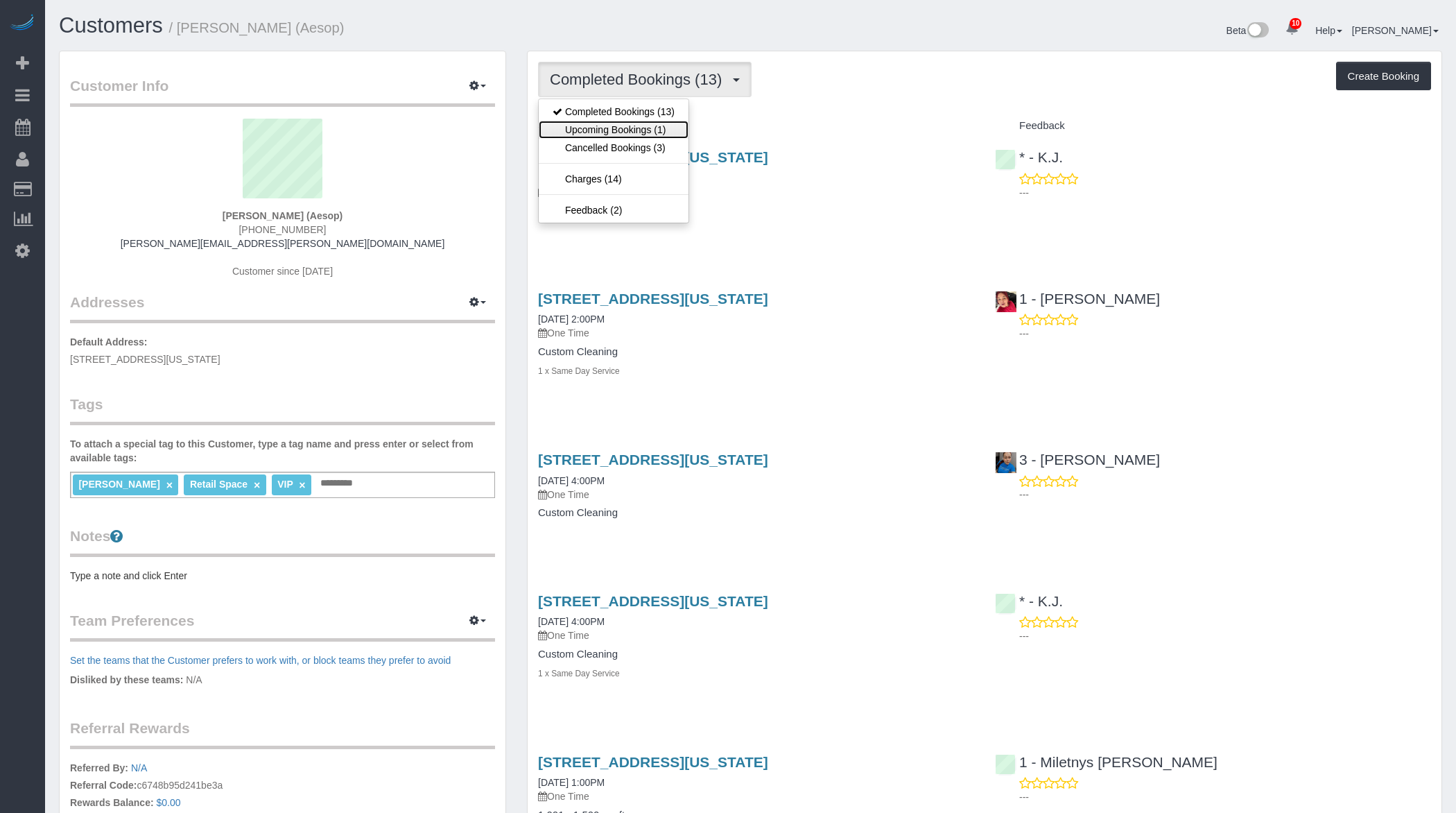
click at [628, 130] on link "Upcoming Bookings (1)" at bounding box center [613, 129] width 150 height 18
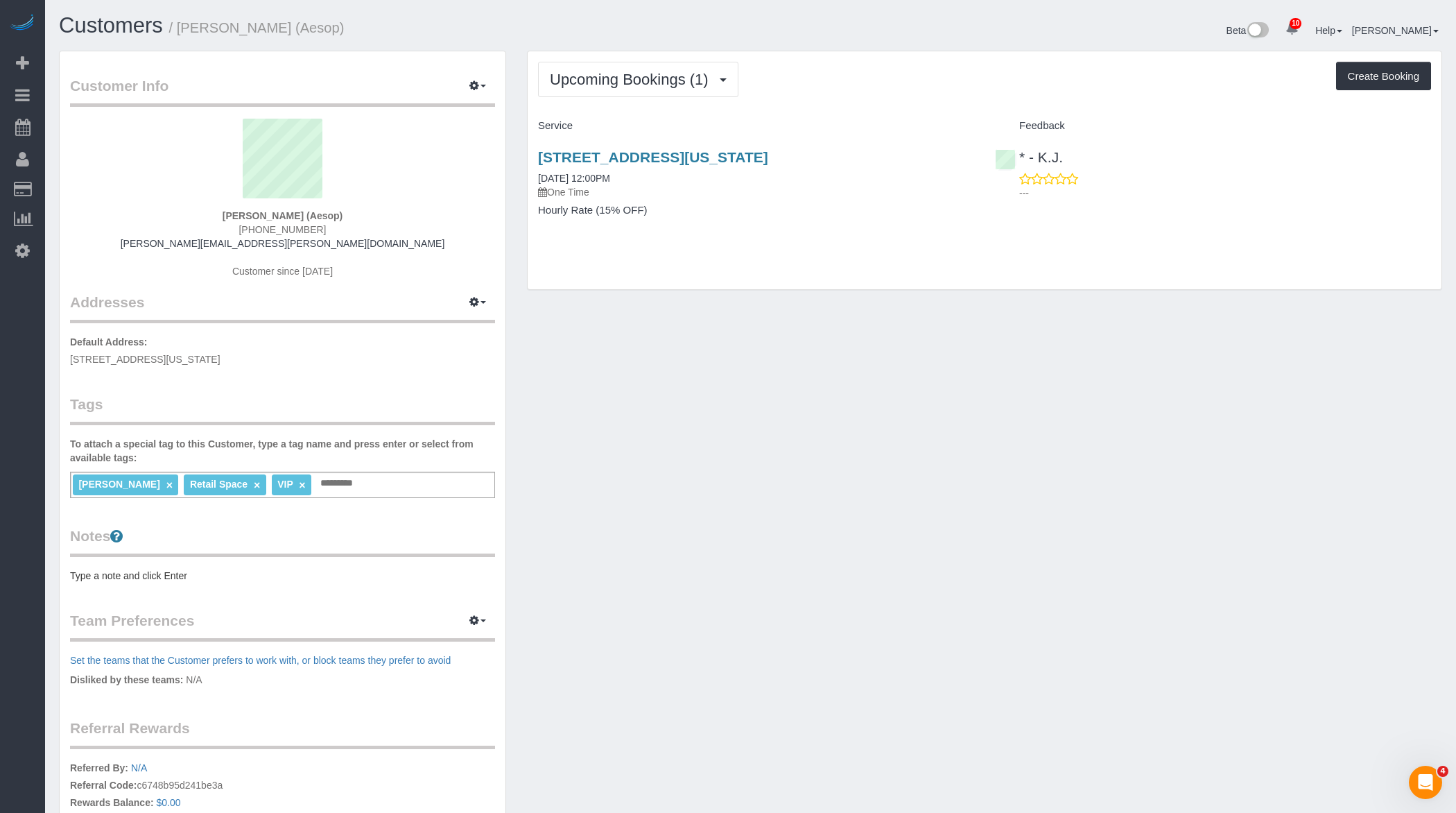
click at [774, 531] on div "Customer Info Edit Contact Info Send Message Email Preferences Special Sales Ta…" at bounding box center [750, 503] width 1404 height 904
